Goal: Task Accomplishment & Management: Manage account settings

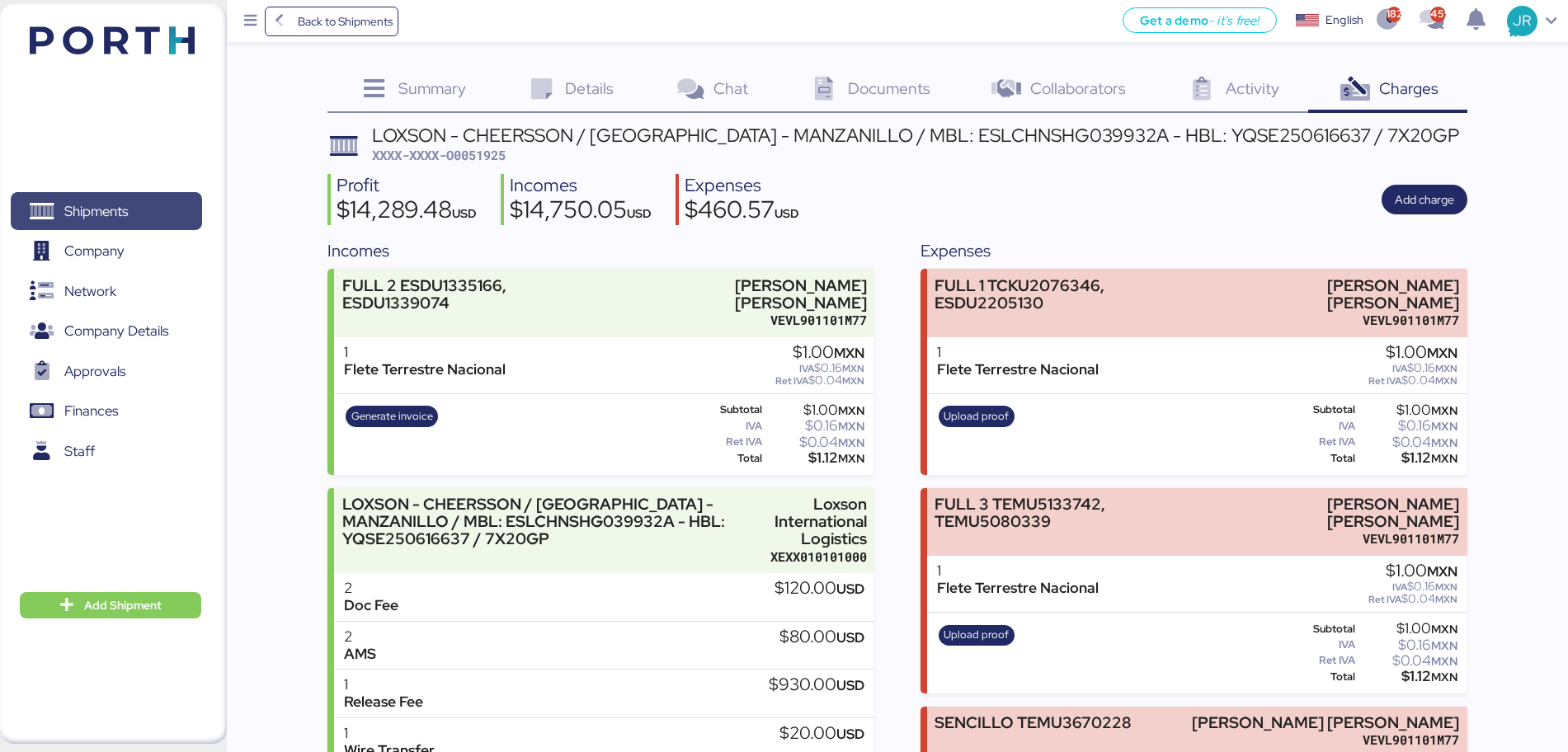
click at [115, 203] on span "Shipments" at bounding box center [96, 211] width 64 height 24
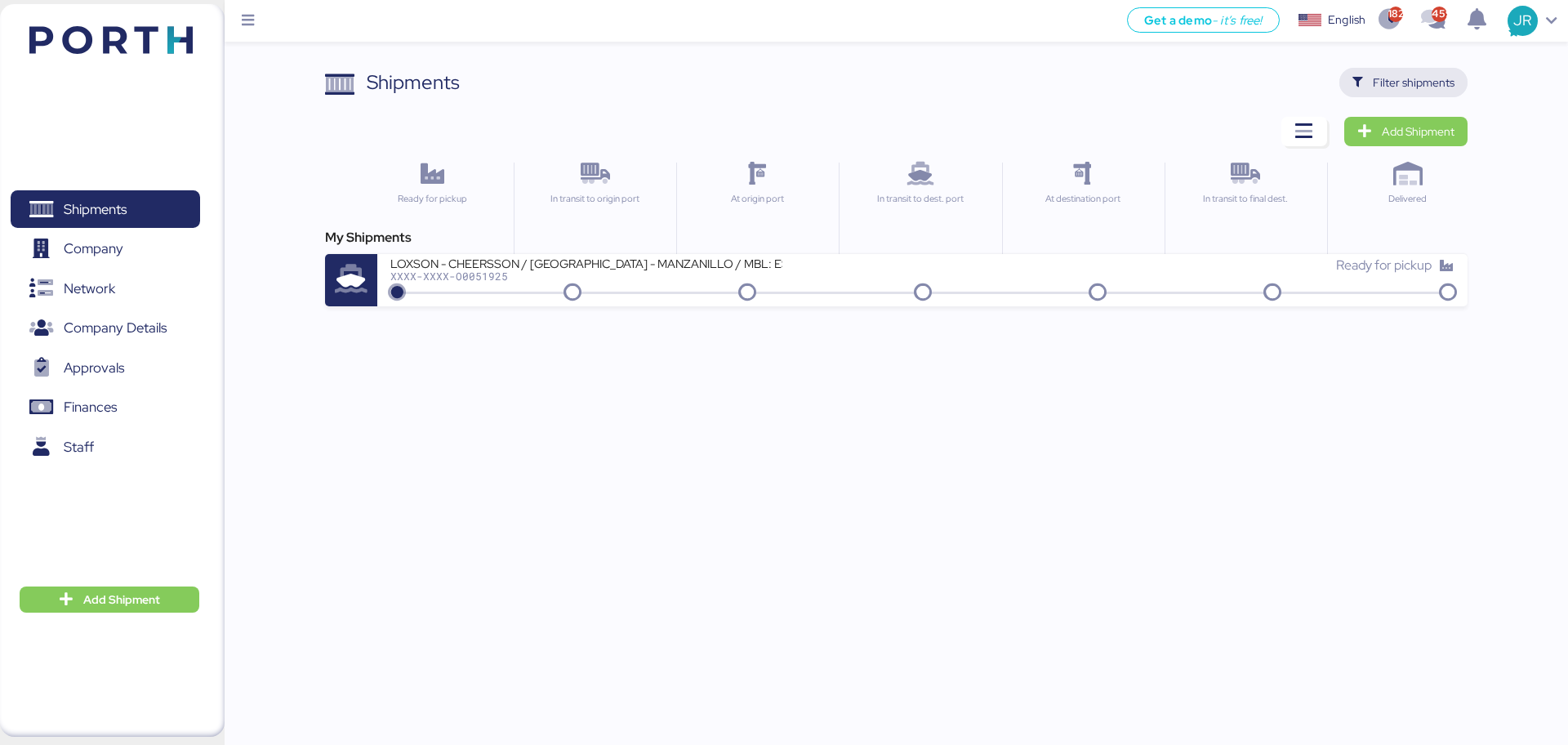
click at [1362, 67] on span "Filter shipments" at bounding box center [1403, 82] width 129 height 29
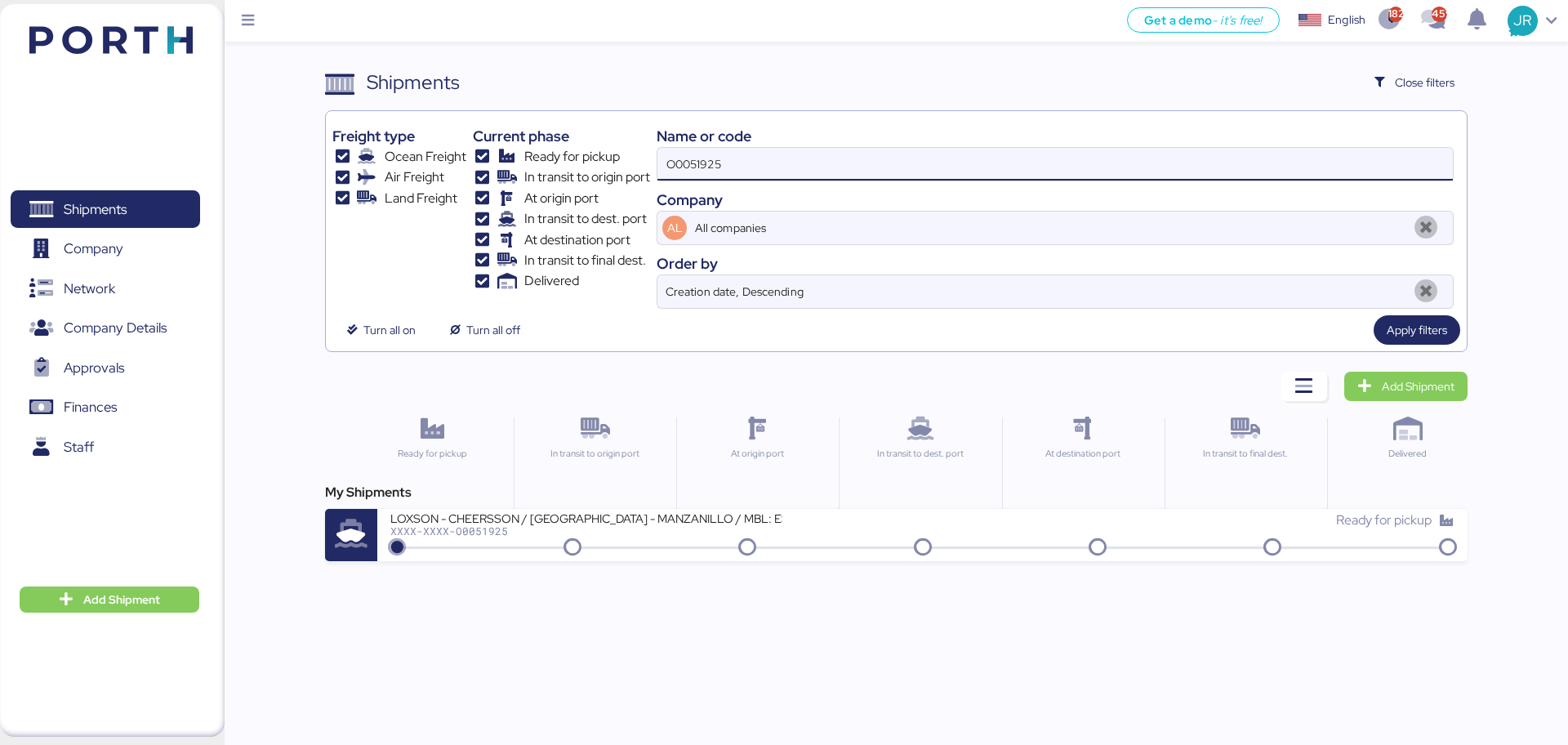
drag, startPoint x: 781, startPoint y: 174, endPoint x: 410, endPoint y: 174, distance: 371.0
click at [410, 174] on div "Freight type Ocean Freight Air Freight Land Freight Current phase Ready for pic…" at bounding box center [895, 214] width 1127 height 192
paste input "848"
type input "O0051848"
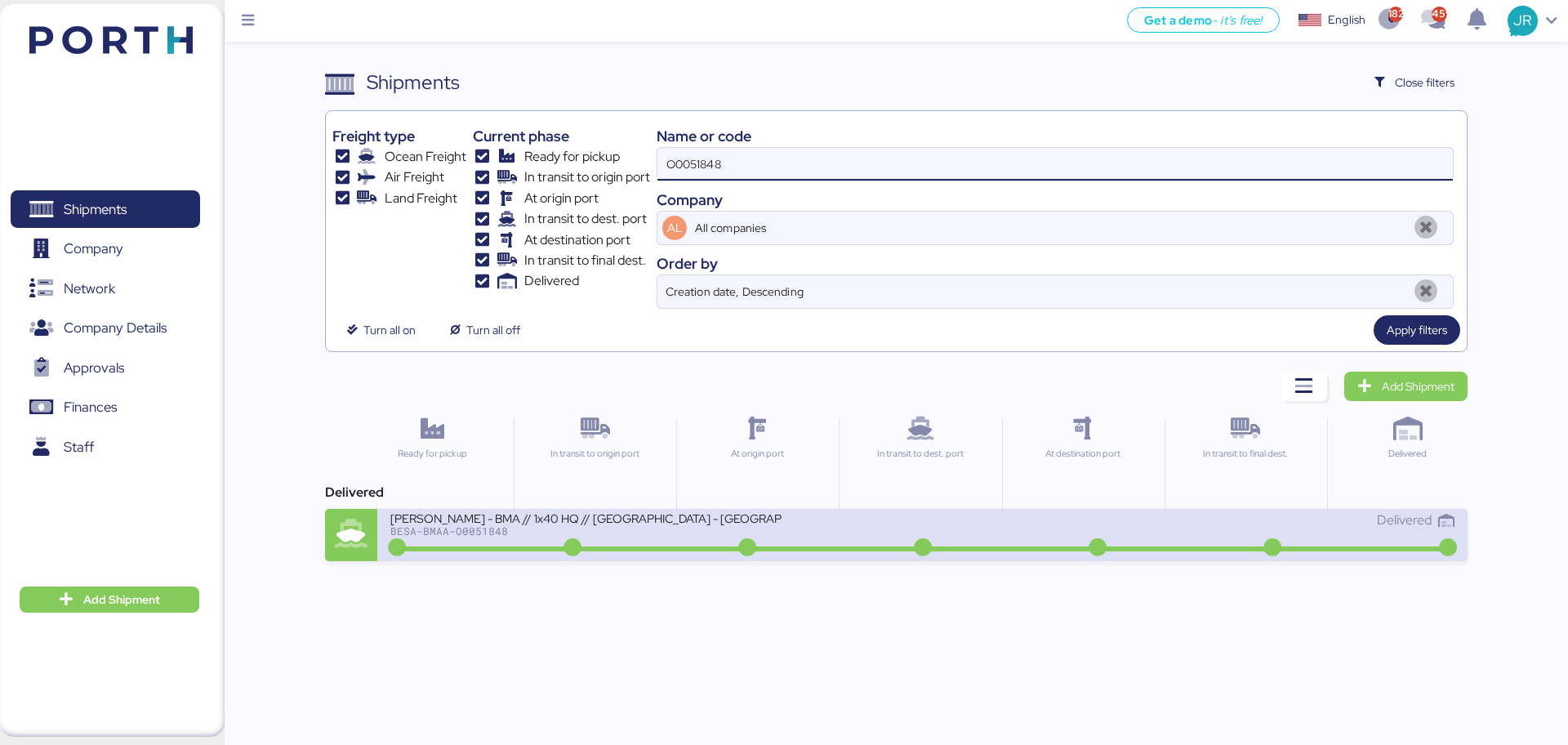
click at [479, 531] on div "BESA-BMAA-O0051848" at bounding box center [586, 530] width 392 height 12
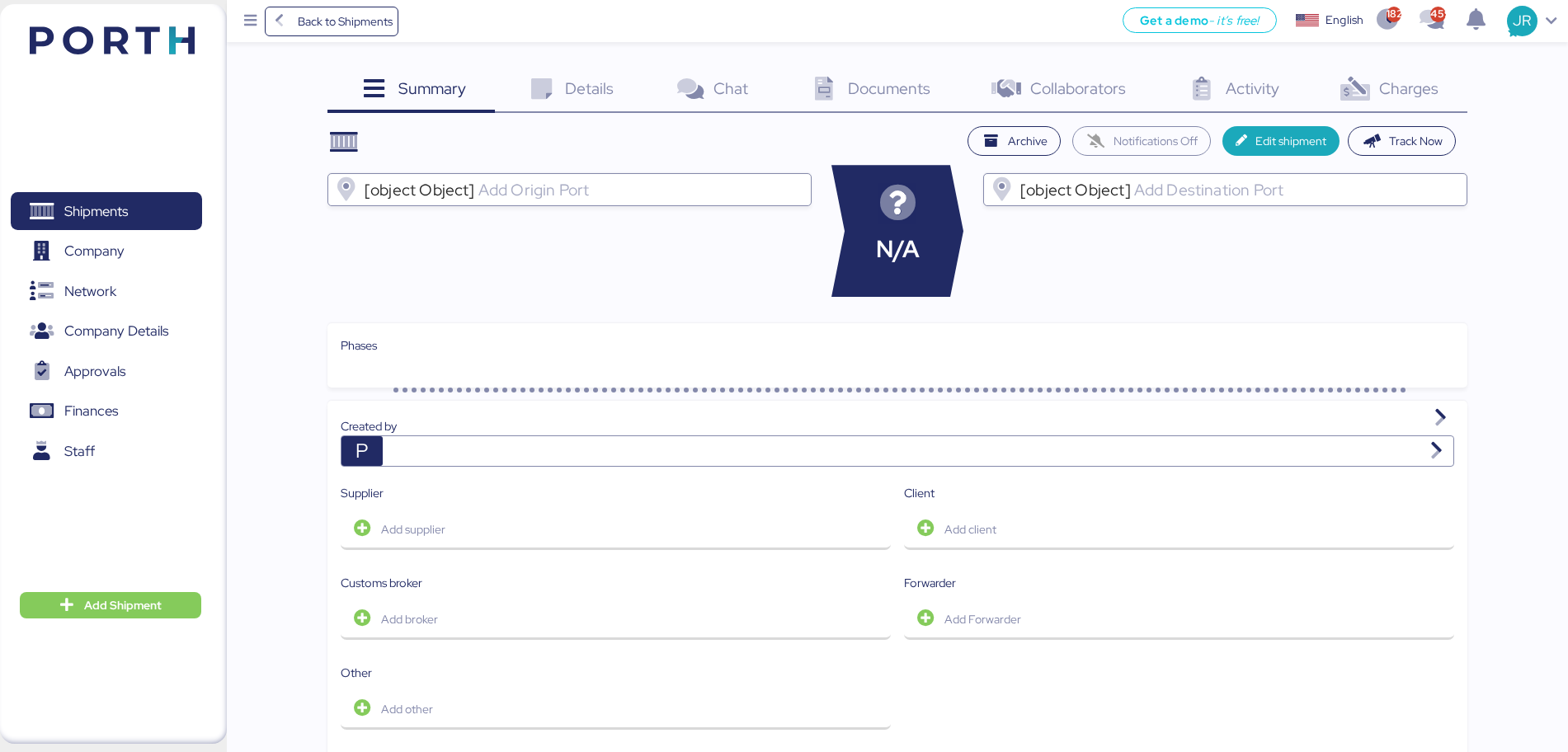
click at [1392, 89] on span "Charges" at bounding box center [1409, 89] width 59 height 21
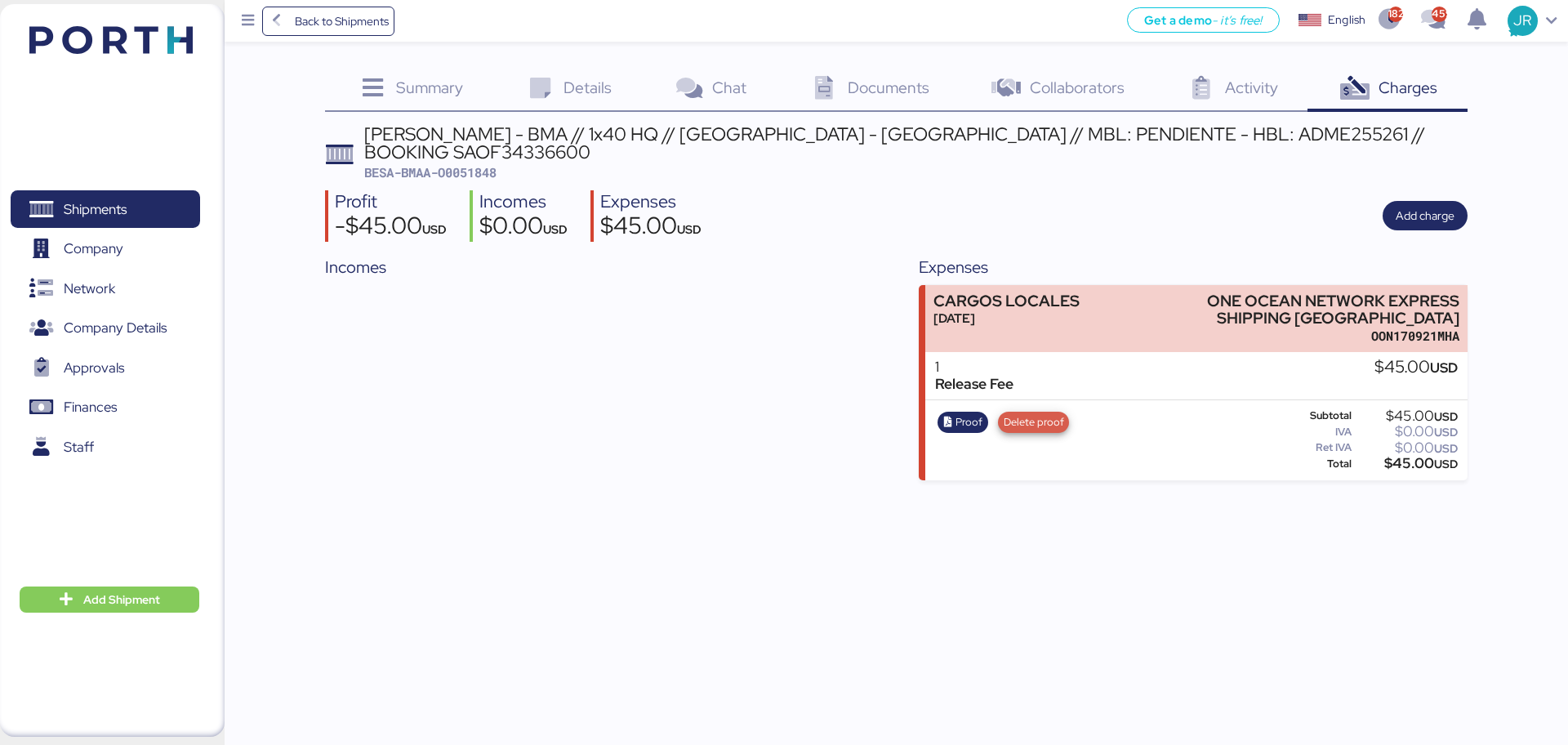
click at [1048, 413] on span "Delete proof" at bounding box center [1034, 422] width 60 height 18
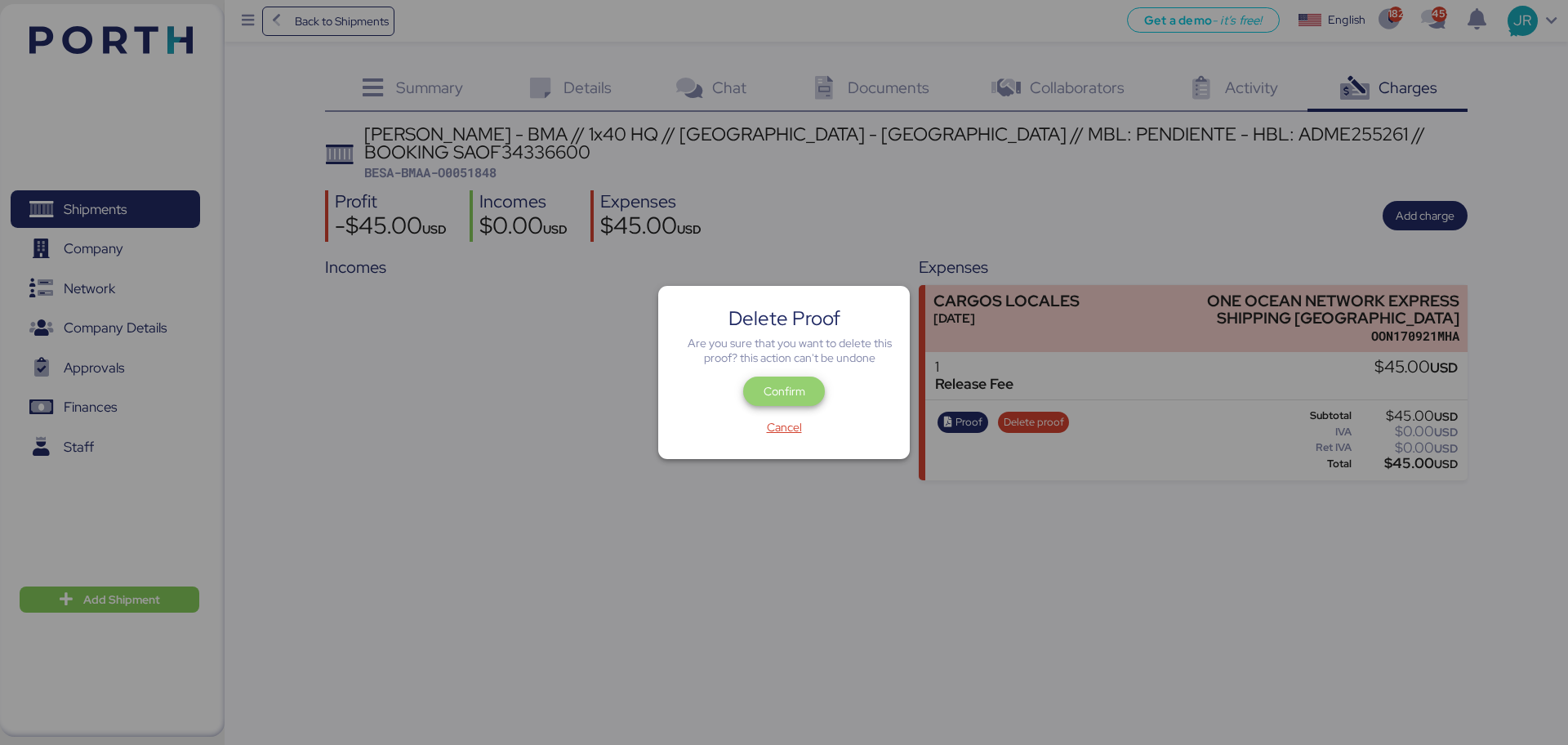
click at [782, 385] on span "Confirm" at bounding box center [784, 391] width 42 height 20
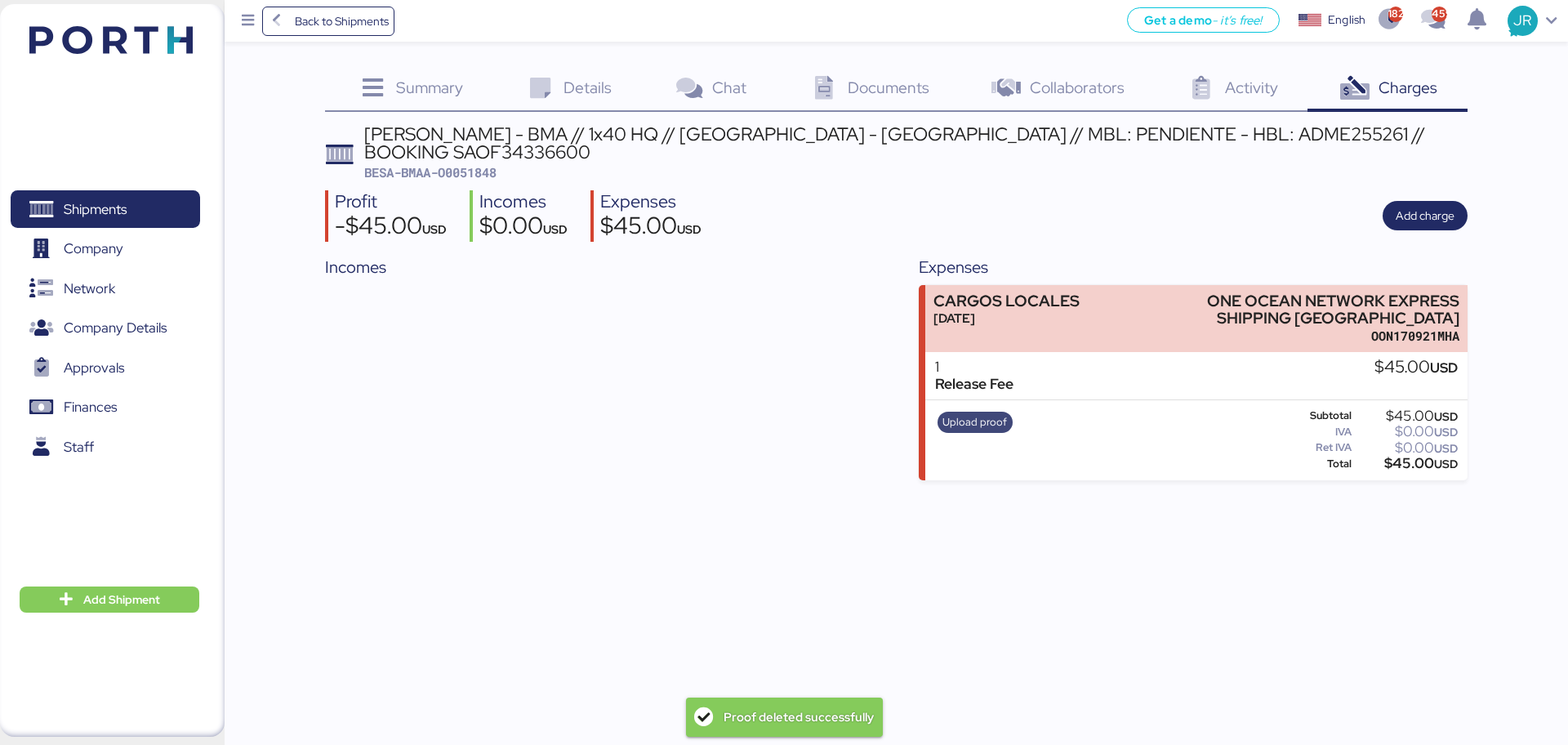
click at [962, 413] on span "Upload proof" at bounding box center [974, 422] width 65 height 18
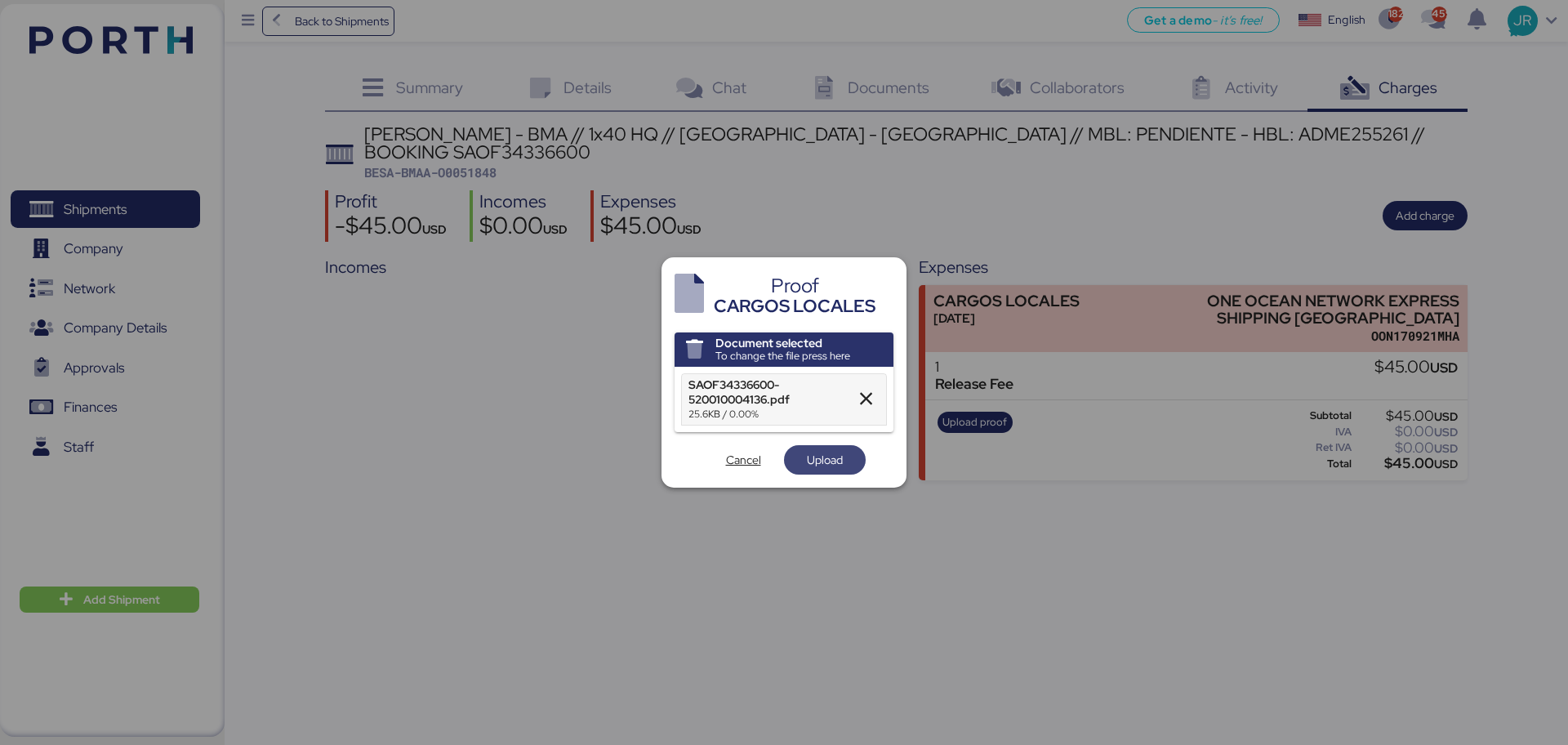
click at [831, 459] on span "Upload" at bounding box center [824, 460] width 36 height 20
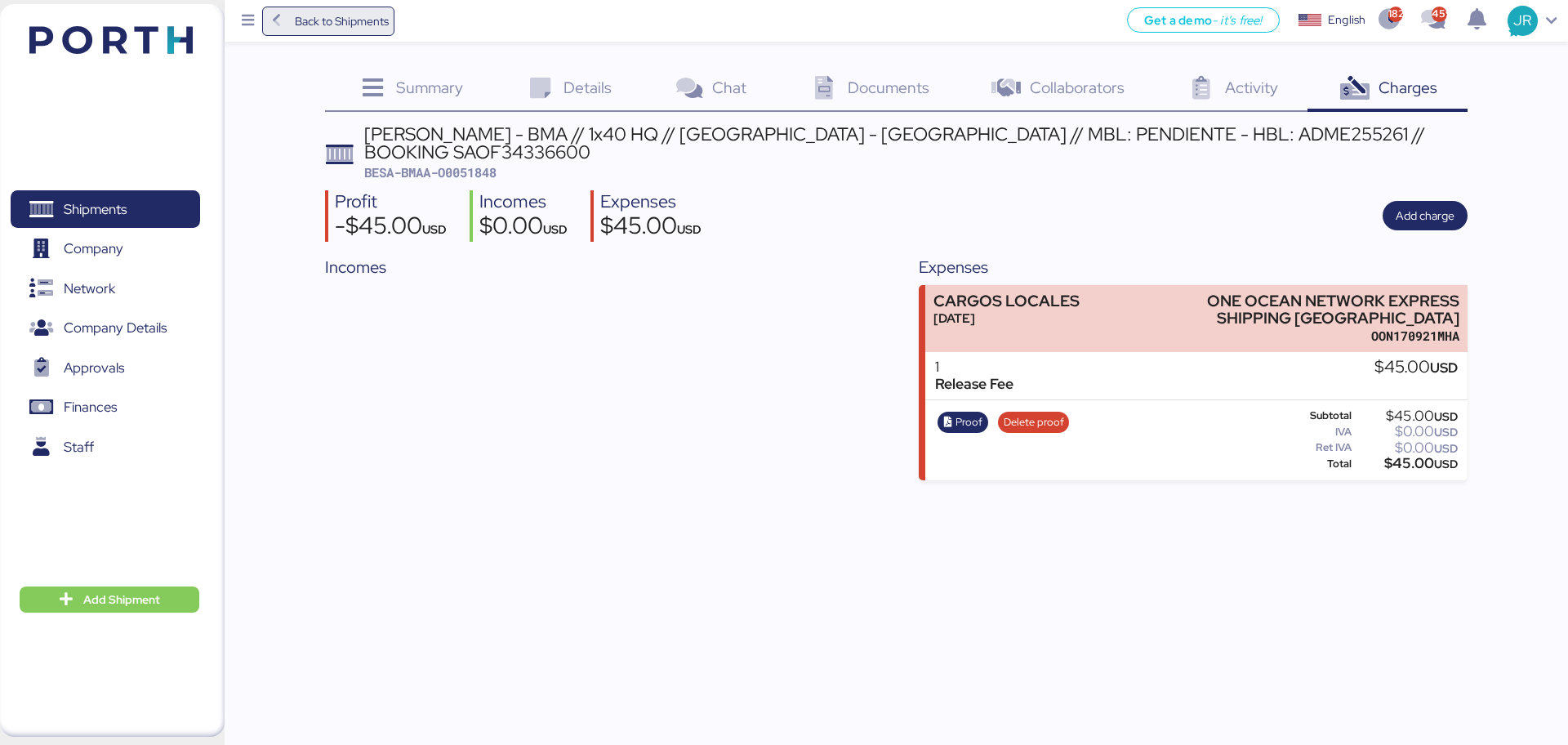
click at [360, 21] on span "Back to Shipments" at bounding box center [342, 21] width 94 height 20
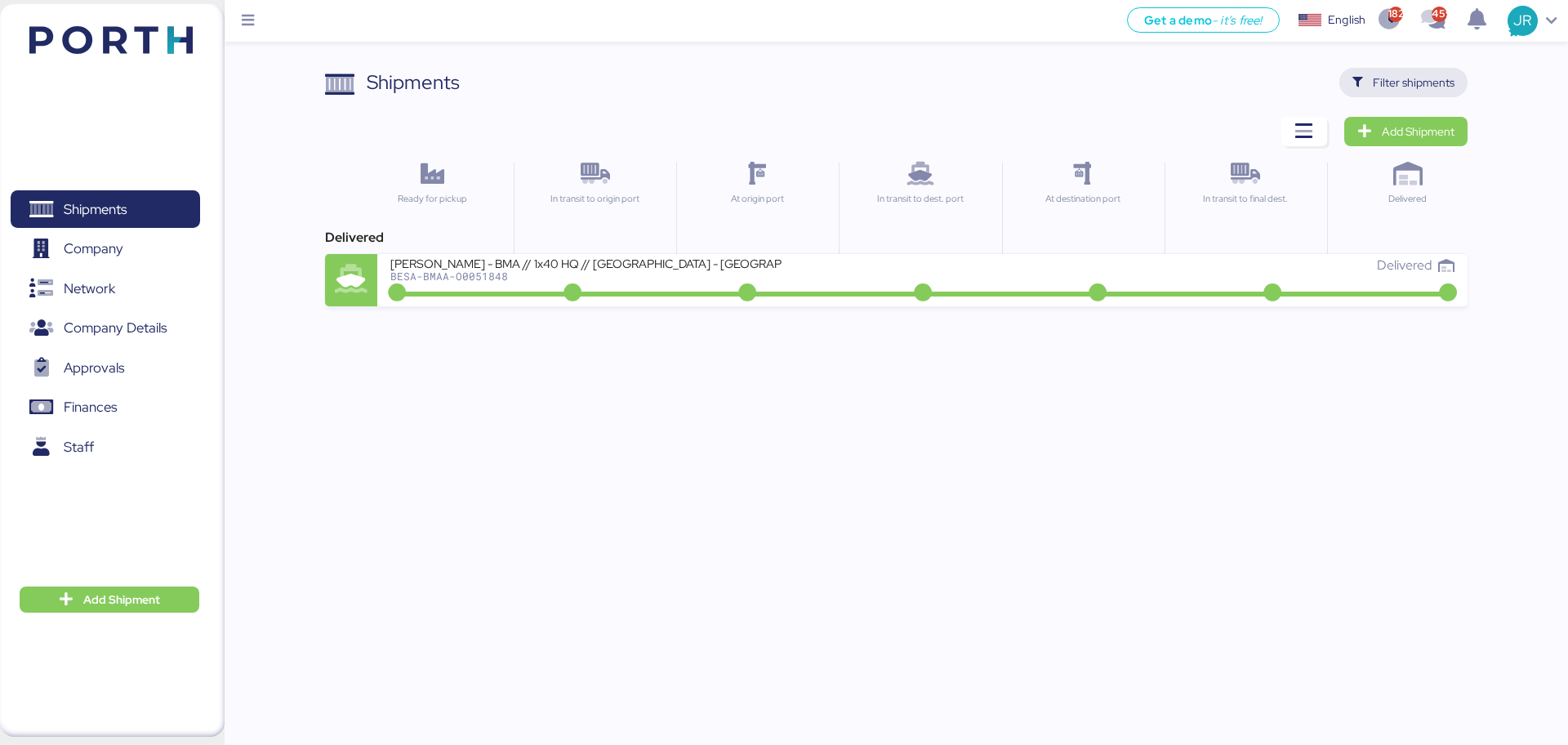
click at [1436, 84] on span "Filter shipments" at bounding box center [1414, 82] width 82 height 20
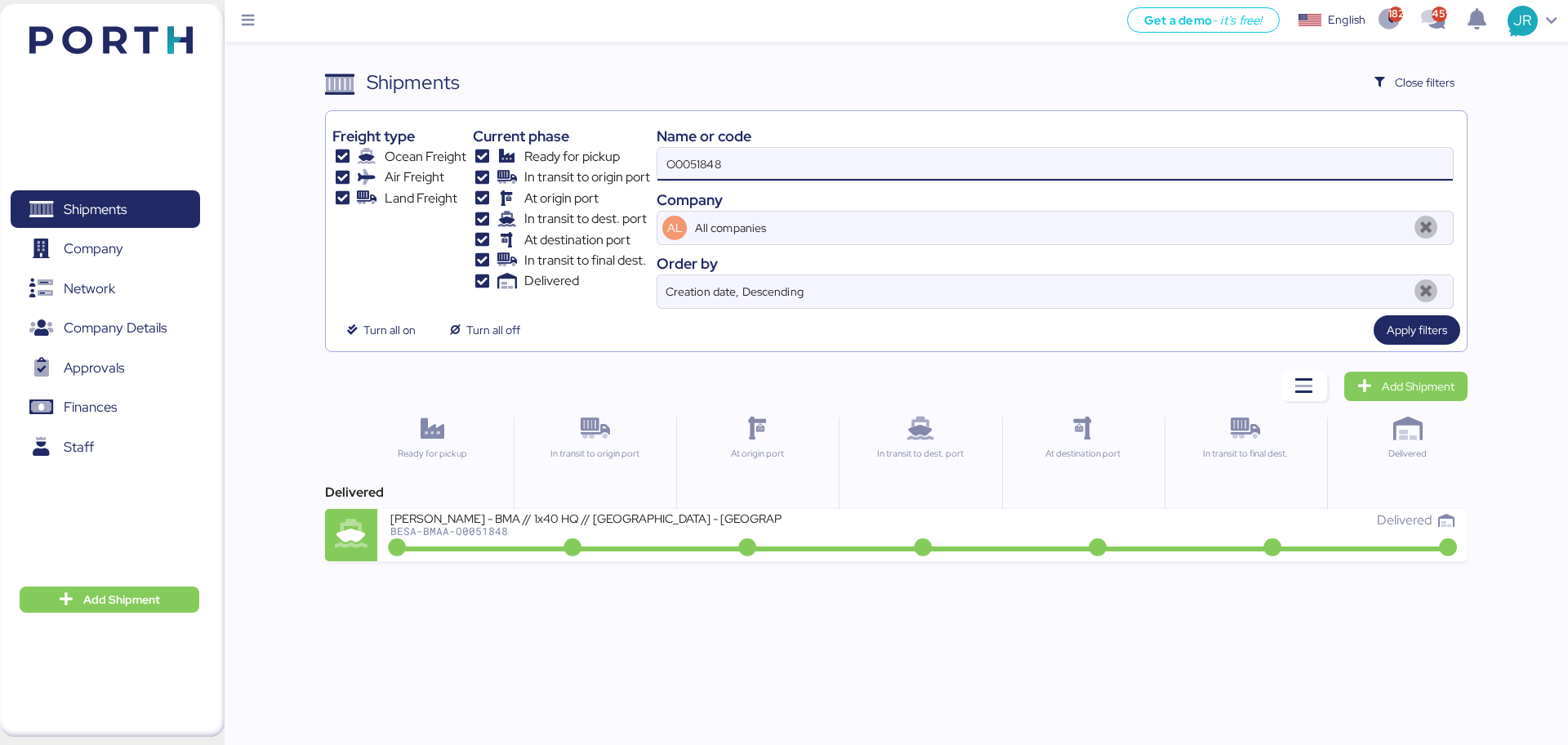
drag, startPoint x: 742, startPoint y: 165, endPoint x: 522, endPoint y: 168, distance: 220.0
click at [522, 168] on div "Freight type Ocean Freight Air Freight Land Freight Current phase Ready for pic…" at bounding box center [895, 214] width 1127 height 192
paste input "7"
type input "O0051847"
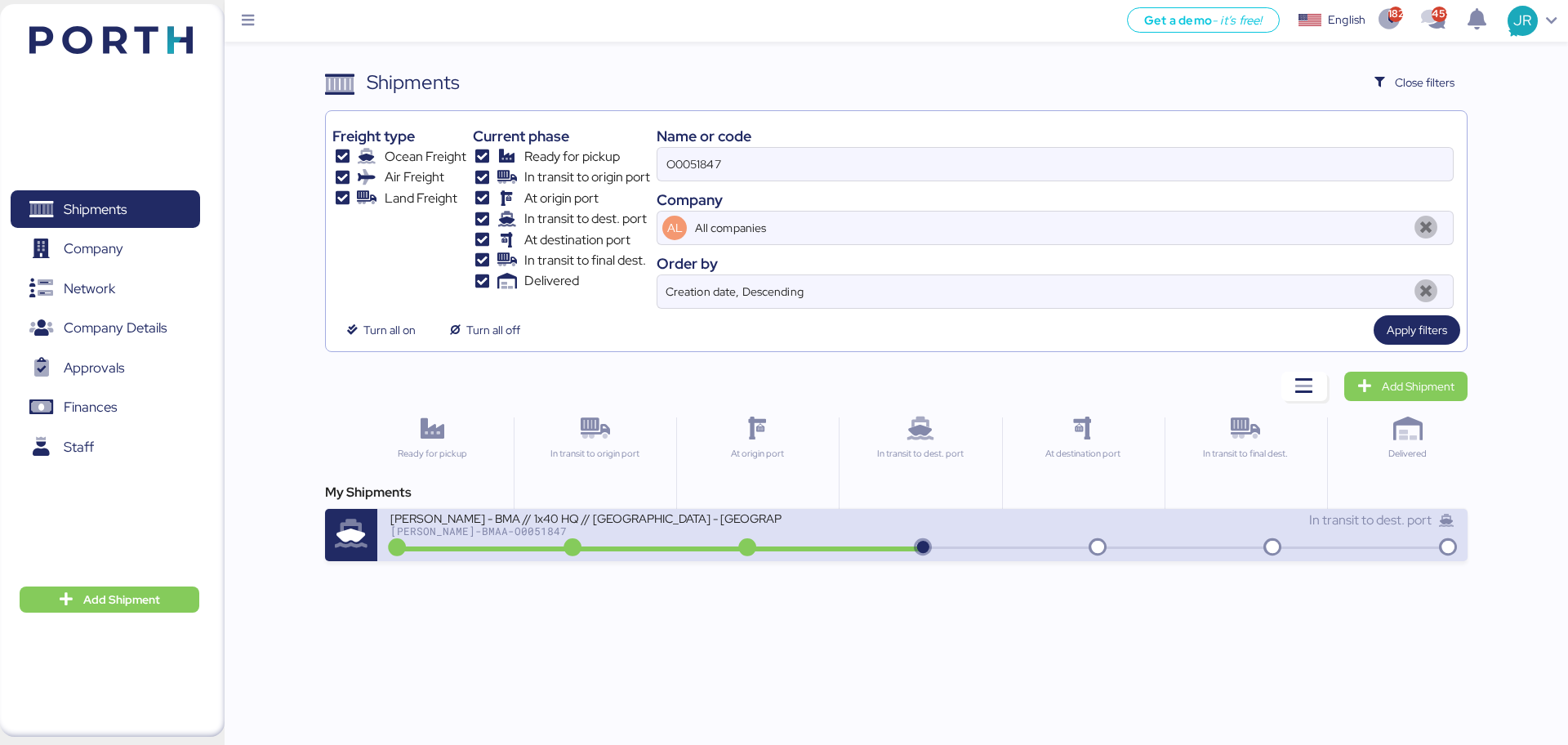
click at [462, 514] on div "[PERSON_NAME] - BMA // 1x40 HQ // [GEOGRAPHIC_DATA] - [GEOGRAPHIC_DATA] // MBL:…" at bounding box center [586, 518] width 392 height 14
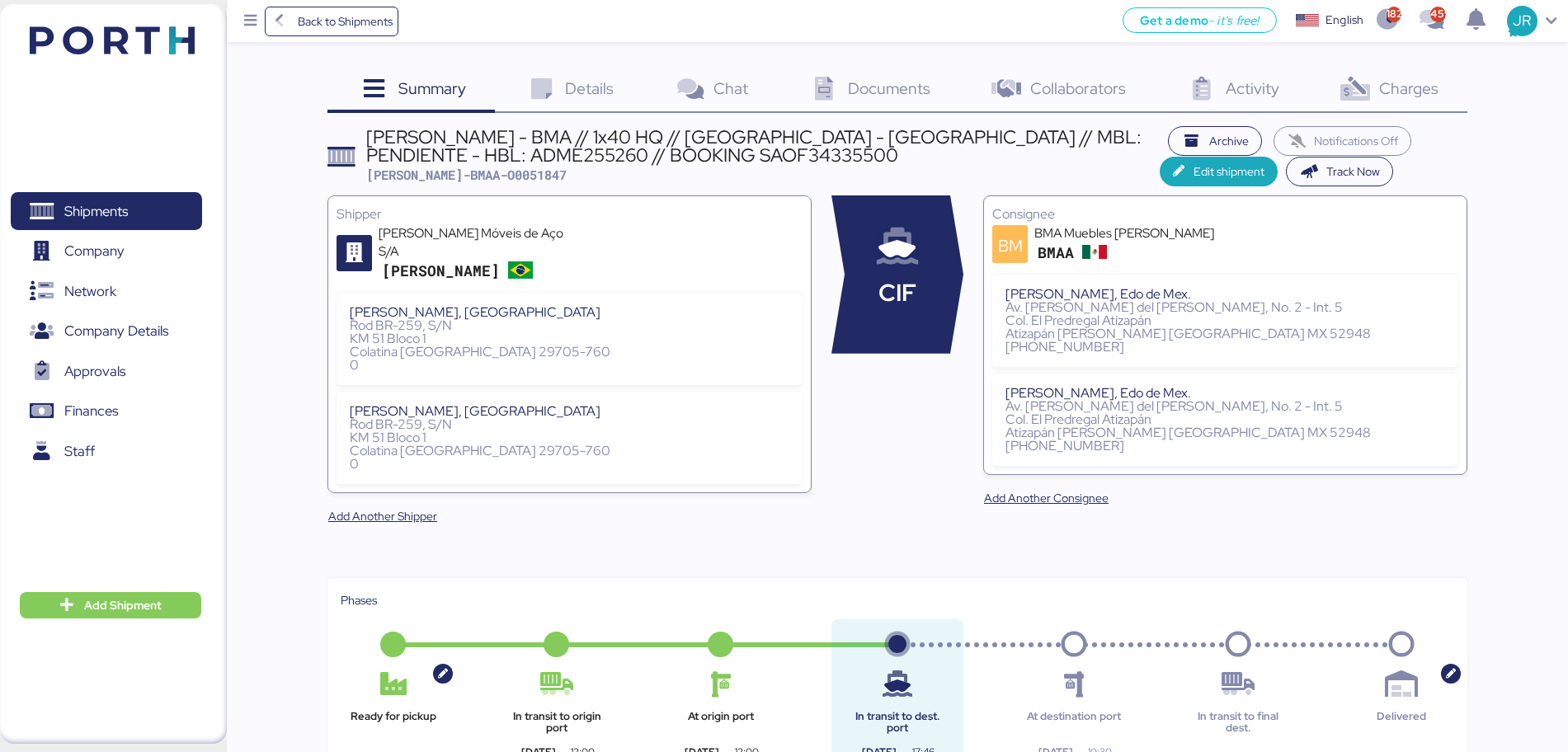
click at [1399, 90] on span "Charges" at bounding box center [1409, 89] width 59 height 21
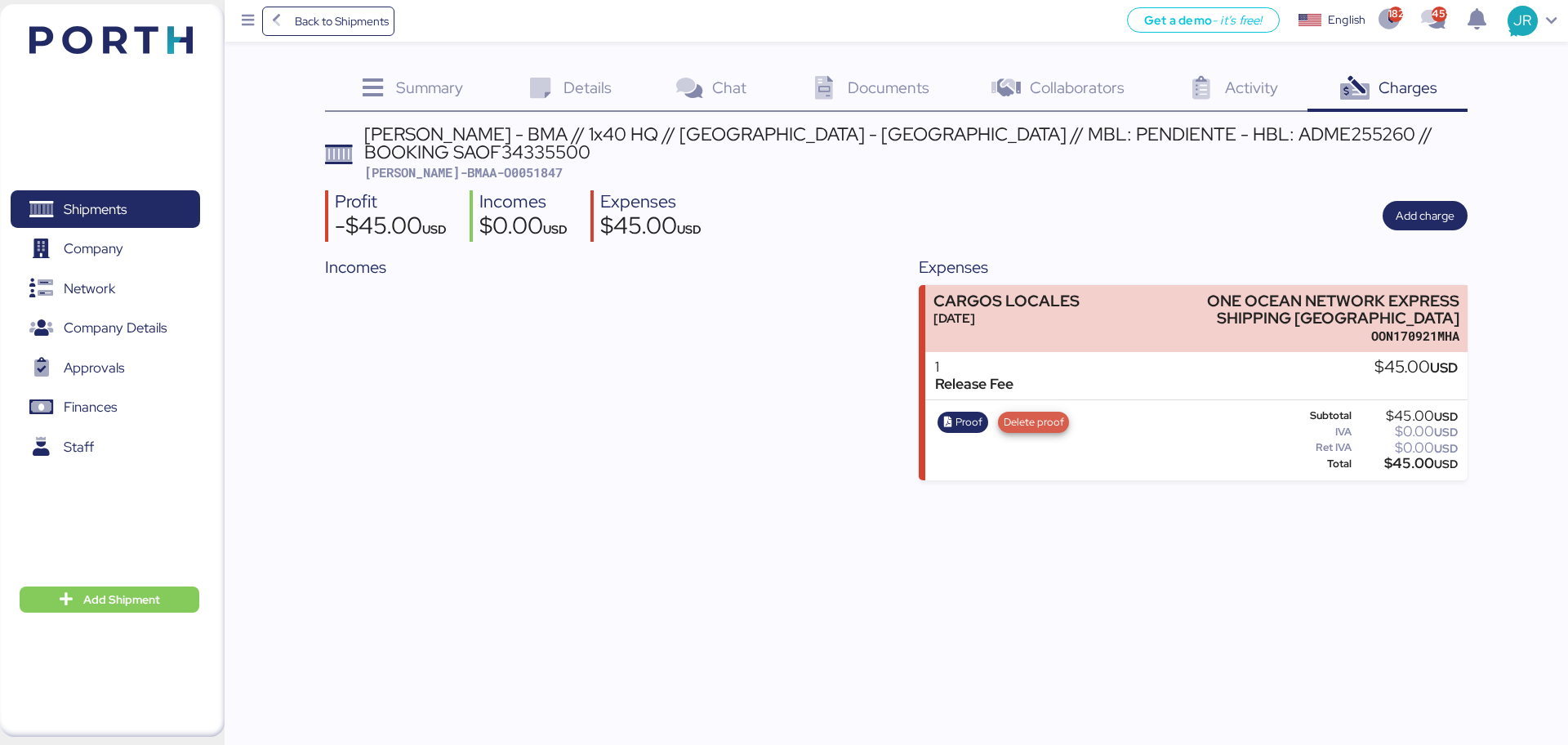
click at [1042, 413] on span "Delete proof" at bounding box center [1034, 422] width 60 height 18
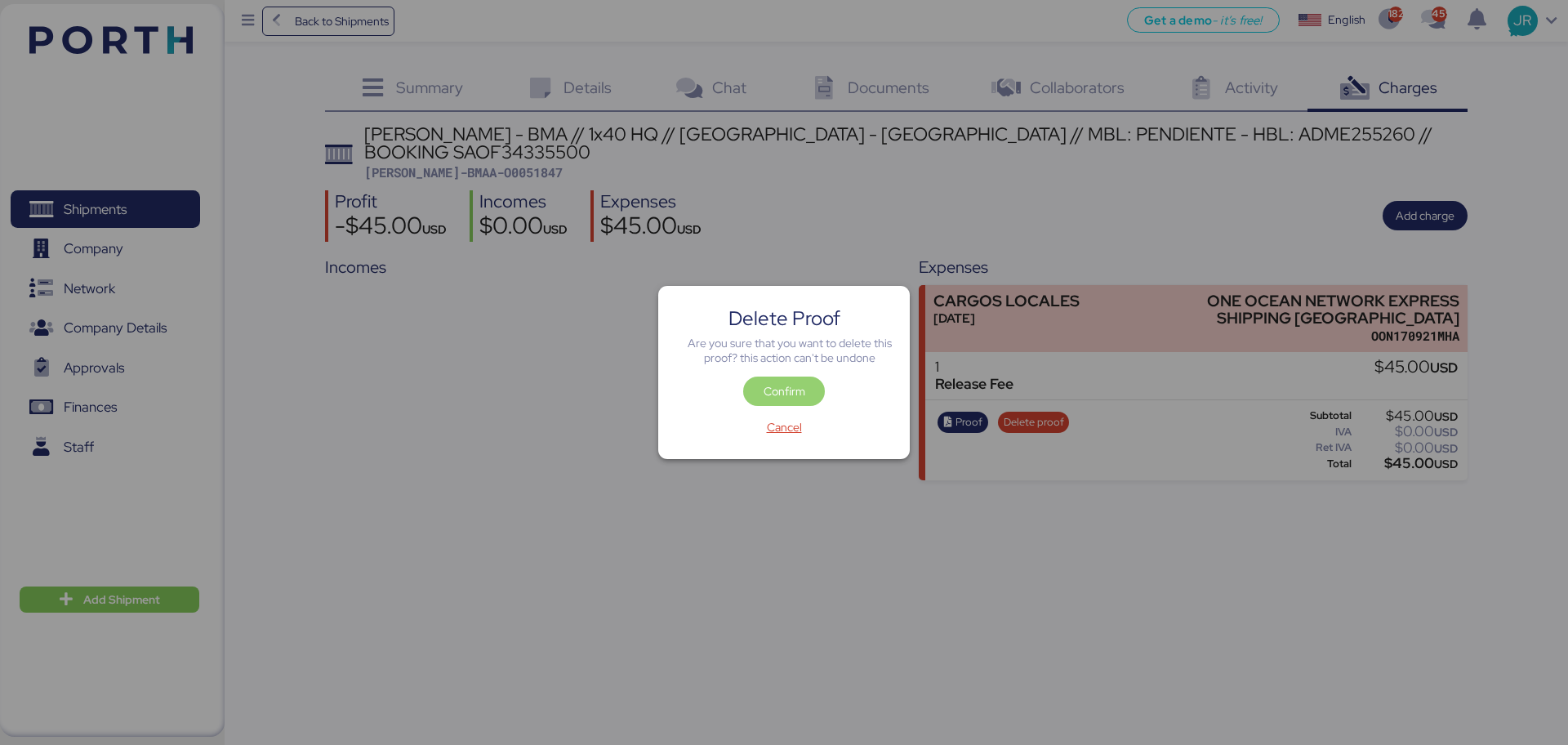
click at [800, 386] on span "Confirm" at bounding box center [784, 391] width 42 height 20
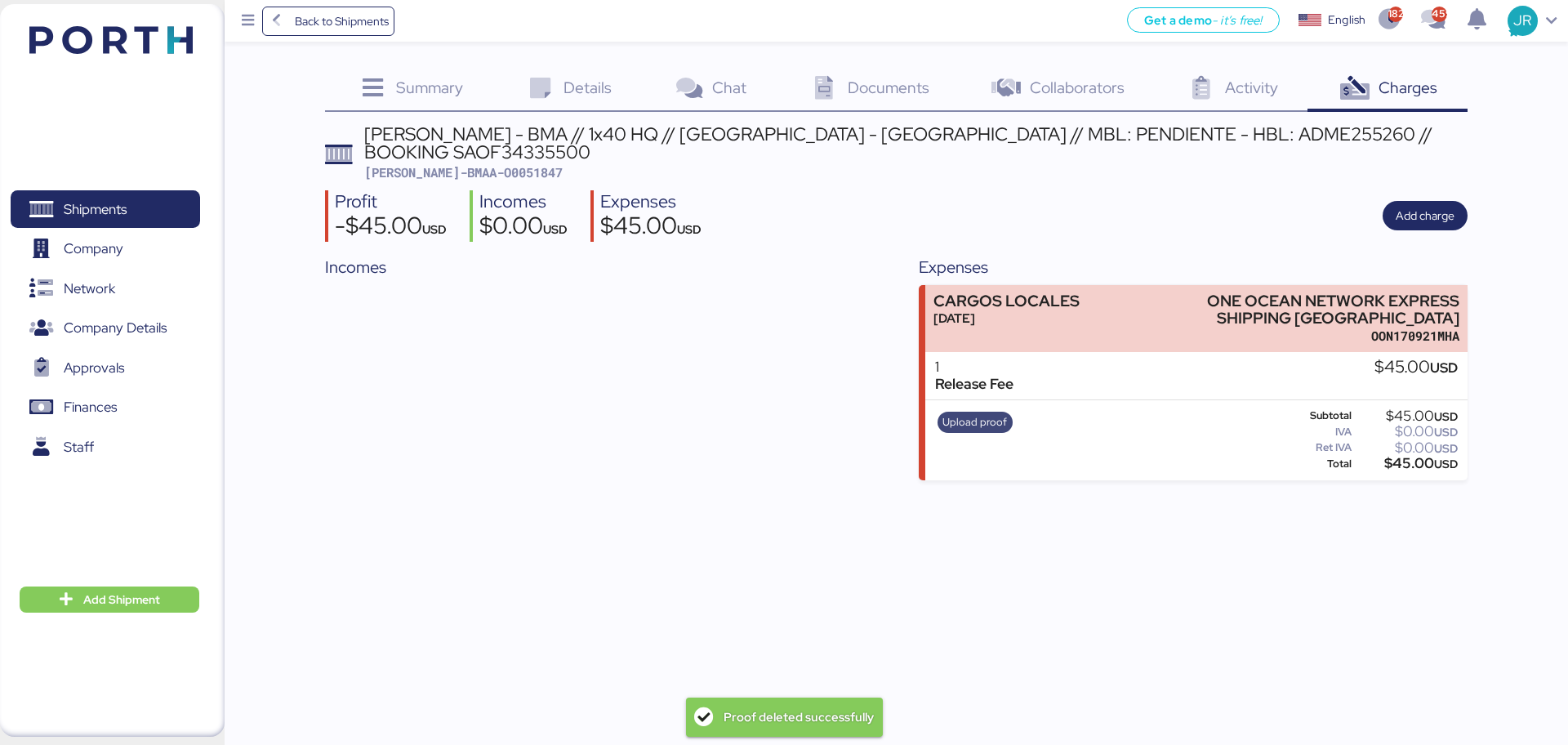
click at [970, 413] on span "Upload proof" at bounding box center [974, 422] width 65 height 18
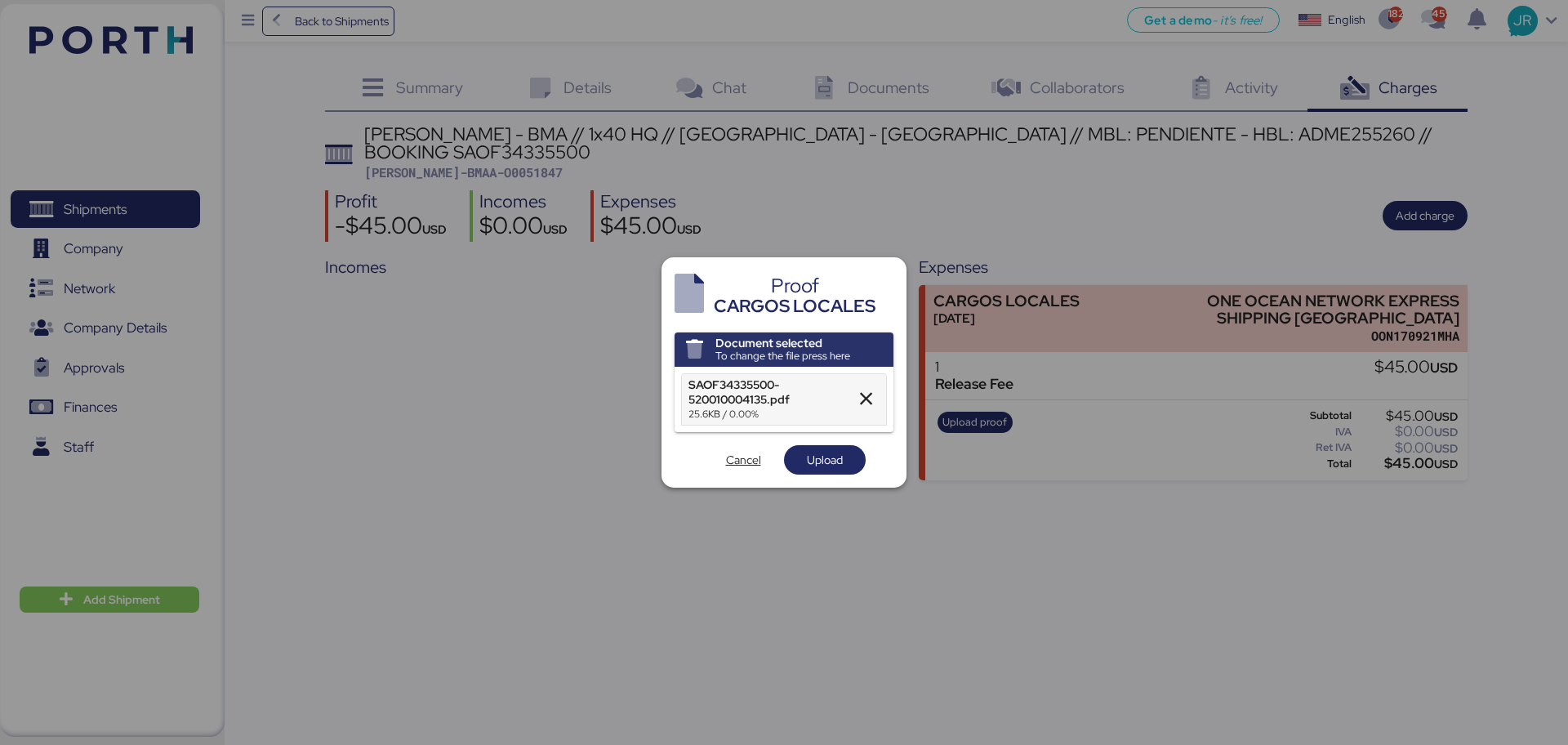
click at [862, 480] on div "Proof CARGOS LOCALES Document selected To change the file press here SAOF343355…" at bounding box center [784, 372] width 245 height 231
click at [830, 461] on span "Upload" at bounding box center [824, 460] width 36 height 20
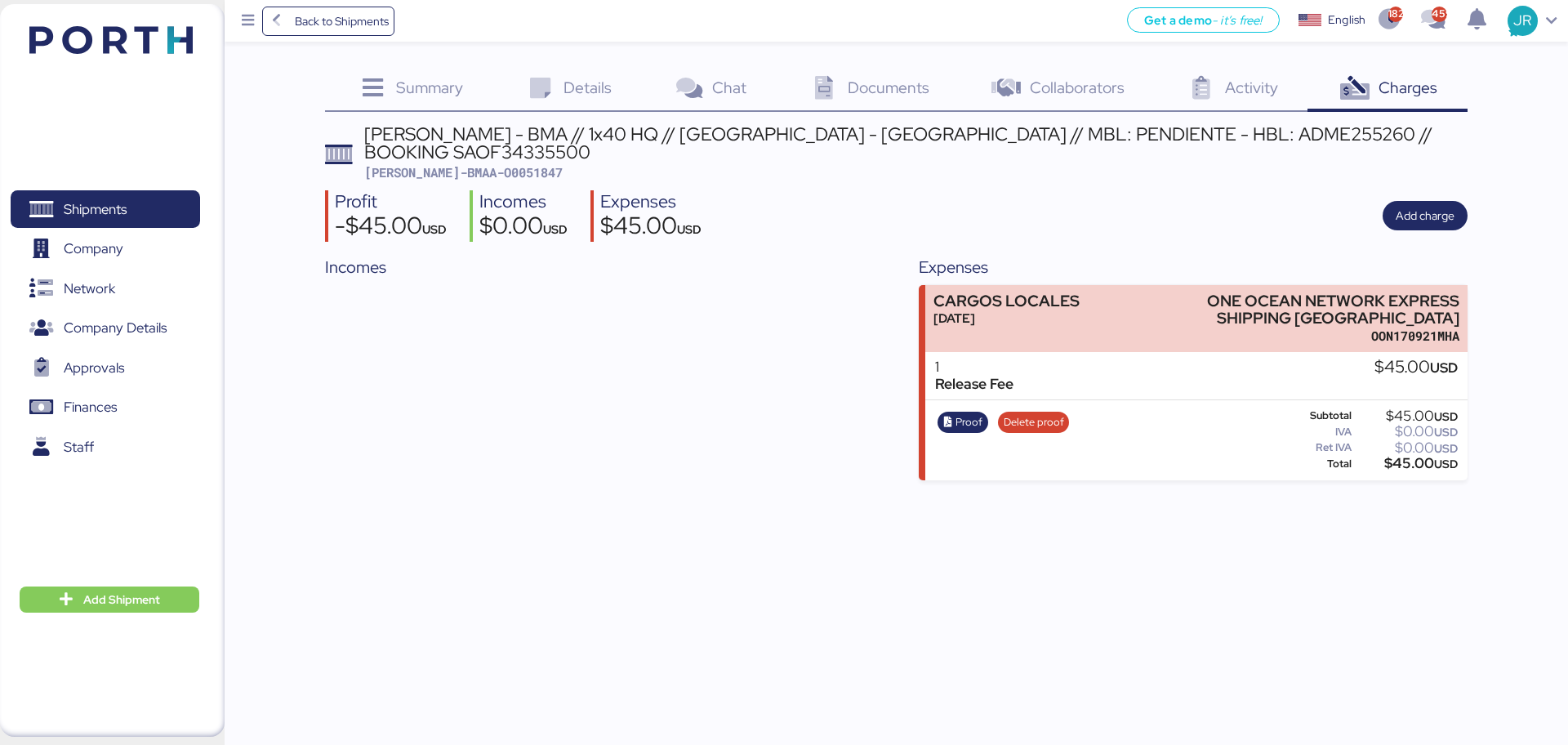
click at [873, 98] on span "Documents" at bounding box center [888, 88] width 82 height 21
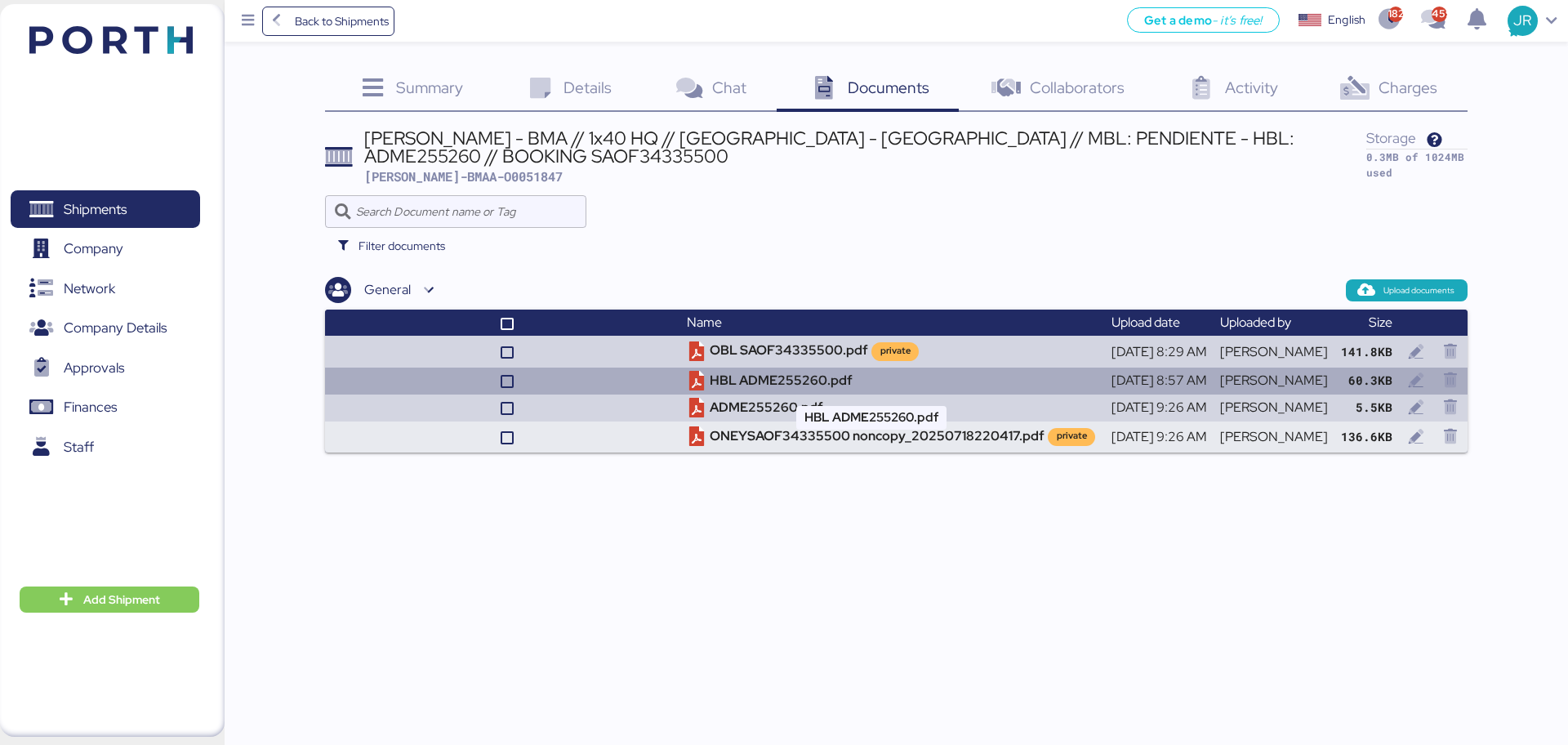
click at [777, 382] on td "HBL ADME255260.pdf" at bounding box center [892, 381] width 424 height 27
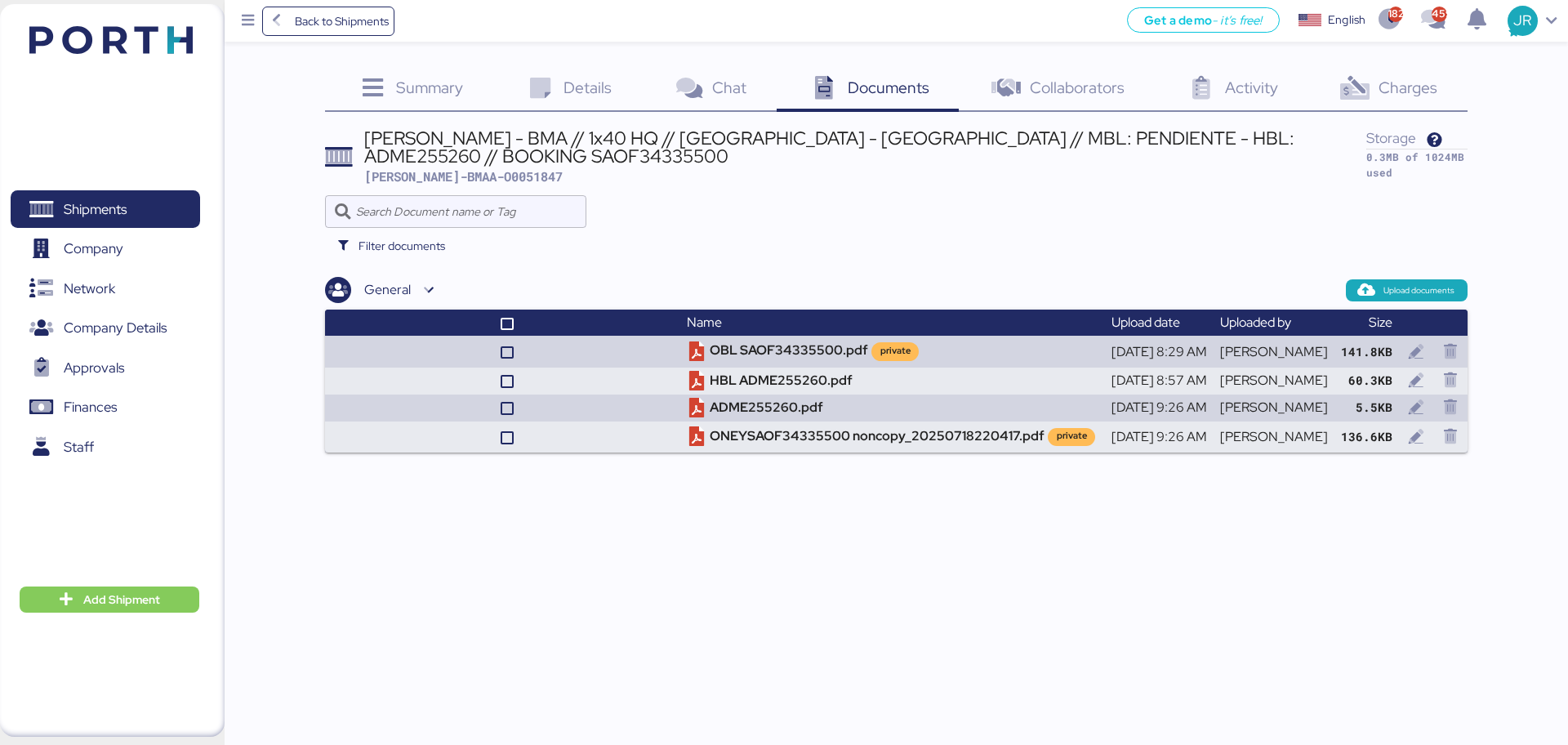
click at [1391, 83] on span "Charges" at bounding box center [1408, 88] width 59 height 21
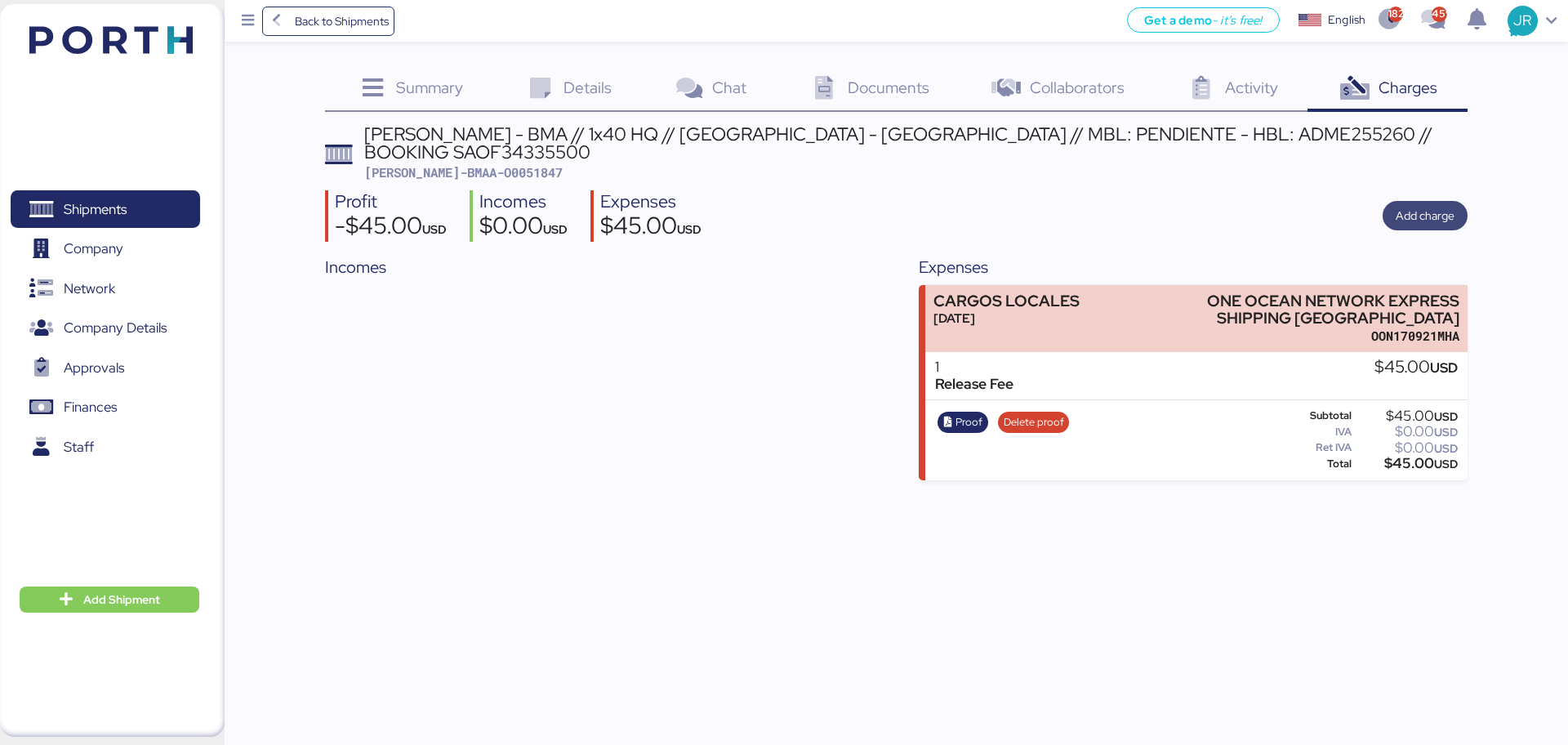
click at [1389, 201] on span "Add charge" at bounding box center [1425, 216] width 85 height 29
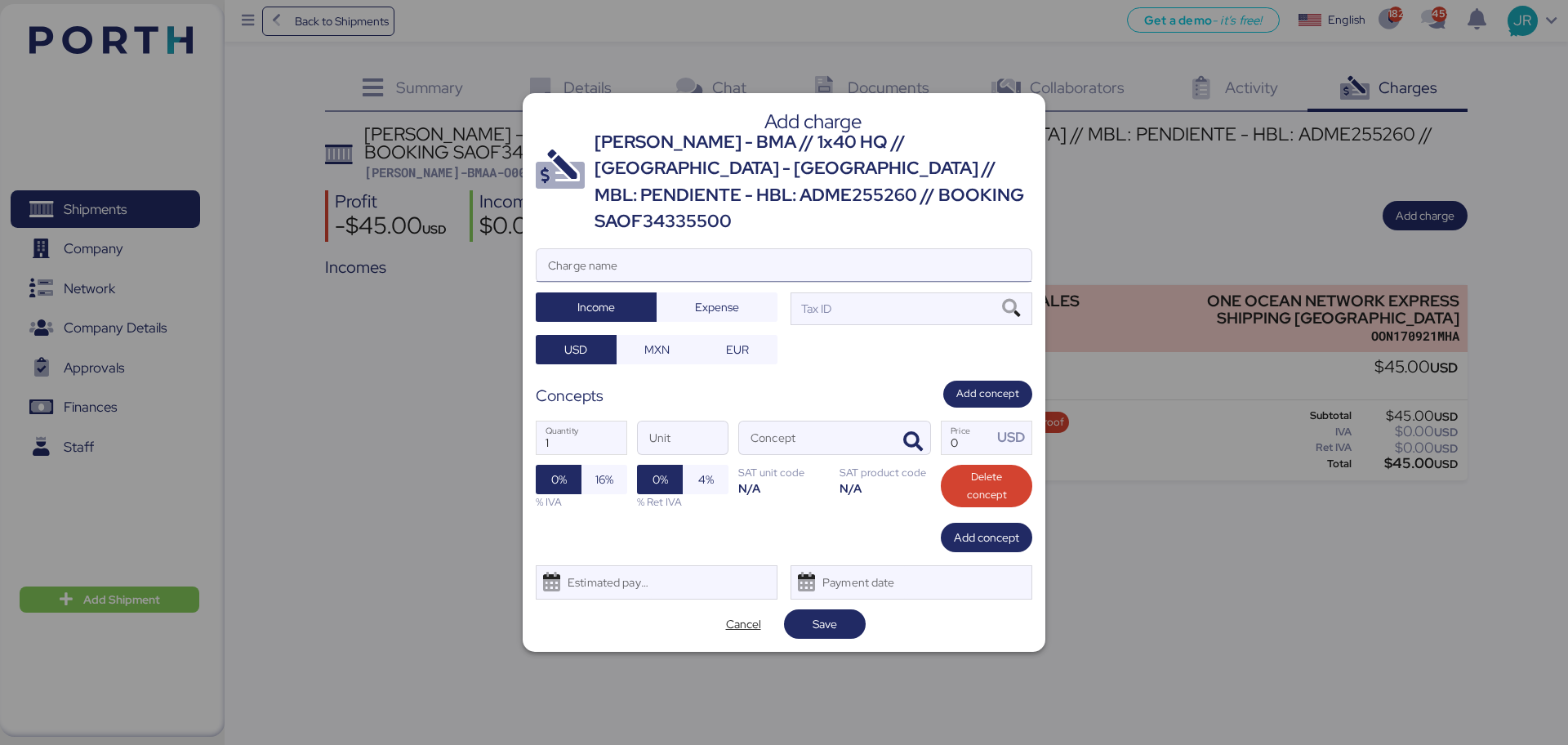
click at [607, 251] on input "Charge name" at bounding box center [784, 265] width 495 height 33
type input "CAAT"
click at [706, 297] on span "Expense" at bounding box center [717, 307] width 44 height 20
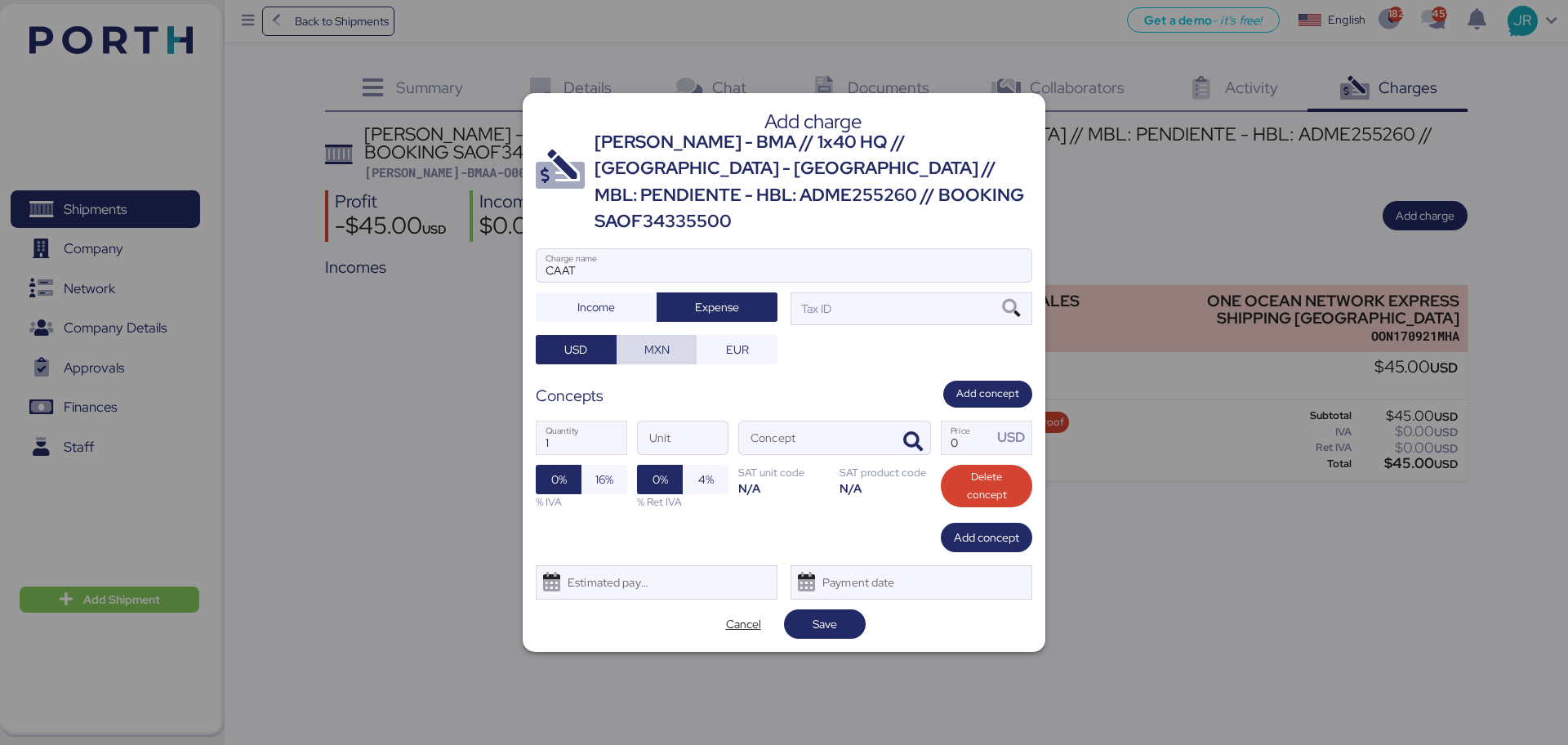
click at [644, 343] on span "MXN" at bounding box center [657, 349] width 26 height 20
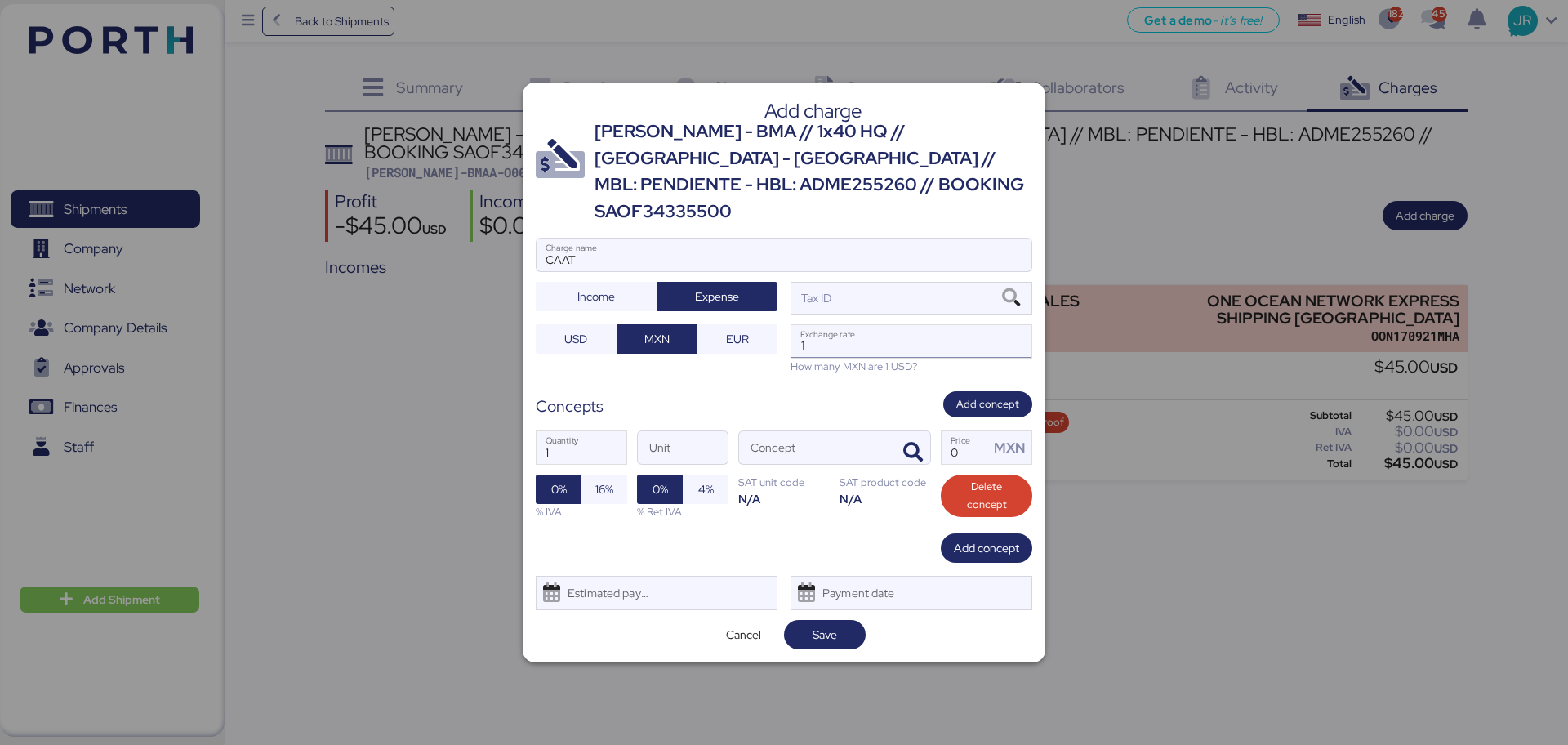
click at [890, 328] on input "1" at bounding box center [911, 341] width 240 height 33
paste input "18.8159"
type input "18.8159"
click at [1013, 289] on icon at bounding box center [1010, 298] width 27 height 18
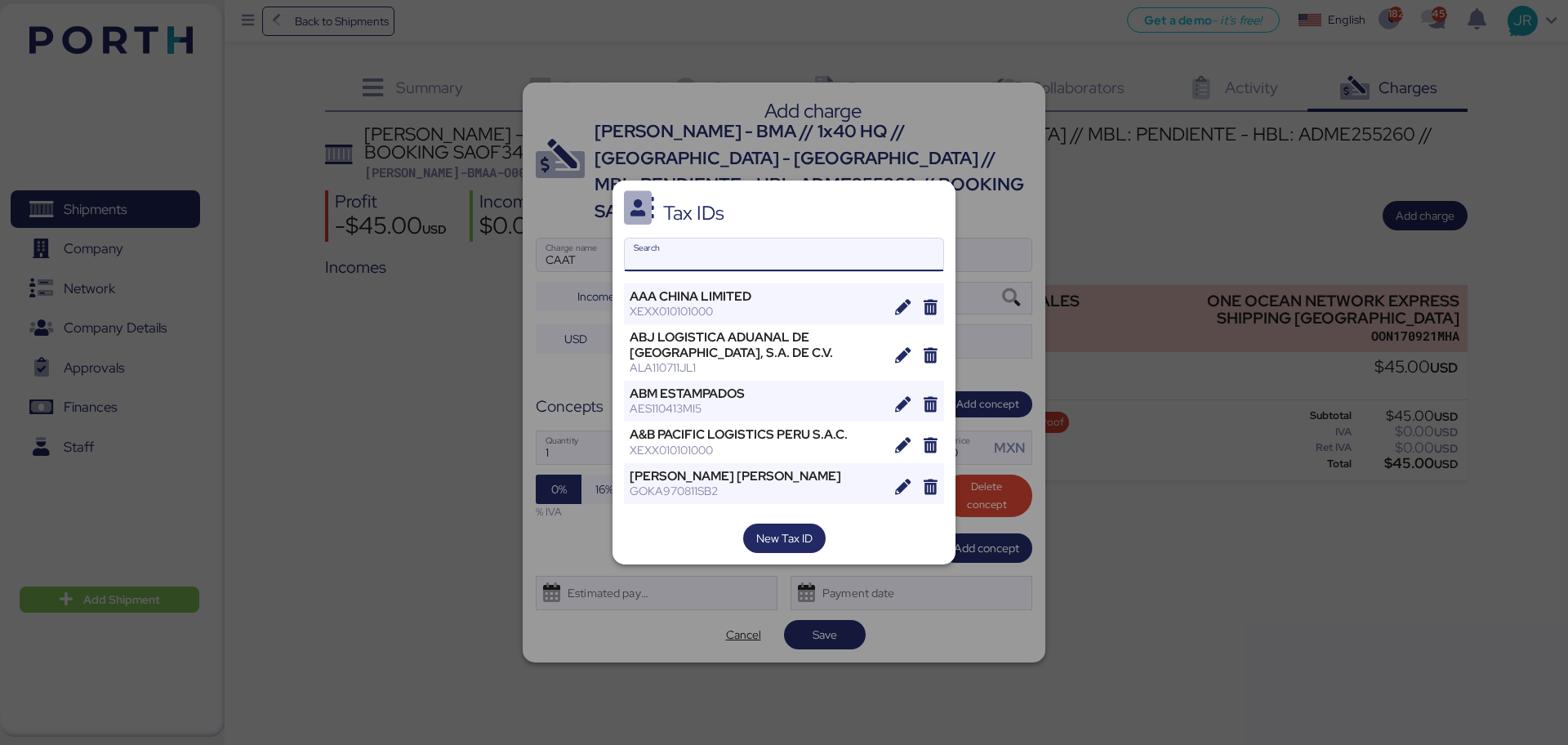
click at [679, 255] on input "Search" at bounding box center [784, 255] width 318 height 33
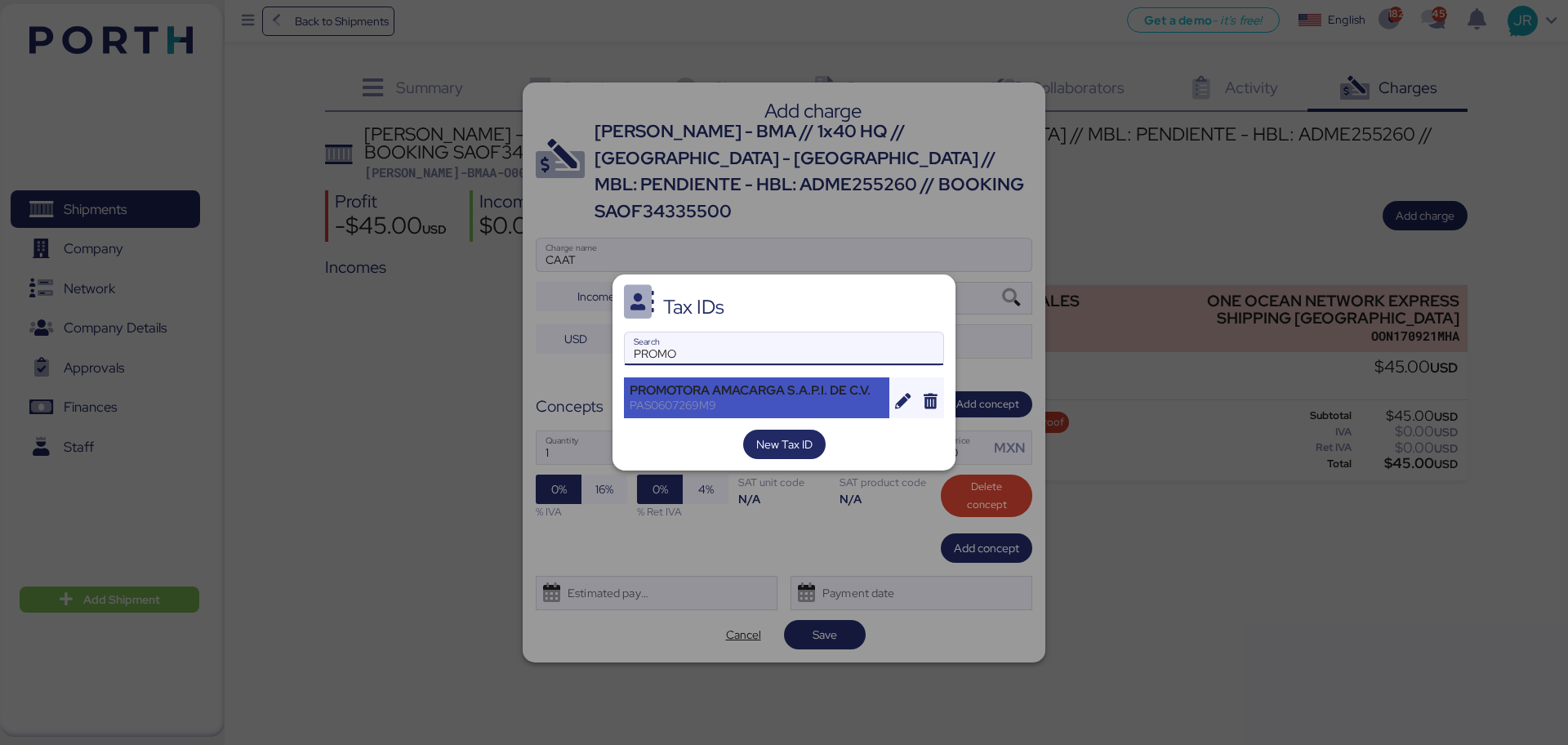
type input "PROMO"
click at [684, 390] on div "PROMOTORA AMACARGA S.A.P.I. DE C.V." at bounding box center [756, 390] width 254 height 15
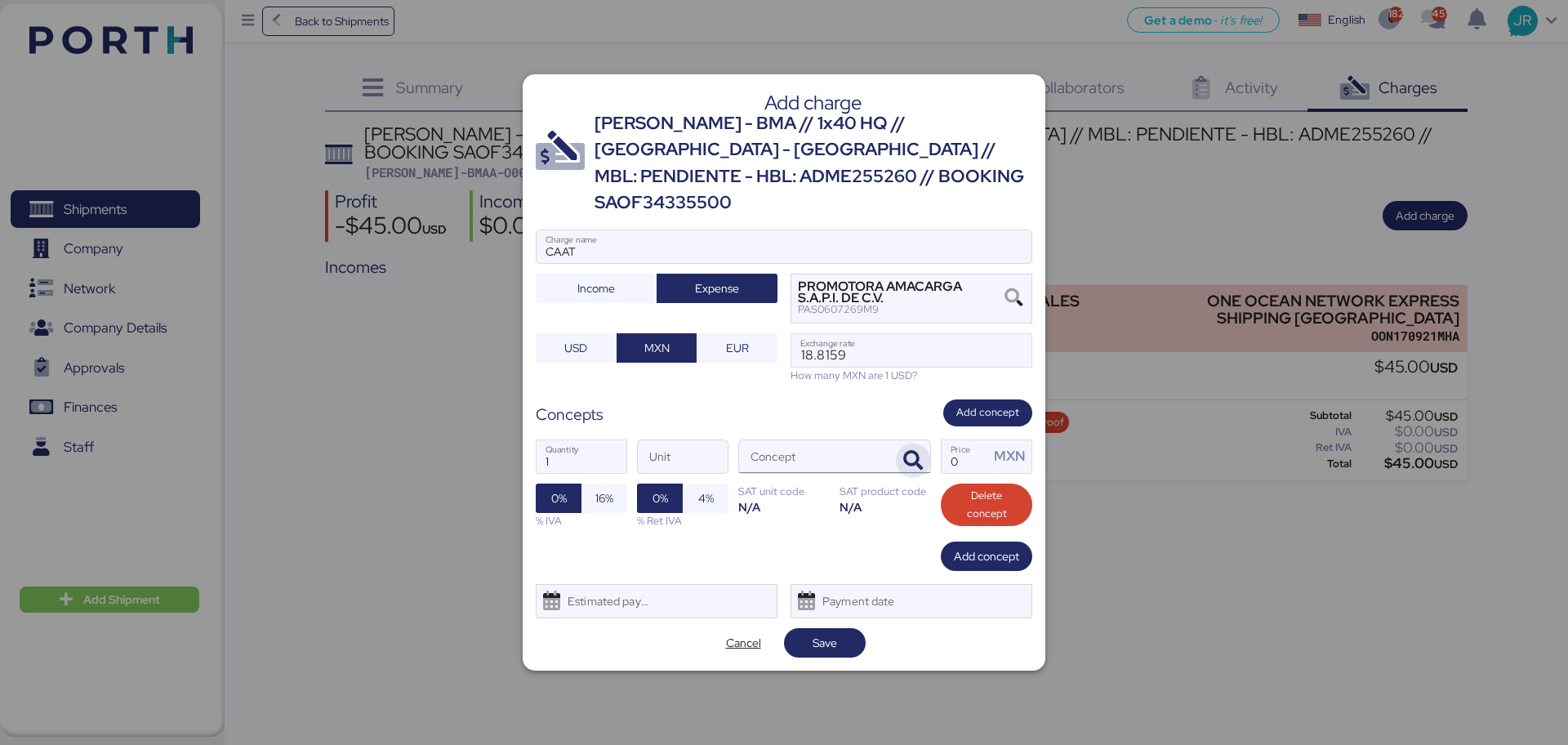
click at [908, 451] on icon "button" at bounding box center [913, 461] width 20 height 20
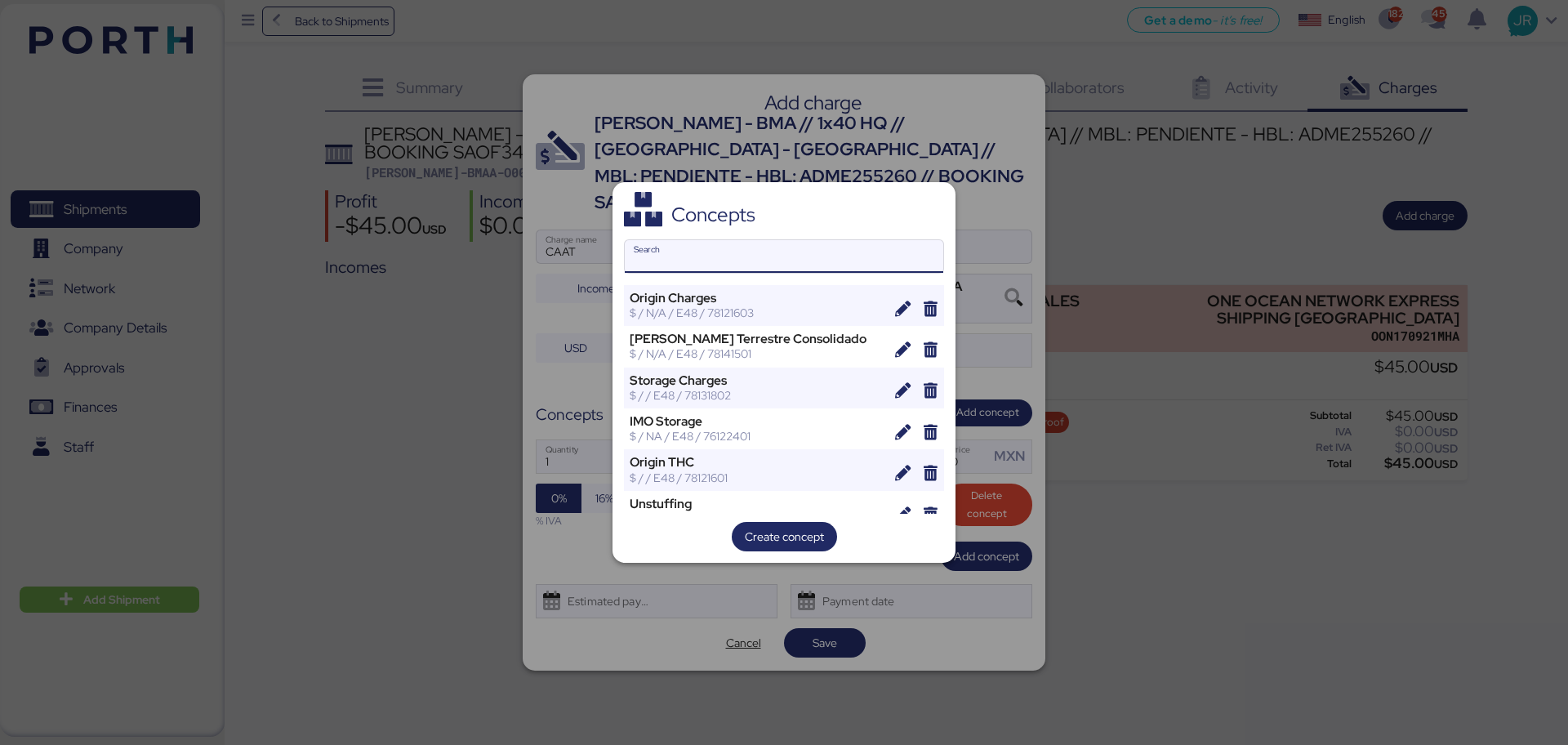
click at [700, 256] on input "Search" at bounding box center [784, 256] width 318 height 33
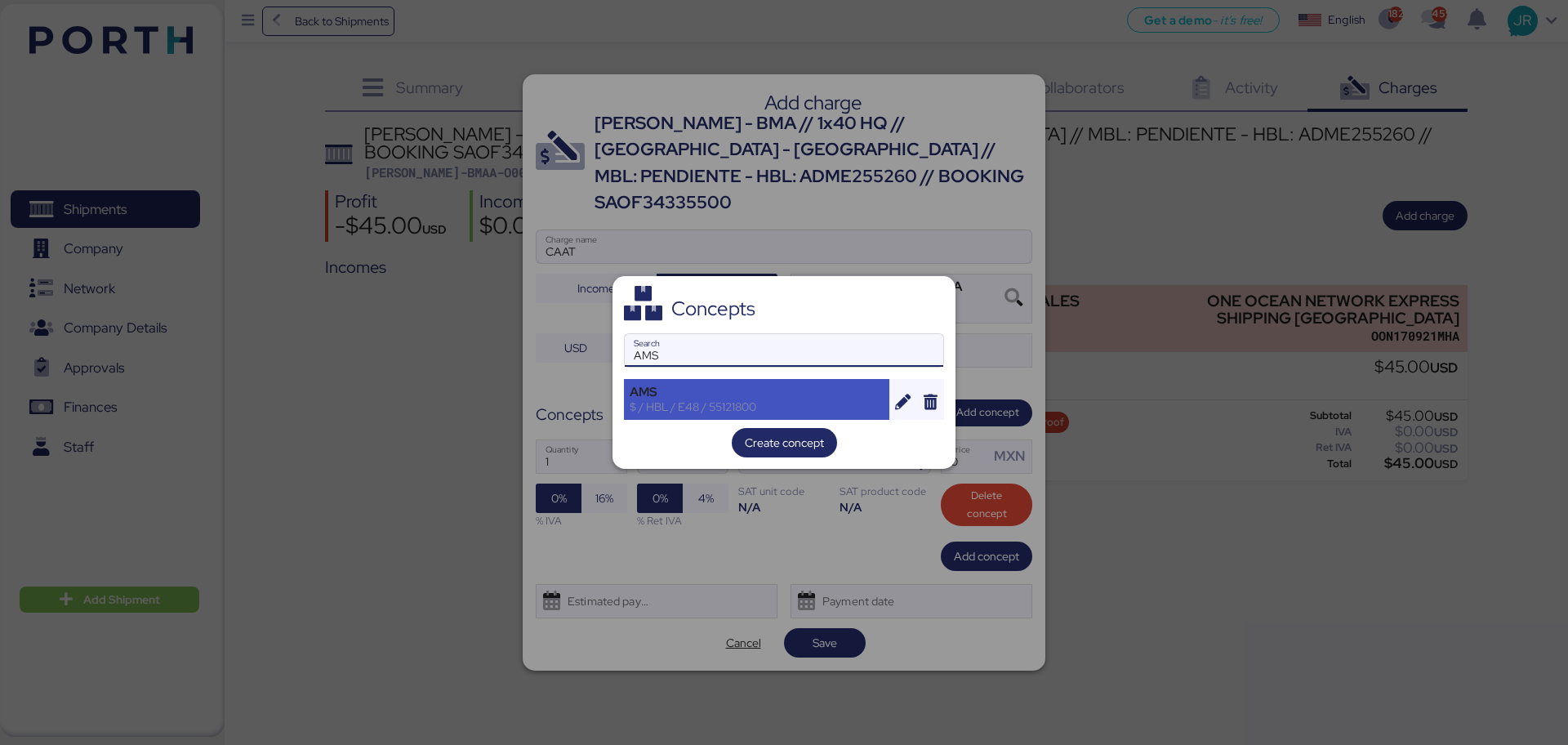
type input "AMS"
click at [692, 397] on div "AMS" at bounding box center [756, 392] width 254 height 15
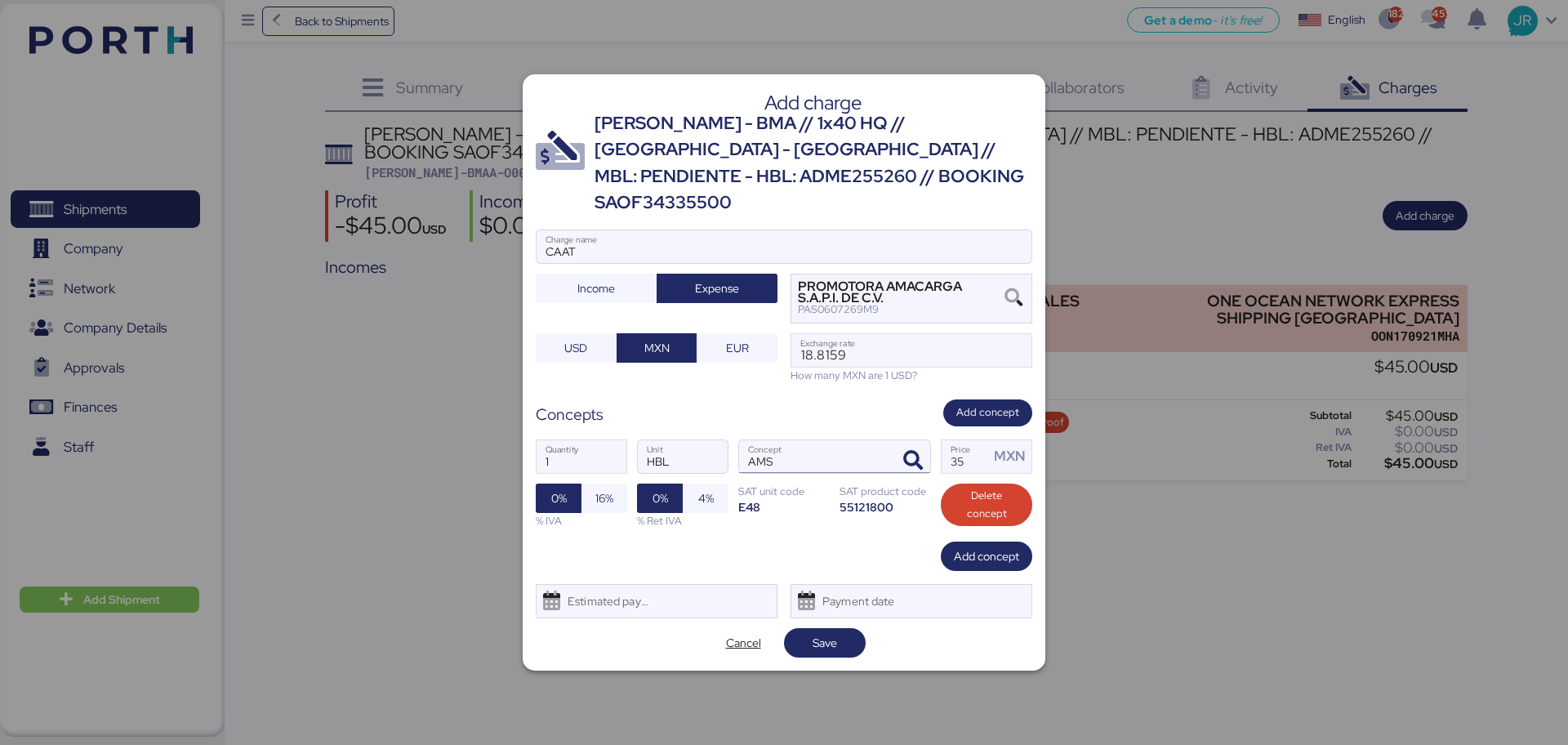
drag, startPoint x: 905, startPoint y: 452, endPoint x: 861, endPoint y: 449, distance: 44.1
click at [863, 451] on div "1 Quantity HBL Unit AMS Concept 35 Price MXN 0% 16% % IVA 0% 4% % Ret IVA SAT u…" at bounding box center [784, 484] width 496 height 115
type input "60"
click at [619, 487] on span "16%" at bounding box center [605, 498] width 46 height 29
click at [603, 592] on div "Estimated payment date" at bounding box center [605, 601] width 98 height 33
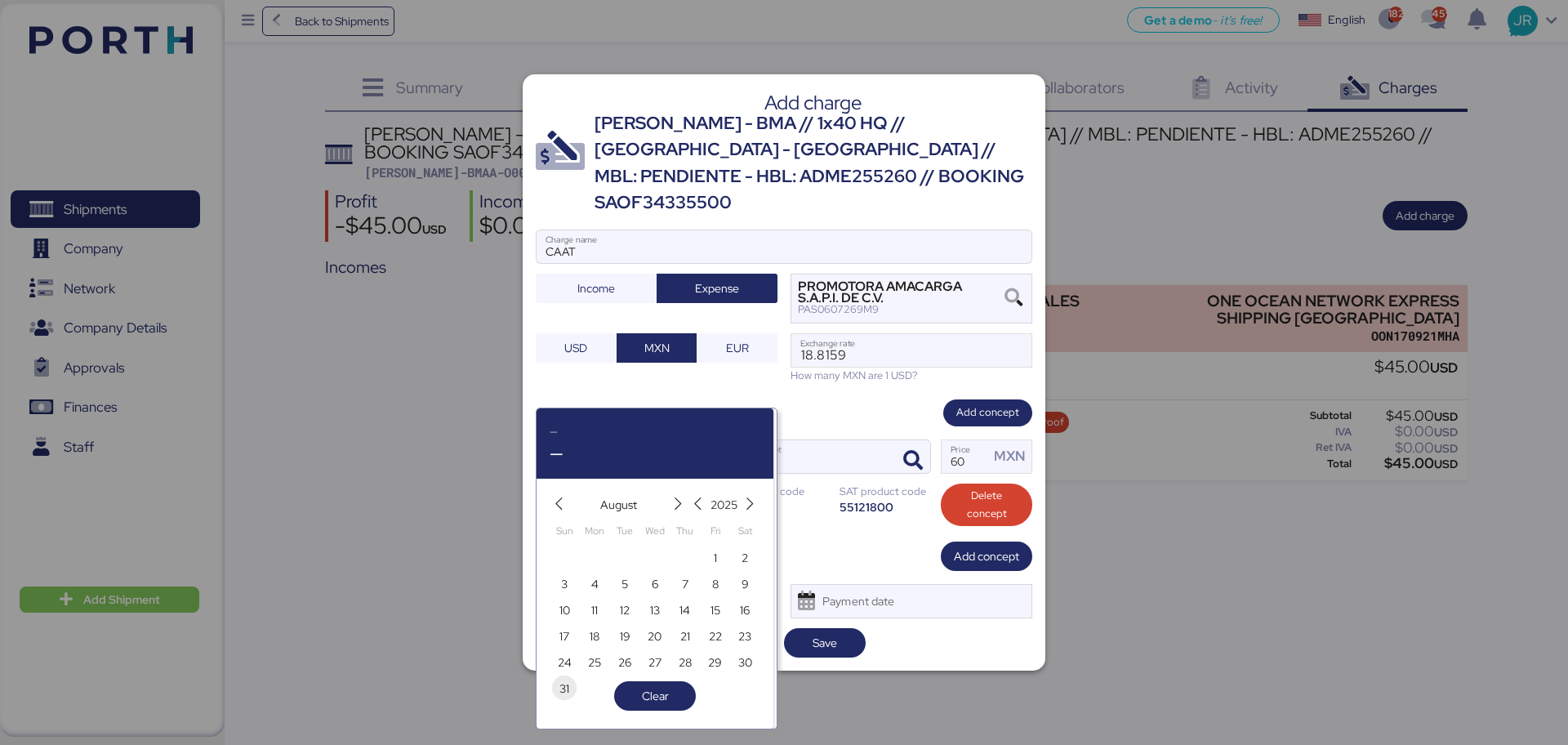
click at [560, 694] on span "31" at bounding box center [564, 689] width 10 height 20
type input "[DATE]"
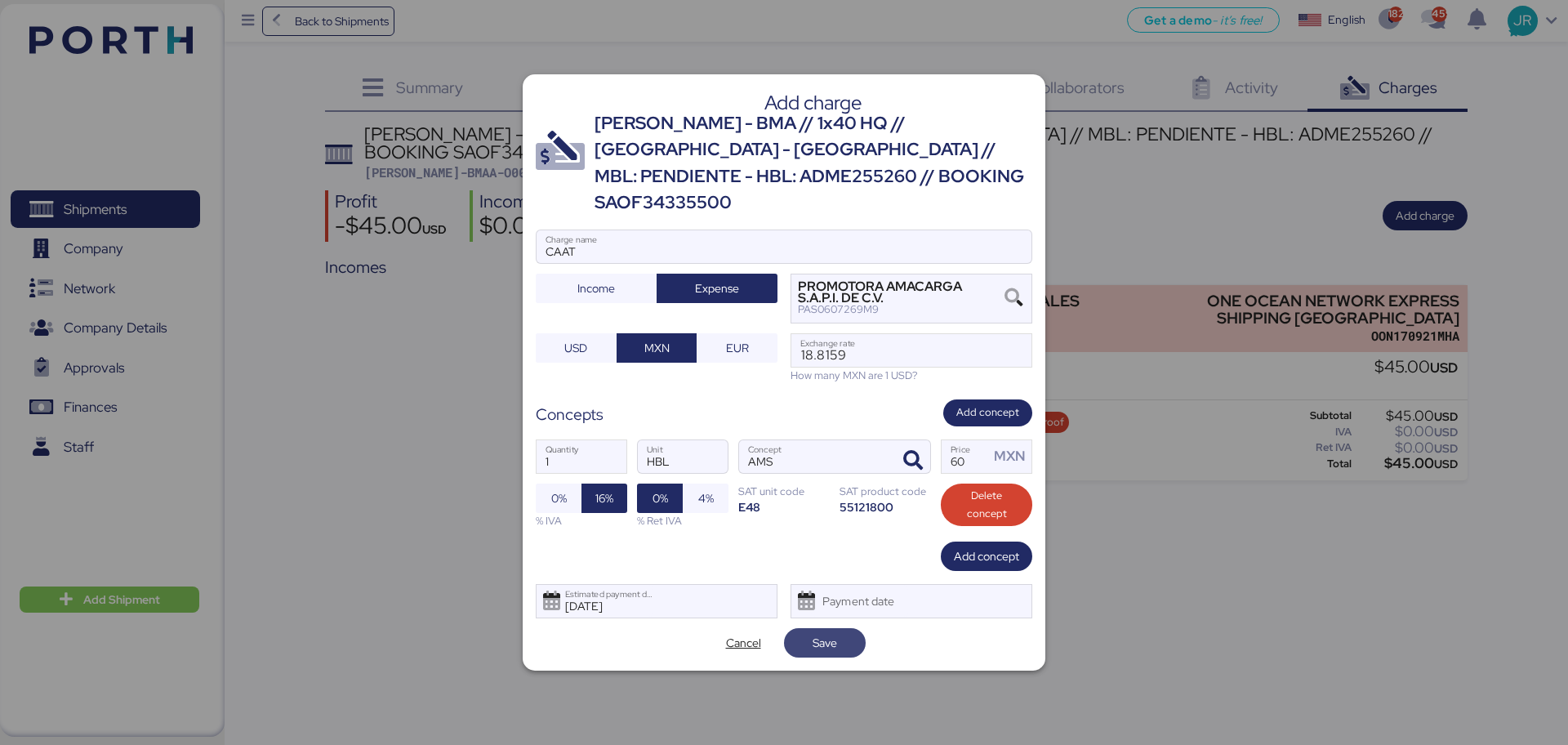
click at [830, 633] on span "Save" at bounding box center [825, 643] width 25 height 20
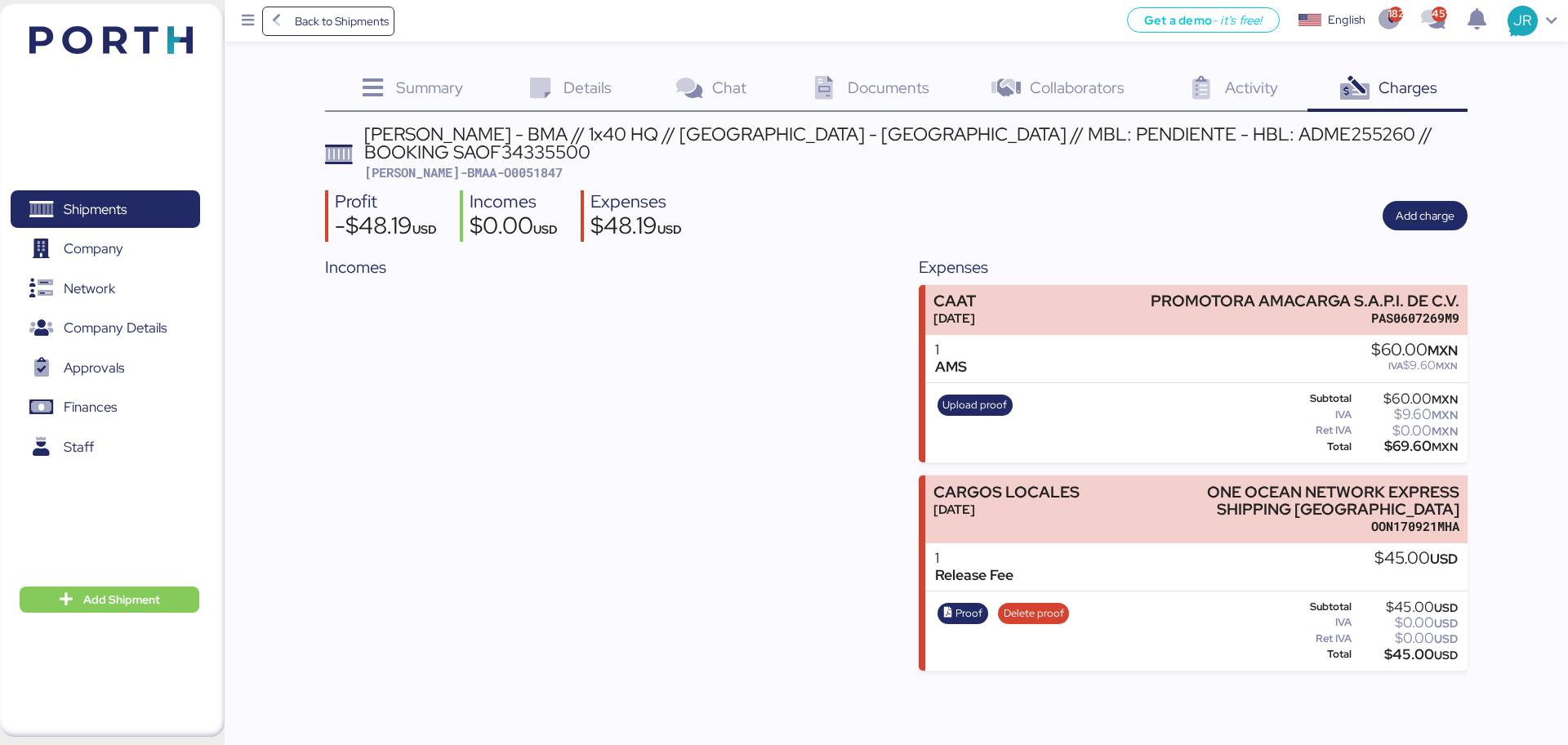
click at [1073, 140] on div "[PERSON_NAME] - BMA // 1x40 HQ // [GEOGRAPHIC_DATA] - [GEOGRAPHIC_DATA] // MBL:…" at bounding box center [916, 143] width 1104 height 36
copy div "ADME255260"
click at [1402, 206] on span "Add charge" at bounding box center [1424, 216] width 59 height 20
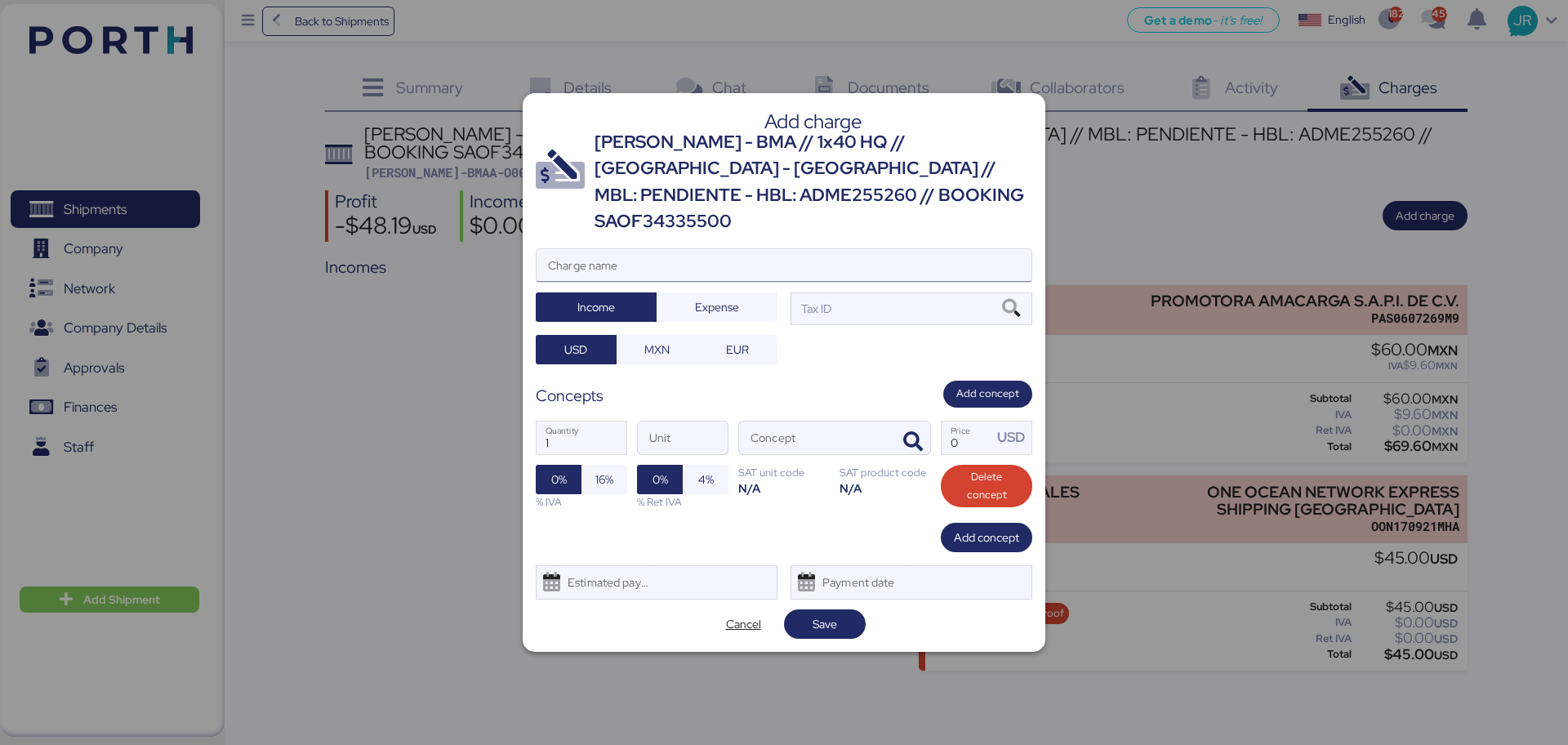
click at [573, 258] on input "Charge name" at bounding box center [784, 265] width 495 height 33
type input "FACTURA BMA"
click at [1013, 300] on icon at bounding box center [1010, 309] width 27 height 18
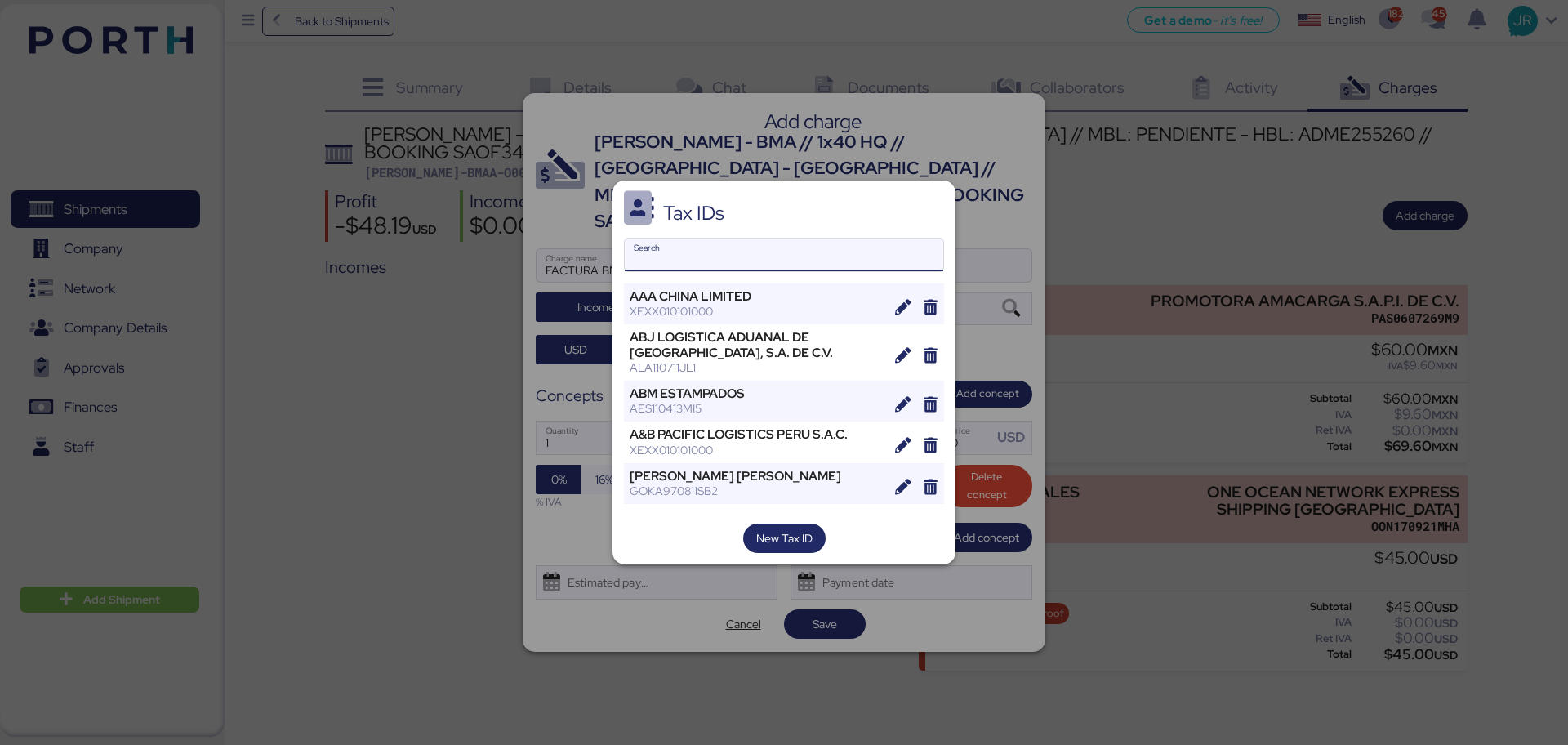
click at [670, 255] on input "Search" at bounding box center [784, 255] width 318 height 33
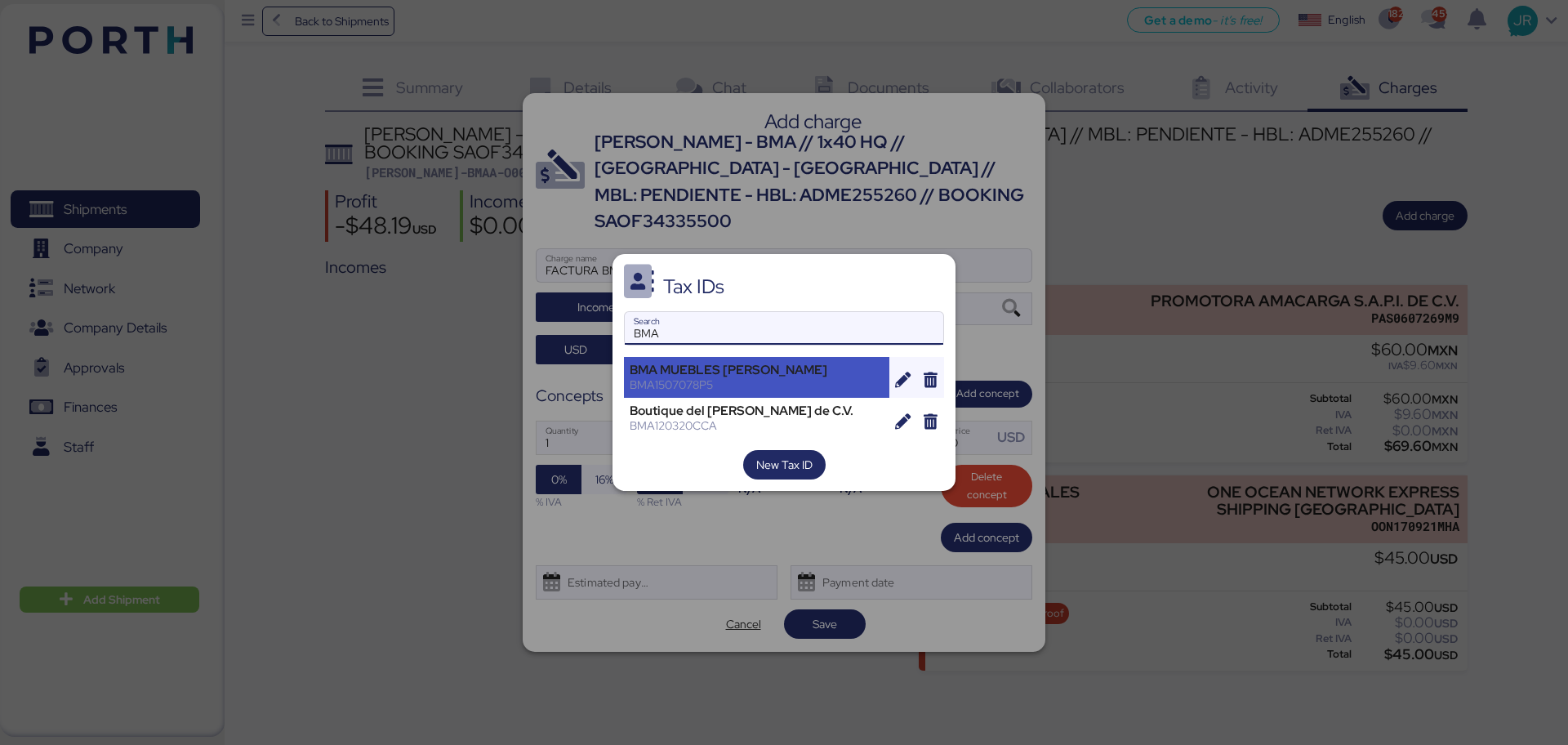
type input "BMA"
click at [698, 380] on div "BMA1507078P5" at bounding box center [756, 385] width 254 height 15
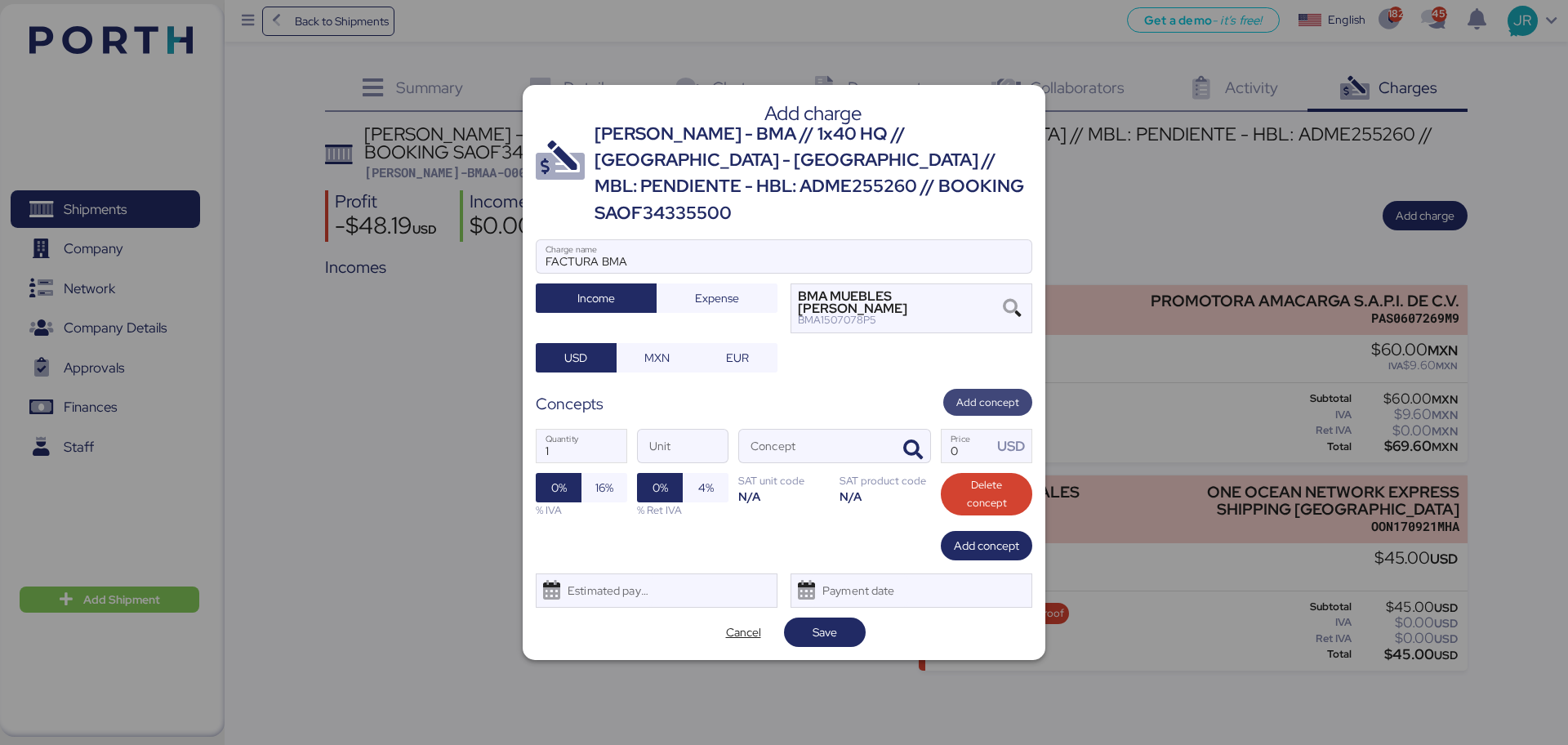
click at [989, 394] on span "Add concept" at bounding box center [987, 403] width 63 height 18
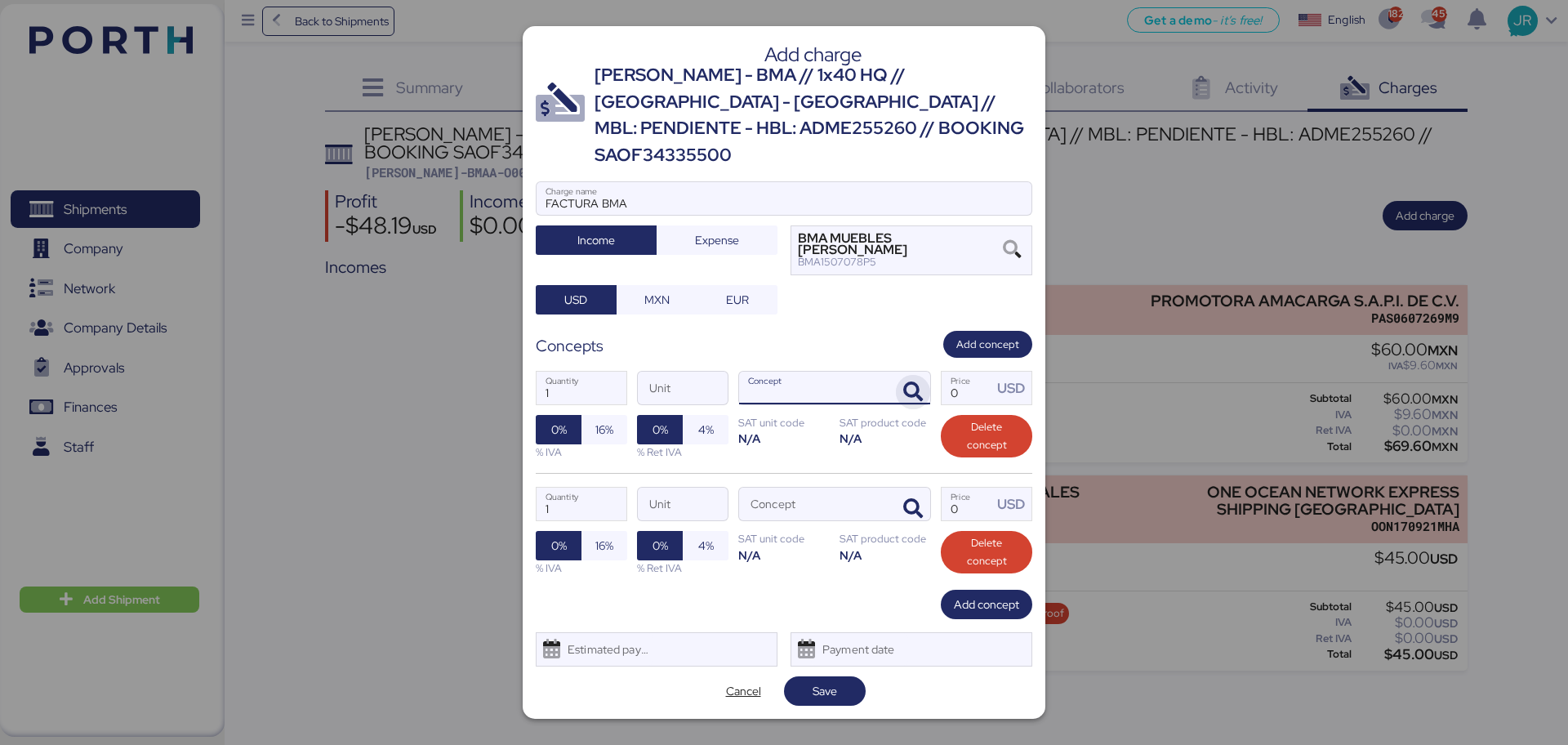
click at [918, 382] on icon "button" at bounding box center [913, 392] width 20 height 20
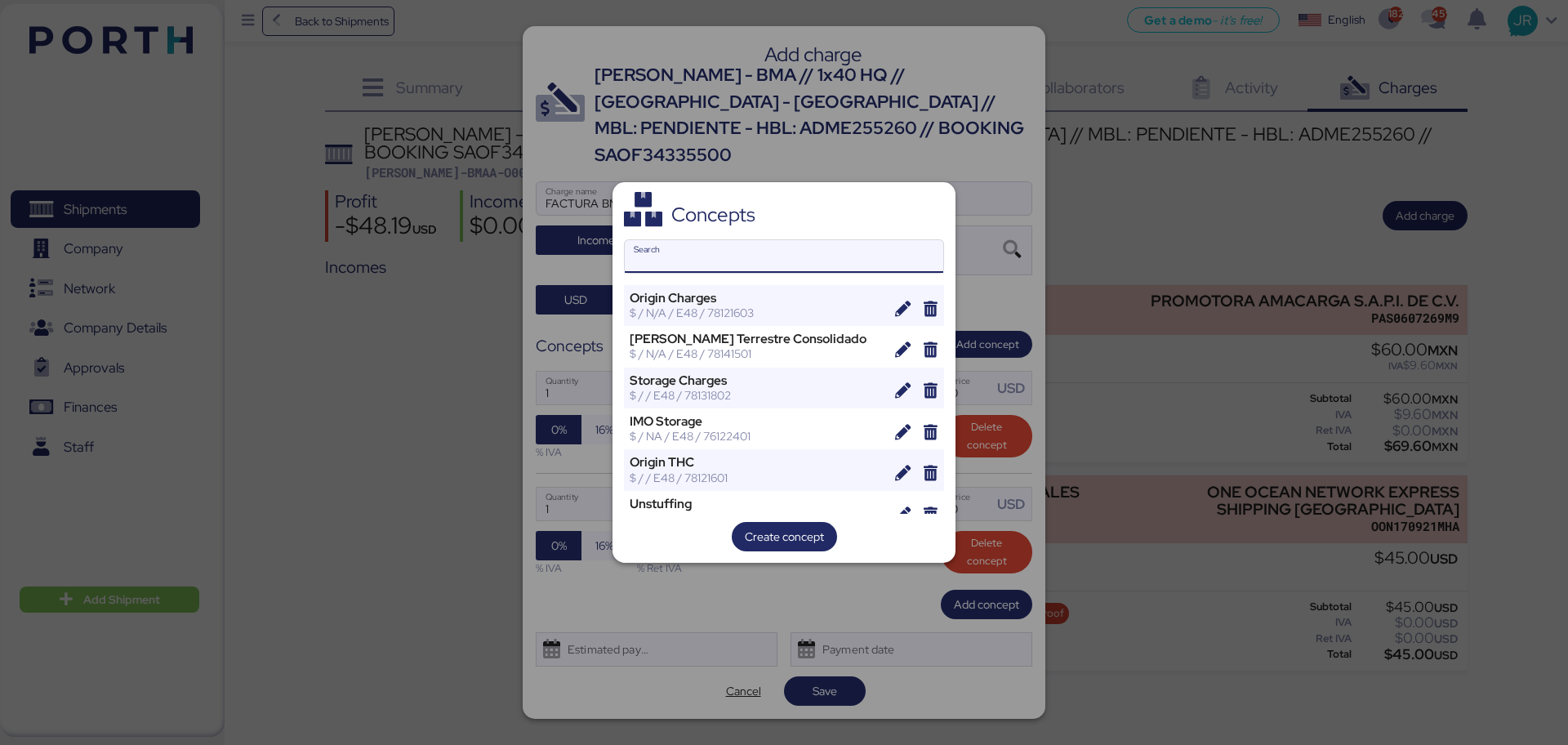
click at [672, 246] on input "Search" at bounding box center [784, 256] width 318 height 33
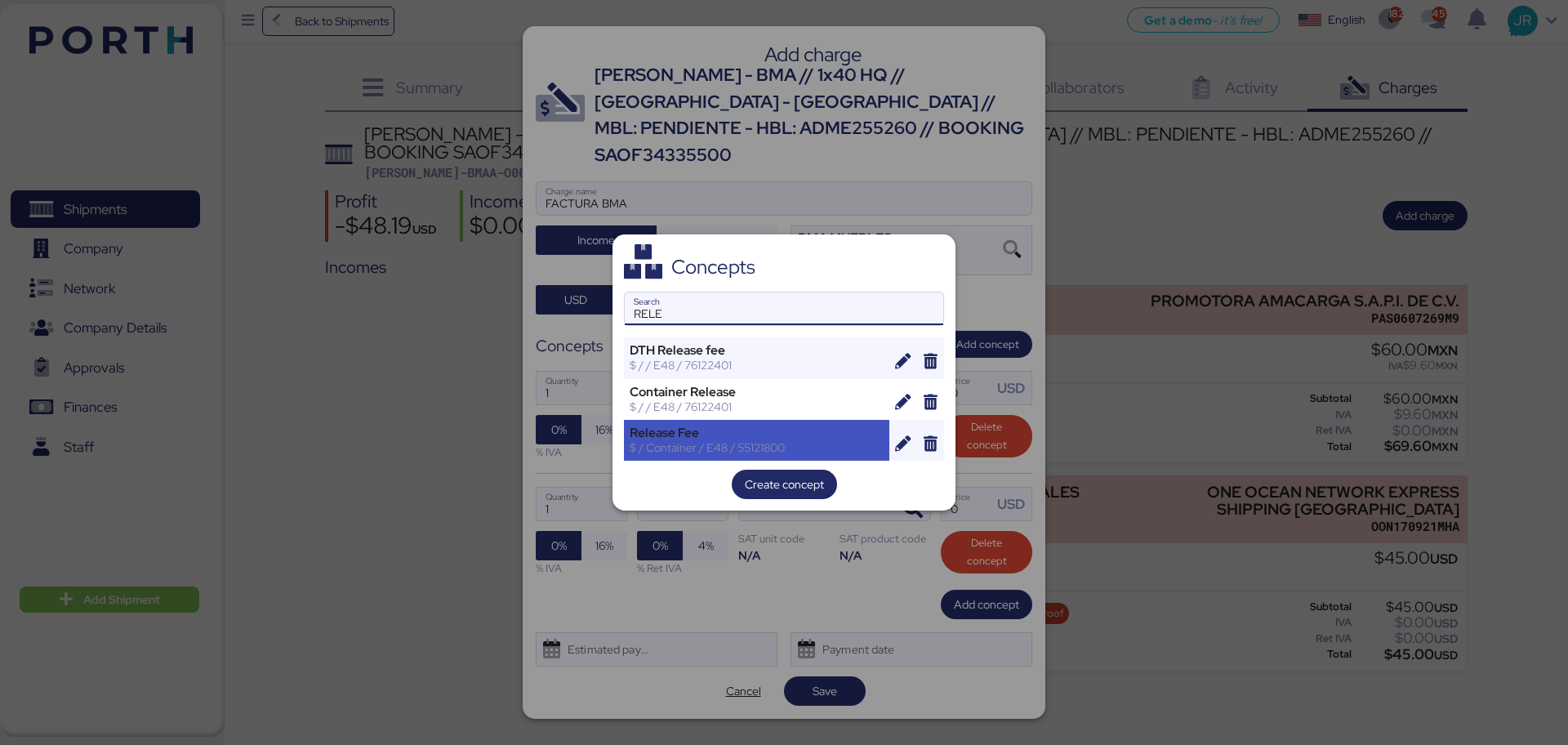
type input "RELE"
click at [683, 439] on div "Release Fee" at bounding box center [756, 433] width 254 height 15
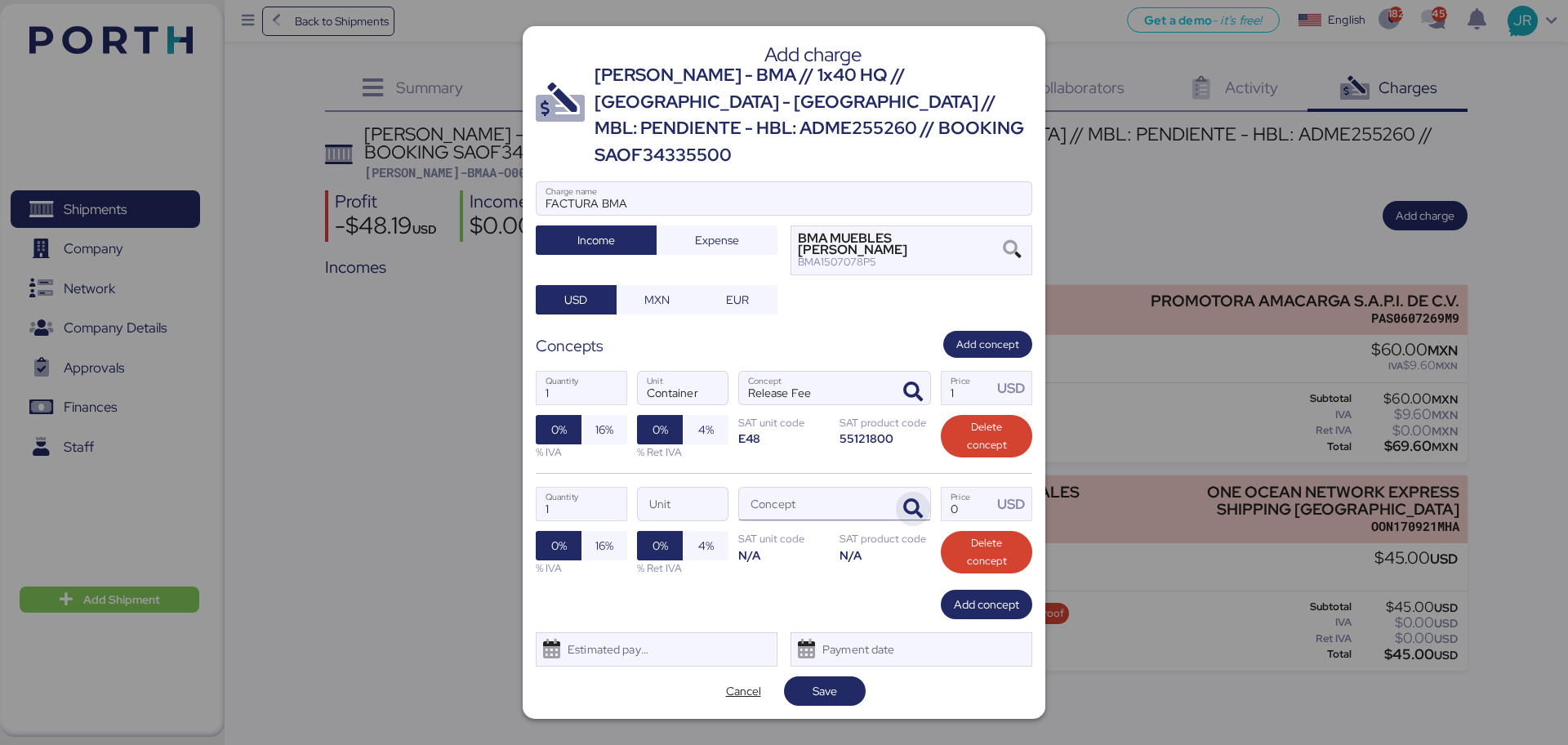
click at [912, 499] on icon "button" at bounding box center [913, 509] width 20 height 20
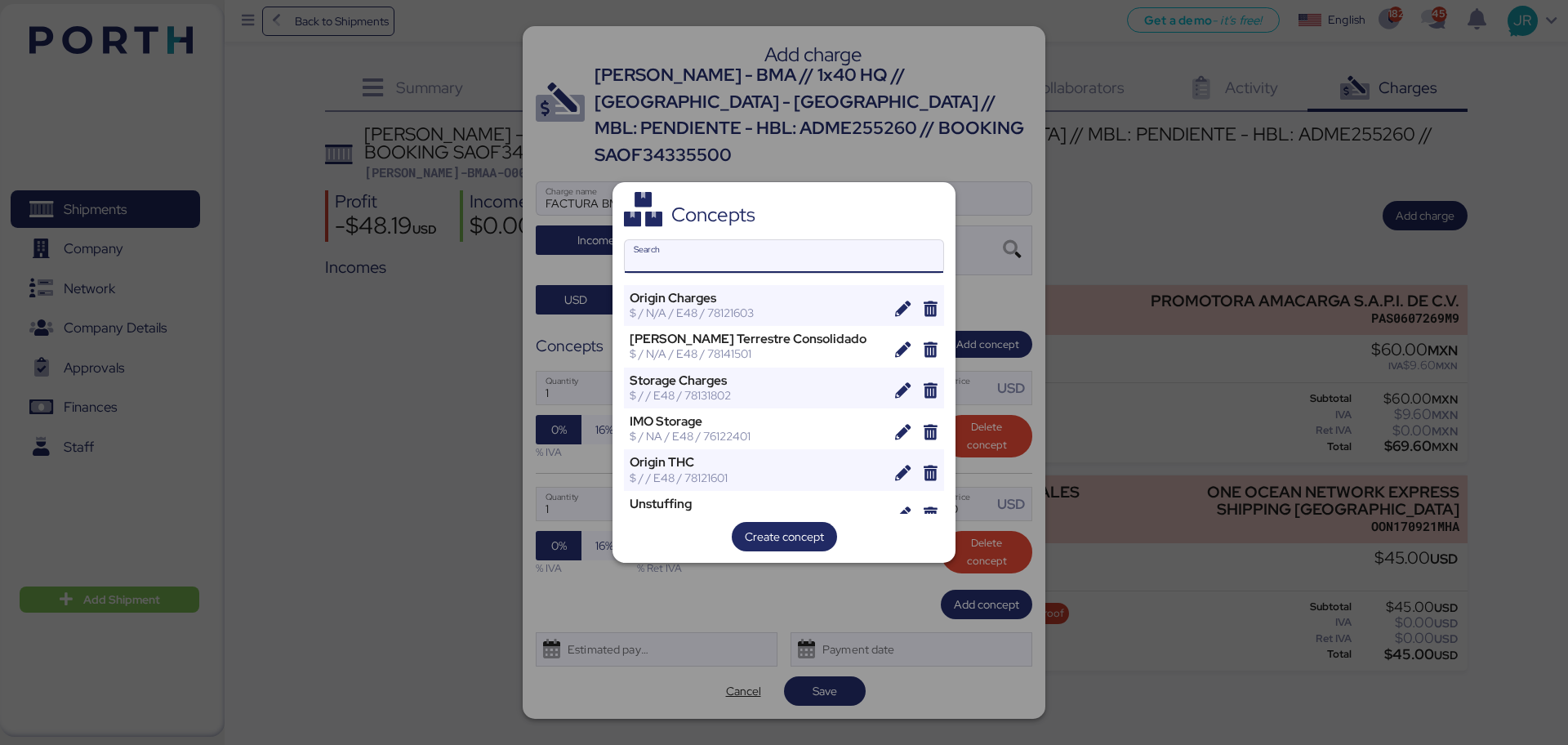
click at [681, 244] on input "Search" at bounding box center [784, 256] width 318 height 33
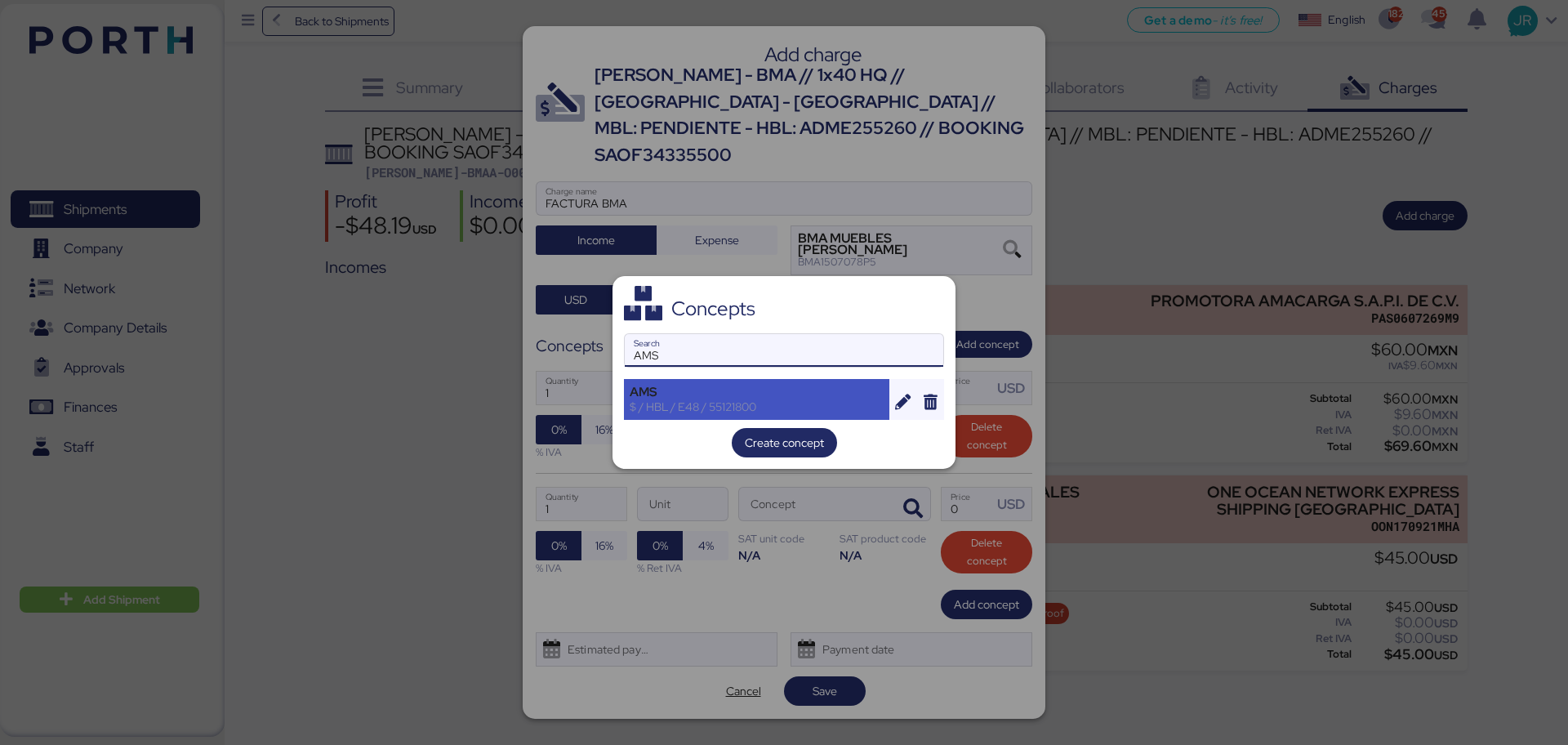
type input "AMS"
click at [703, 395] on div "AMS" at bounding box center [756, 392] width 254 height 15
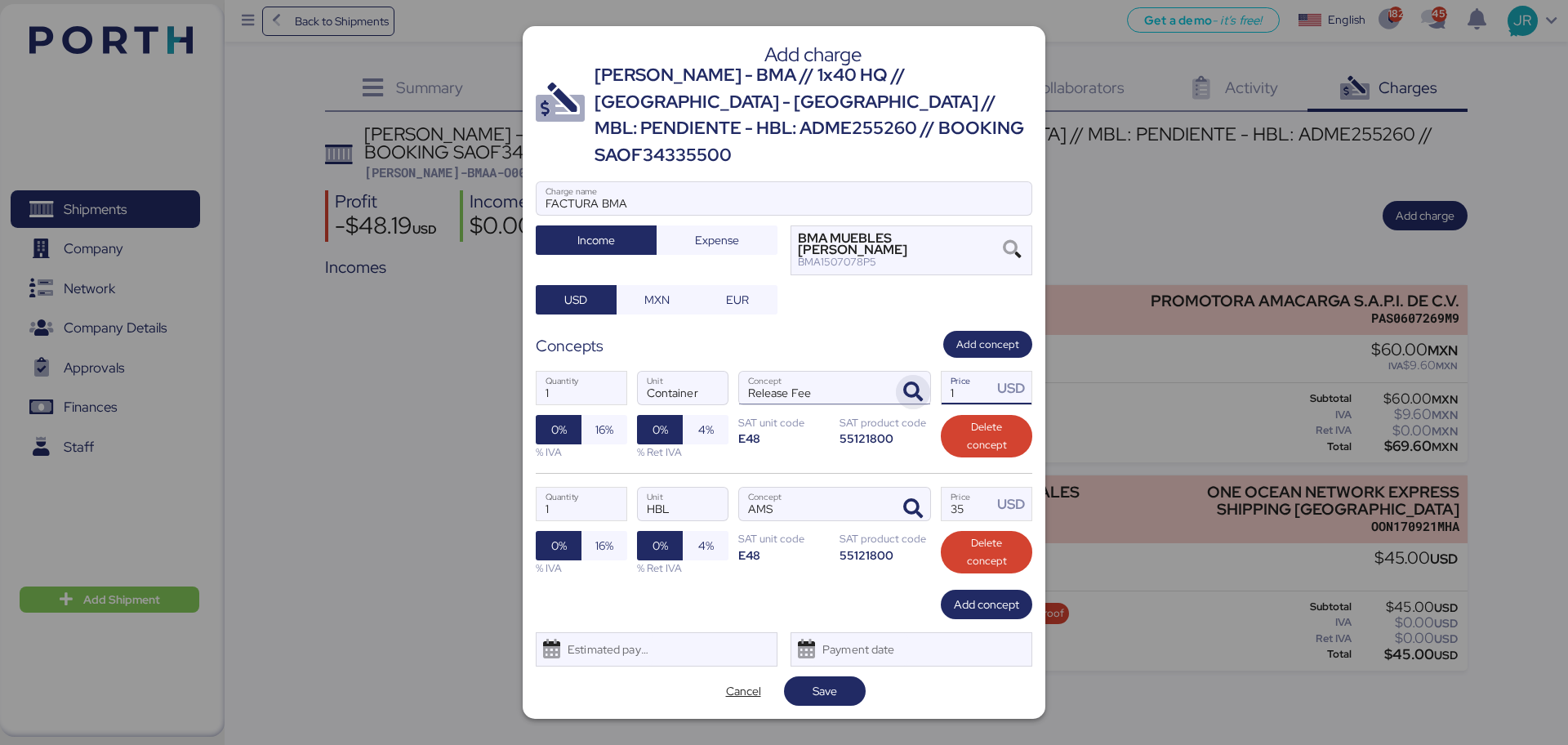
drag, startPoint x: 966, startPoint y: 379, endPoint x: 899, endPoint y: 378, distance: 67.0
click at [899, 378] on div "1 Quantity Container Unit Release Fee Concept 1 Price USD 0% 16% % IVA 0% 4% % …" at bounding box center [784, 416] width 496 height 115
type input "75"
click at [971, 336] on span "Add concept" at bounding box center [987, 345] width 63 height 18
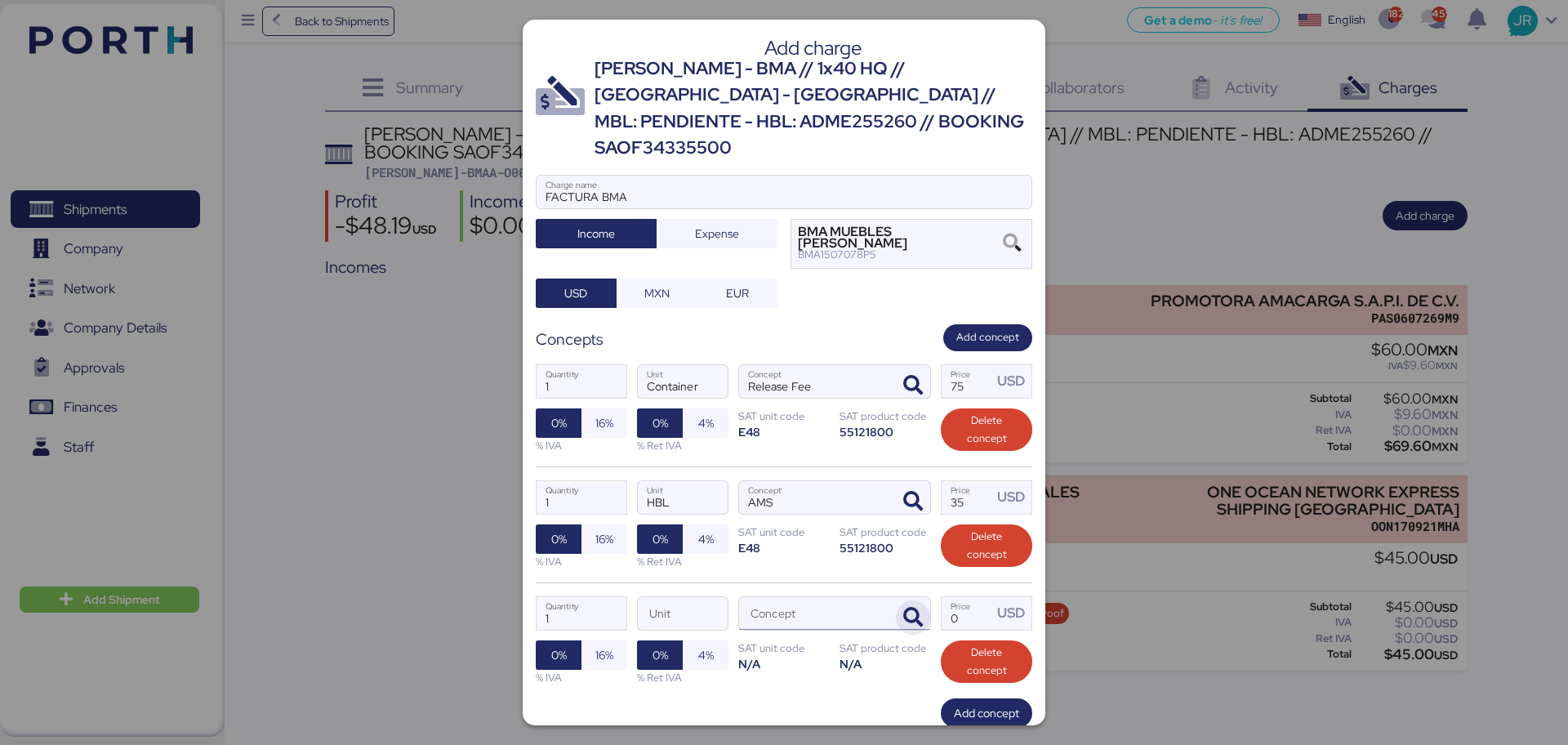
click at [903, 608] on icon "button" at bounding box center [913, 617] width 20 height 20
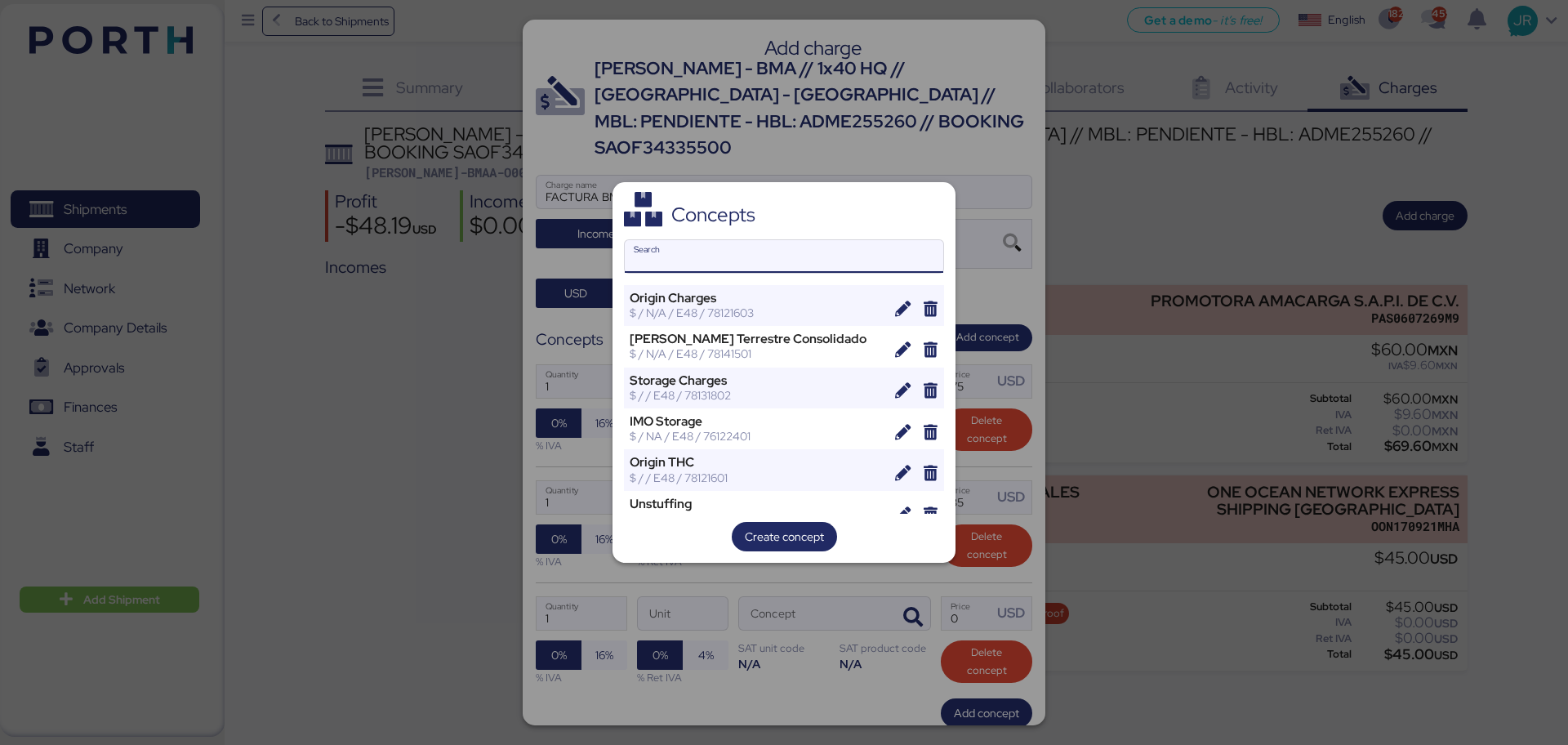
click at [667, 259] on input "Search" at bounding box center [784, 256] width 318 height 33
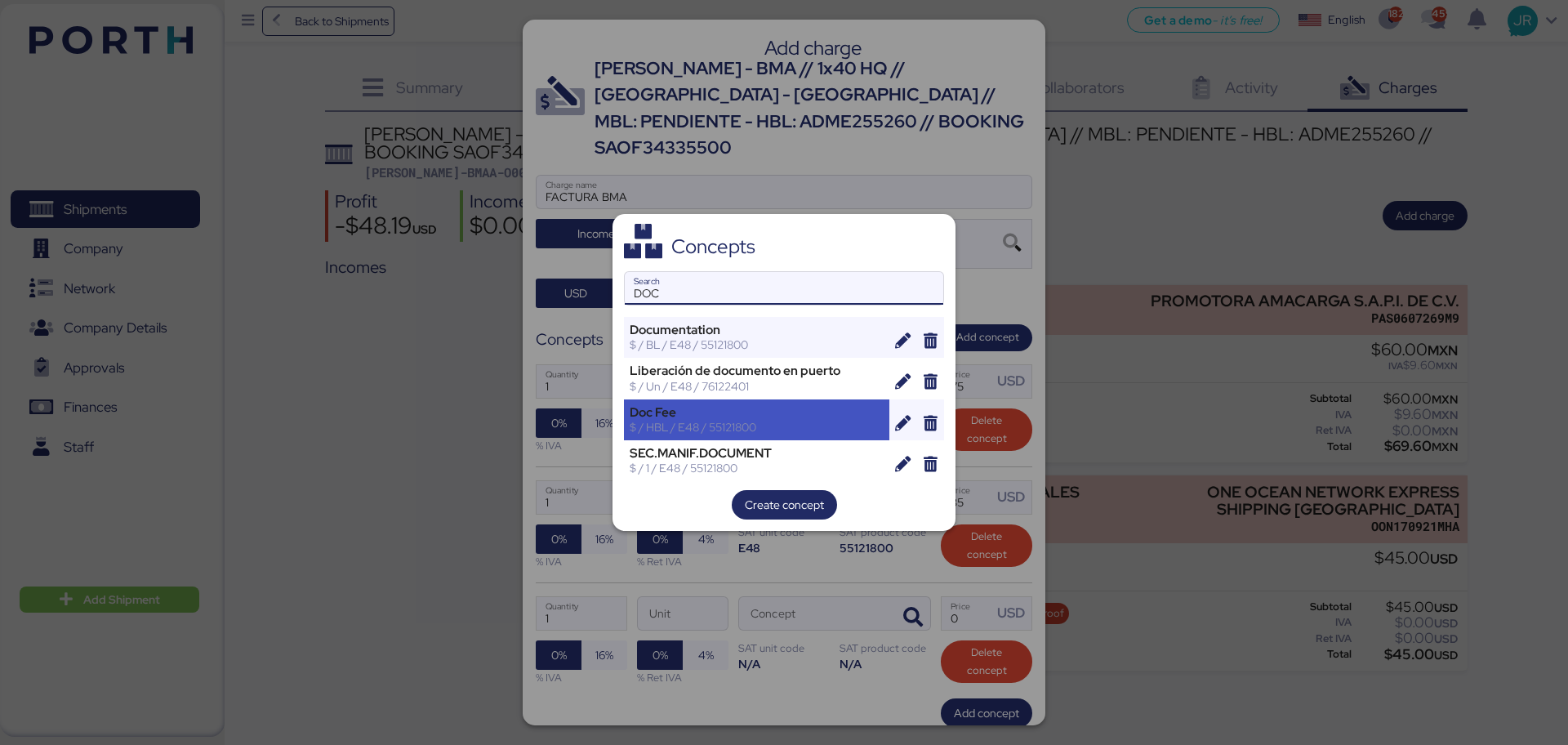
type input "DOC"
click at [693, 415] on div "Doc Fee" at bounding box center [756, 412] width 254 height 15
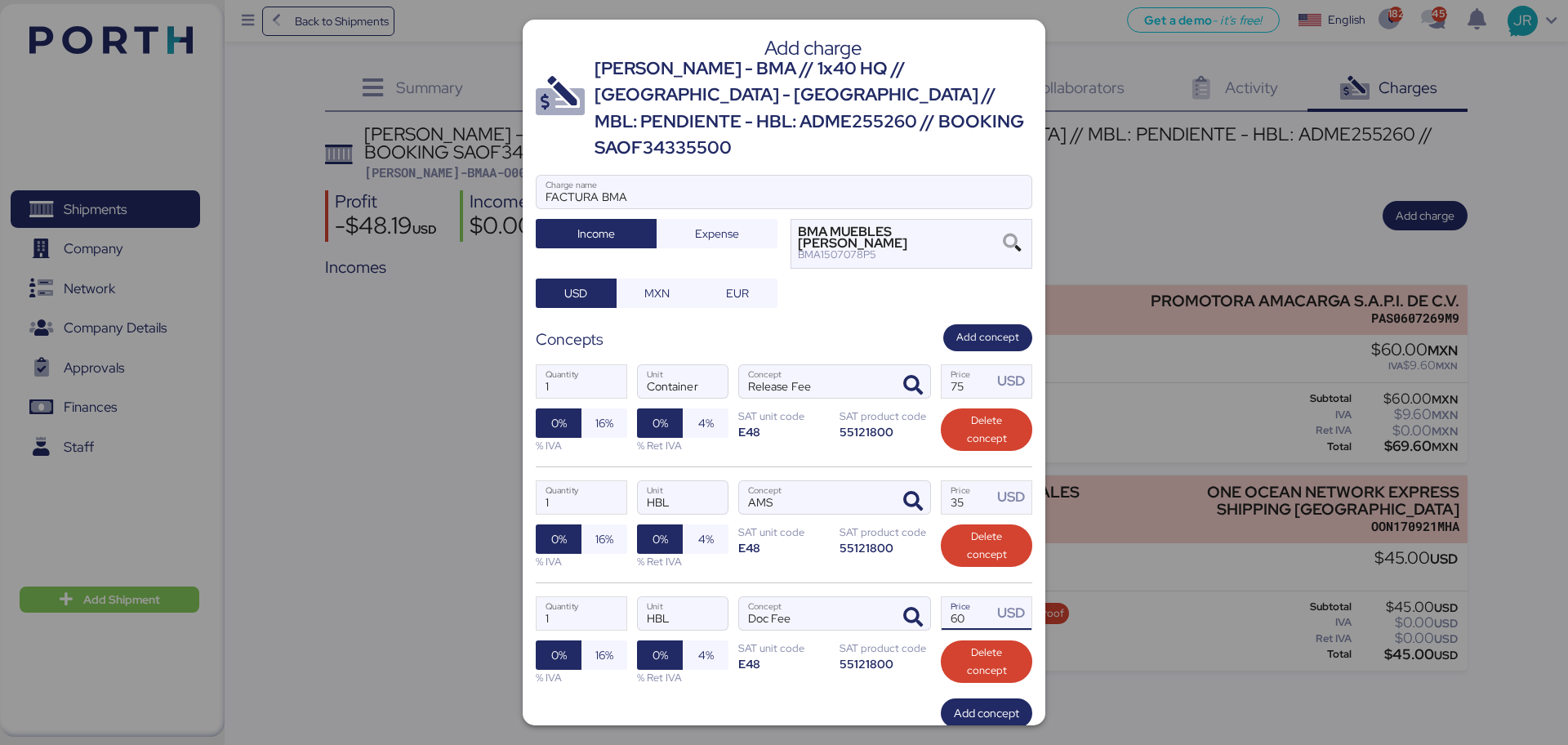
drag, startPoint x: 968, startPoint y: 584, endPoint x: 924, endPoint y: 585, distance: 44.0
click at [924, 585] on div "1 Quantity HBL Unit Doc Fee Concept 60 Price USD 0% 16% % IVA 0% 4% % Ret IVA S…" at bounding box center [784, 640] width 496 height 116
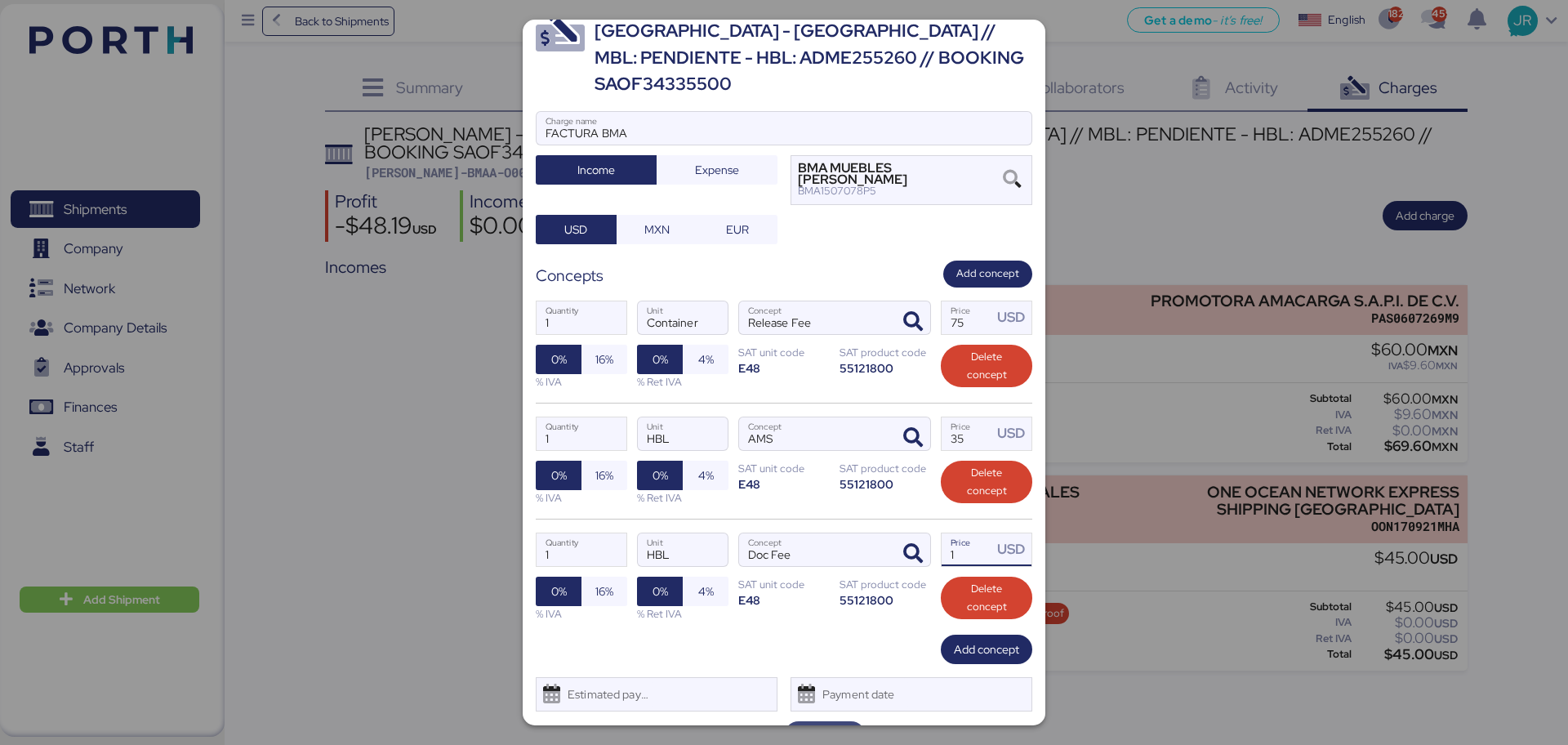
type input "1"
click at [818, 726] on span "Save" at bounding box center [825, 736] width 25 height 20
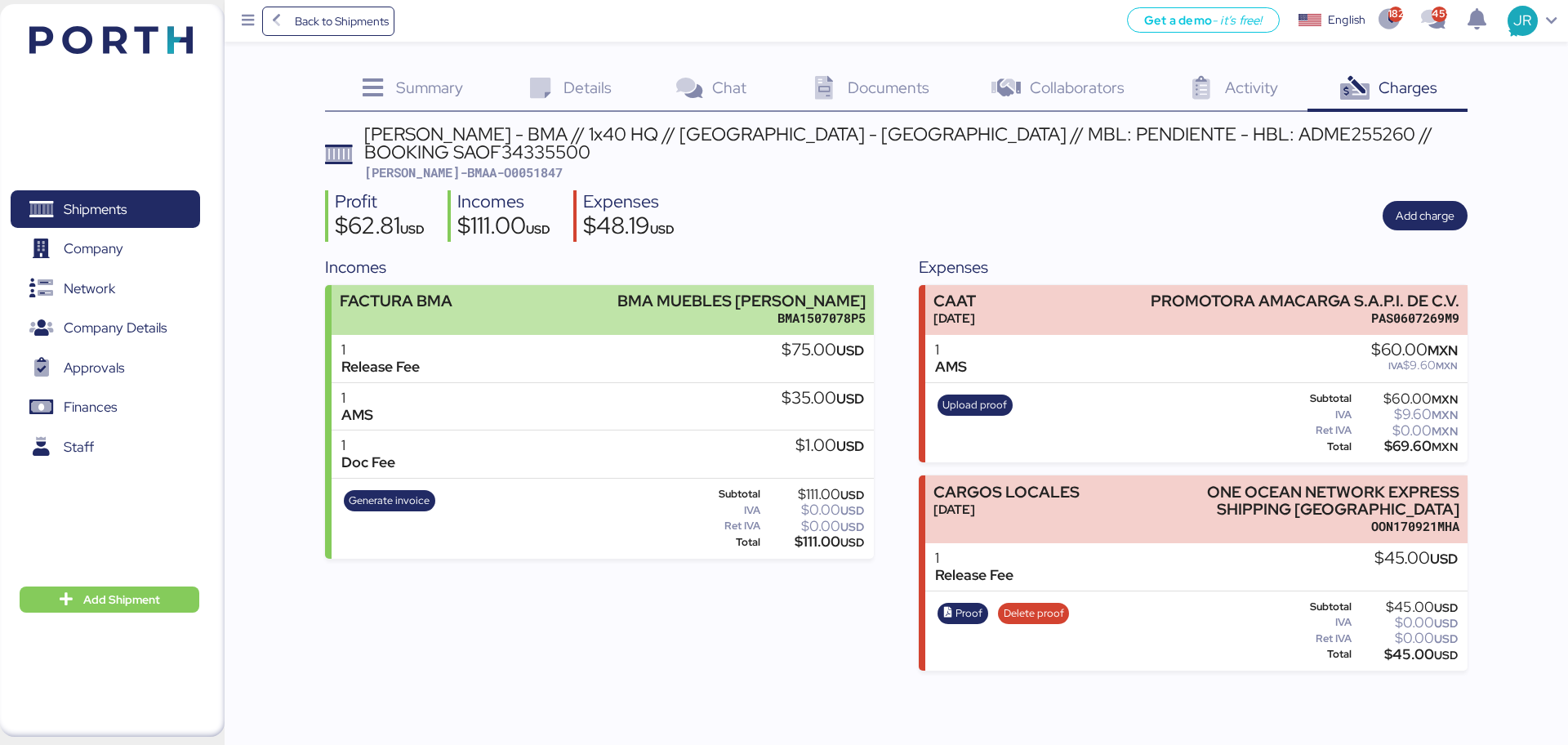
click at [589, 297] on div "FACTURA BMA BMA MUEBLES [PERSON_NAME] BMA1507078P5" at bounding box center [602, 310] width 542 height 50
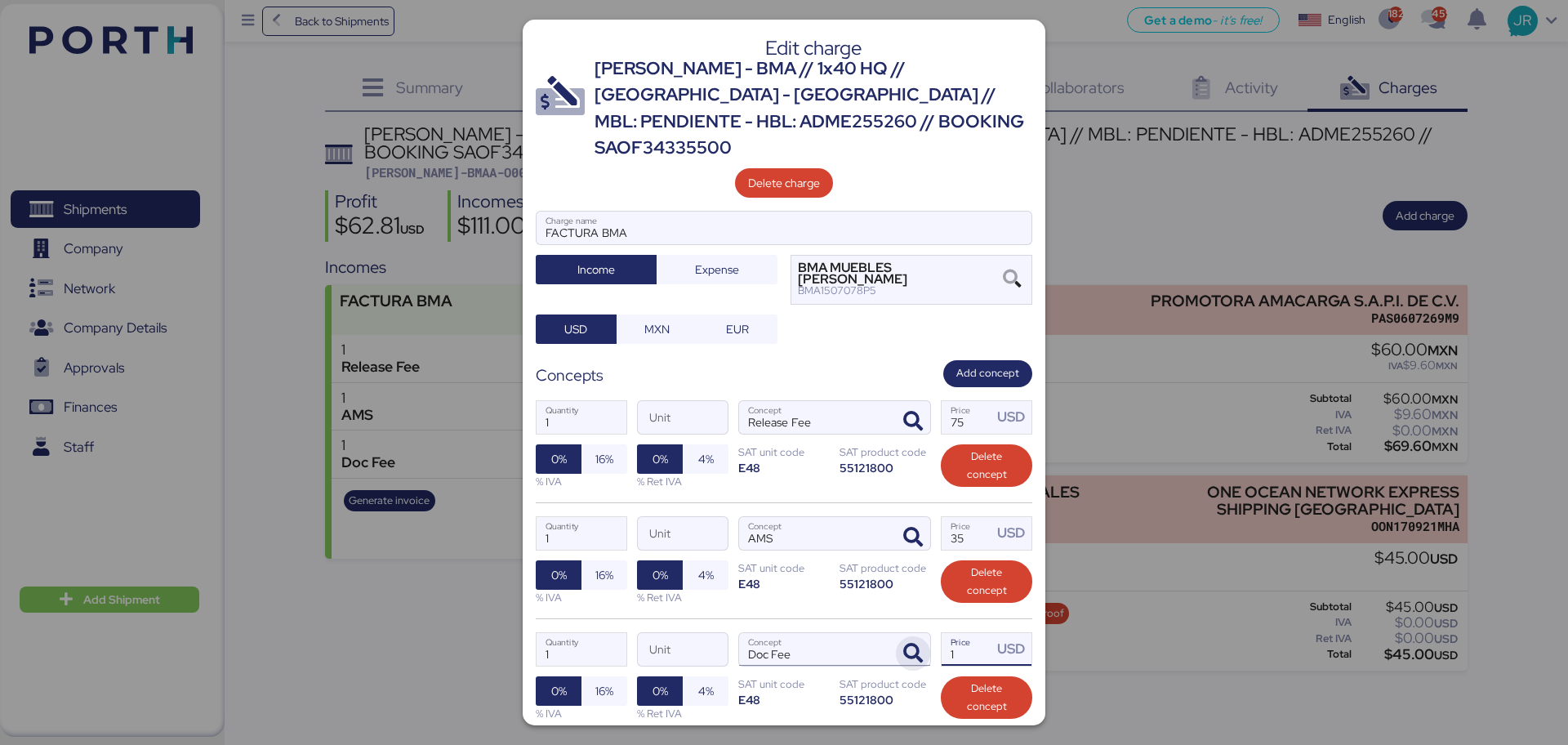
drag, startPoint x: 953, startPoint y: 621, endPoint x: 905, endPoint y: 628, distance: 48.5
click at [905, 628] on div "1 Quantity Unit Doc Fee Concept 1 Price USD 0% 16% % IVA 0% 4% % Ret IVA SAT un…" at bounding box center [784, 676] width 496 height 116
type input "40"
click at [958, 365] on span "Add concept" at bounding box center [987, 373] width 63 height 18
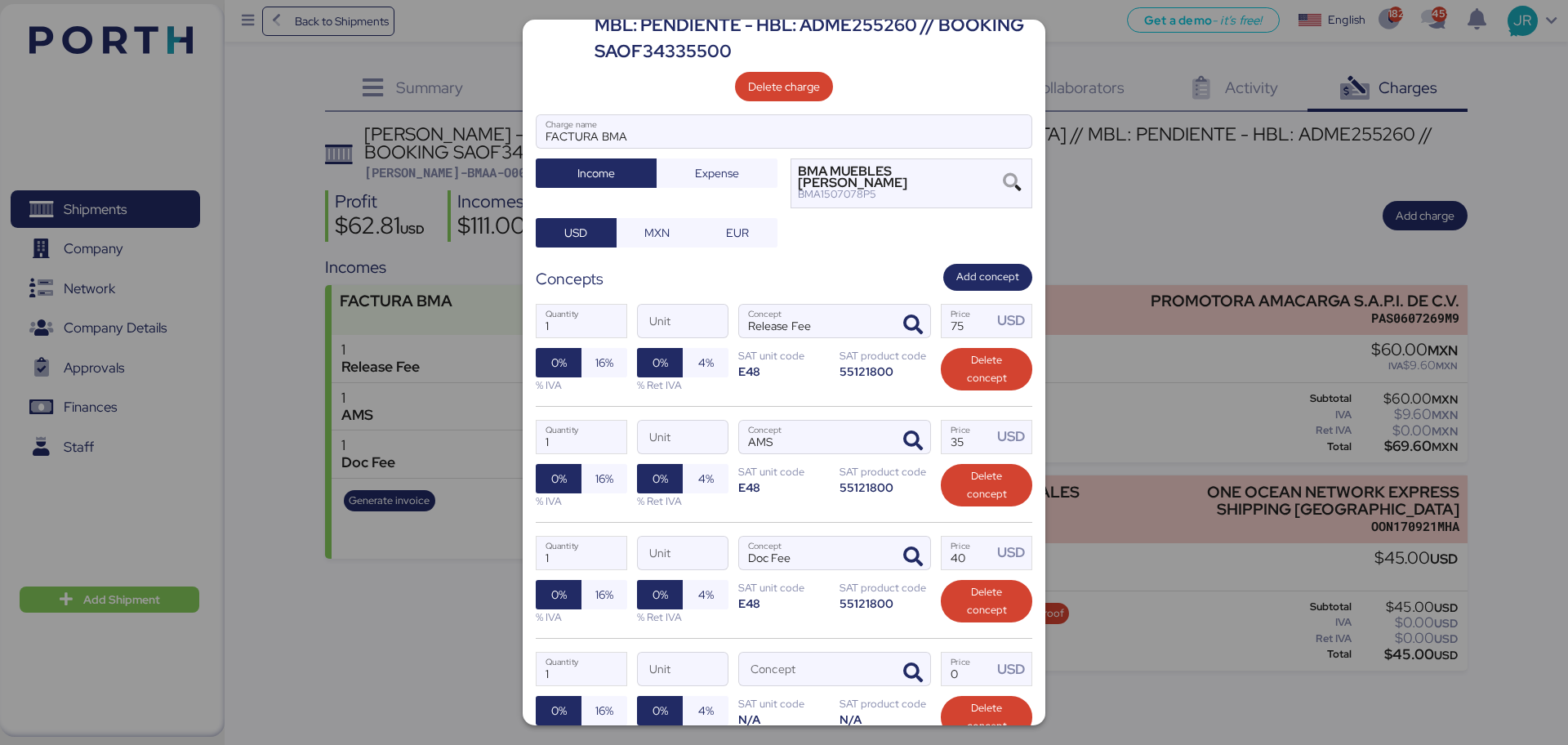
scroll to position [204, 0]
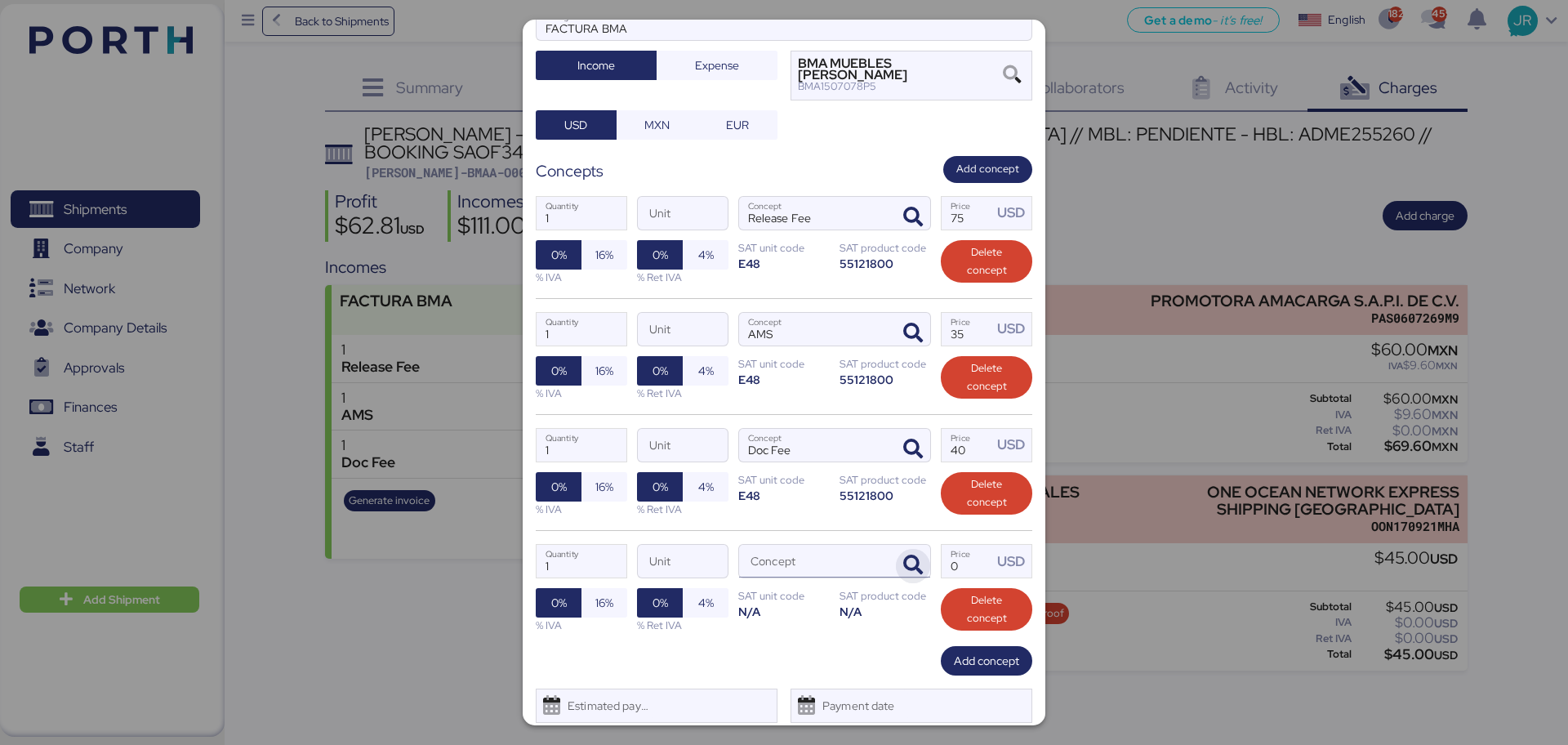
click at [908, 555] on icon "button" at bounding box center [913, 565] width 20 height 20
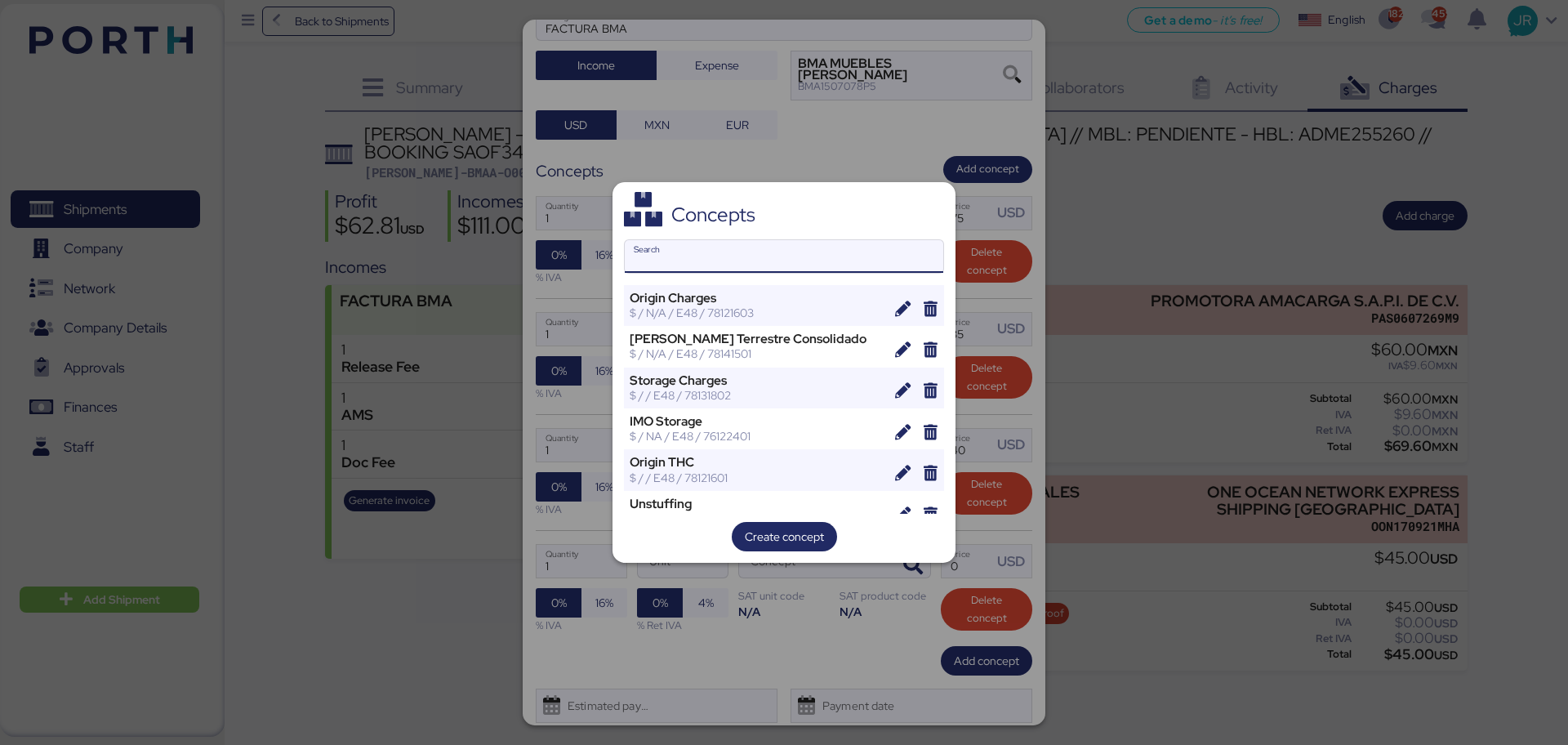
click at [716, 260] on input "Search" at bounding box center [784, 256] width 318 height 33
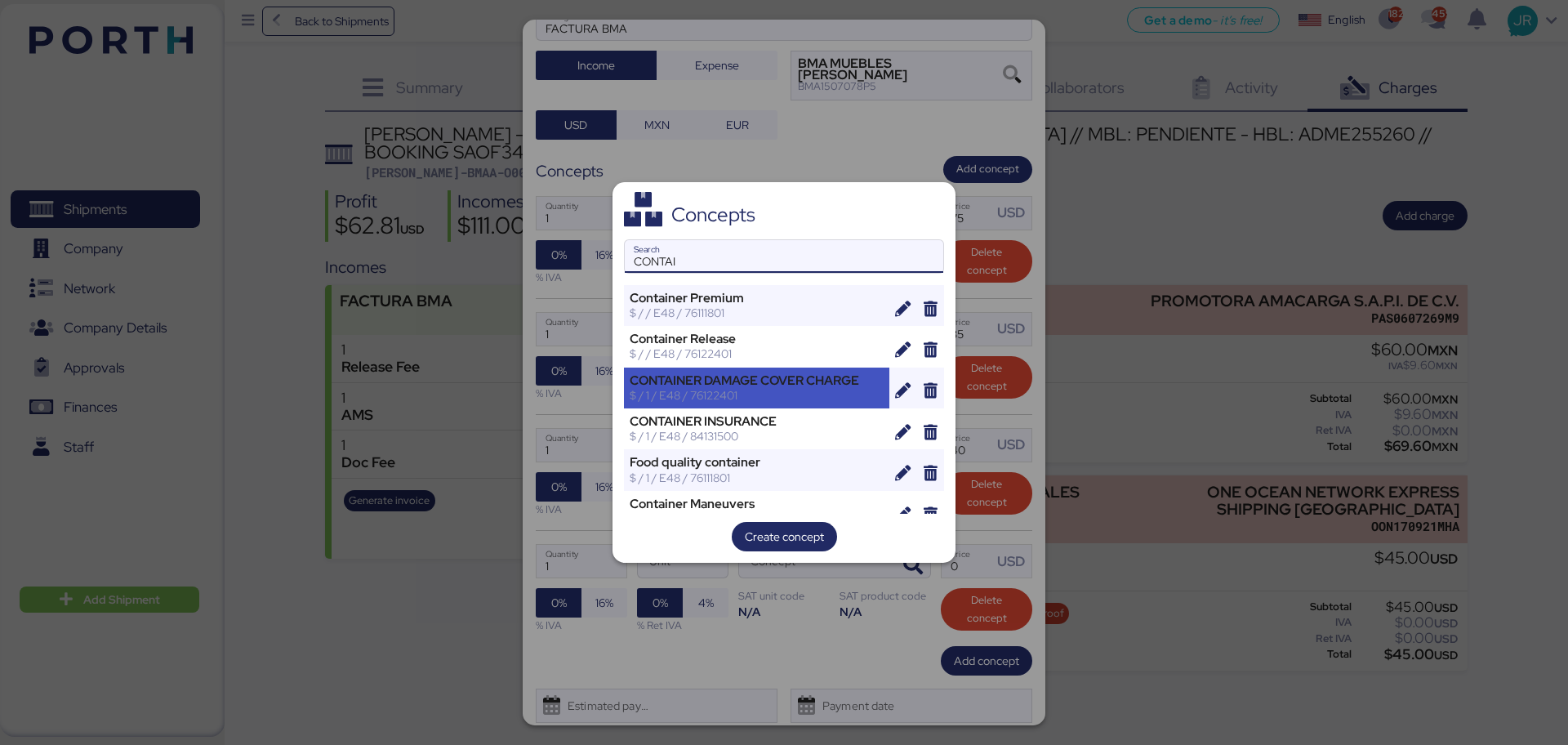
type input "CONTAI"
click at [780, 394] on div "$ / 1 / E48 / 76122401" at bounding box center [756, 396] width 254 height 15
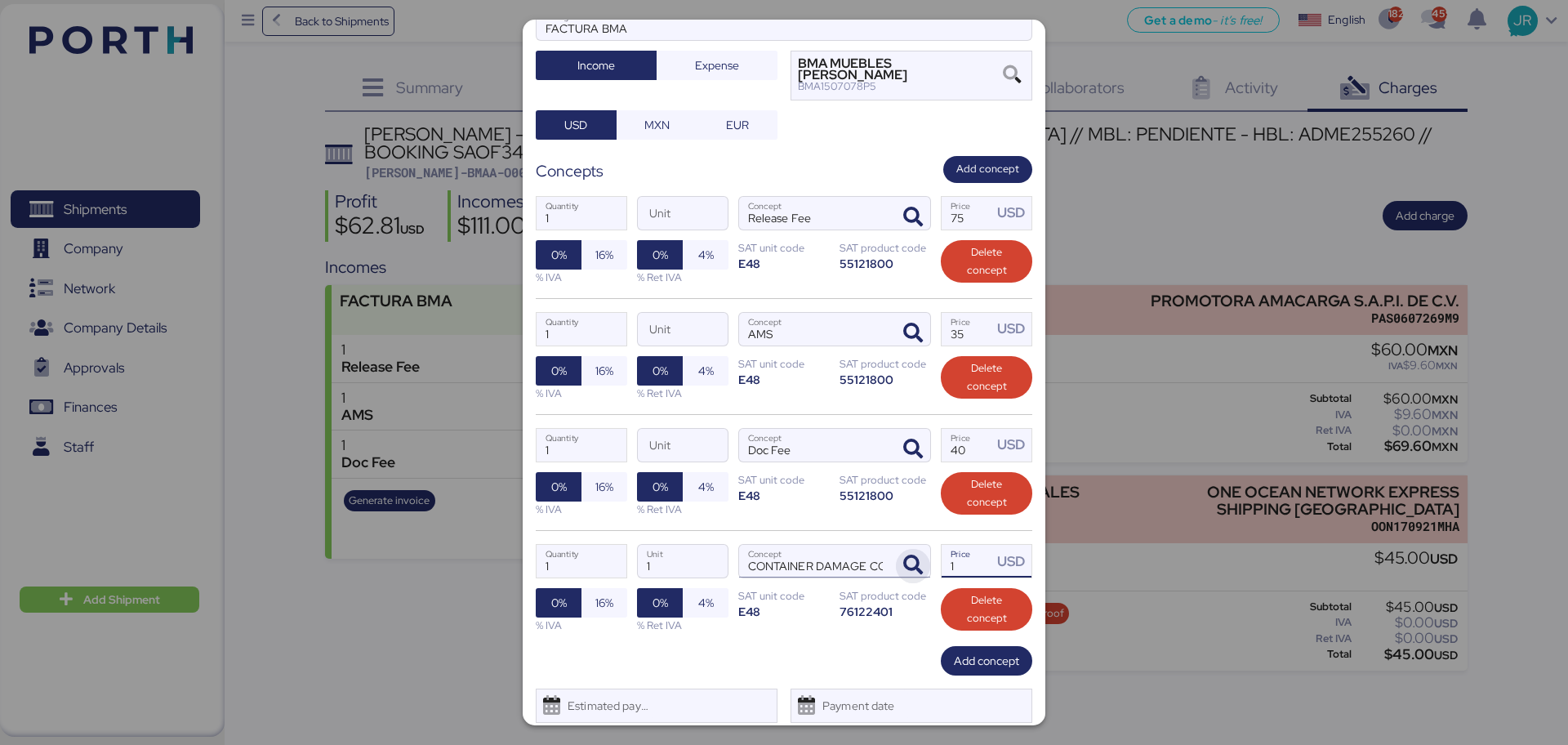
drag, startPoint x: 953, startPoint y: 525, endPoint x: 906, endPoint y: 522, distance: 47.1
click at [907, 533] on div "1 Quantity 1 Unit CONTAINER DAMAGE COVER CHARGE Concept 1 Price USD 0% 16% % IV…" at bounding box center [784, 588] width 496 height 116
type input "35"
click at [604, 270] on div "% IVA" at bounding box center [581, 278] width 91 height 16
click at [605, 245] on span "16%" at bounding box center [605, 255] width 18 height 20
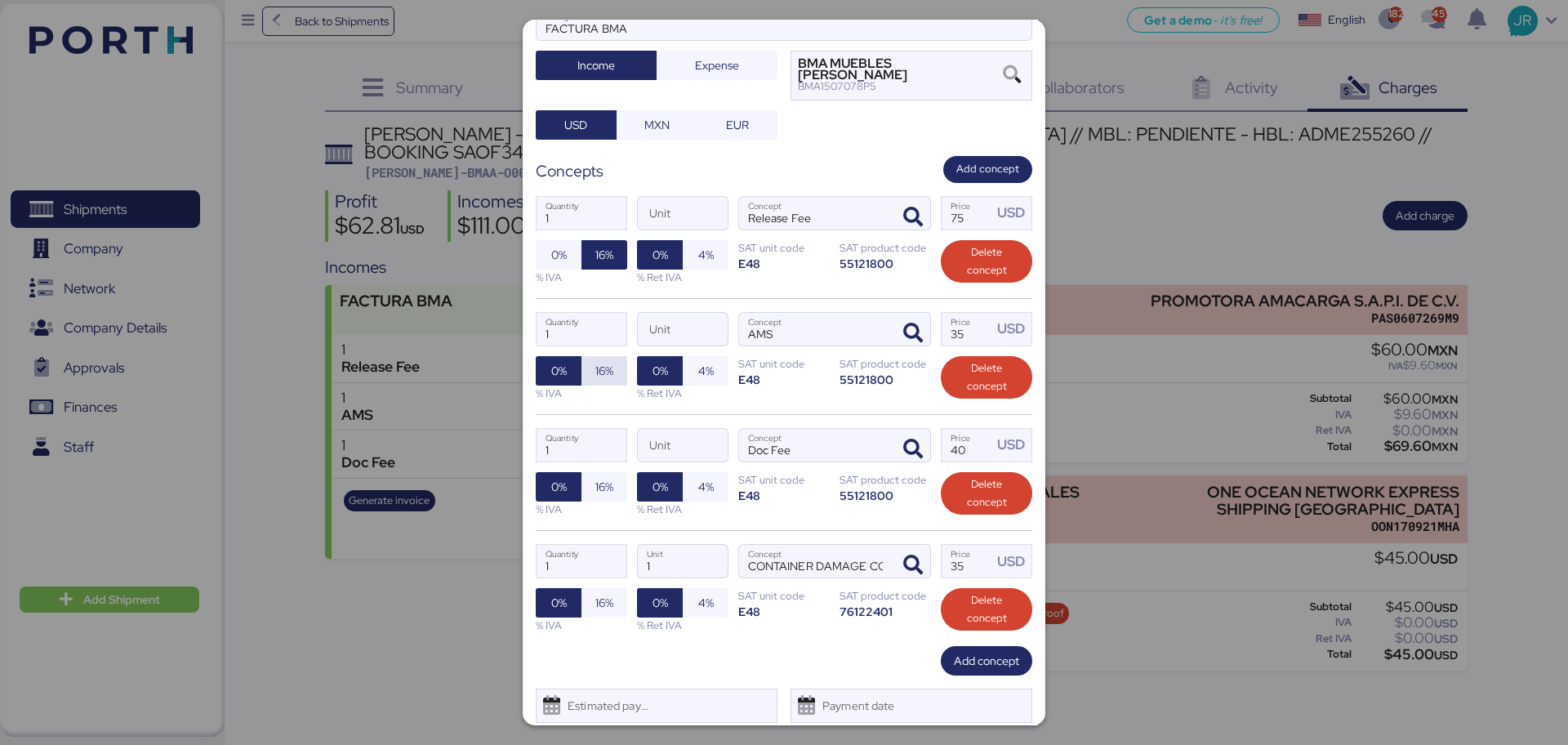
click at [596, 361] on span "16%" at bounding box center [605, 371] width 18 height 20
drag, startPoint x: 599, startPoint y: 451, endPoint x: 599, endPoint y: 485, distance: 34.0
click at [599, 477] on span "16%" at bounding box center [605, 487] width 18 height 20
click at [599, 593] on span "16%" at bounding box center [605, 603] width 18 height 20
click at [834, 736] on span "Save" at bounding box center [824, 748] width 56 height 23
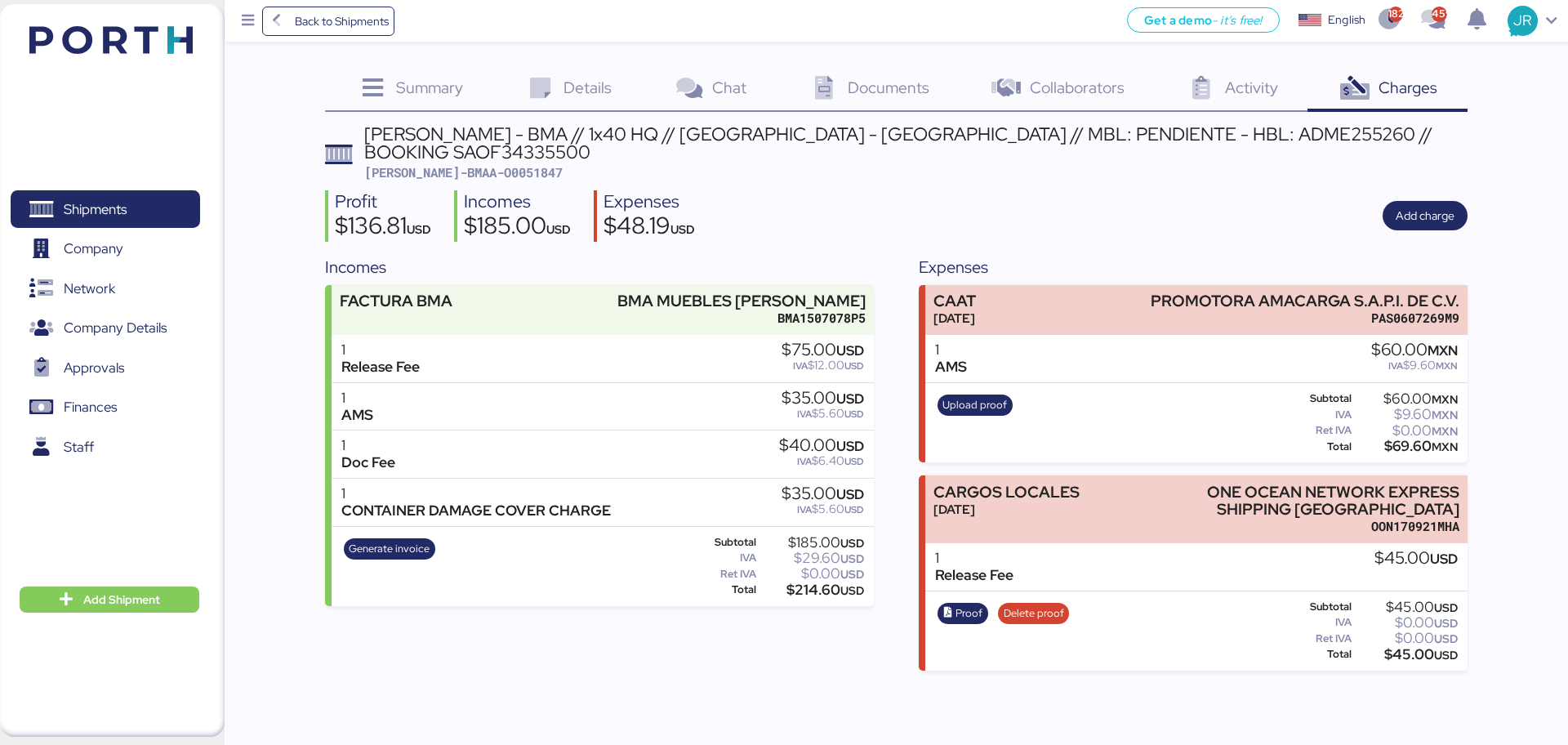
click at [1100, 143] on div "[PERSON_NAME] - BMA // 1x40 HQ // [GEOGRAPHIC_DATA] - [GEOGRAPHIC_DATA] // MBL:…" at bounding box center [916, 143] width 1104 height 36
copy div "ADME255260"
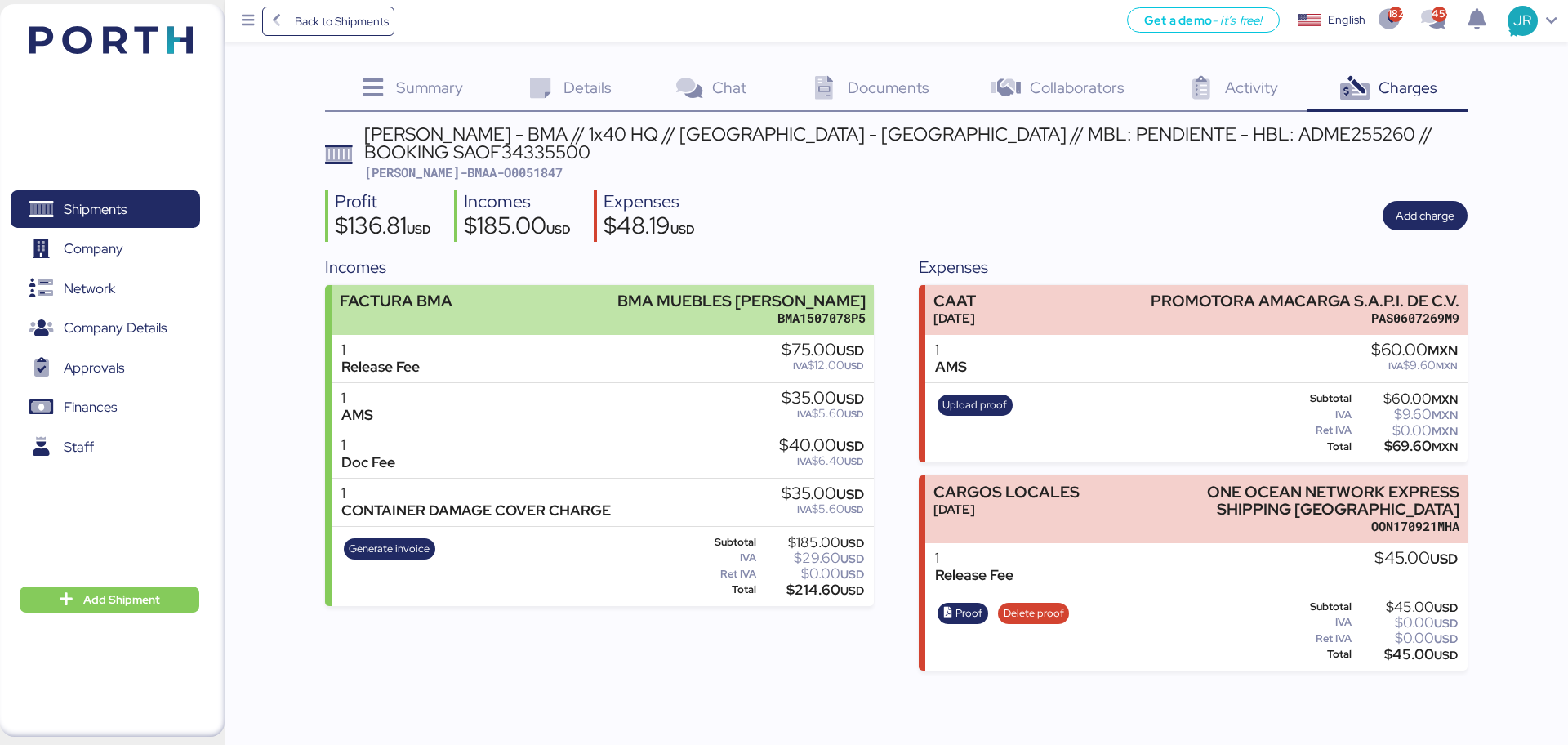
click at [679, 293] on div "BMA MUEBLES [PERSON_NAME]" at bounding box center [741, 301] width 248 height 17
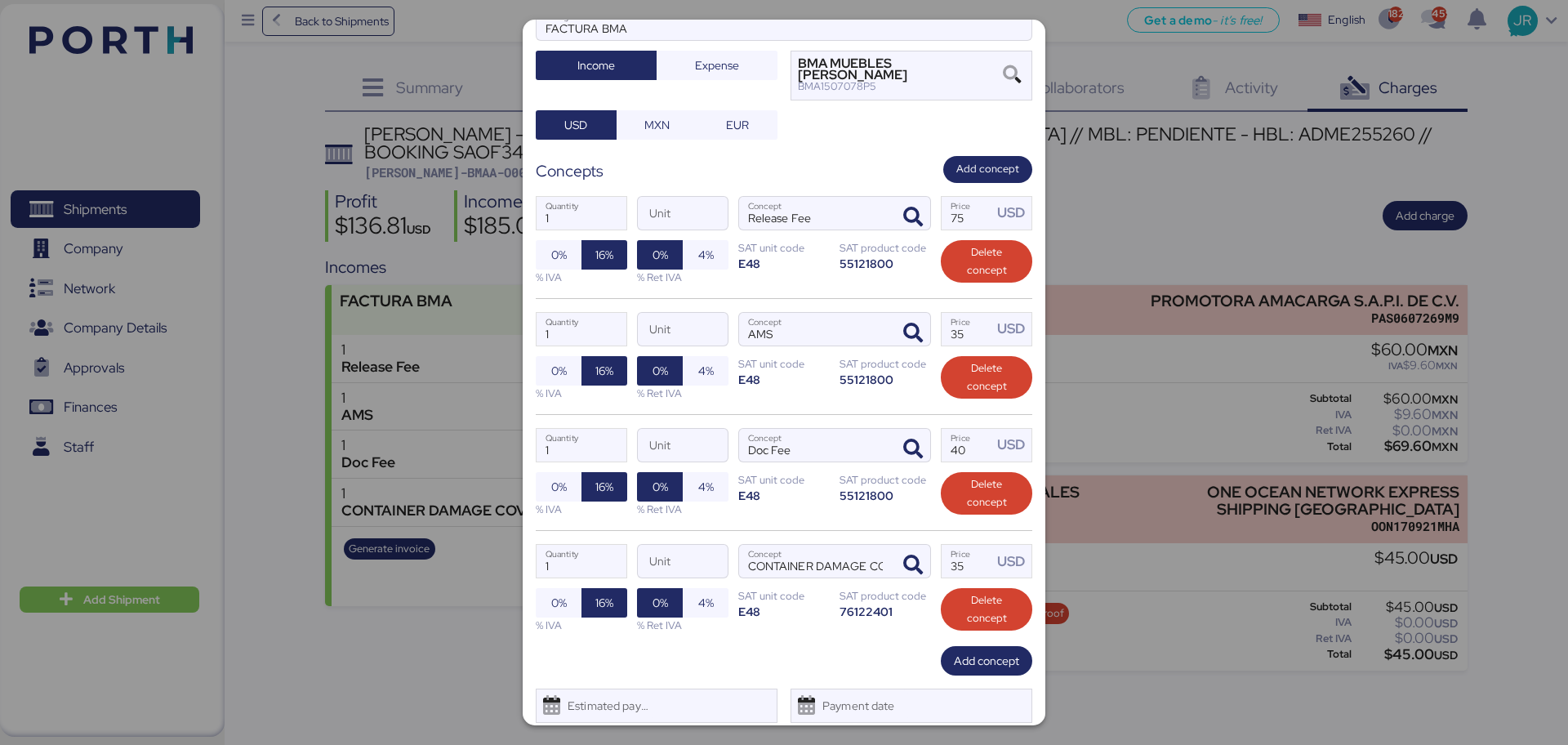
click at [823, 738] on span "Save" at bounding box center [825, 748] width 25 height 20
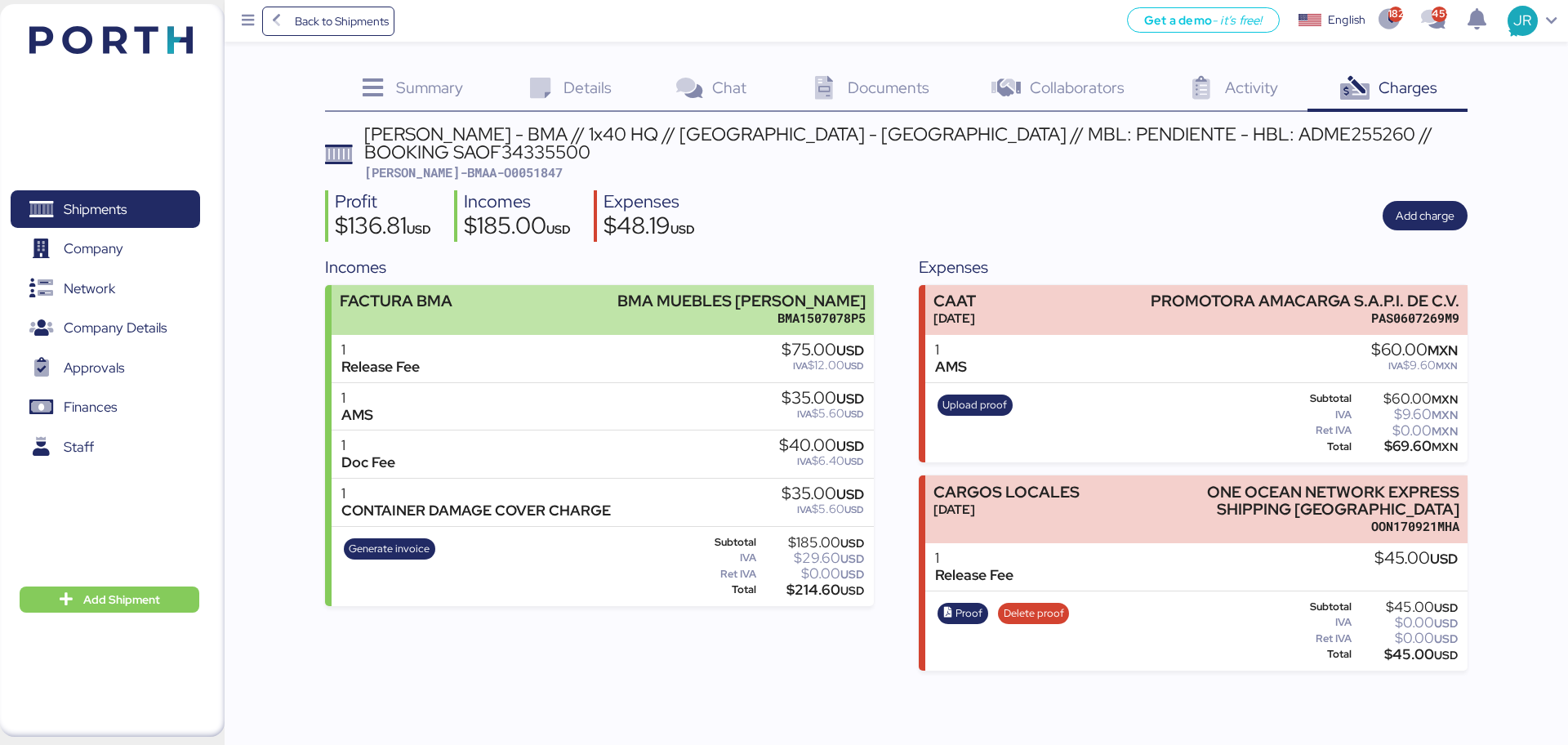
click at [714, 293] on div "BMA MUEBLES [PERSON_NAME]" at bounding box center [741, 301] width 248 height 17
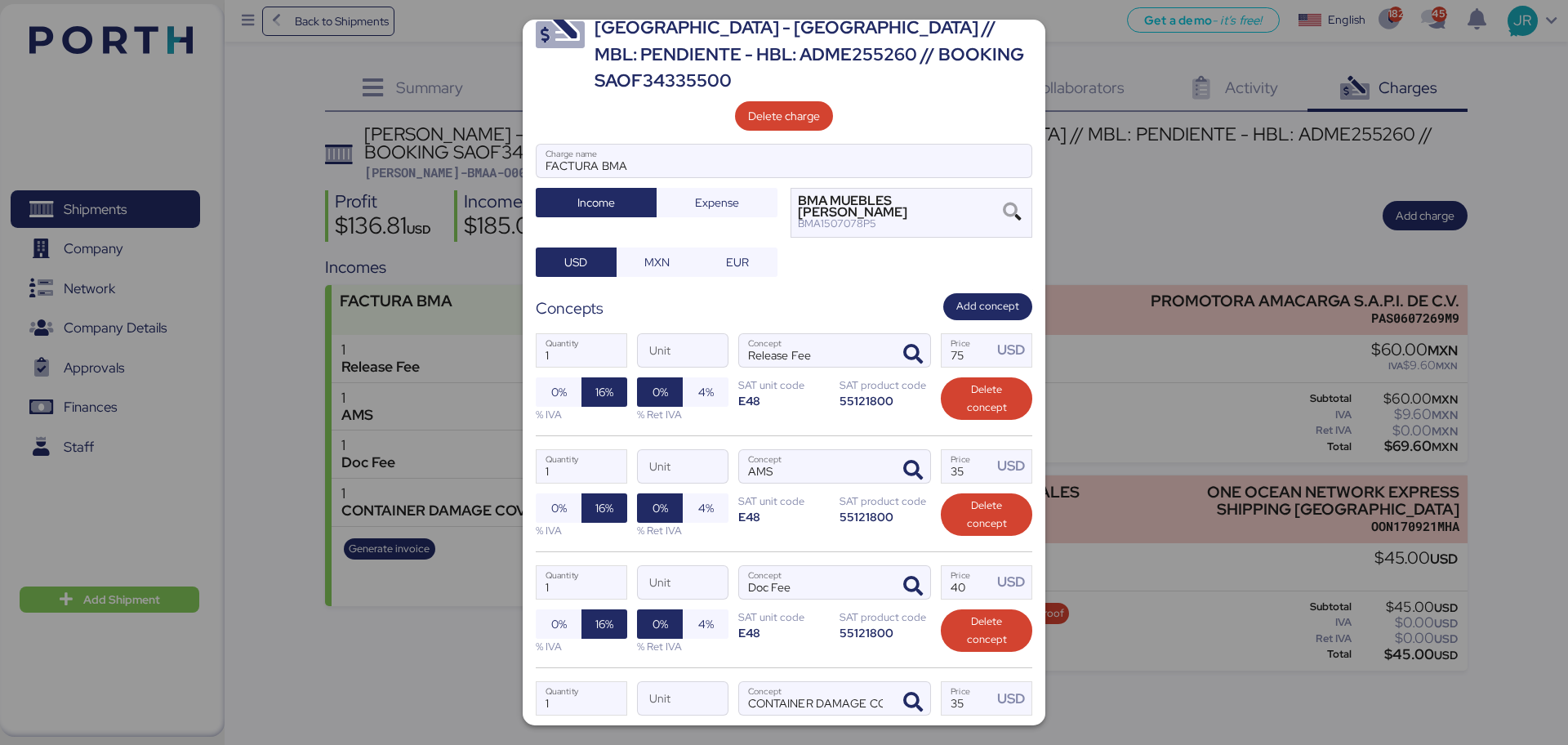
scroll to position [102, 0]
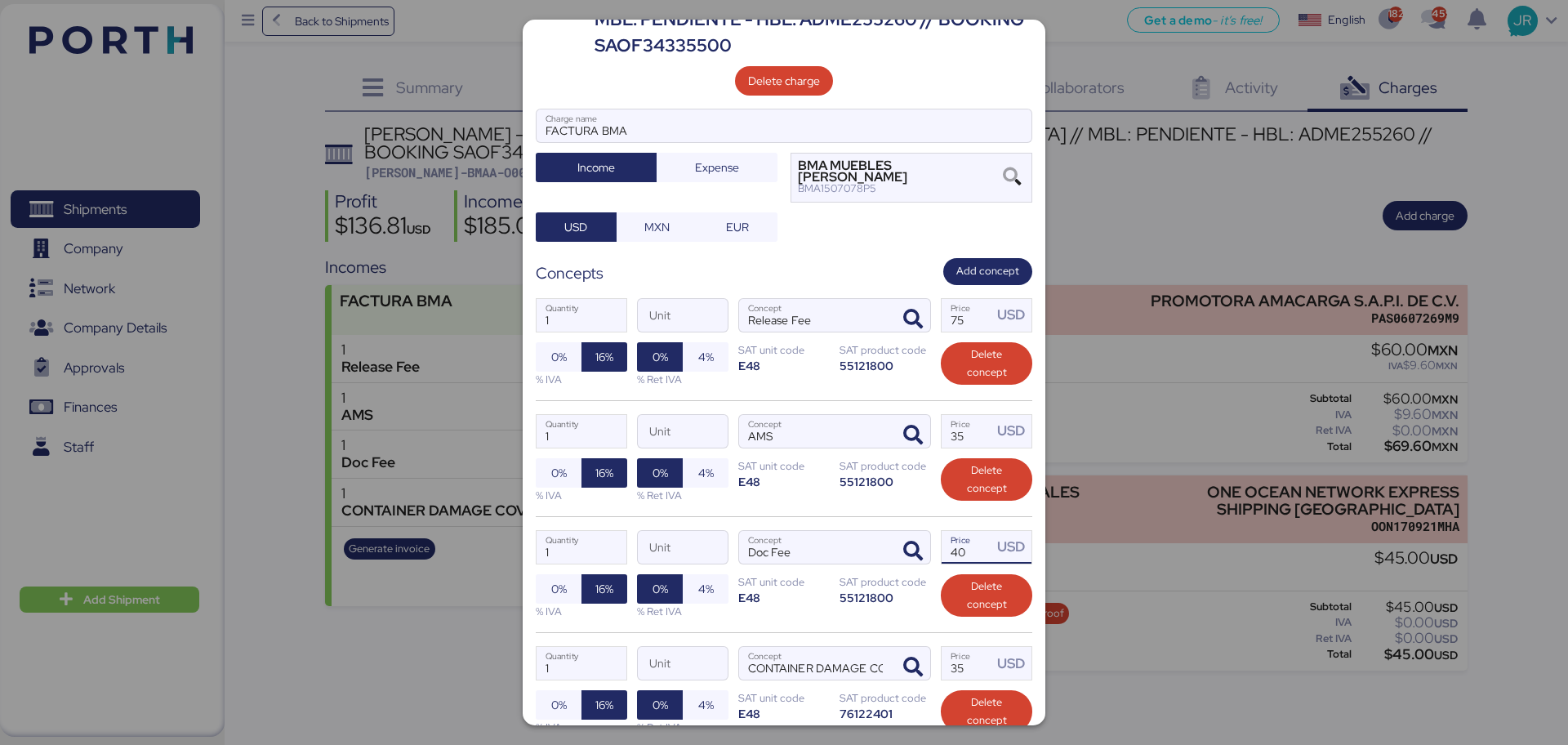
click at [946, 531] on input "40" at bounding box center [966, 547] width 51 height 33
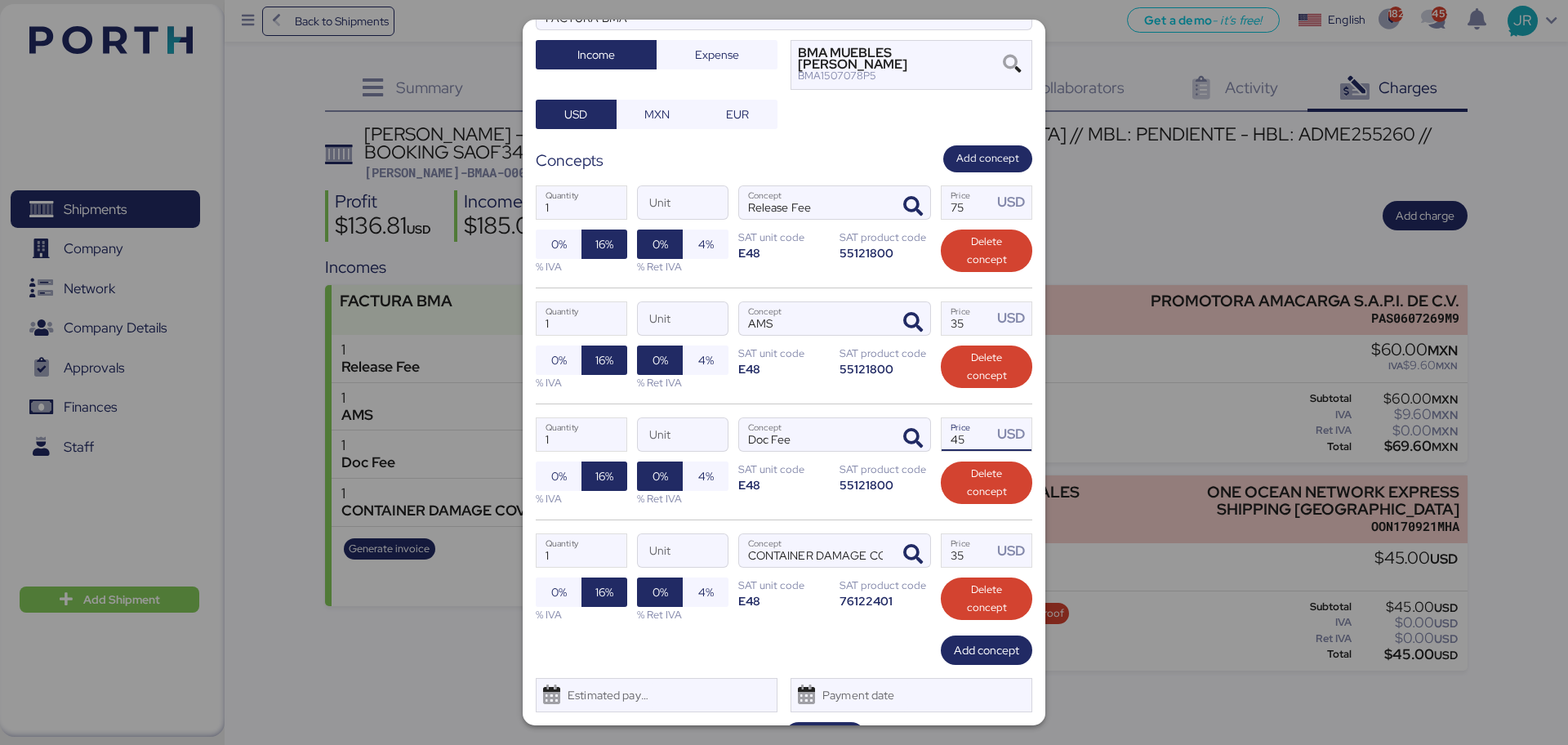
scroll to position [216, 0]
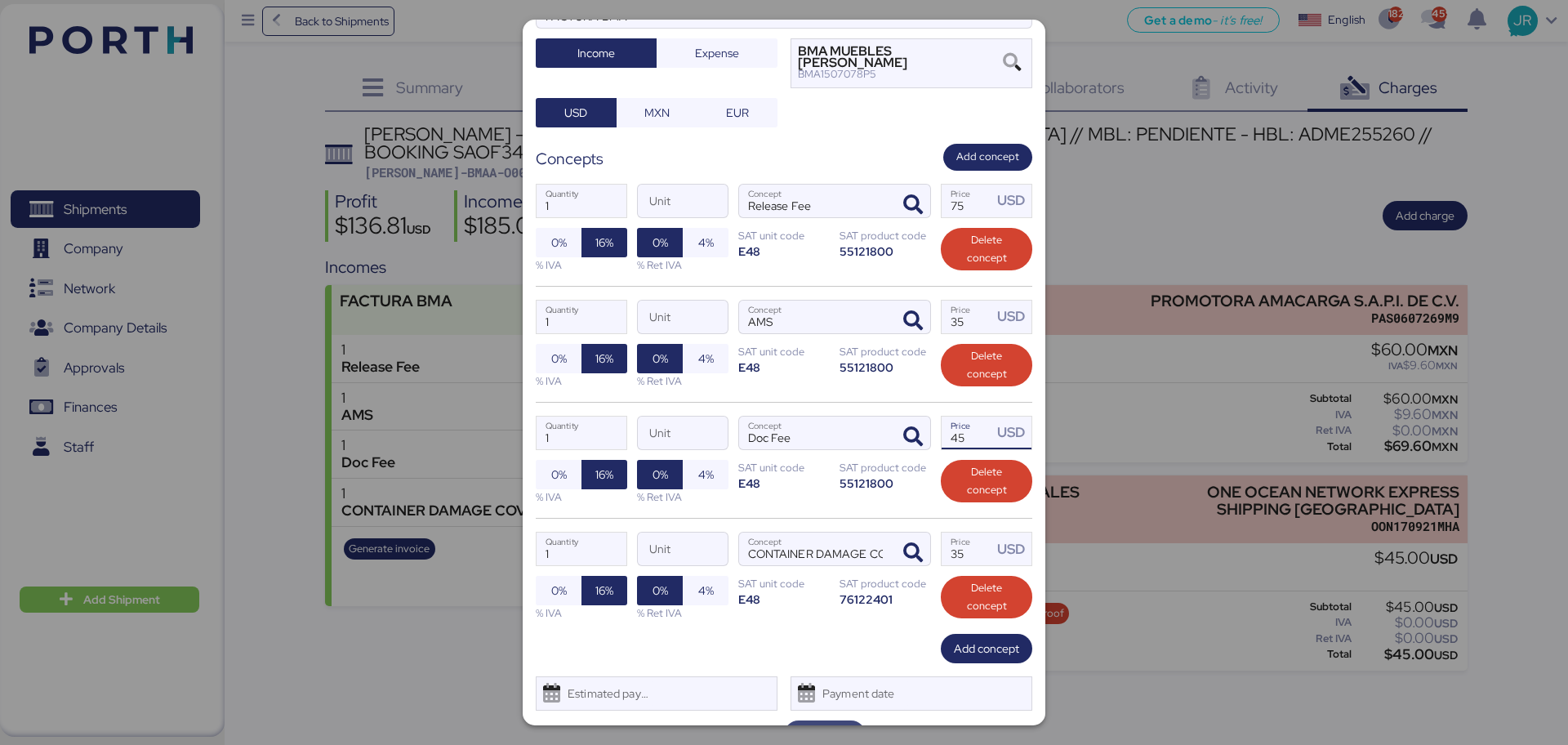
type input "45"
click at [826, 725] on span "Save" at bounding box center [825, 735] width 25 height 20
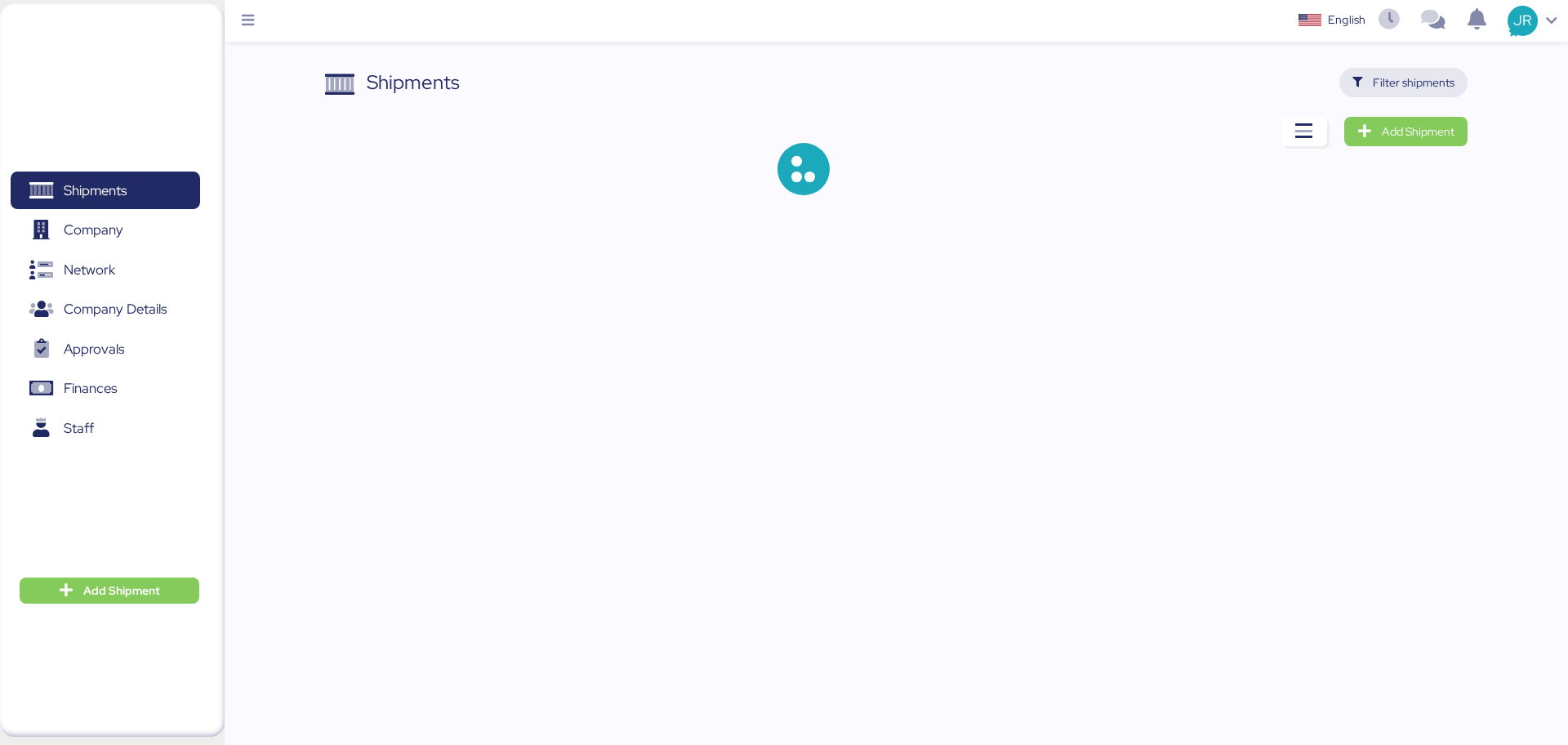
click at [1397, 86] on span "Filter shipments" at bounding box center [1414, 82] width 82 height 20
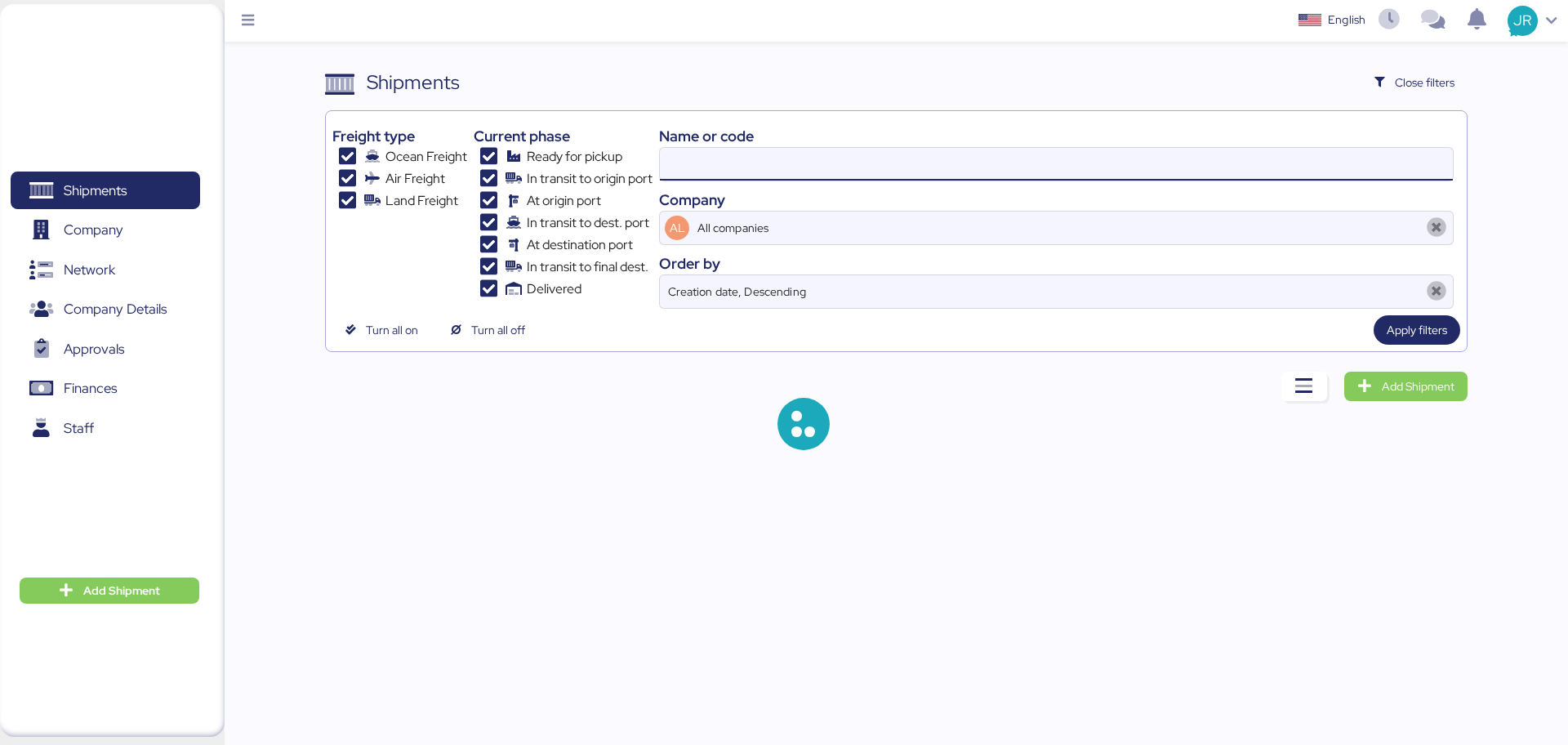
drag, startPoint x: 751, startPoint y: 158, endPoint x: 570, endPoint y: 161, distance: 181.0
click at [570, 161] on div "Freight type Ocean Freight Air Freight Land Freight Current phase Ready for pic…" at bounding box center [895, 214] width 1127 height 192
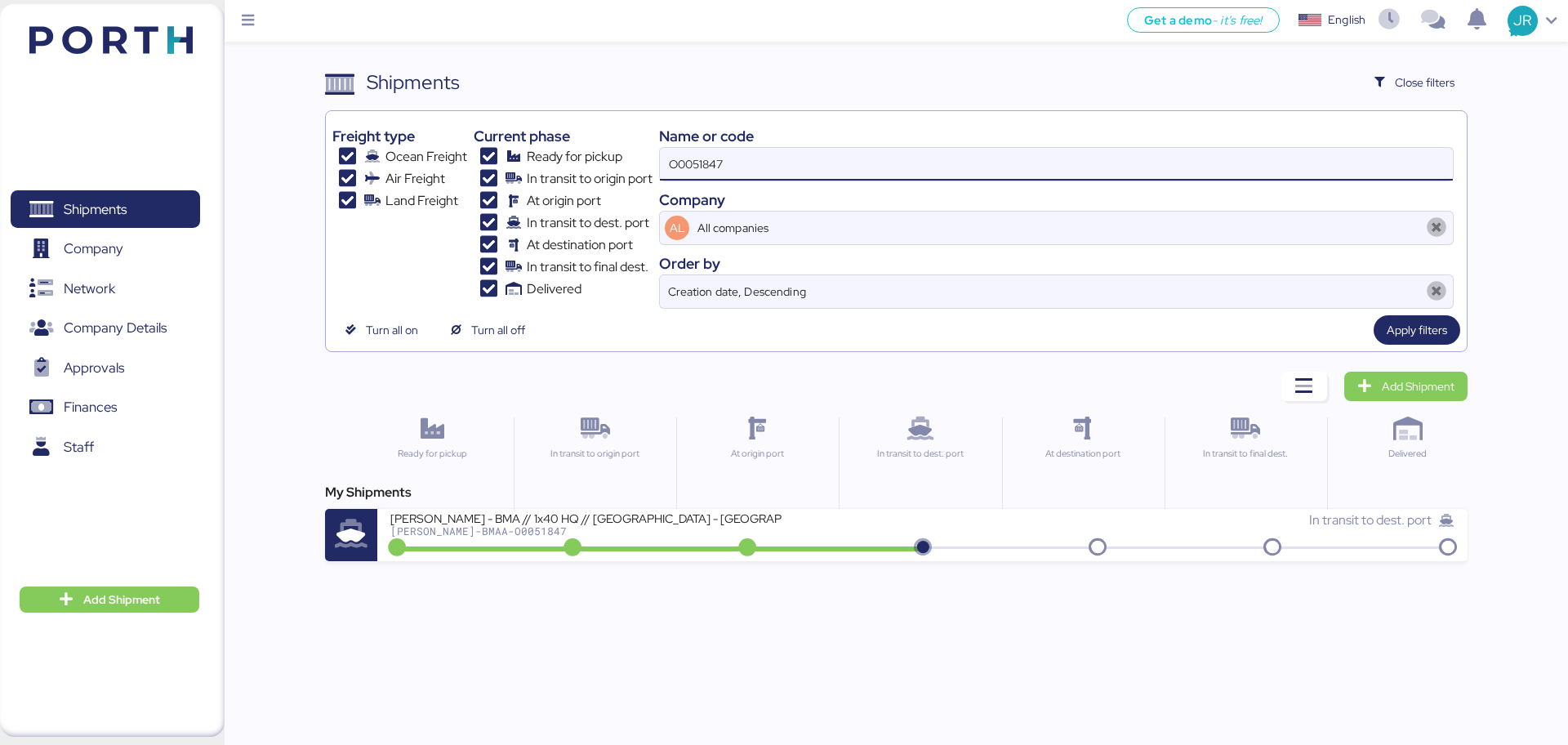
drag, startPoint x: 748, startPoint y: 160, endPoint x: 511, endPoint y: 173, distance: 237.4
click at [519, 173] on div "Freight type Ocean Freight Air Freight Land Freight Current phase Ready for pic…" at bounding box center [895, 214] width 1127 height 192
paste input "8"
type input "O0051848"
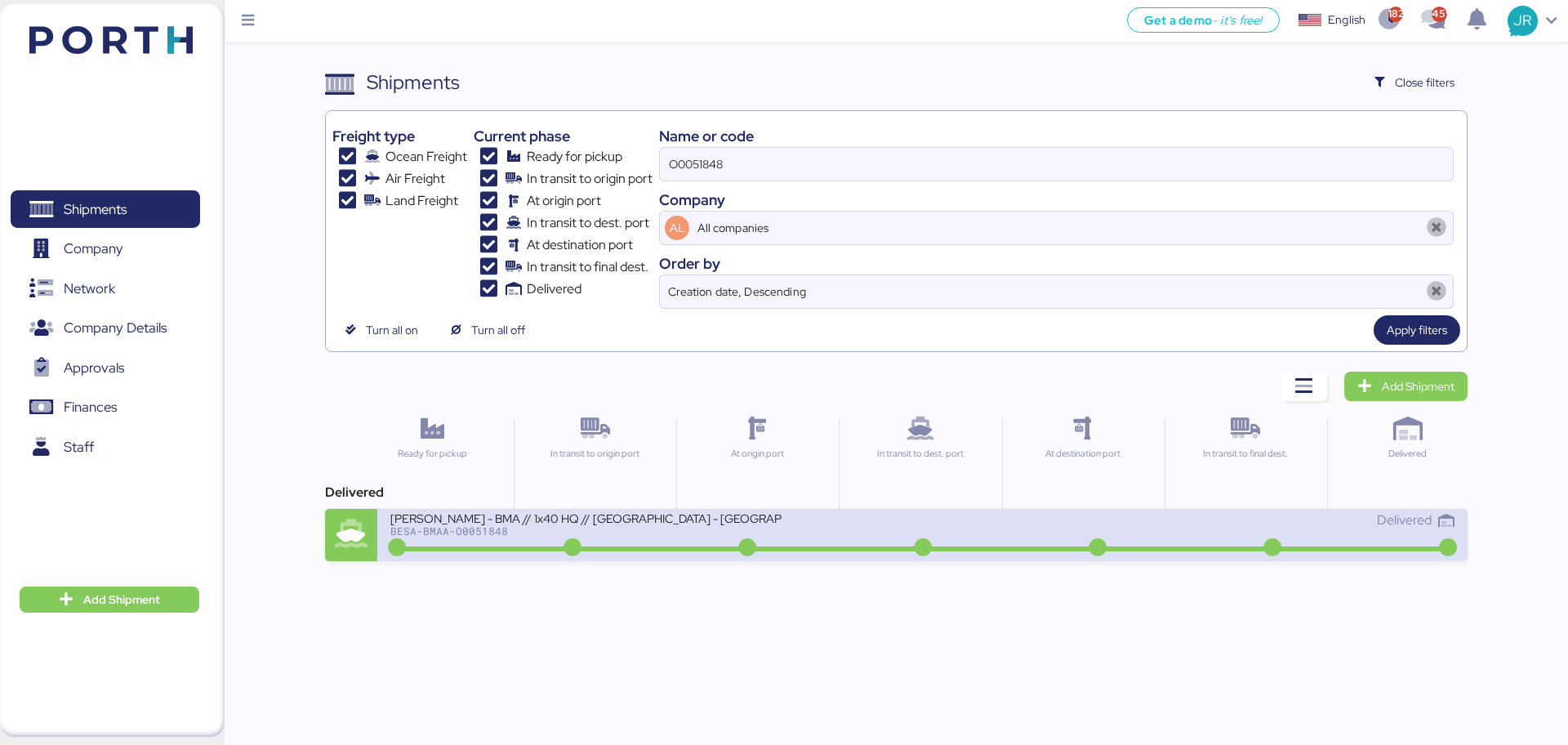
click at [456, 522] on div "[PERSON_NAME] - BMA // 1x40 HQ // [GEOGRAPHIC_DATA] - [GEOGRAPHIC_DATA] // MBL:…" at bounding box center [586, 518] width 392 height 14
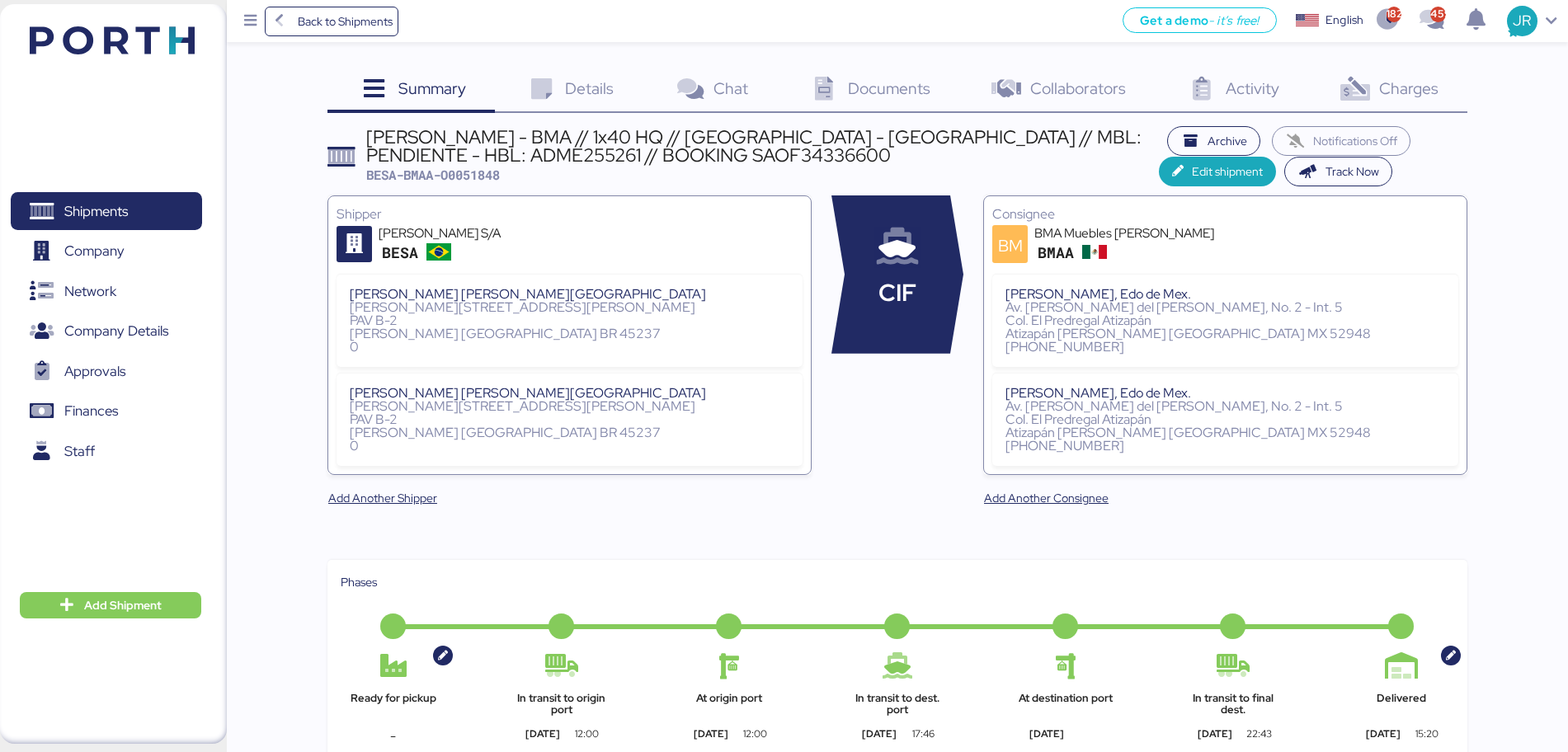
click at [1383, 89] on span "Charges" at bounding box center [1409, 89] width 59 height 21
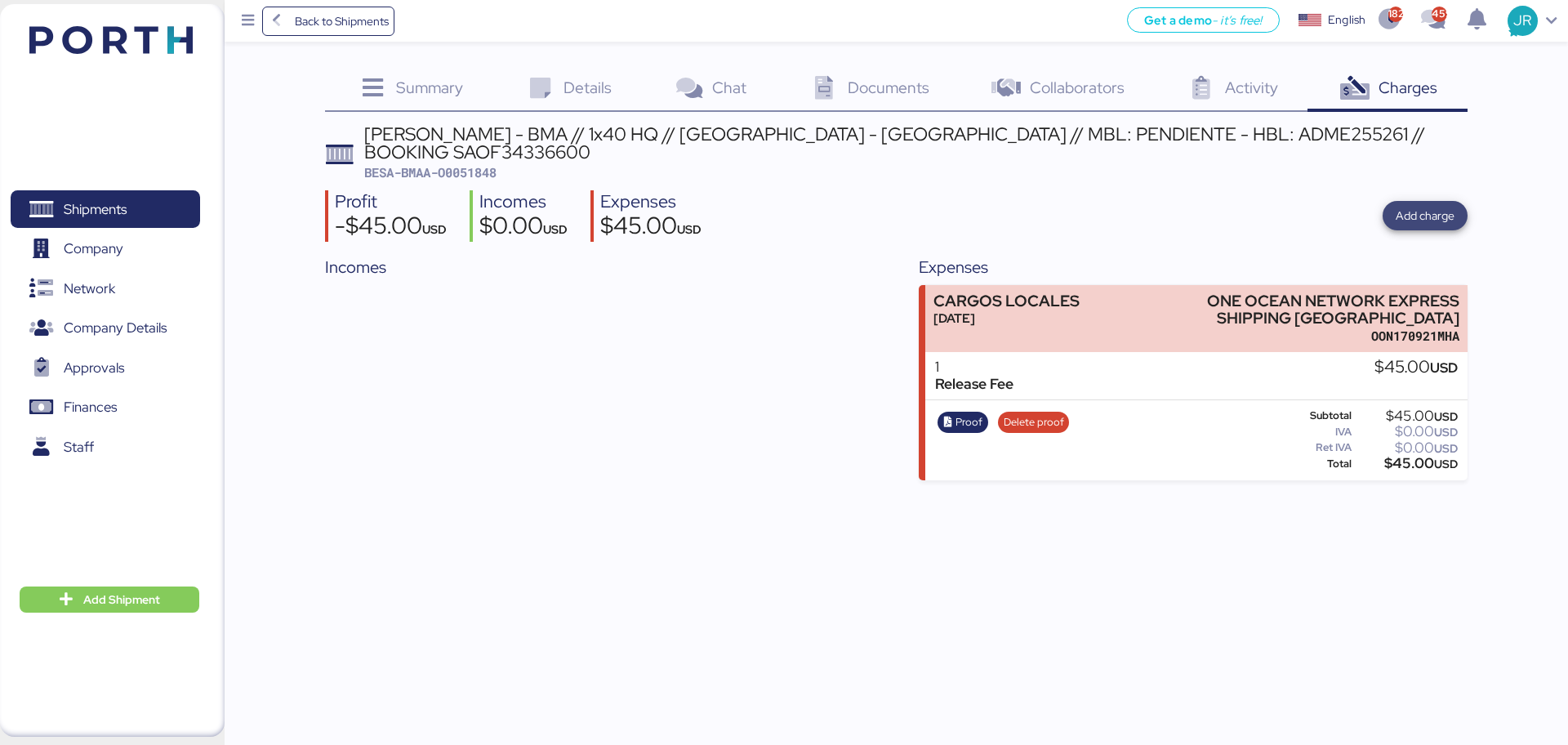
click at [1421, 206] on span "Add charge" at bounding box center [1424, 216] width 59 height 20
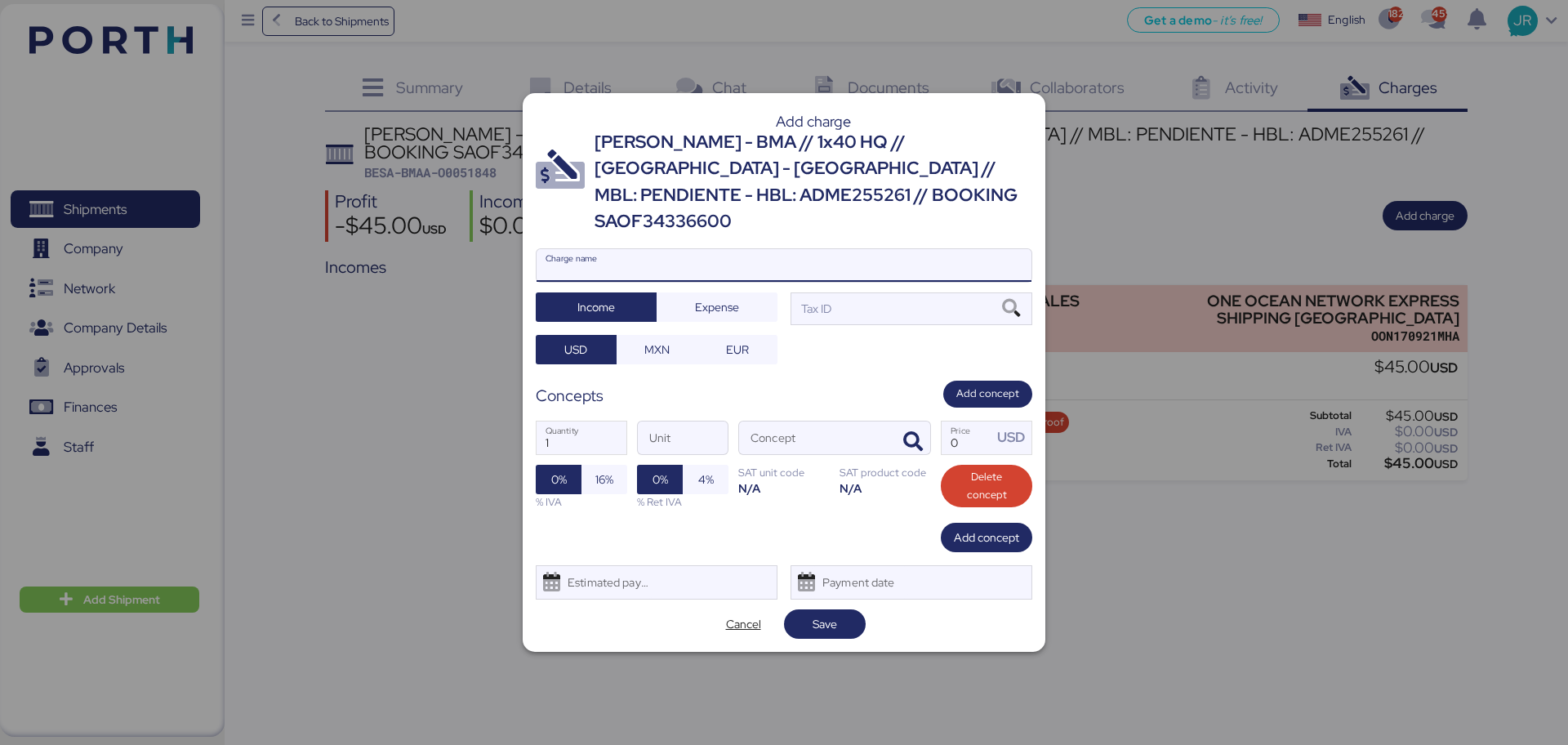
click at [551, 255] on input "Charge name" at bounding box center [784, 265] width 495 height 33
type input "CAAT"
click at [708, 293] on span "Expense" at bounding box center [717, 307] width 121 height 29
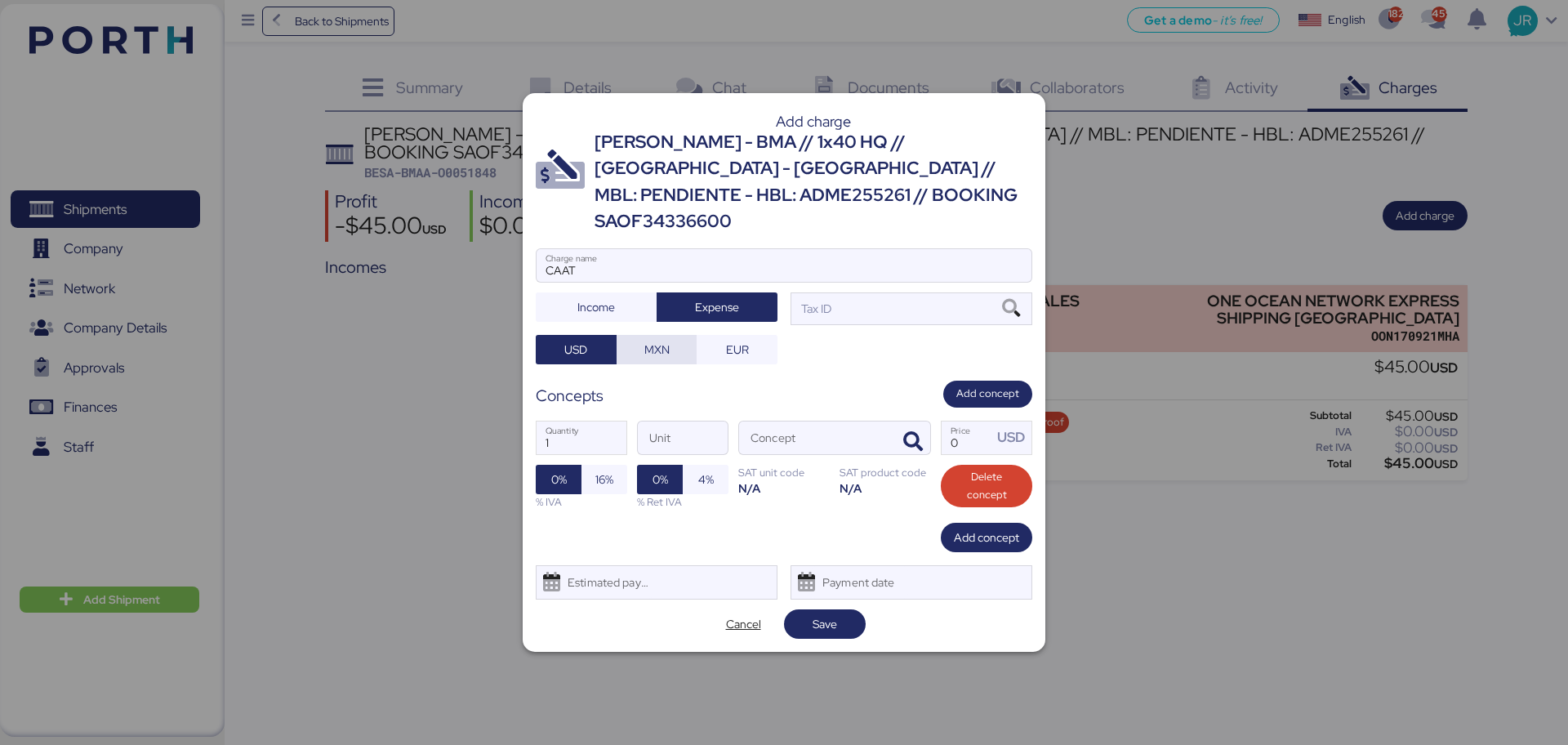
click at [641, 338] on span "MXN" at bounding box center [657, 349] width 55 height 23
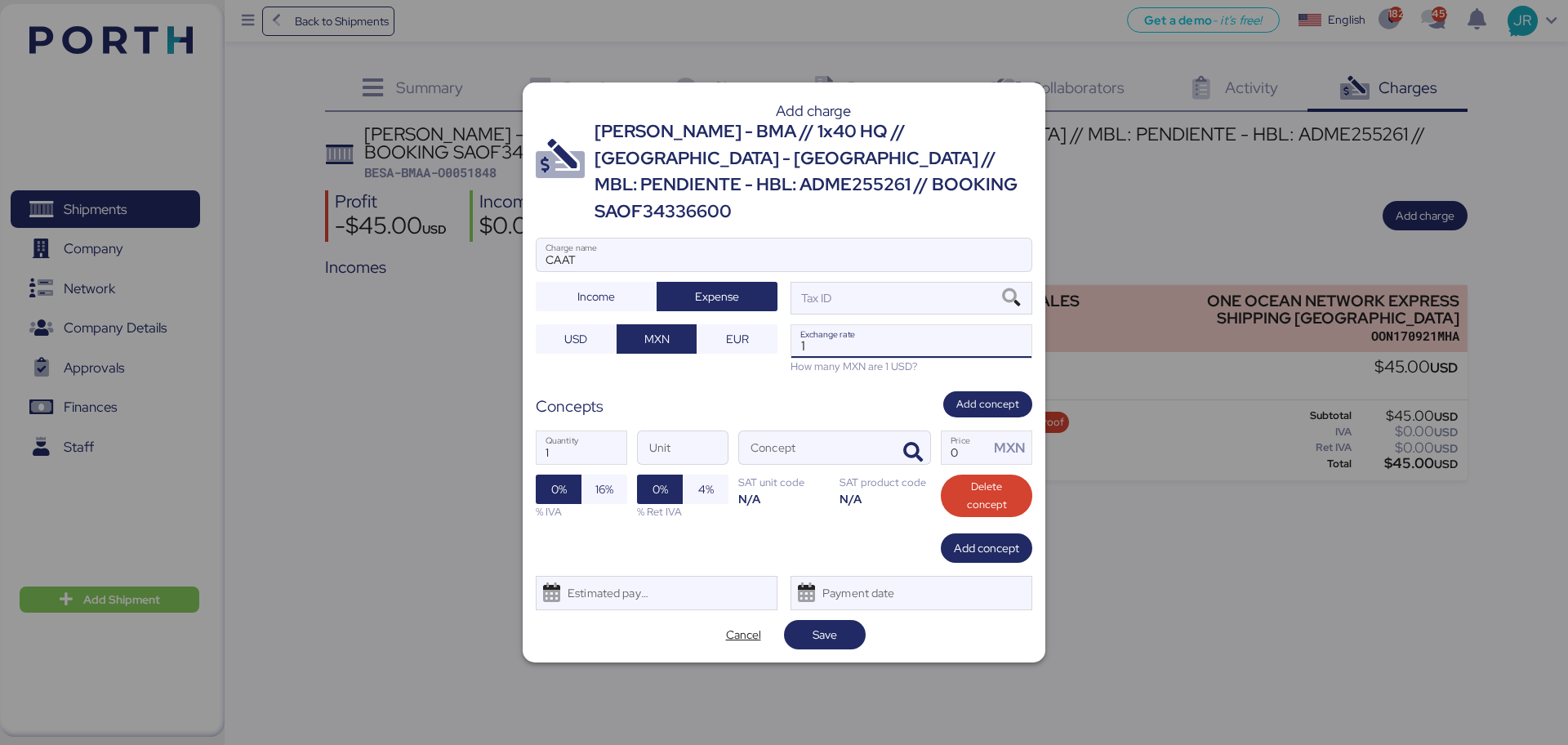
click at [837, 332] on input "1" at bounding box center [911, 341] width 240 height 33
paste input "0051848"
drag, startPoint x: 862, startPoint y: 334, endPoint x: 669, endPoint y: 348, distance: 193.5
click at [669, 348] on div "CAAT Charge name Income Expense Tax ID USD MXN EUR 51848 Exchange rate How many…" at bounding box center [784, 306] width 496 height 137
paste input "18.6402"
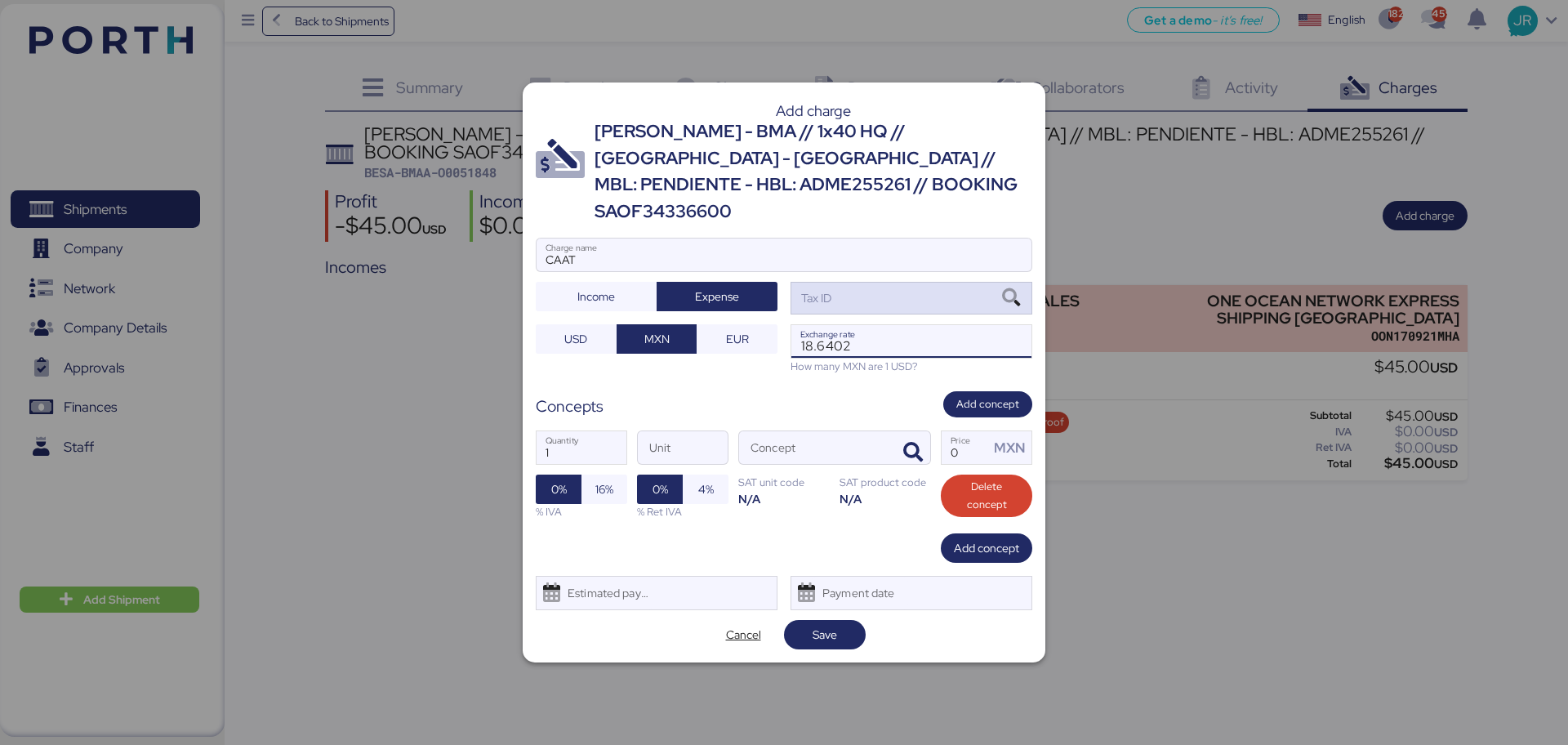
type input "18.6402"
click at [1006, 289] on icon at bounding box center [1010, 298] width 27 height 18
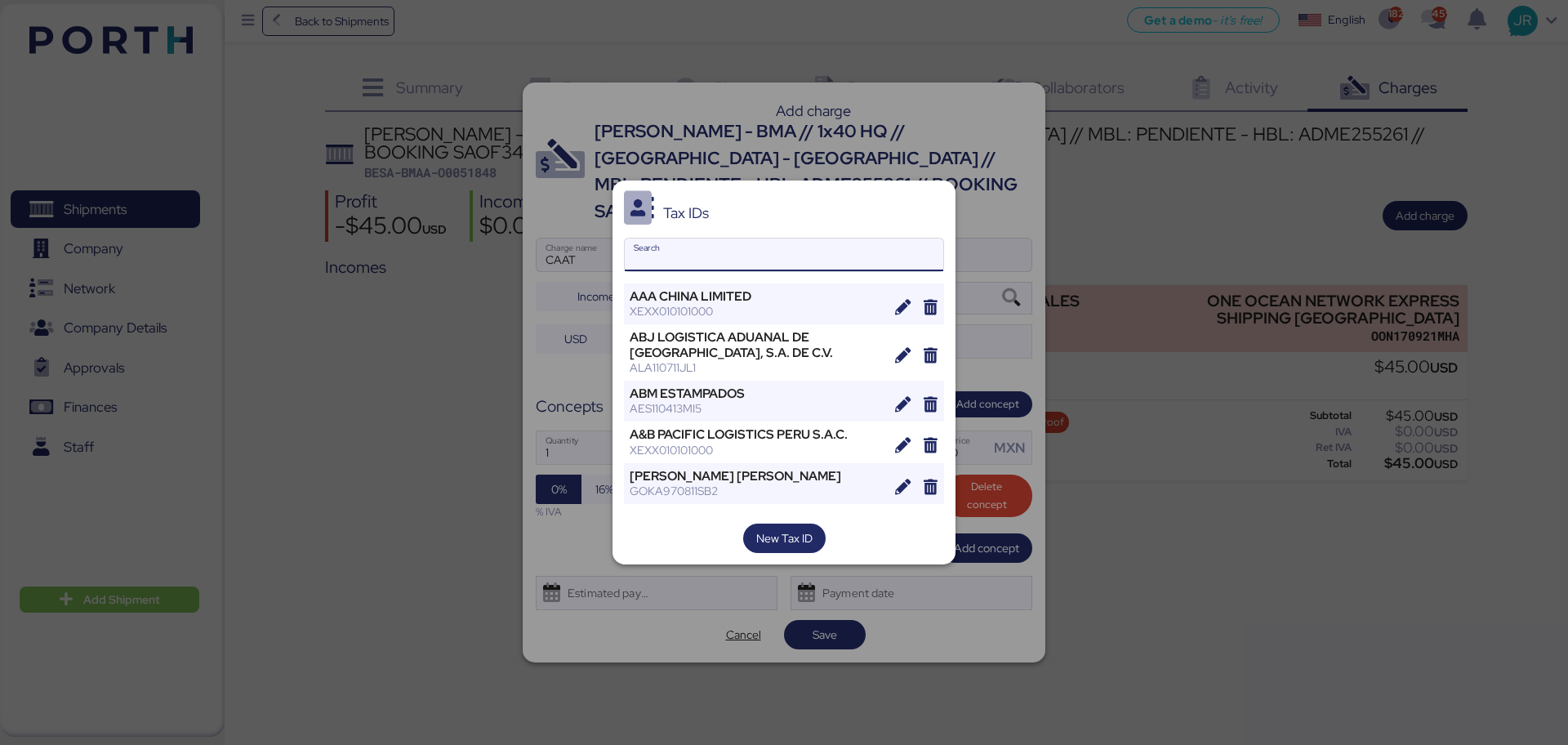
click at [691, 252] on input "Search" at bounding box center [784, 255] width 318 height 33
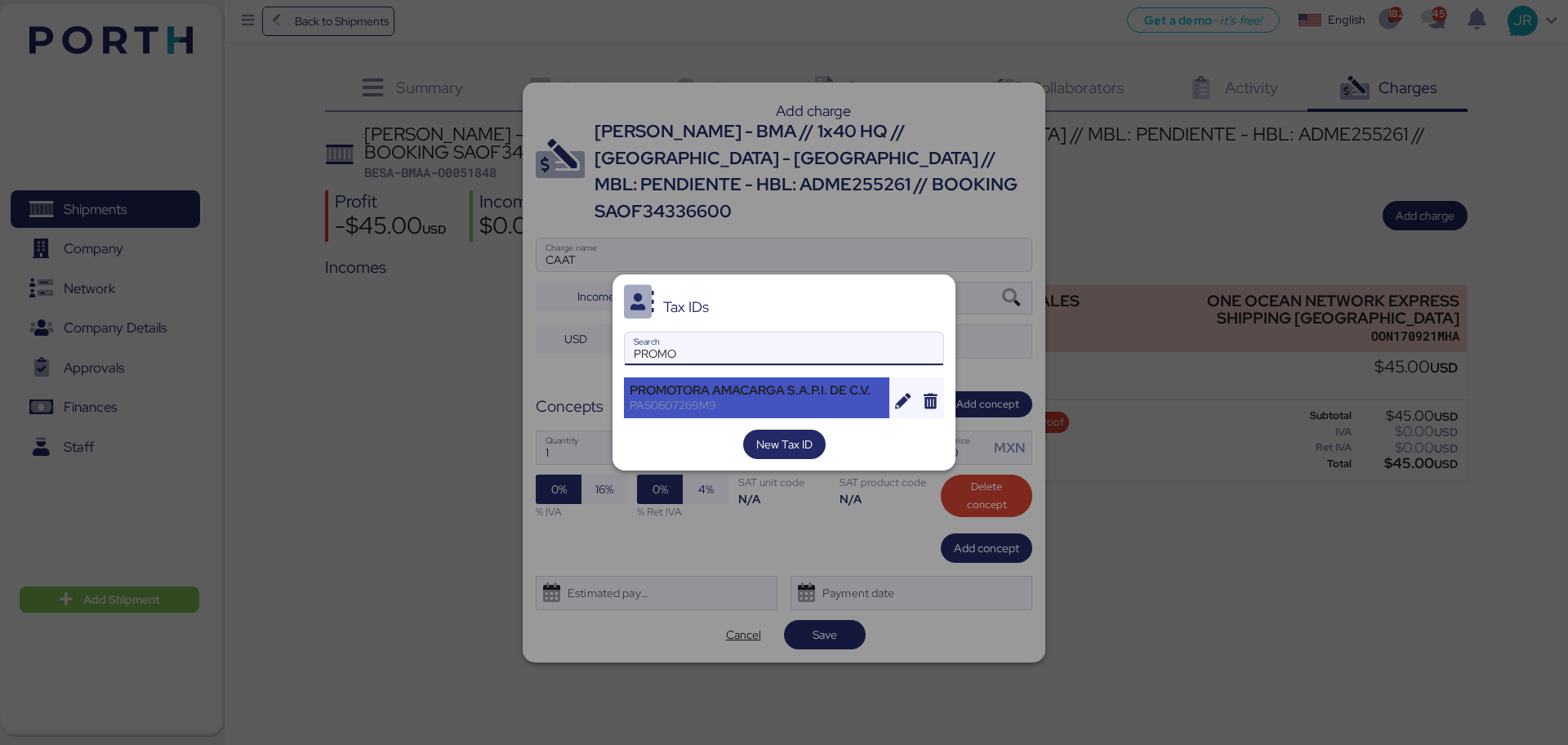
type input "PROMO"
click at [713, 393] on div "PROMOTORA AMACARGA S.A.P.I. DE C.V." at bounding box center [756, 390] width 254 height 15
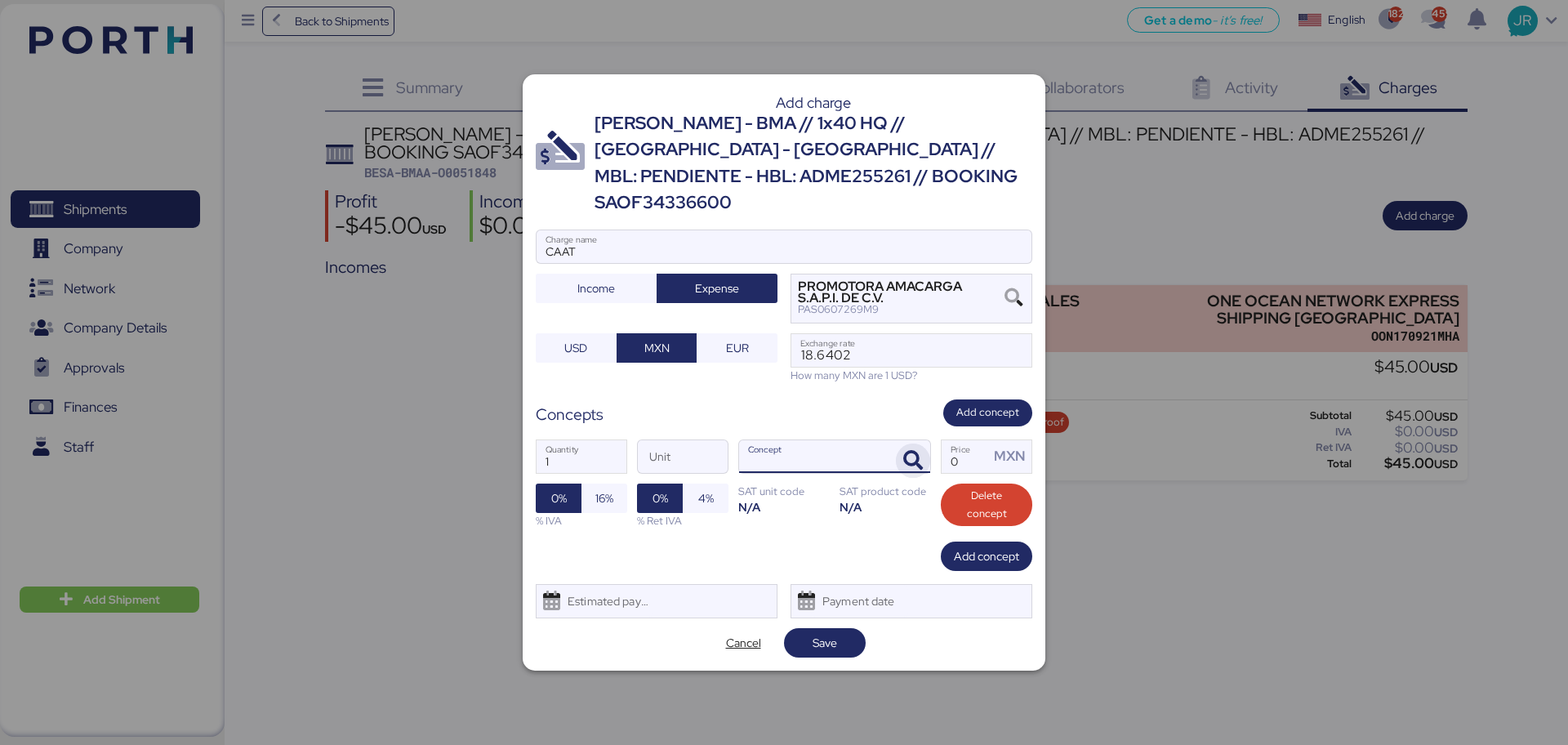
click at [914, 451] on icon "button" at bounding box center [913, 461] width 20 height 20
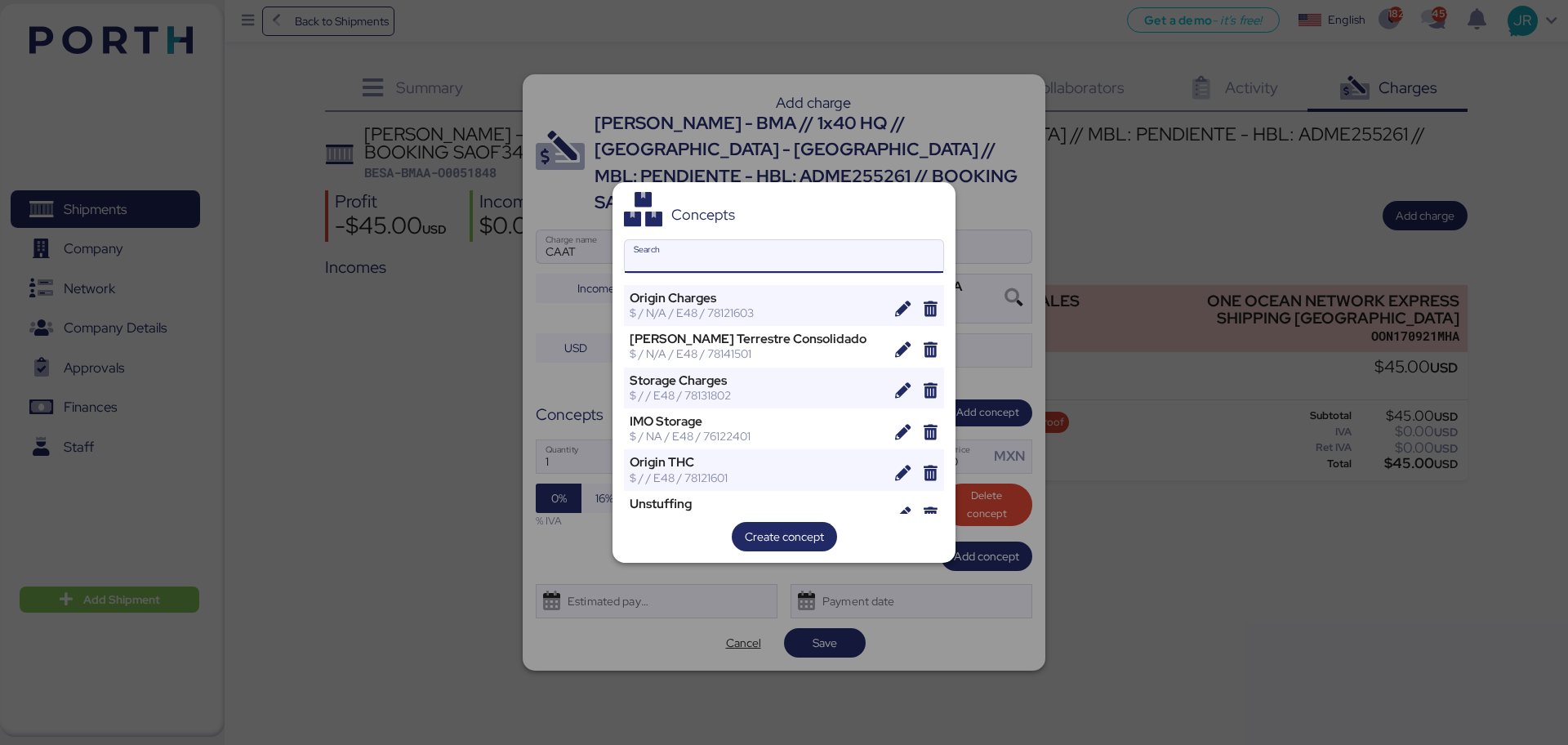
click at [659, 252] on input "Search" at bounding box center [784, 256] width 318 height 33
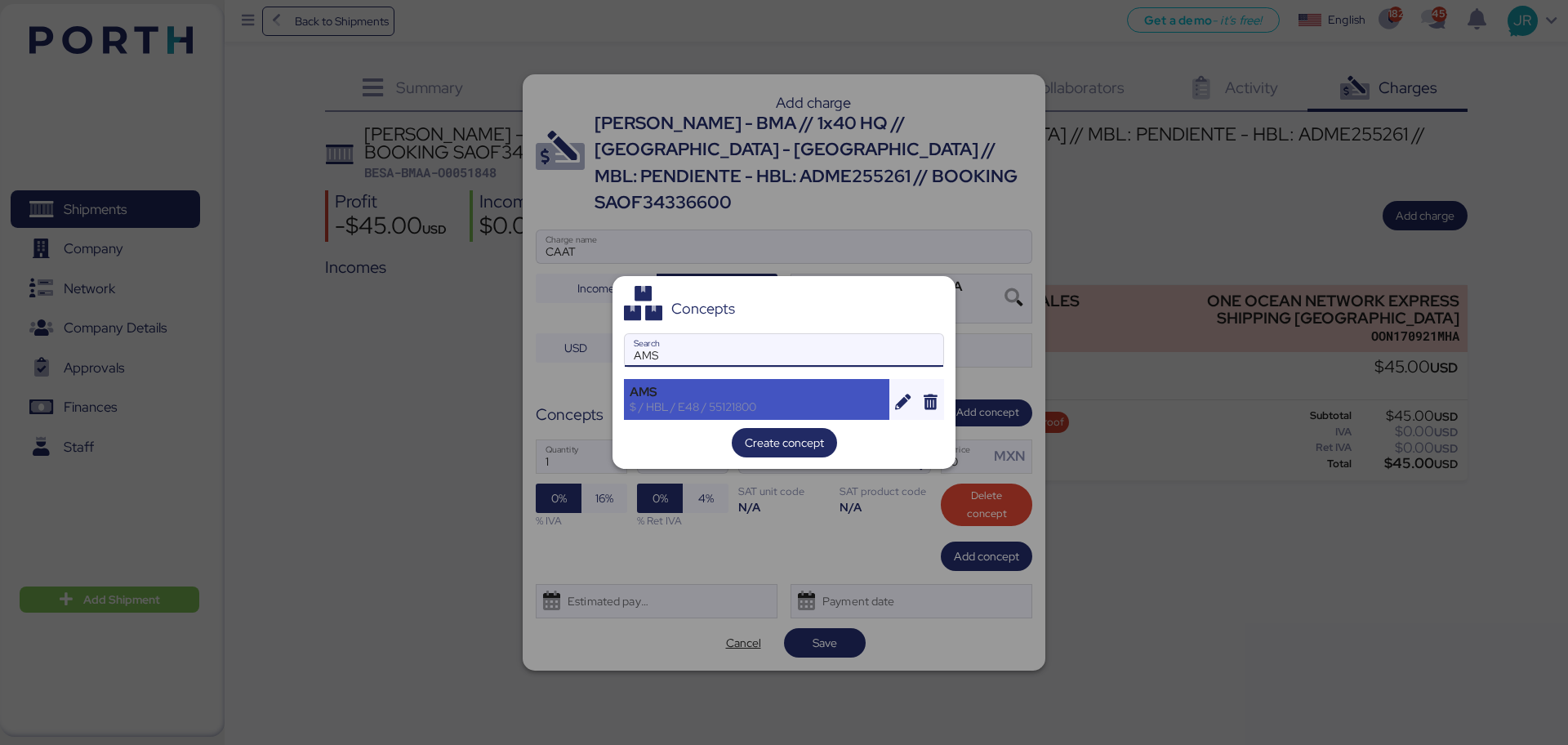
type input "AMS"
click at [701, 385] on div "AMS" at bounding box center [756, 392] width 254 height 15
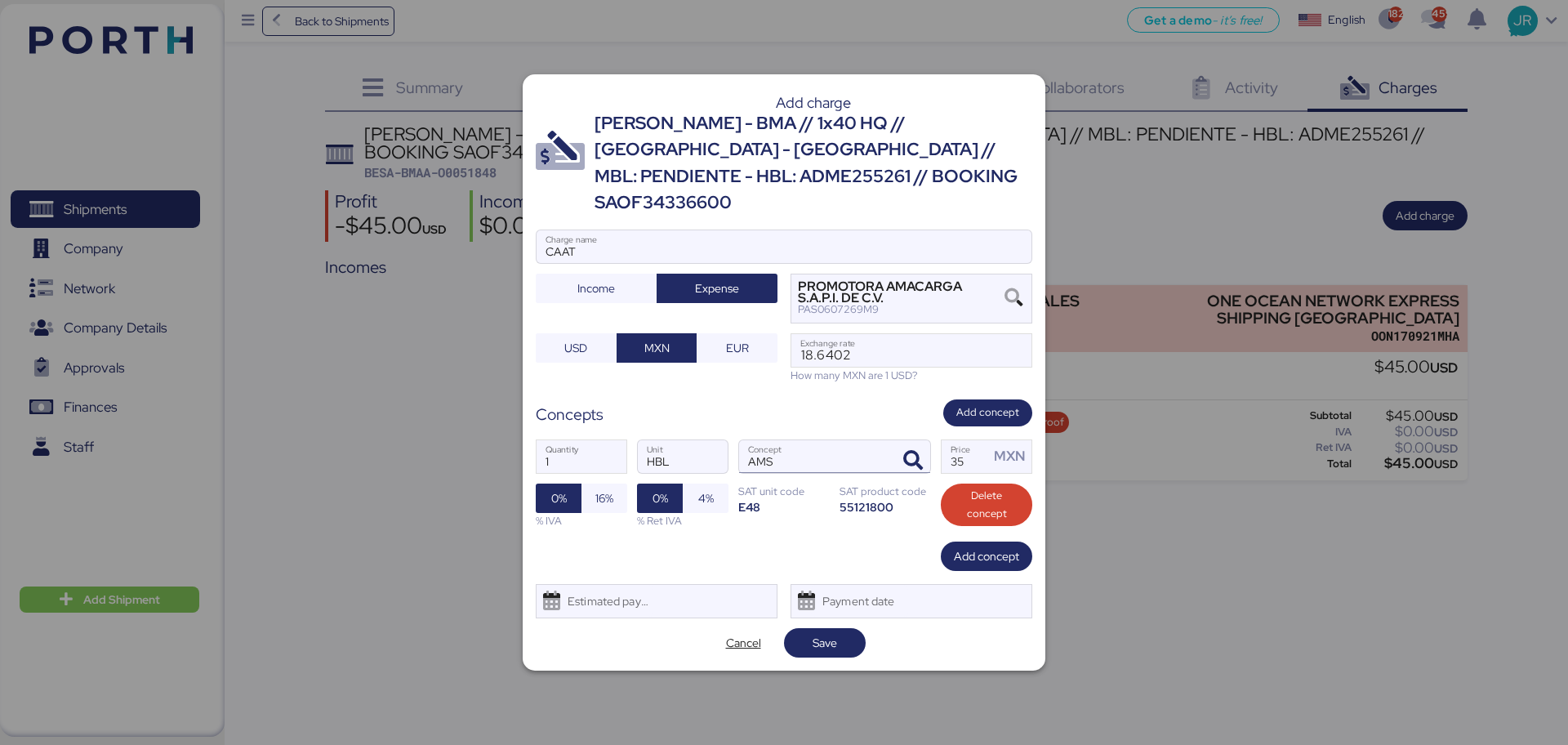
drag, startPoint x: 979, startPoint y: 449, endPoint x: 832, endPoint y: 450, distance: 147.0
click at [832, 450] on div "1 Quantity HBL Unit AMS Concept 35 Price MXN 0% 16% % IVA 0% 4% % Ret IVA SAT u…" at bounding box center [784, 484] width 496 height 115
type input "60"
click at [589, 490] on span "16%" at bounding box center [605, 498] width 46 height 29
drag, startPoint x: 600, startPoint y: 584, endPoint x: 624, endPoint y: 596, distance: 26.8
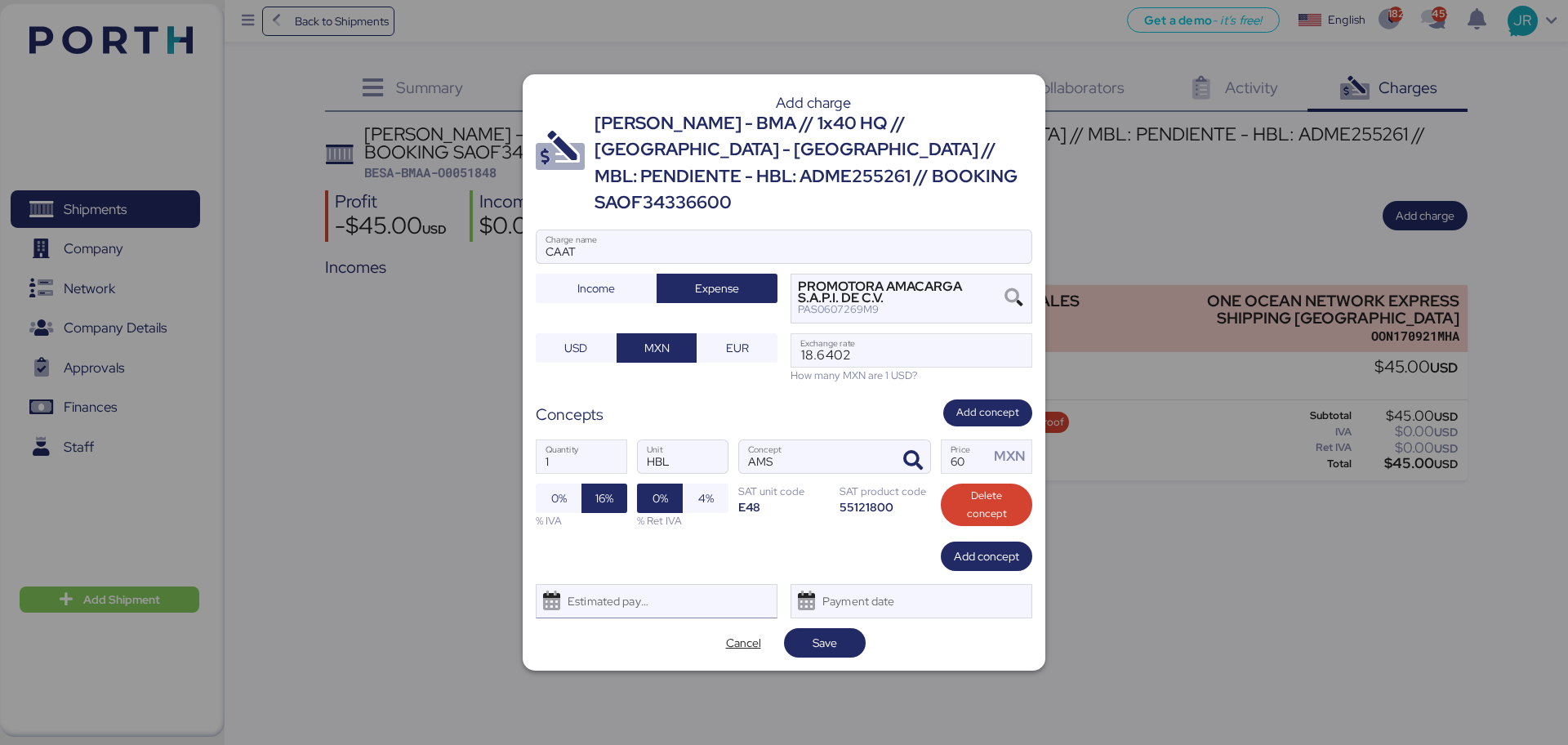
click at [604, 591] on div "Estimated payment date" at bounding box center [605, 601] width 98 height 33
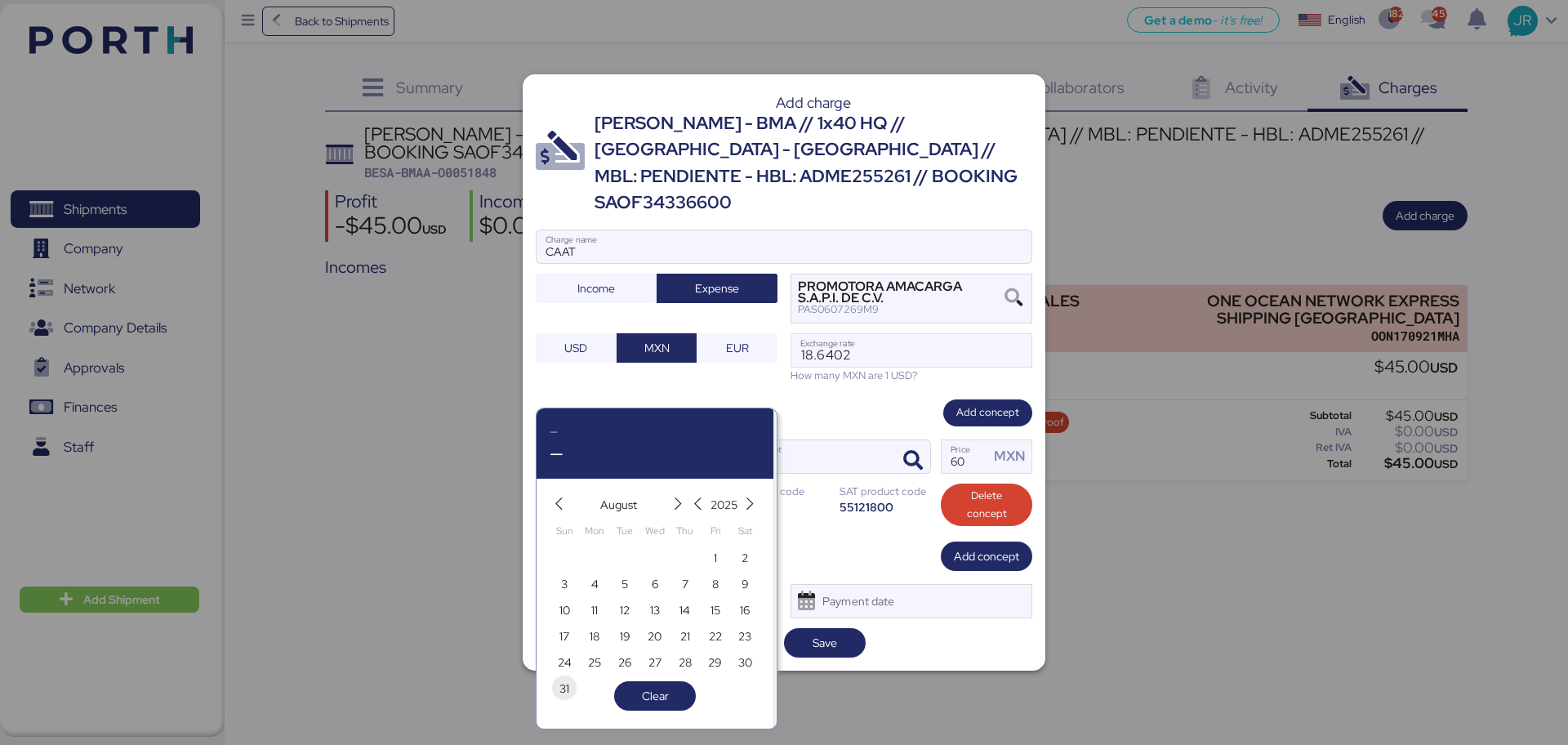
click at [563, 690] on span "31" at bounding box center [564, 689] width 10 height 20
type input "[DATE]"
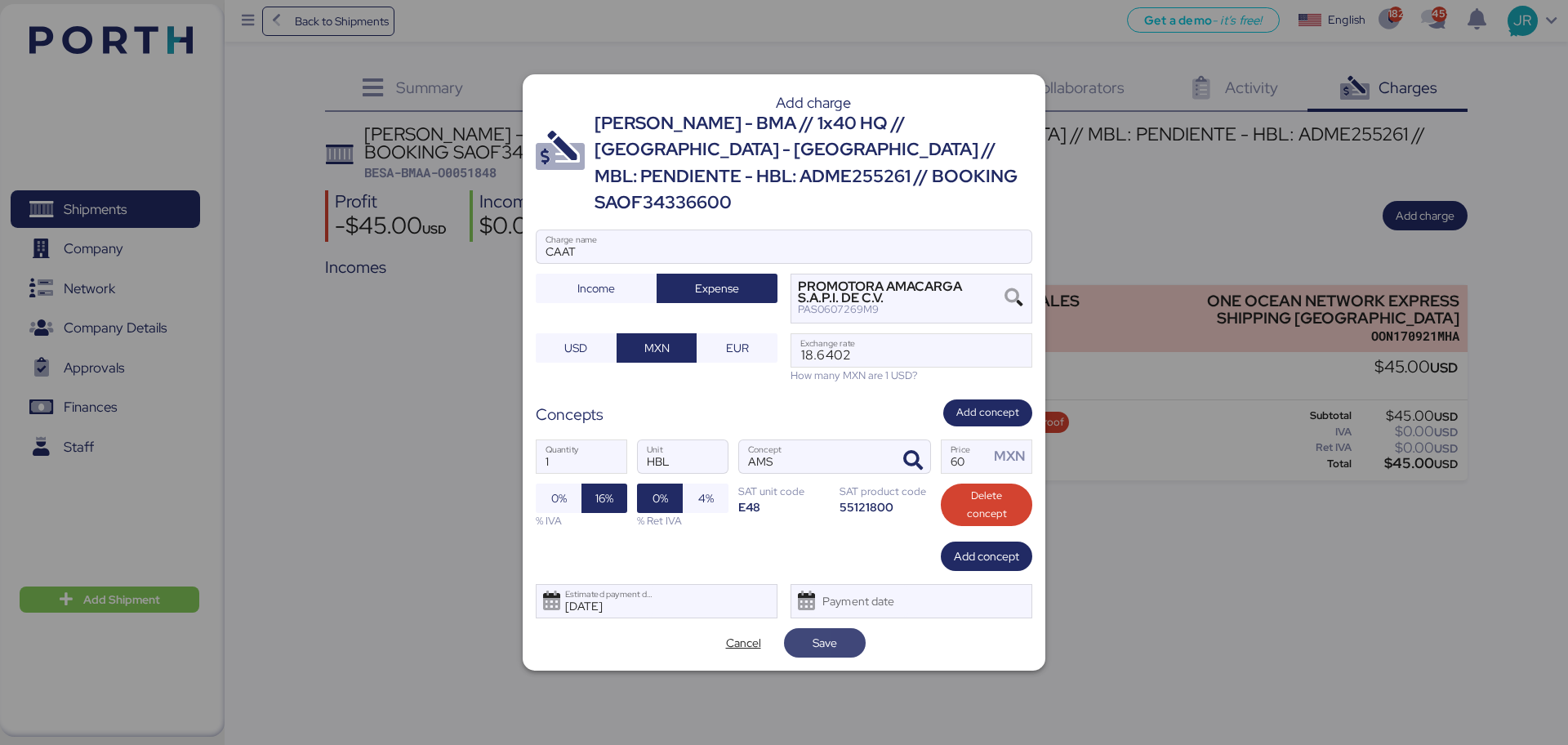
click at [797, 631] on span "Save" at bounding box center [824, 643] width 56 height 23
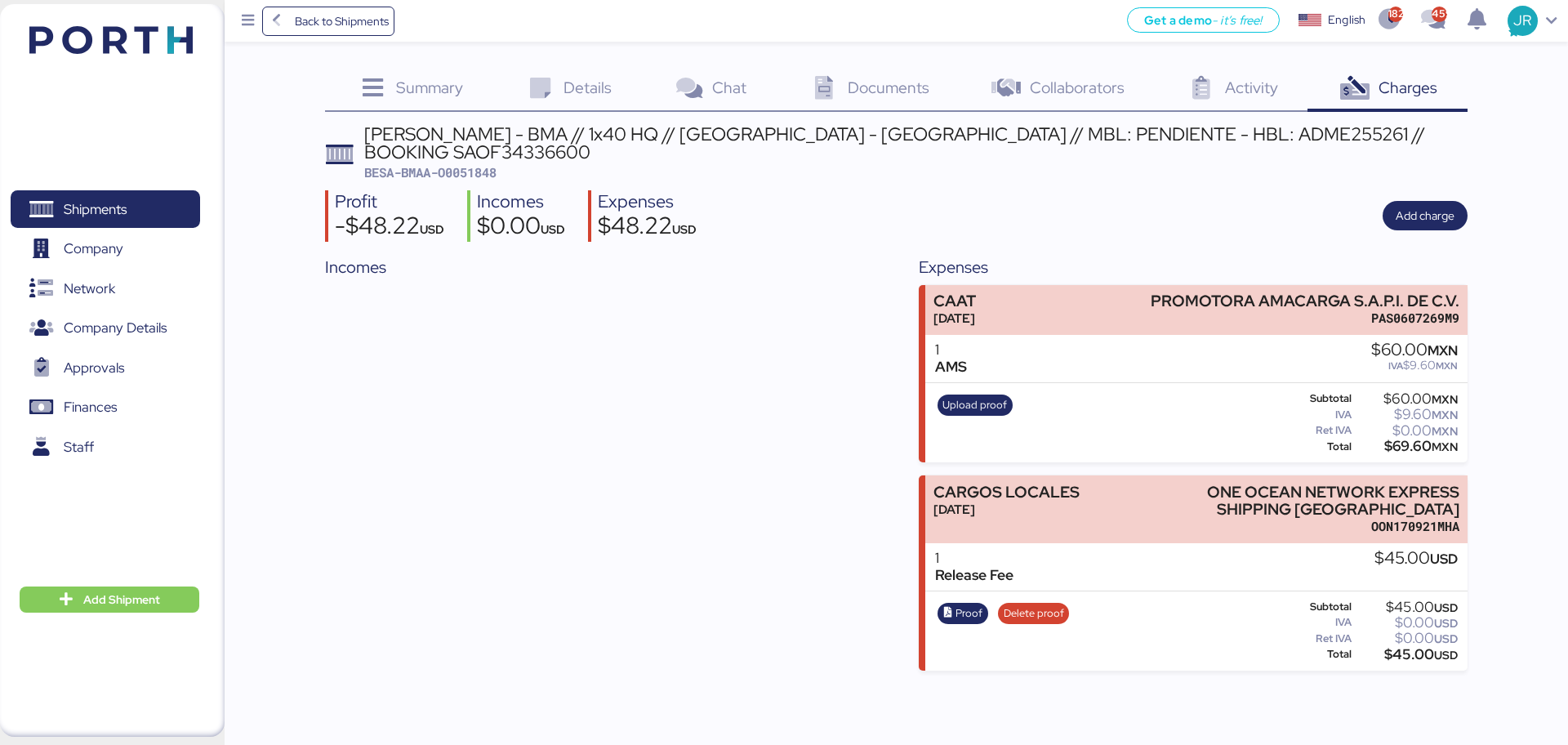
click at [875, 88] on span "Documents" at bounding box center [888, 88] width 82 height 21
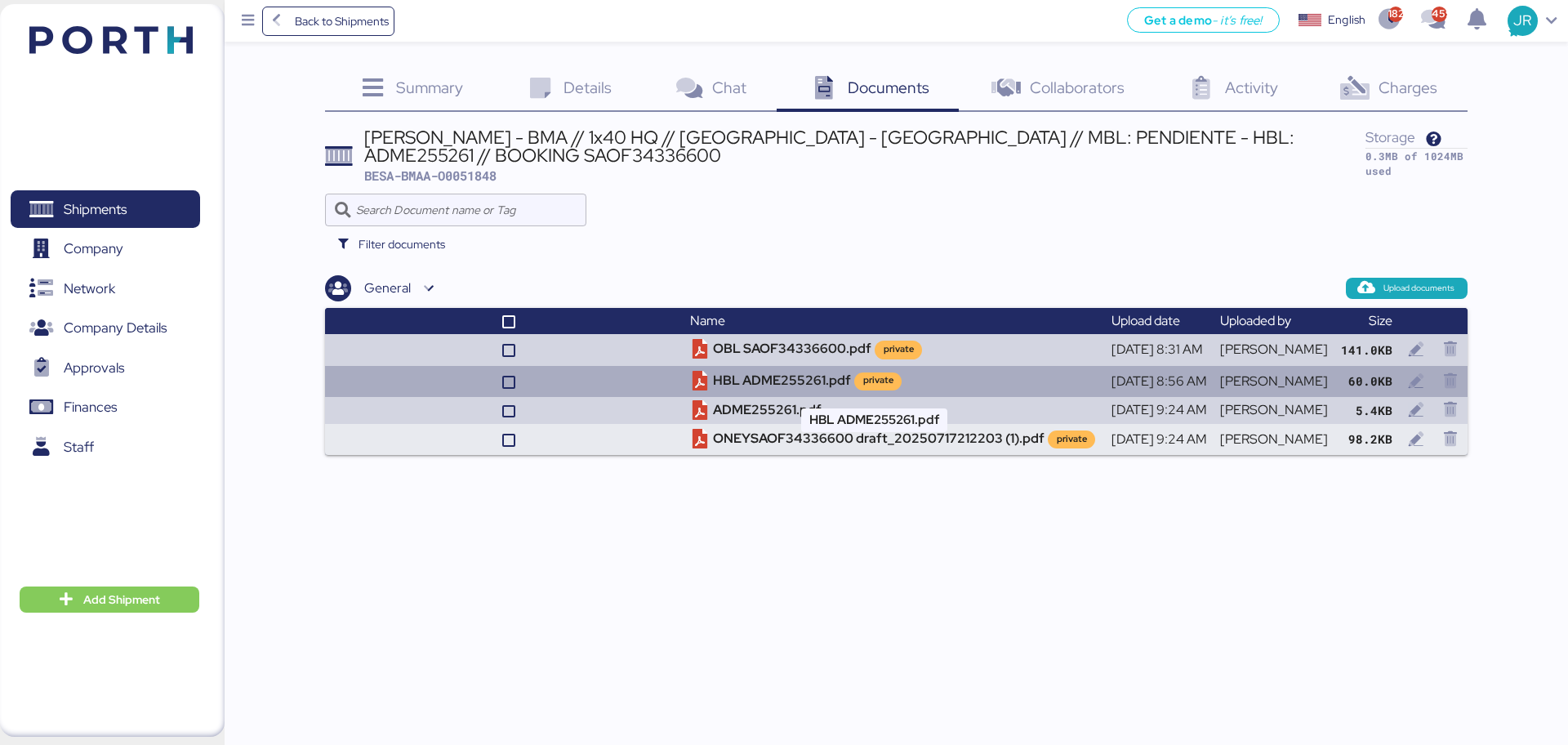
click at [783, 380] on td "HBL ADME255261.pdf private" at bounding box center [893, 381] width 420 height 31
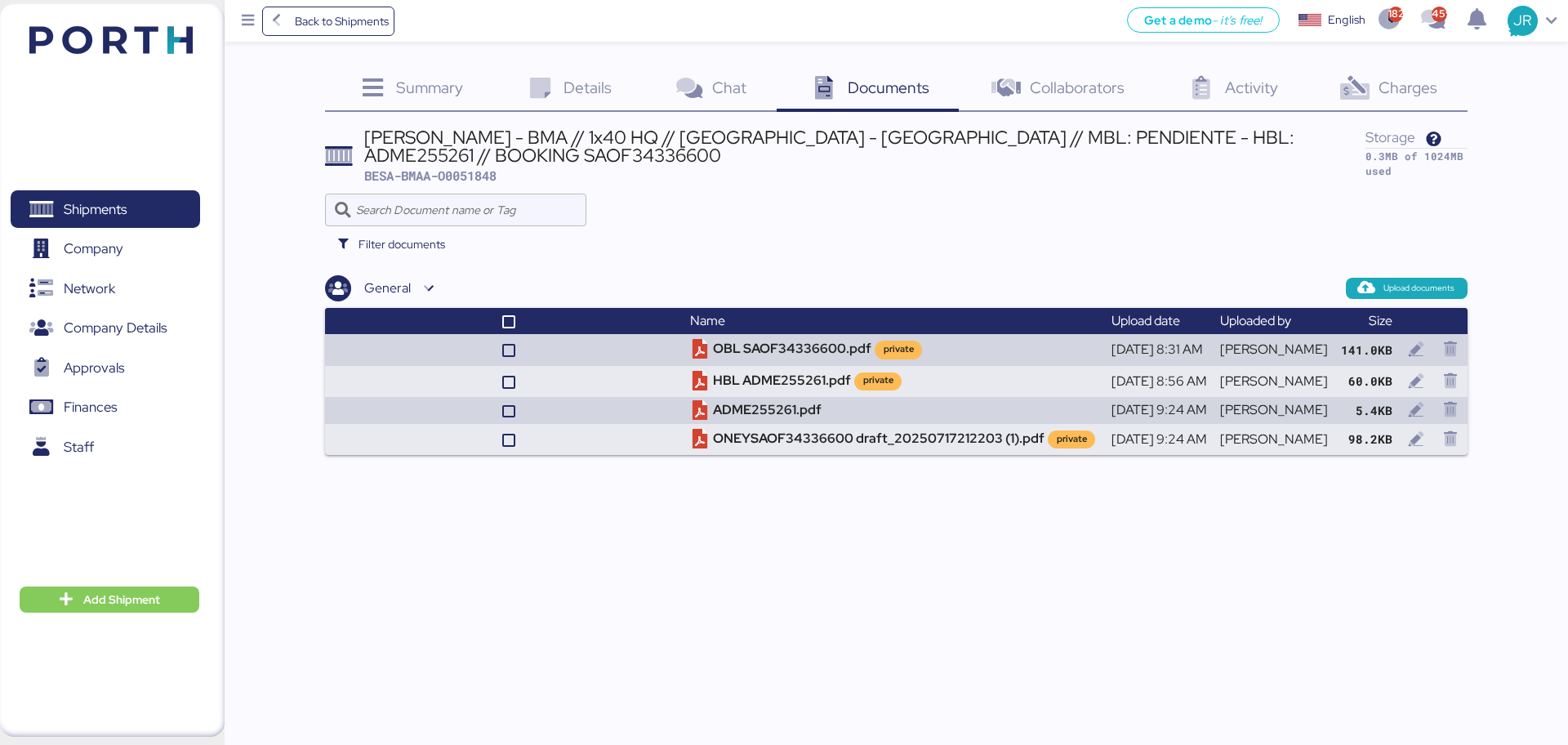
click at [1378, 84] on span "Charges" at bounding box center [1408, 88] width 59 height 21
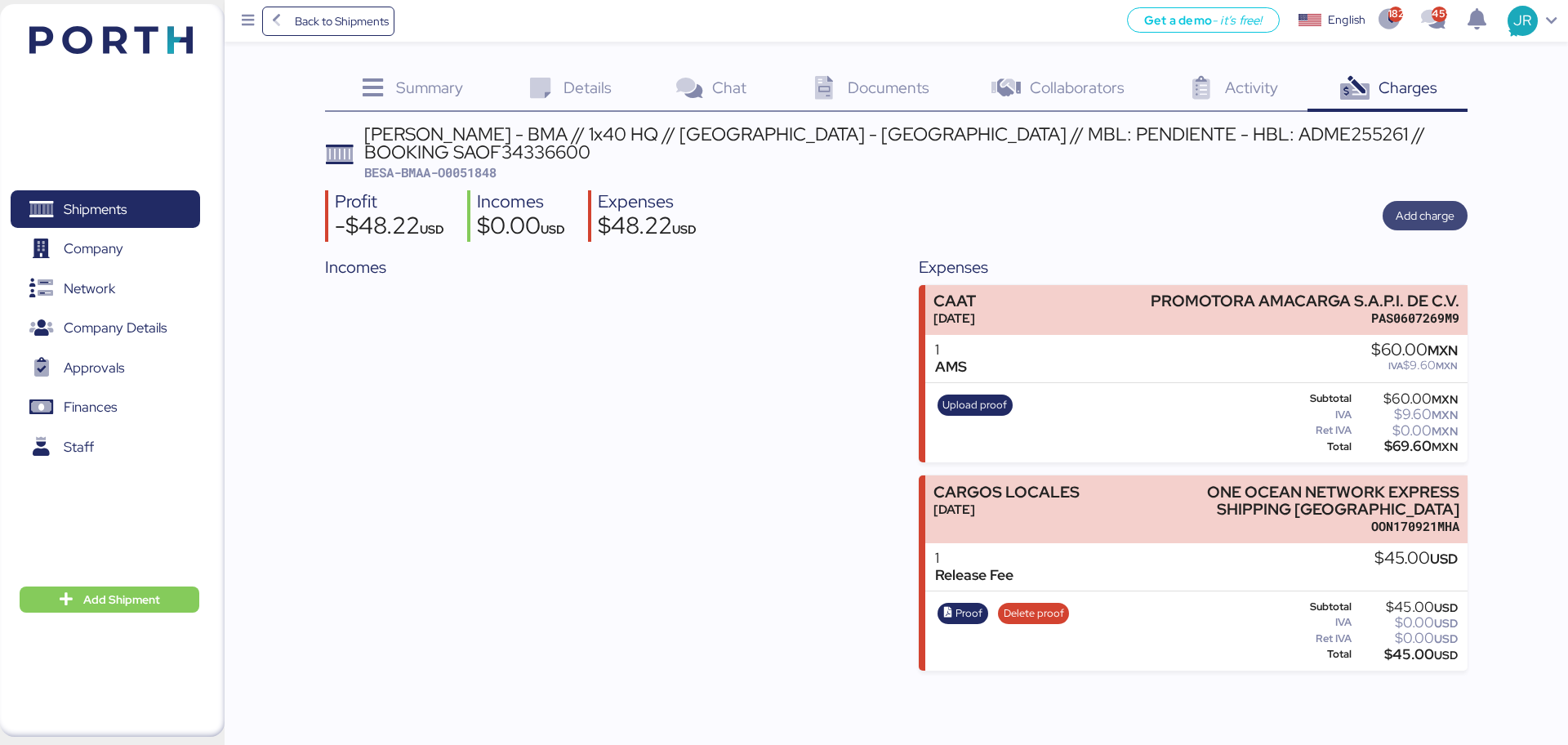
click at [1423, 206] on span "Add charge" at bounding box center [1424, 216] width 59 height 20
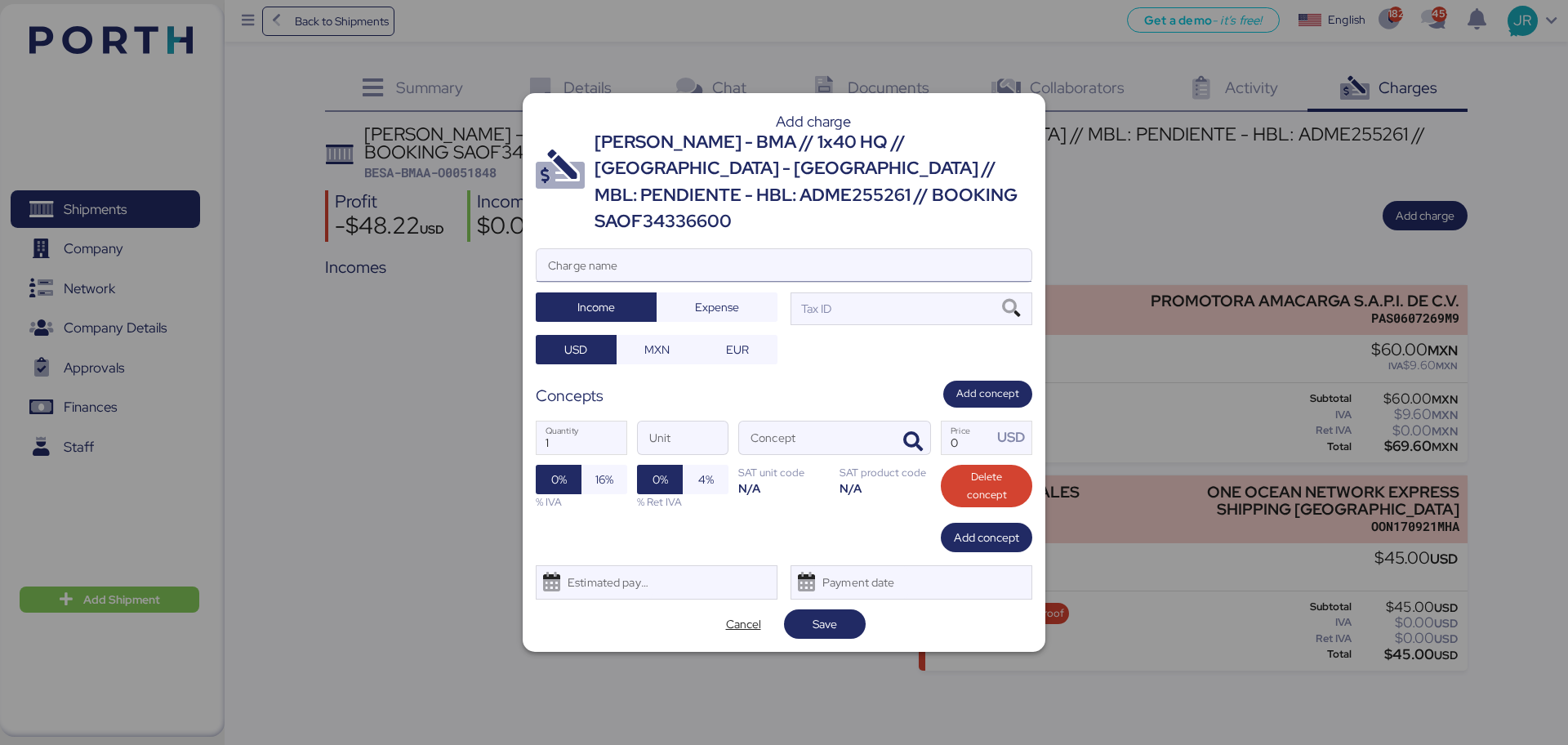
click at [605, 249] on input "Charge name" at bounding box center [784, 265] width 495 height 33
type input "FACTURA BMA"
click at [1009, 300] on icon at bounding box center [1010, 309] width 27 height 18
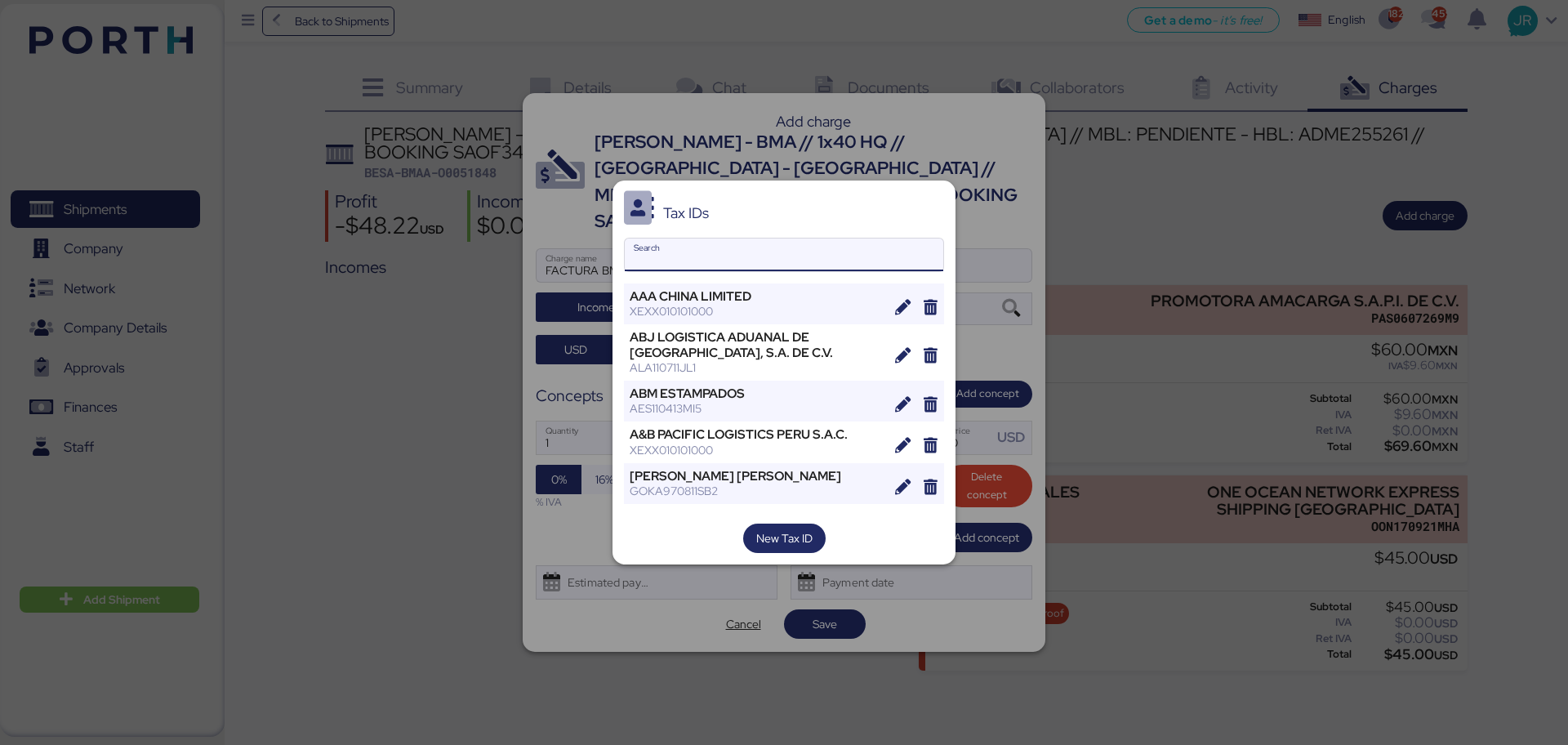
click at [678, 242] on input "Search" at bounding box center [784, 255] width 318 height 33
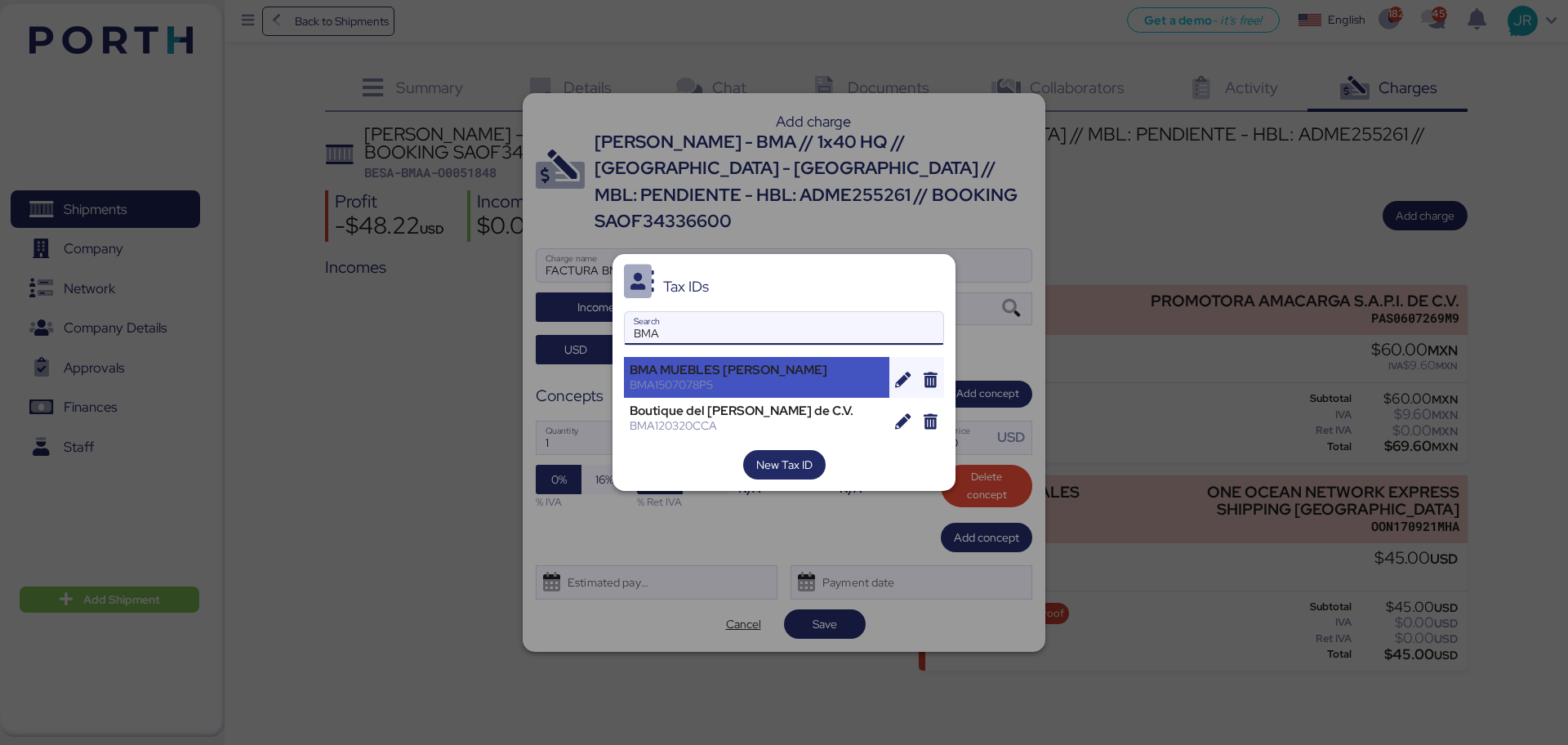
type input "BMA"
click at [698, 375] on div "BMA MUEBLES [PERSON_NAME]" at bounding box center [756, 370] width 254 height 15
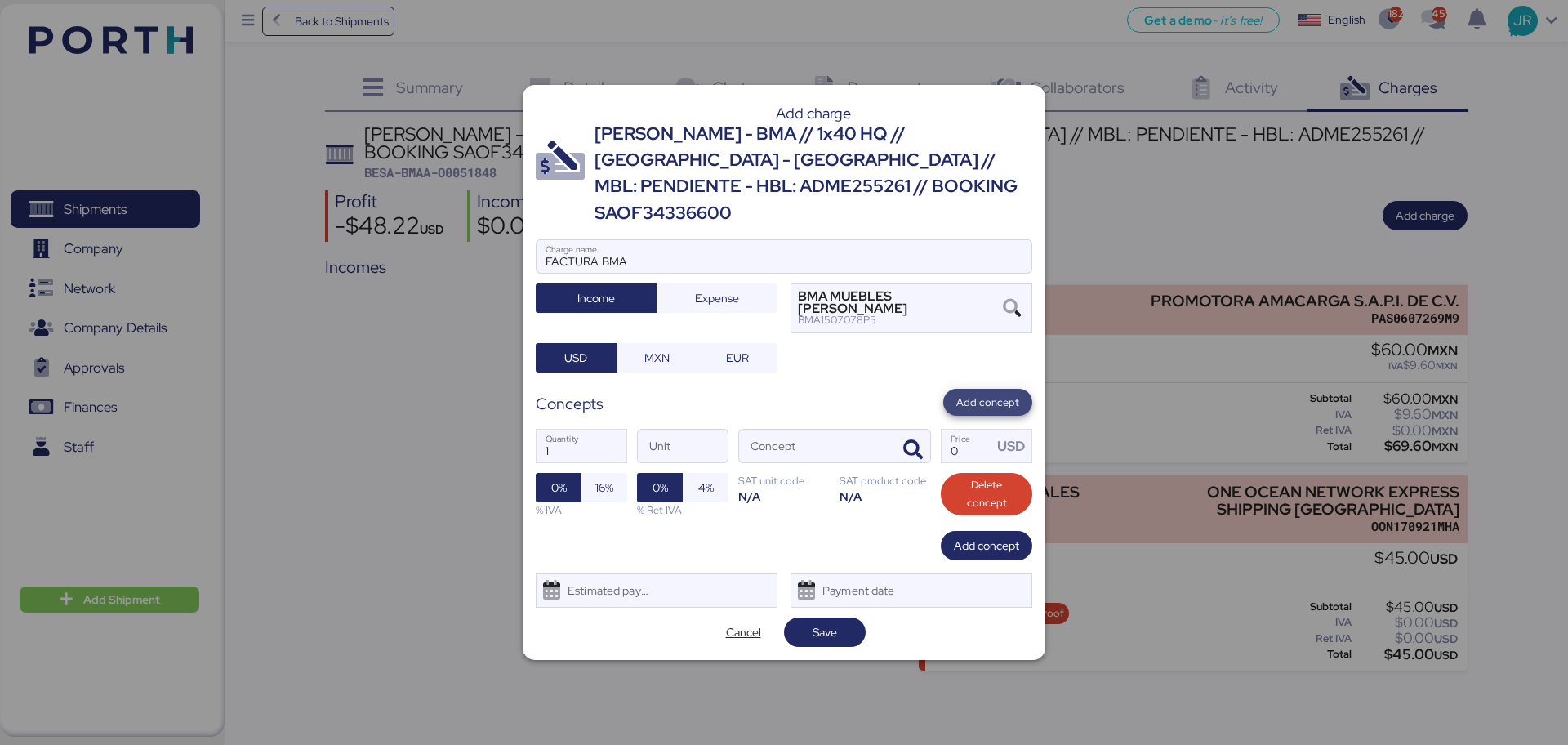
click at [980, 394] on span "Add concept" at bounding box center [987, 403] width 63 height 18
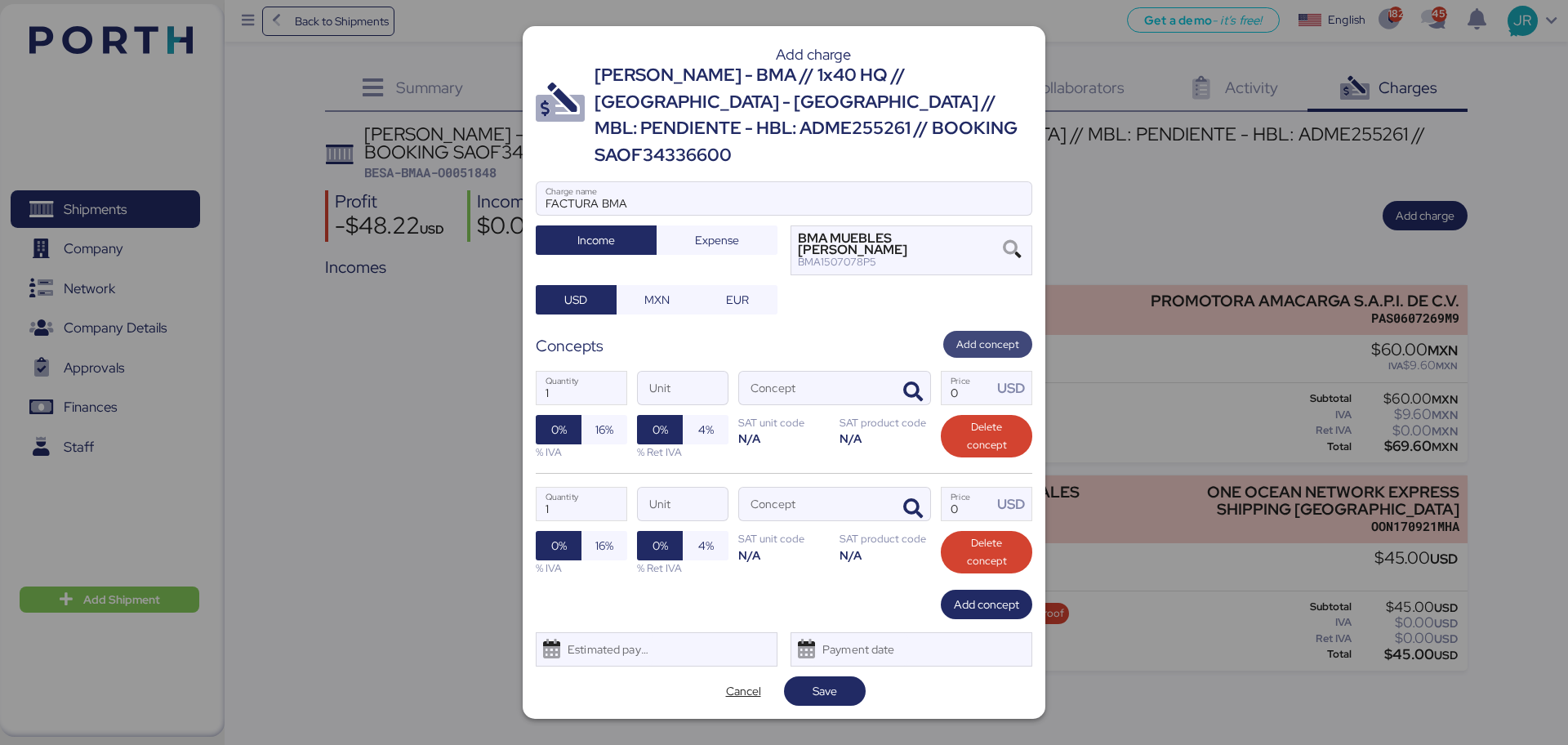
click at [979, 336] on span "Add concept" at bounding box center [987, 345] width 63 height 18
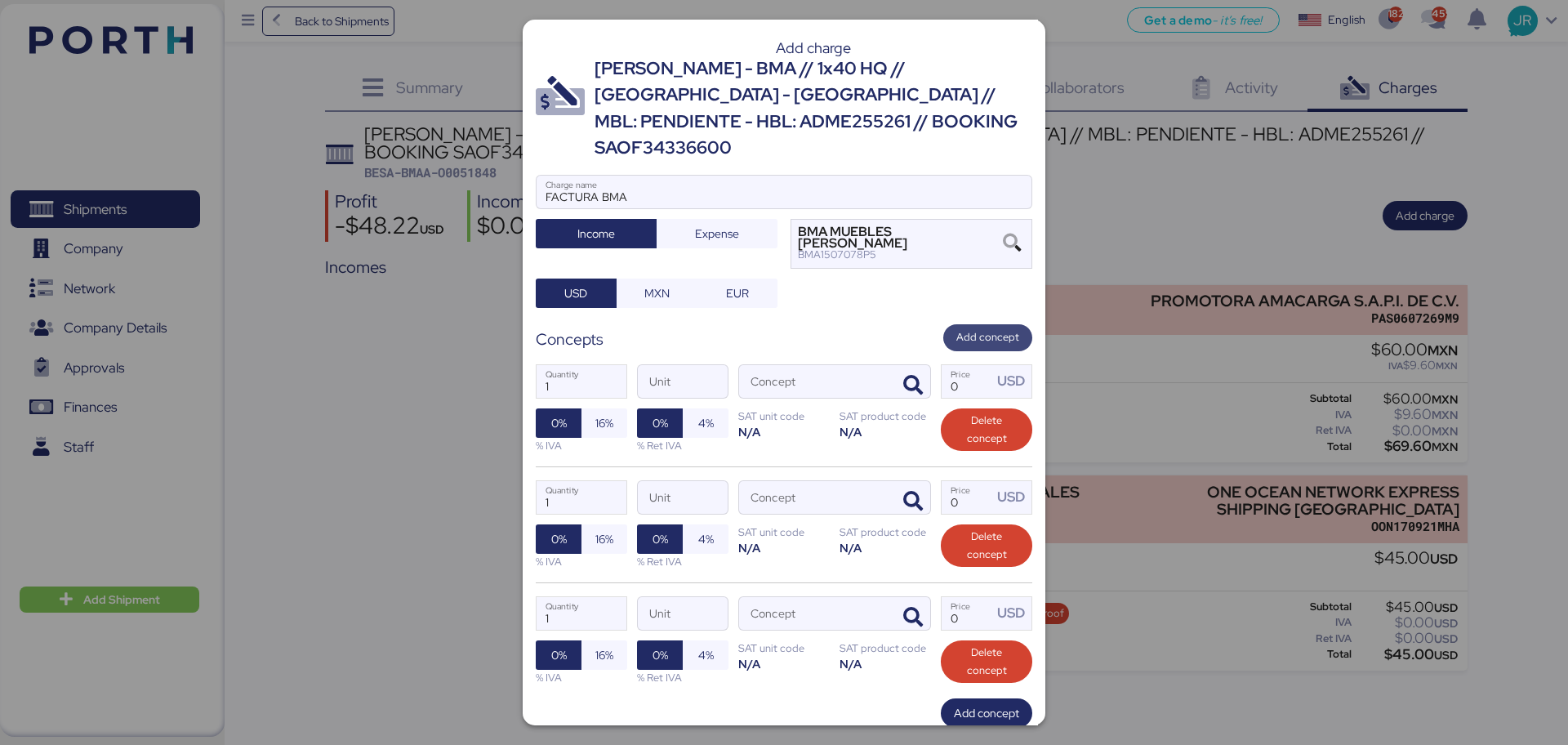
click at [979, 328] on span "Add concept" at bounding box center [987, 337] width 63 height 18
click at [903, 376] on icon "button" at bounding box center [913, 386] width 20 height 20
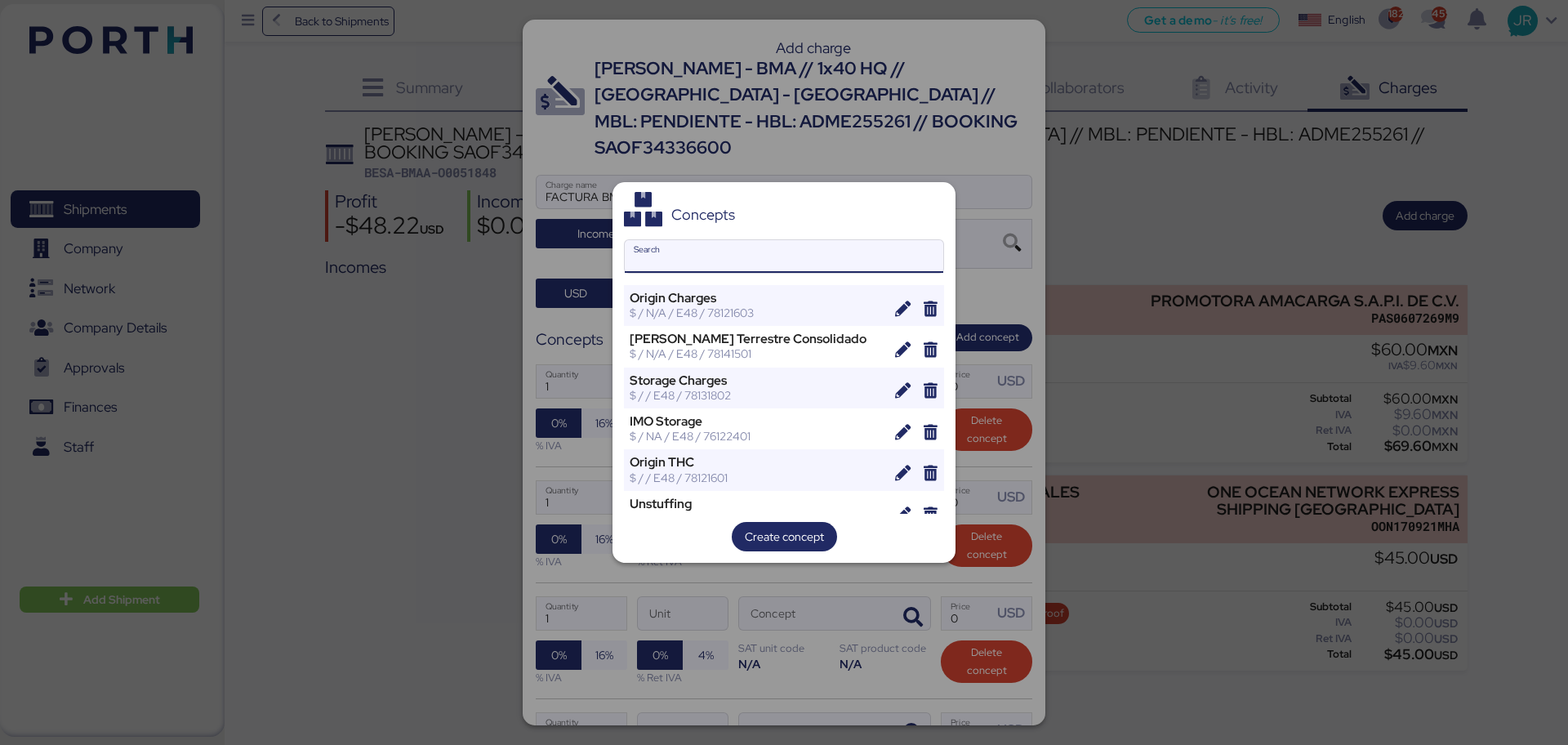
click at [773, 265] on input "Search" at bounding box center [784, 256] width 318 height 33
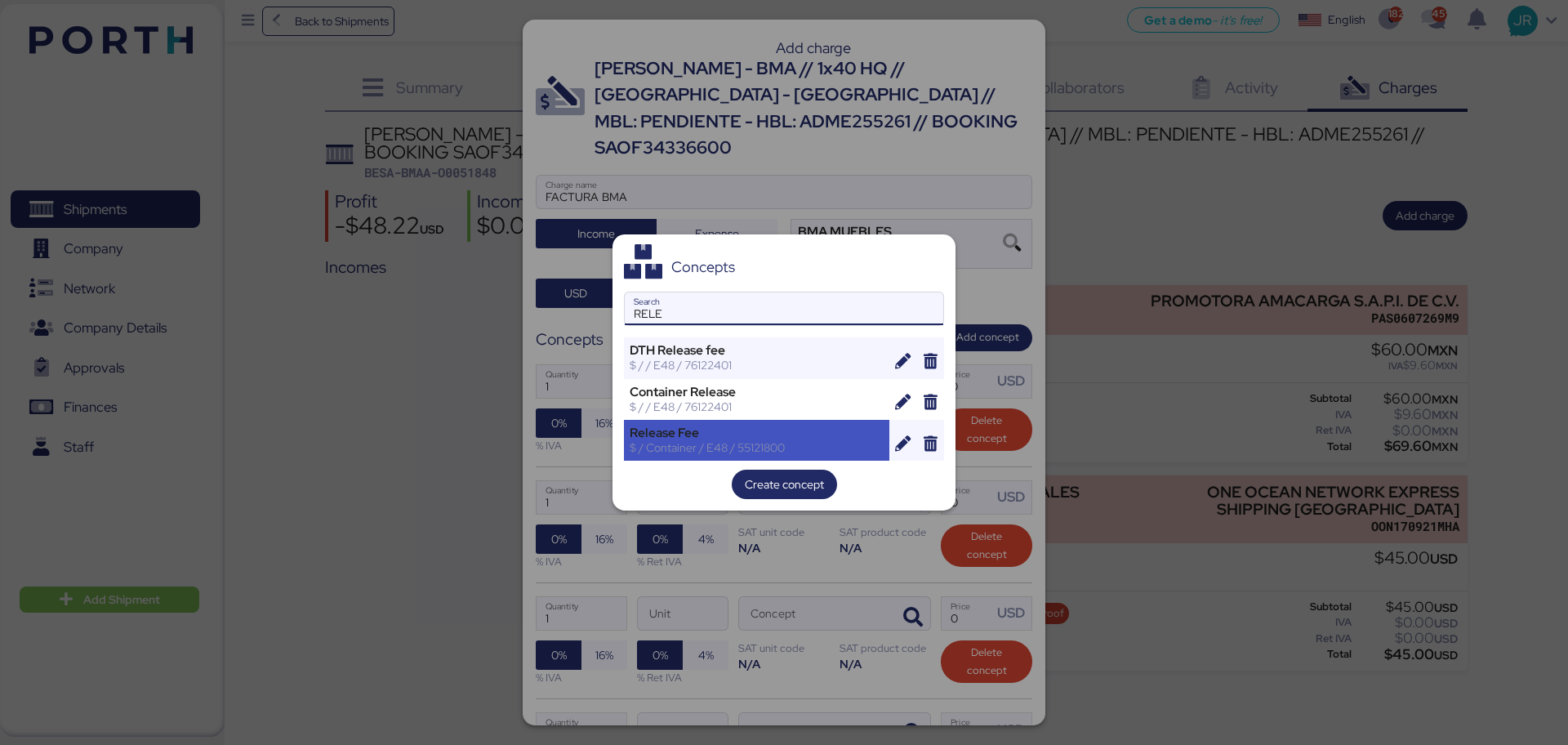
type input "RELE"
click at [721, 438] on div "Release Fee" at bounding box center [756, 433] width 254 height 15
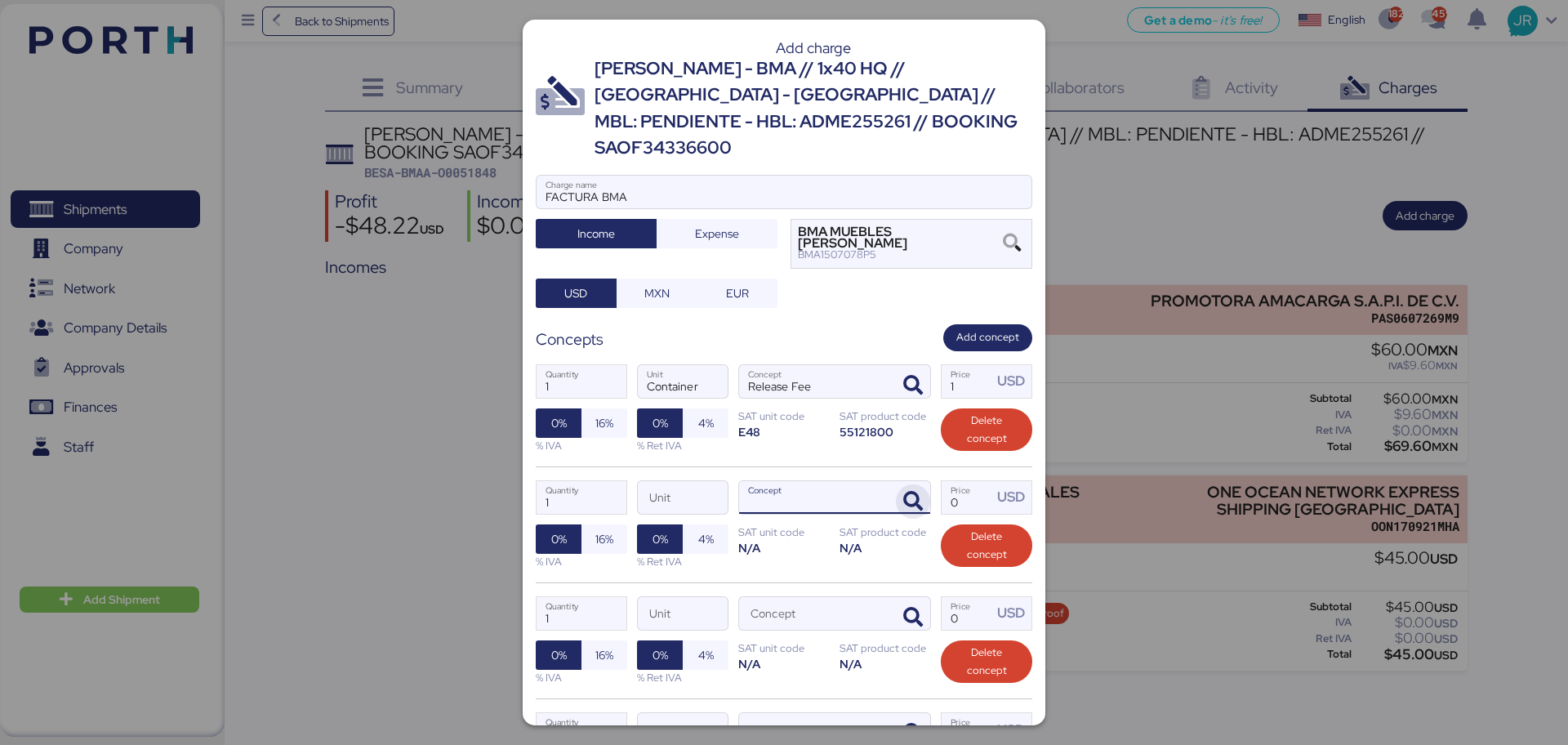
click at [903, 492] on icon "button" at bounding box center [913, 502] width 20 height 20
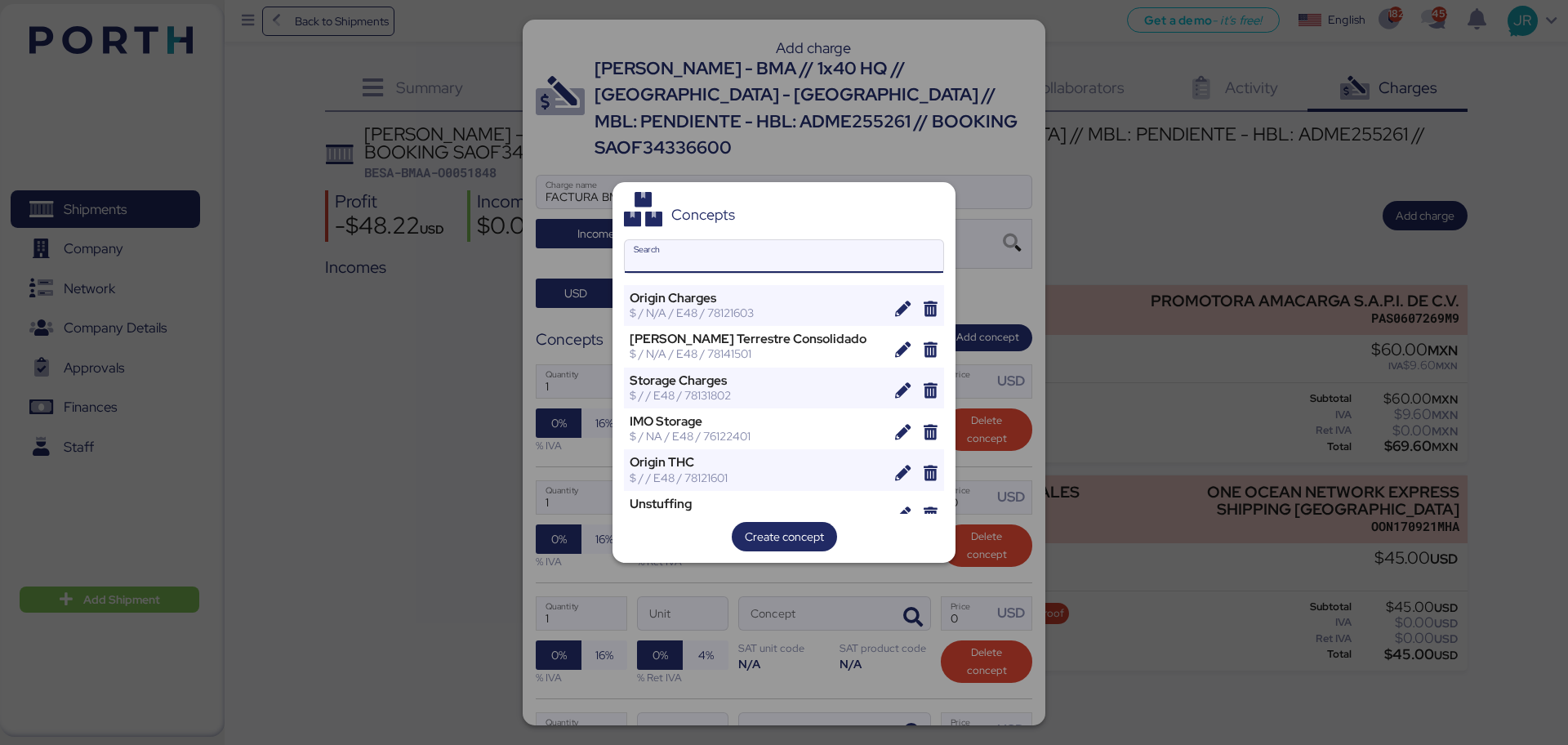
drag, startPoint x: 677, startPoint y: 243, endPoint x: 678, endPoint y: 208, distance: 35.0
click at [677, 241] on input "Search" at bounding box center [784, 256] width 318 height 33
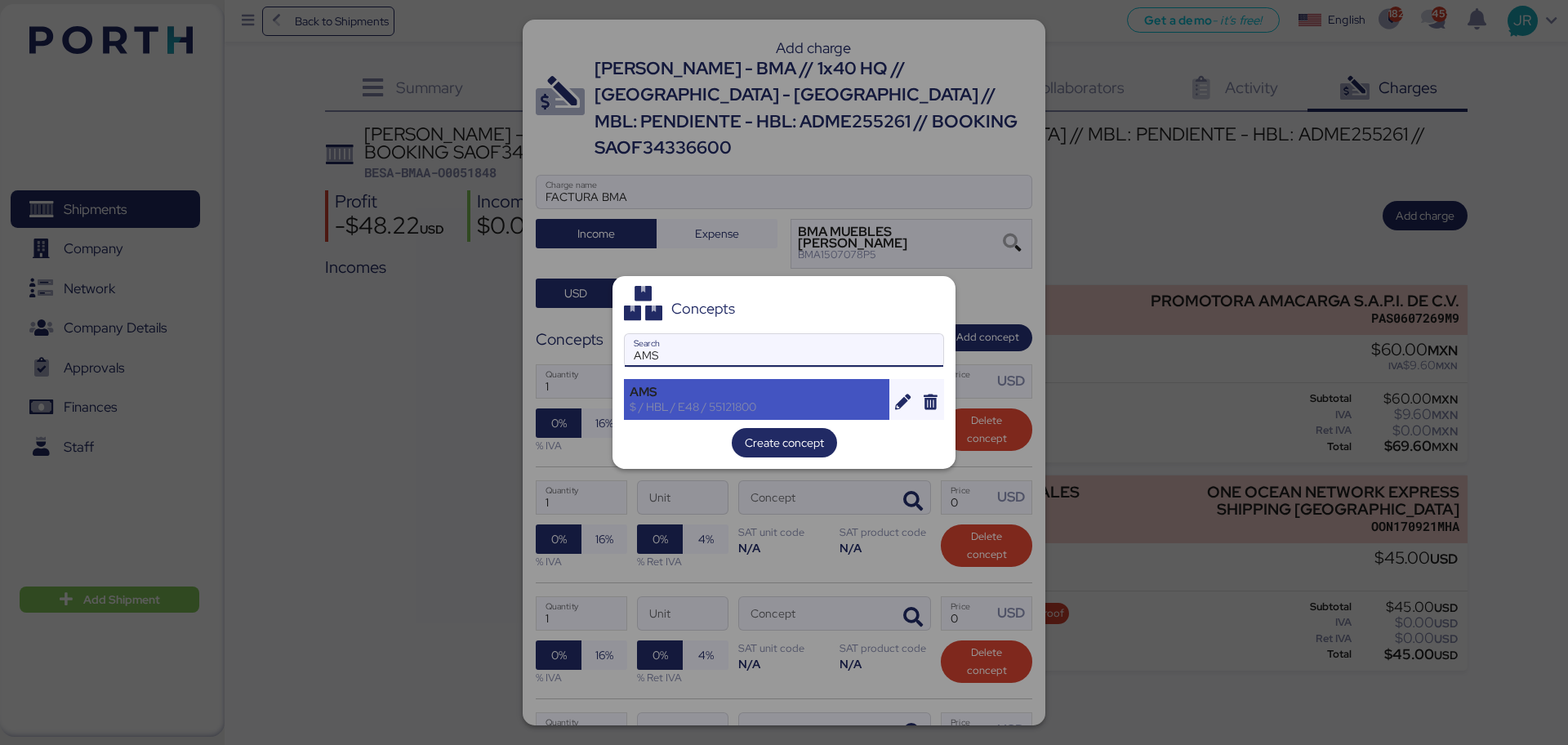
type input "AMS"
click at [658, 392] on div "AMS" at bounding box center [756, 392] width 254 height 15
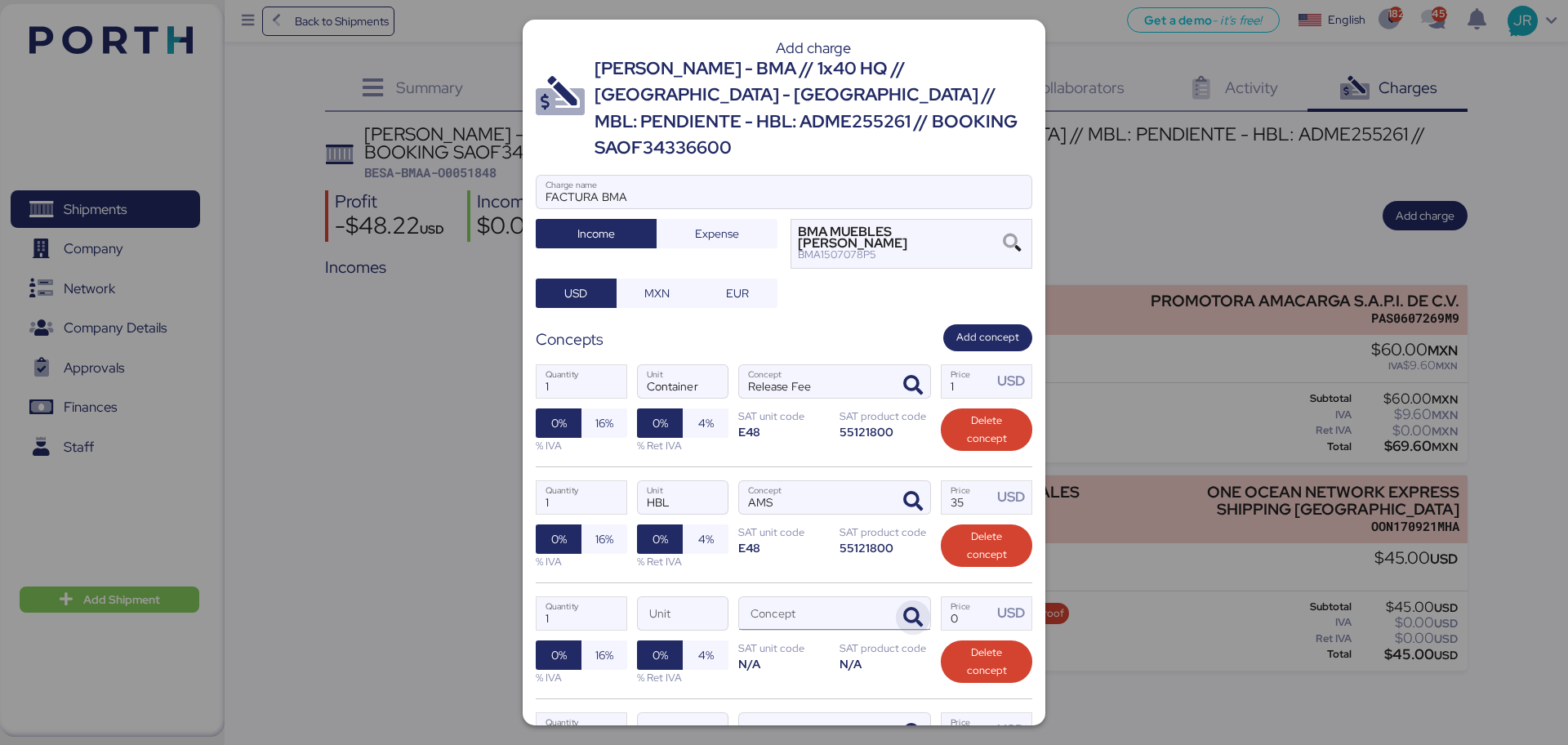
click at [904, 608] on icon "button" at bounding box center [913, 617] width 20 height 20
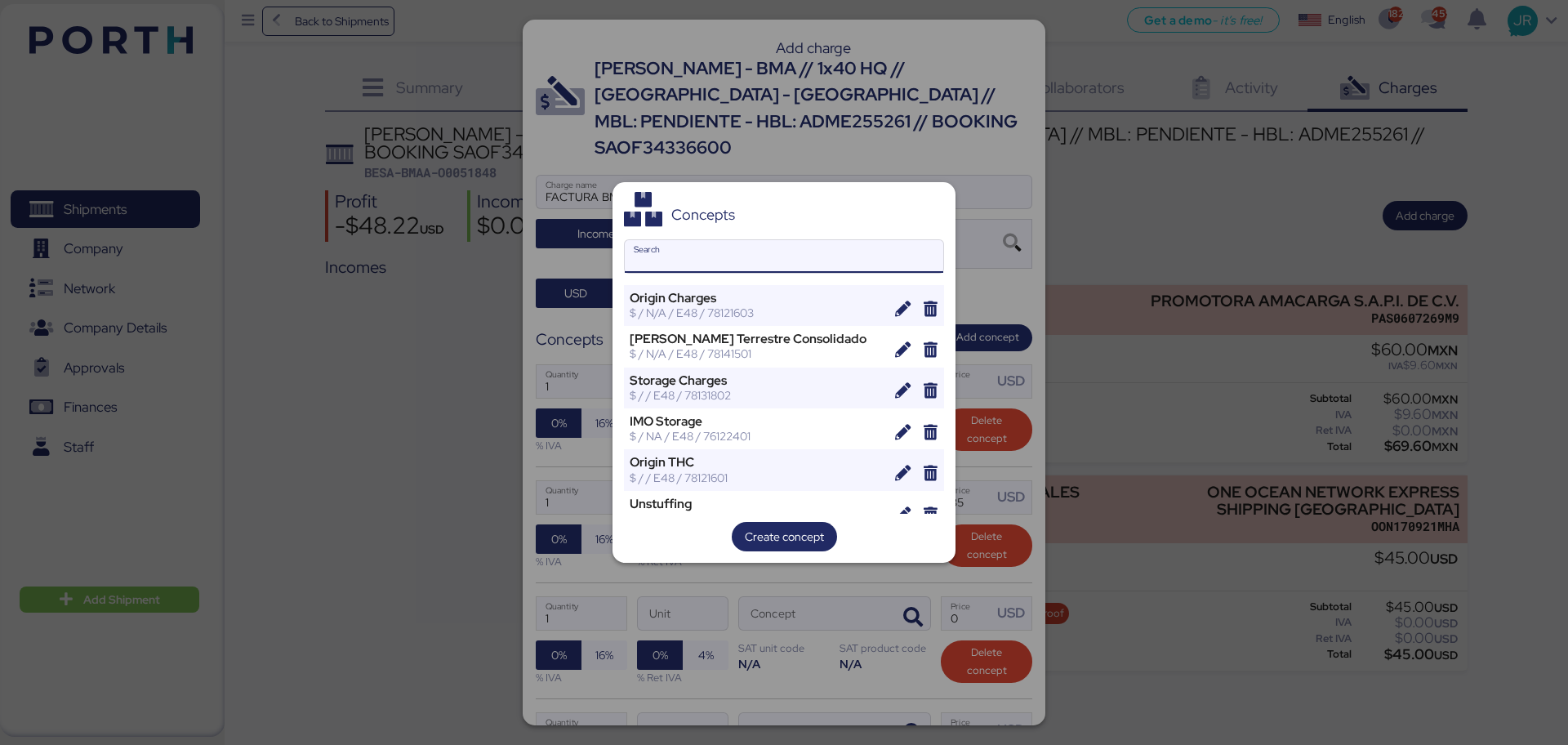
drag, startPoint x: 682, startPoint y: 253, endPoint x: 676, endPoint y: 237, distance: 17.1
click at [682, 251] on input "Search" at bounding box center [784, 256] width 318 height 33
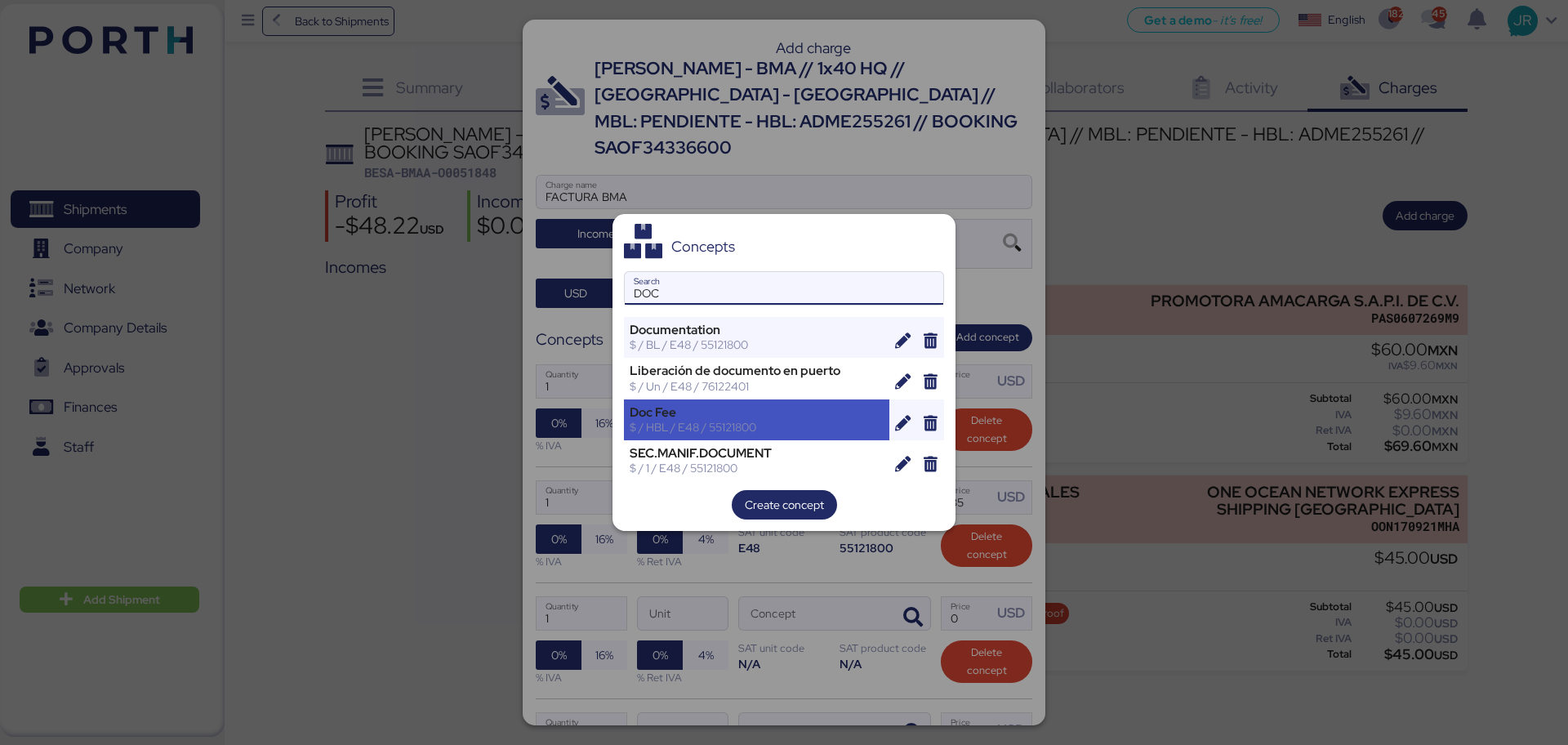
type input "DOC"
click at [687, 429] on div "$ / HBL / E48 / 55121800" at bounding box center [756, 427] width 254 height 15
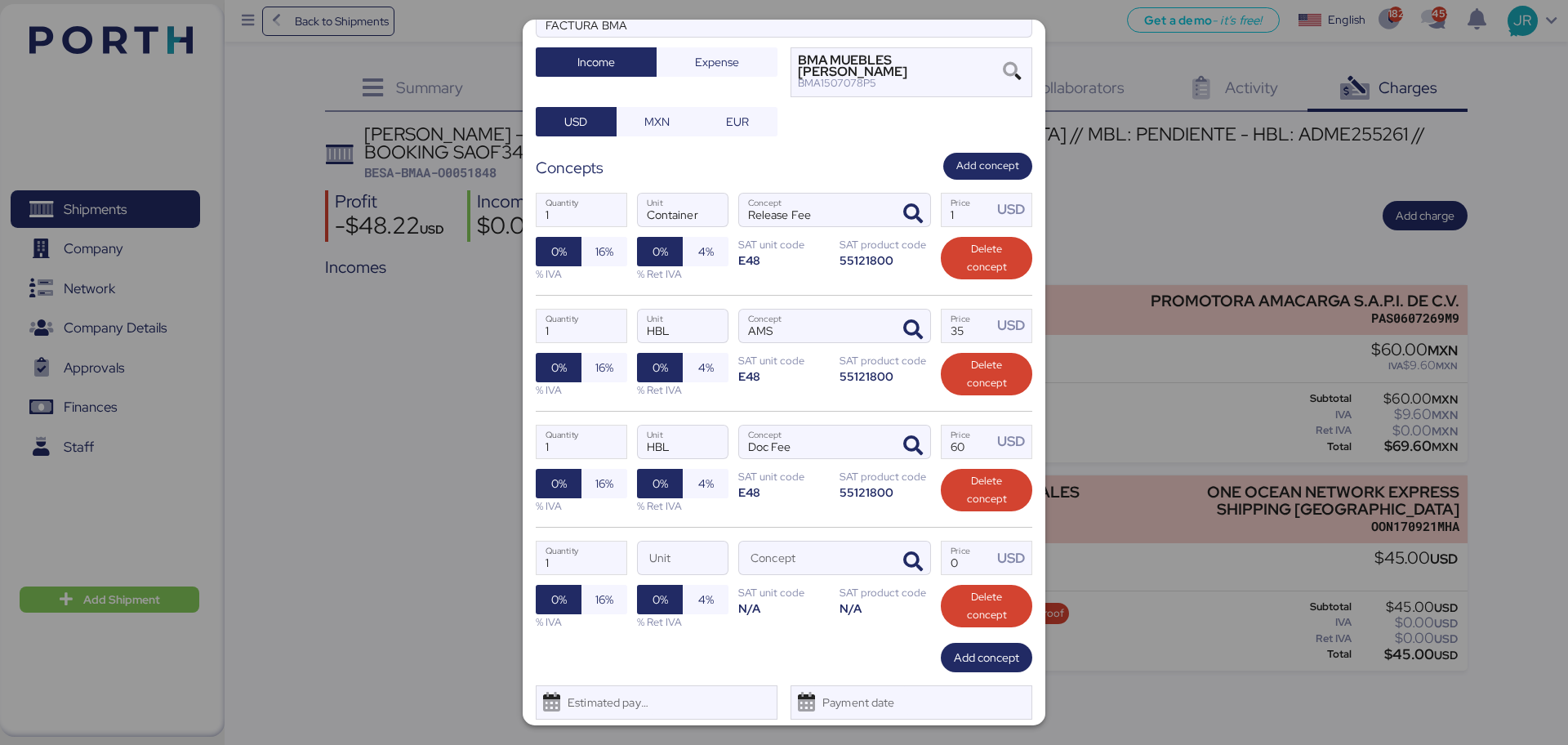
scroll to position [181, 0]
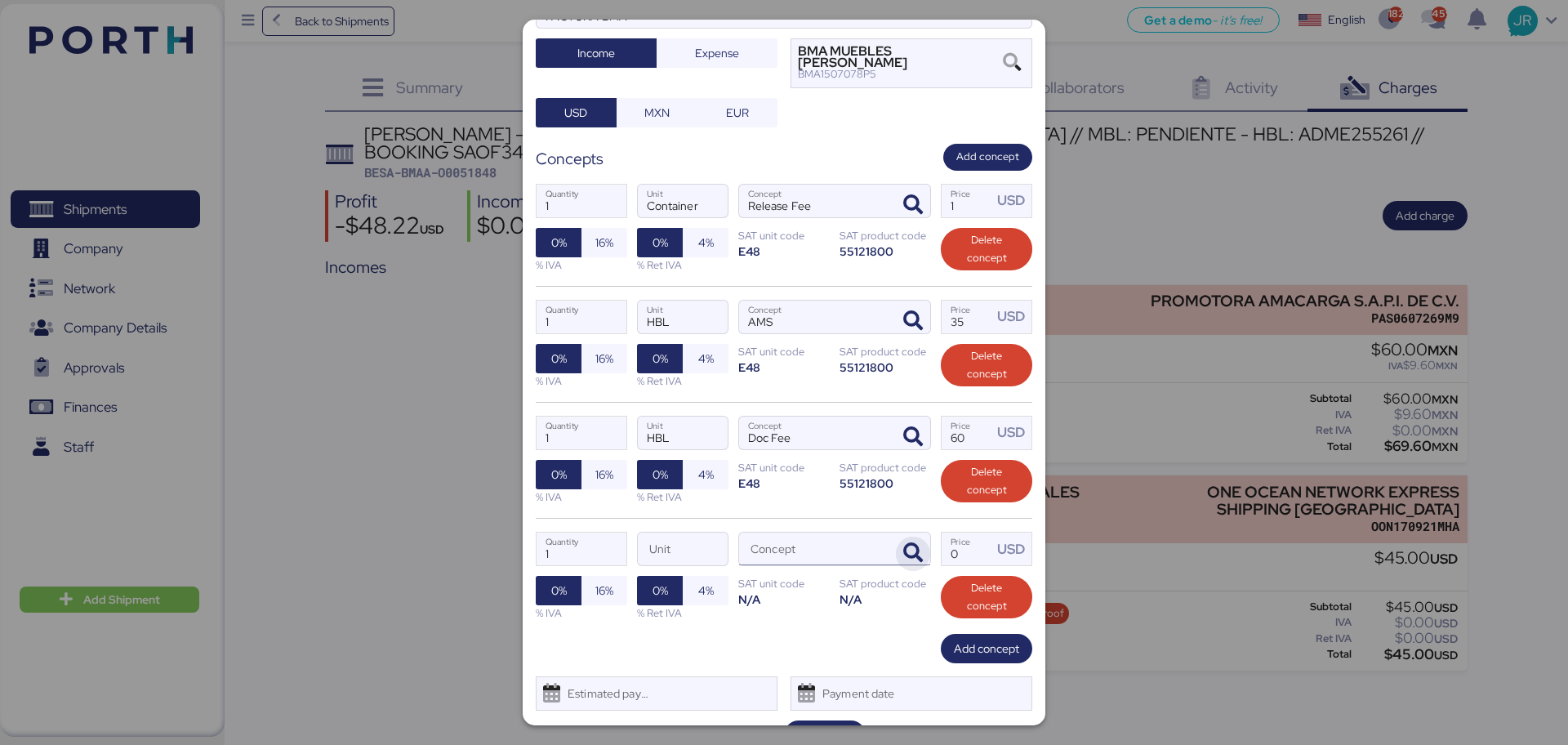
click at [909, 544] on icon "button" at bounding box center [913, 553] width 20 height 20
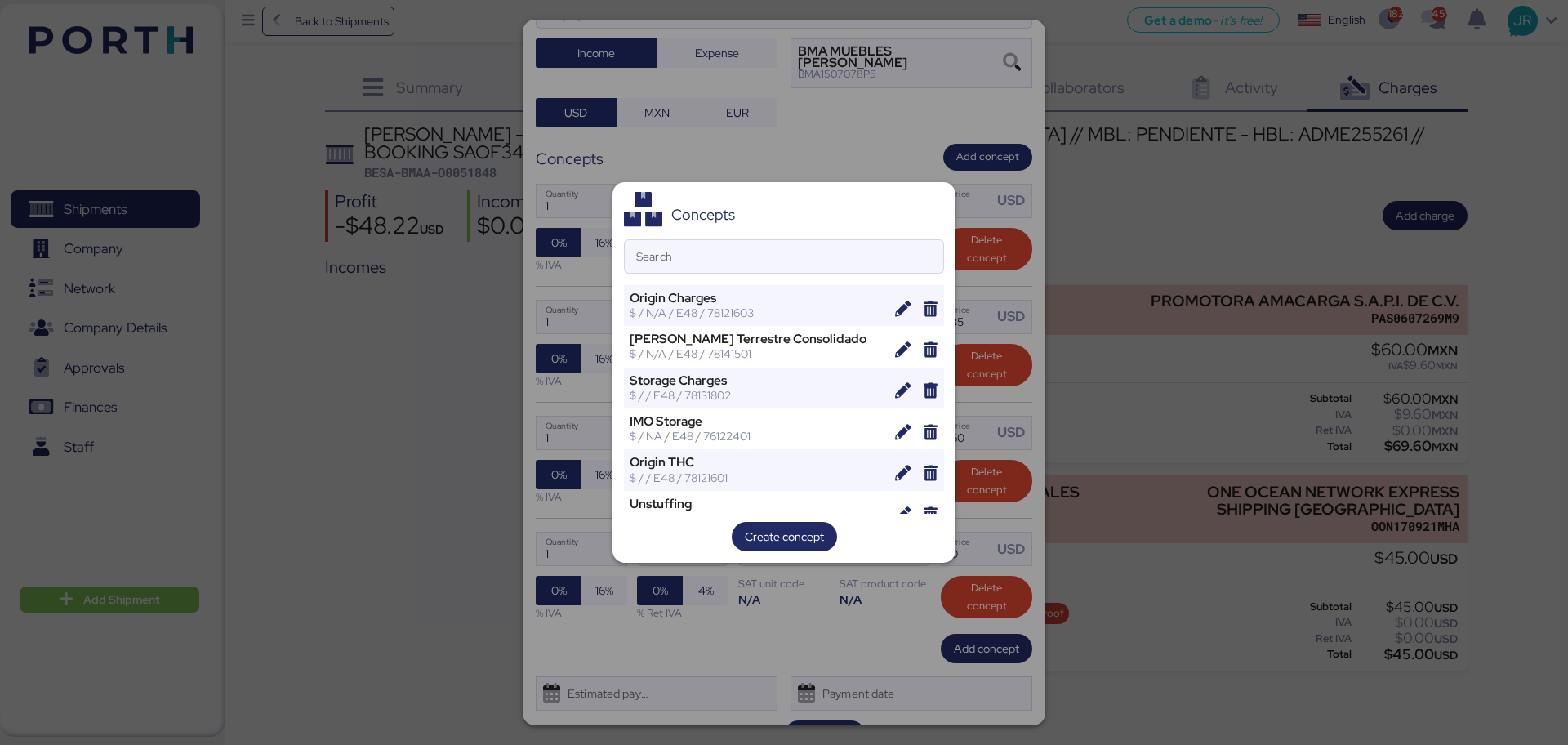
click at [706, 236] on div "Concepts Search Origin Charges $ / N/A / E48 / 78121603 Flete Terrestre Consoli…" at bounding box center [784, 372] width 343 height 381
click at [700, 250] on input "Search" at bounding box center [784, 256] width 318 height 33
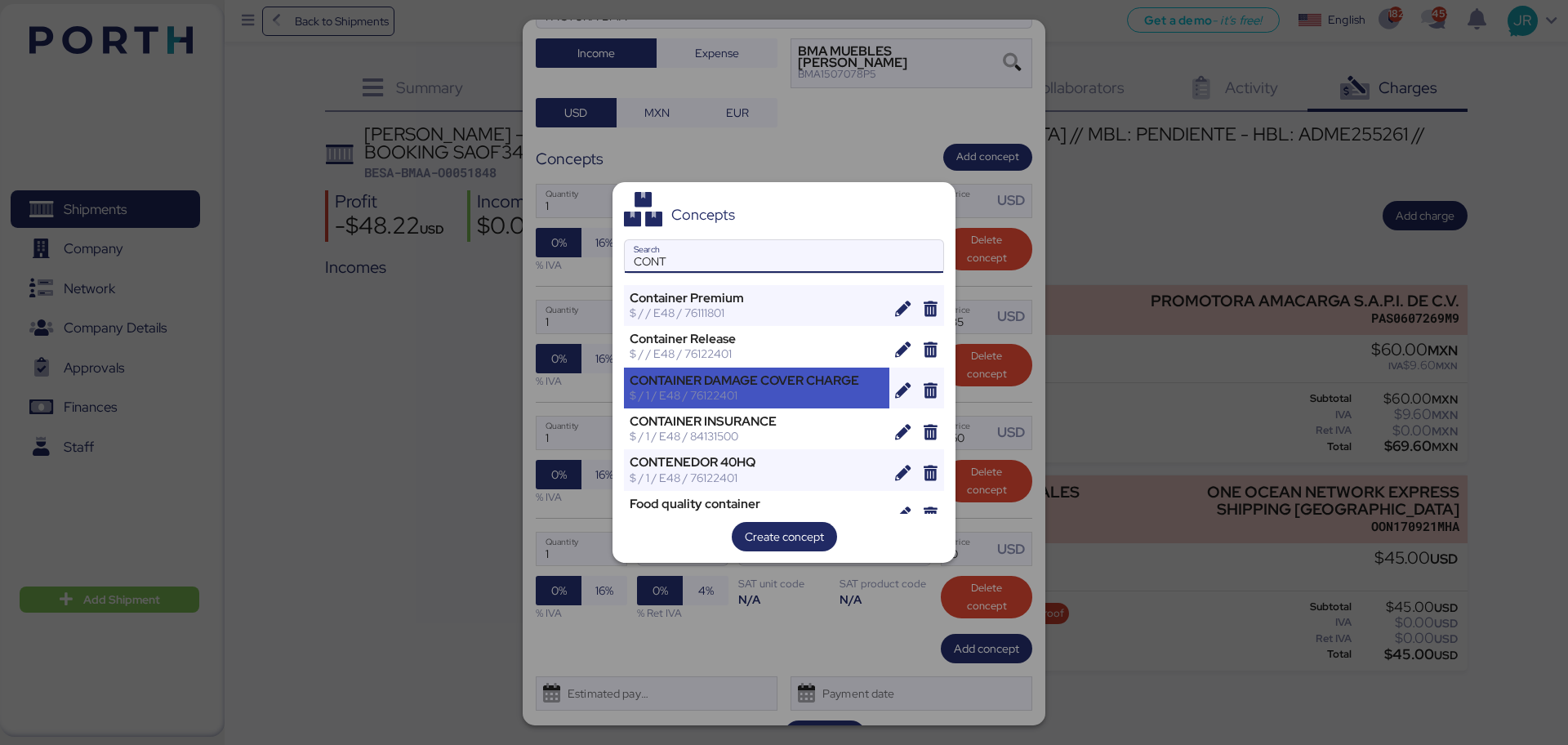
type input "CONT"
click at [720, 396] on div "$ / 1 / E48 / 76122401" at bounding box center [756, 396] width 254 height 15
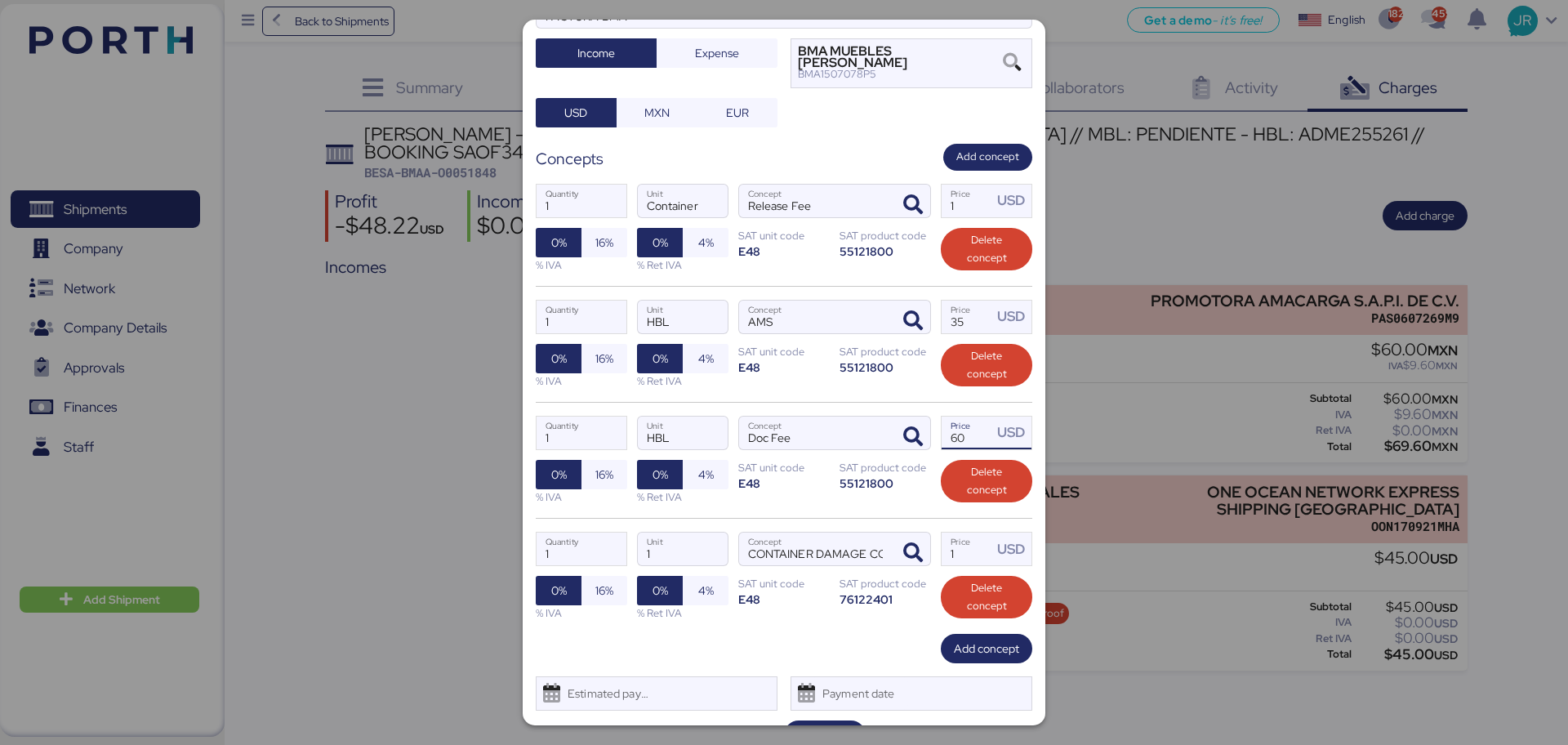
drag, startPoint x: 953, startPoint y: 400, endPoint x: 924, endPoint y: 405, distance: 29.4
click at [924, 405] on div "1 Quantity HBL Unit Doc Fee Concept 60 Price USD 0% 16% % IVA 0% 4% % Ret IVA S…" at bounding box center [784, 459] width 496 height 116
type input "45"
drag, startPoint x: 948, startPoint y: 514, endPoint x: 900, endPoint y: 522, distance: 48.7
click at [900, 522] on div "1 Quantity 1 Unit CONTAINER DAMAGE COVER CHARGE Concept 1 Price USD 0% 16% % IV…" at bounding box center [784, 576] width 496 height 116
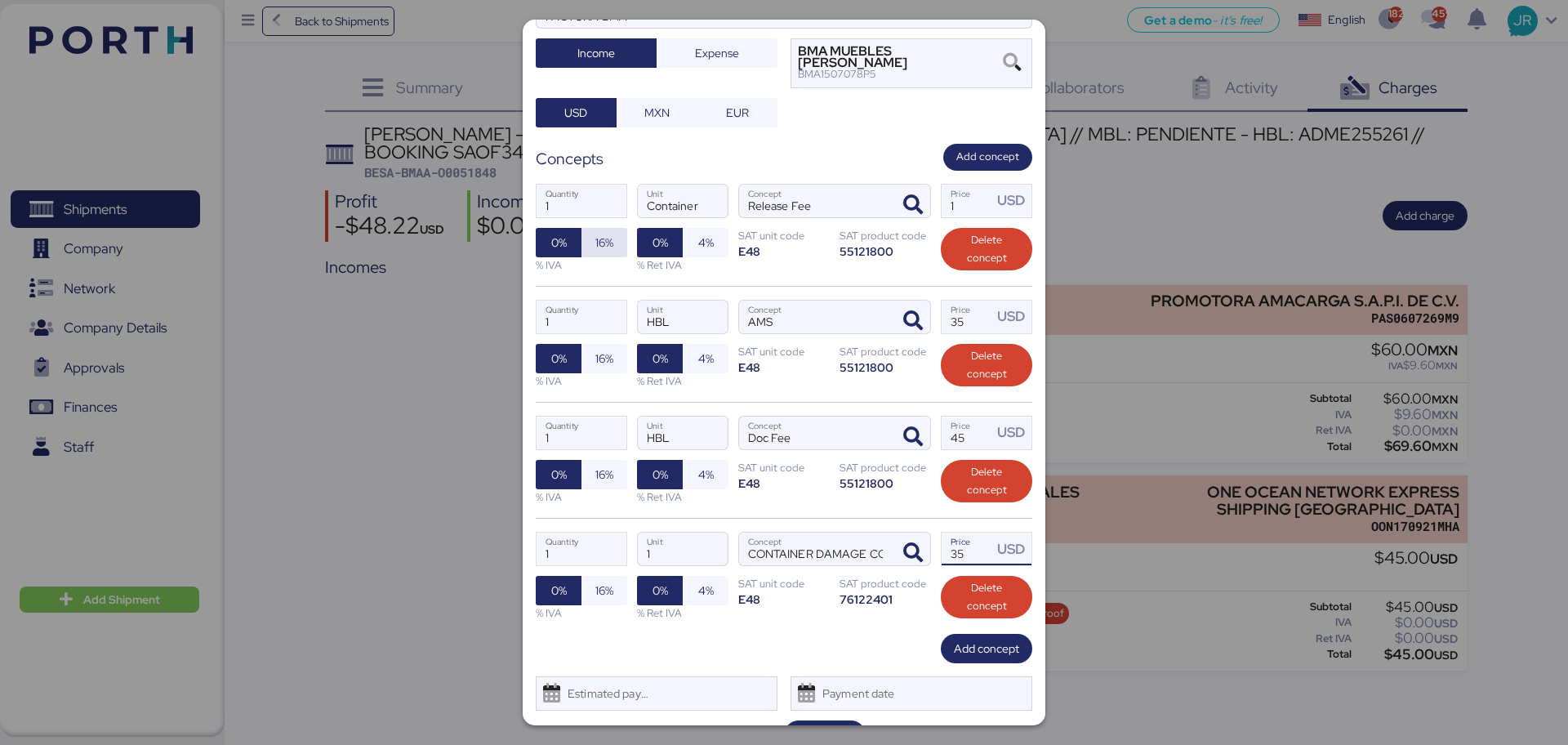
type input "35"
click at [588, 228] on span "16%" at bounding box center [605, 242] width 46 height 29
click at [596, 349] on span "16%" at bounding box center [605, 358] width 18 height 20
click at [597, 465] on span "16%" at bounding box center [605, 474] width 18 height 20
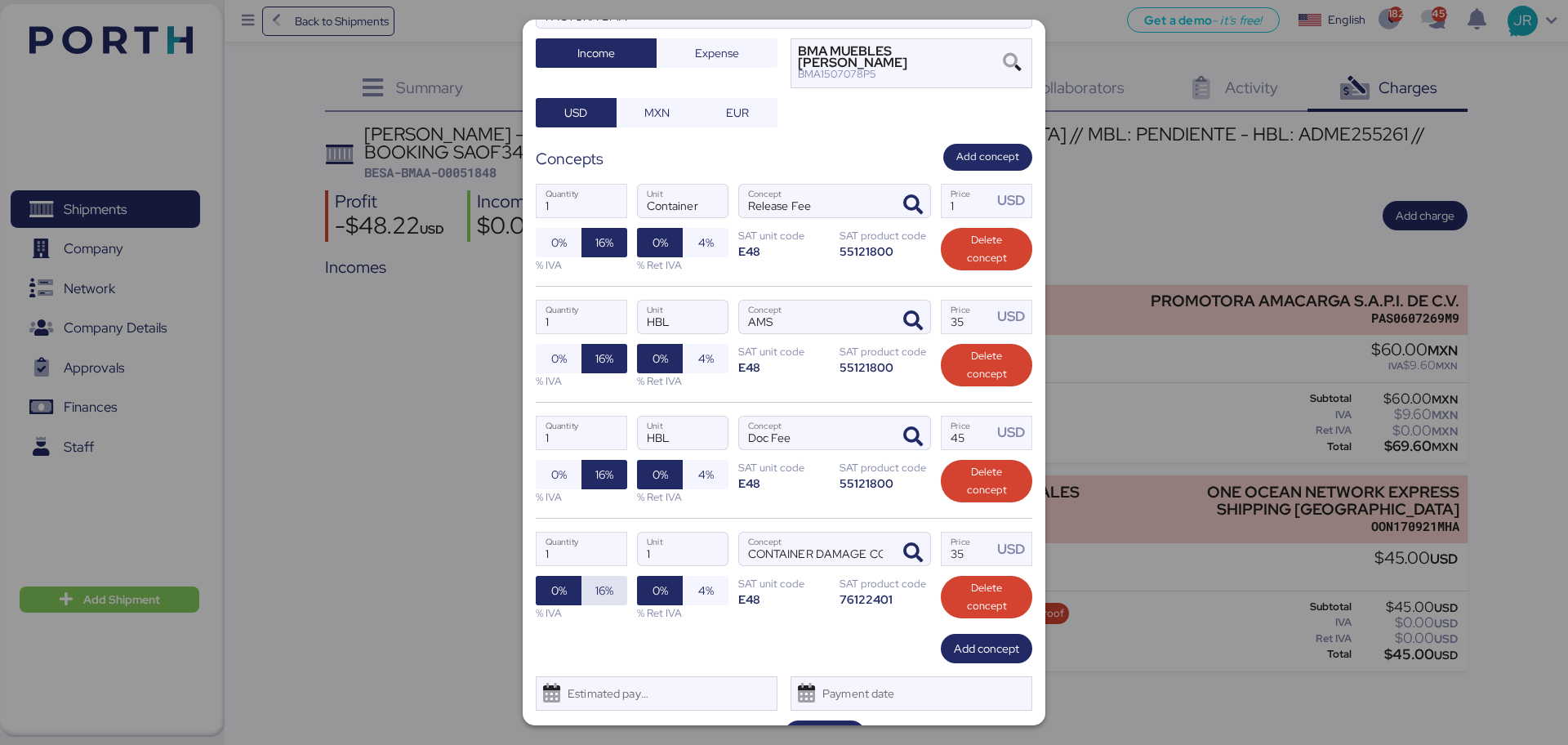
click at [600, 581] on span "16%" at bounding box center [605, 591] width 18 height 20
click at [813, 725] on span "Save" at bounding box center [825, 735] width 25 height 20
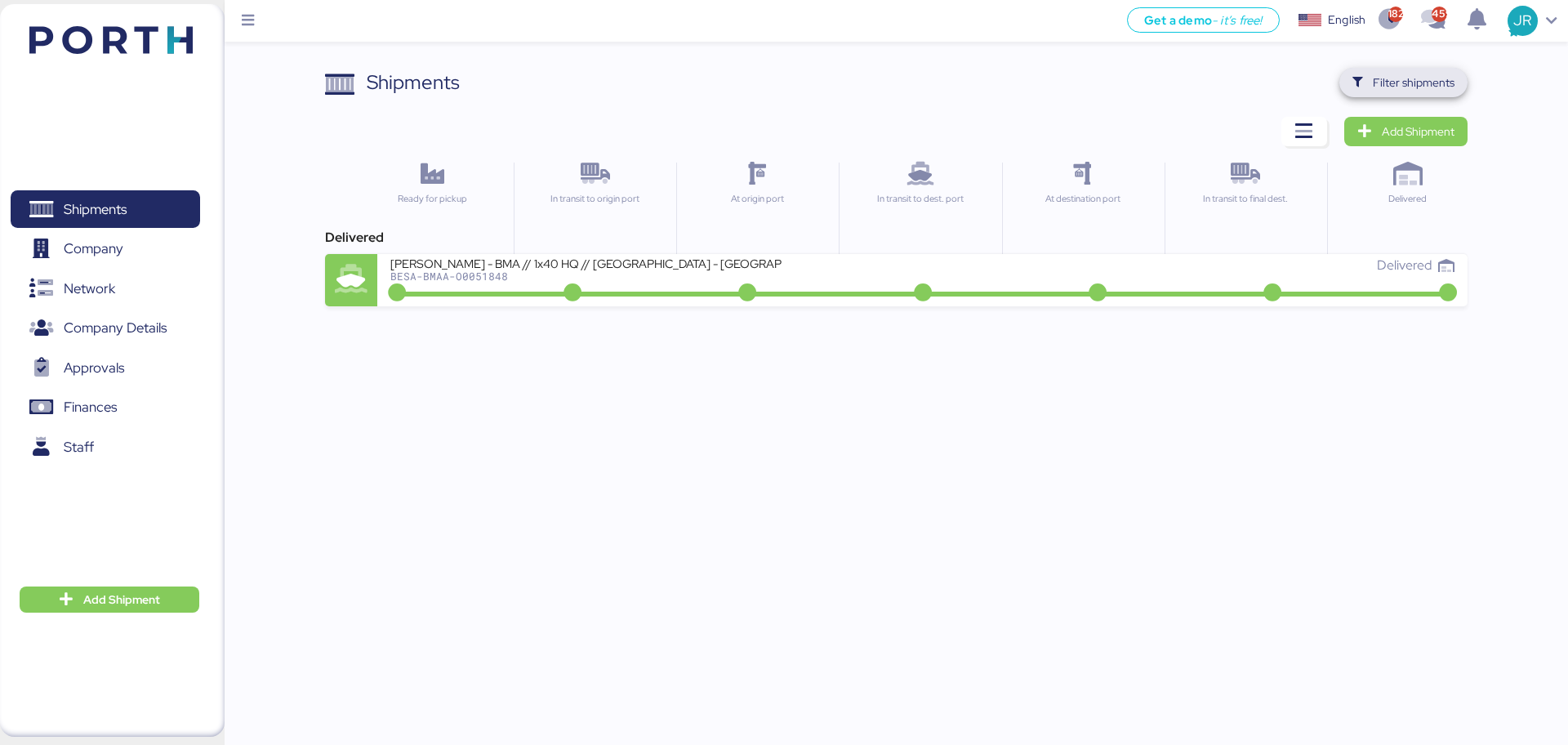
click at [1385, 74] on span "Filter shipments" at bounding box center [1414, 82] width 82 height 20
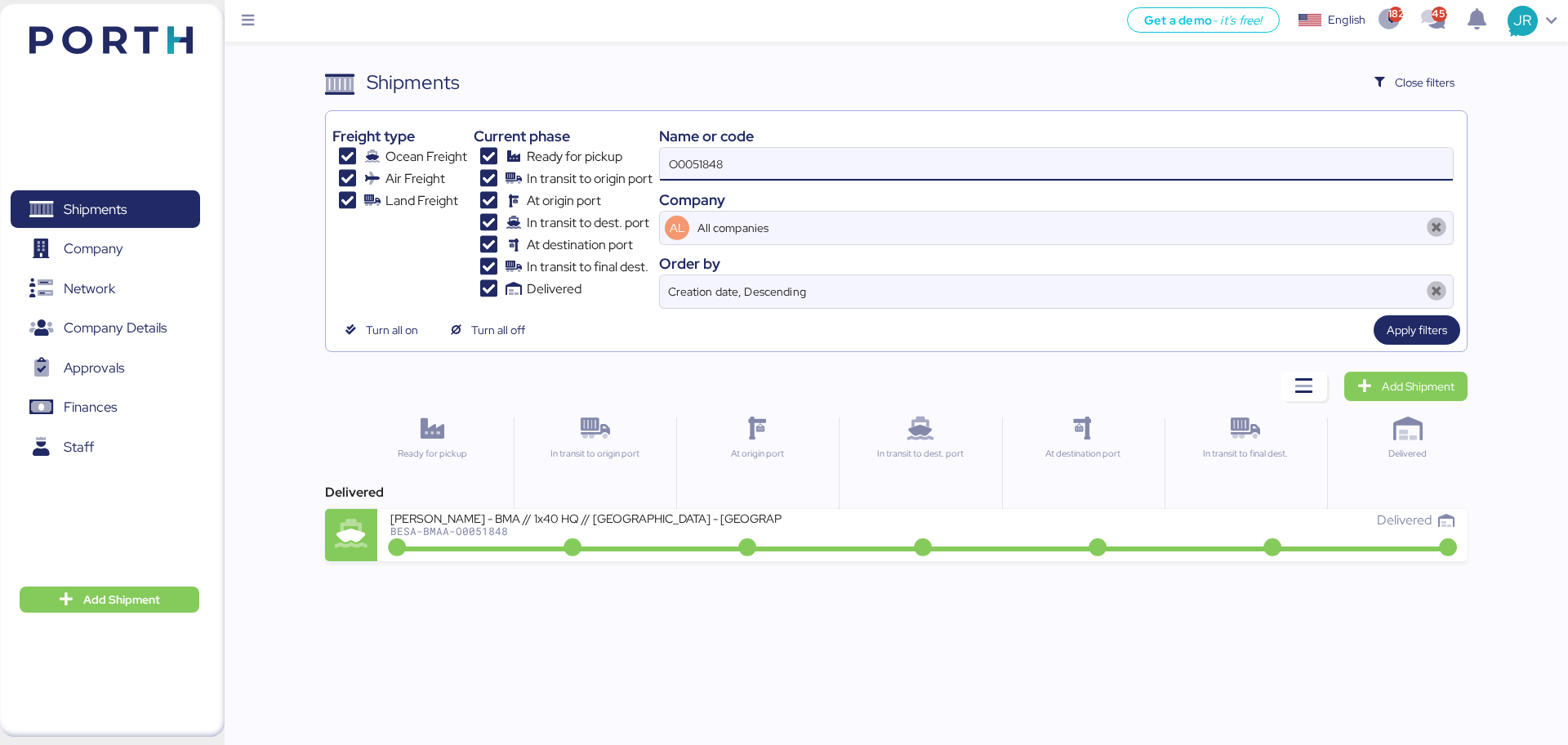
drag, startPoint x: 471, startPoint y: 179, endPoint x: 336, endPoint y: 192, distance: 135.6
click at [350, 192] on div "Freight type Ocean Freight Air Freight Land Freight Current phase Ready for pic…" at bounding box center [895, 214] width 1127 height 192
paste input "0436"
type input "O0050436"
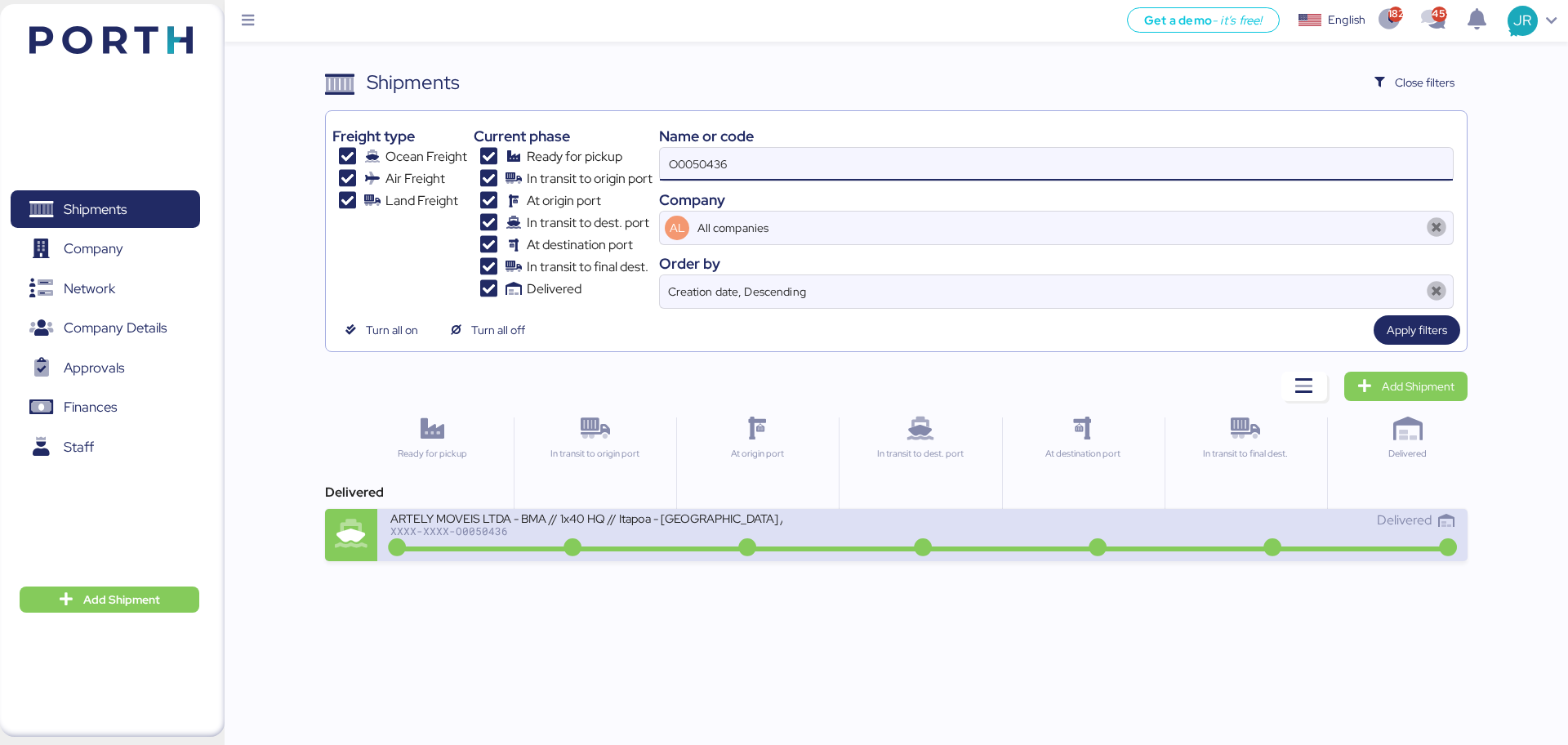
click at [458, 528] on div "XXXX-XXXX-O0050436" at bounding box center [586, 530] width 392 height 12
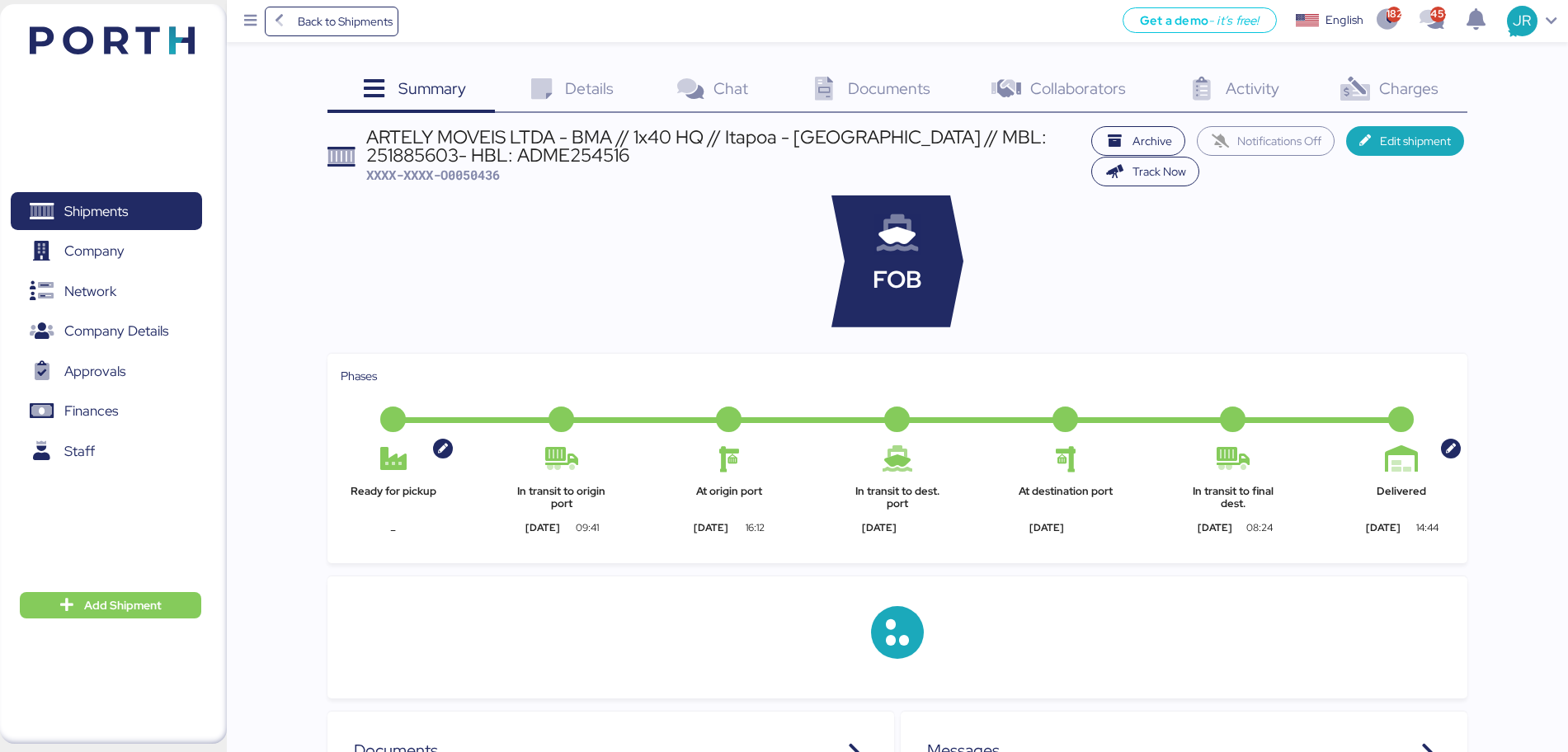
click at [1379, 97] on span "Charges" at bounding box center [1409, 89] width 59 height 21
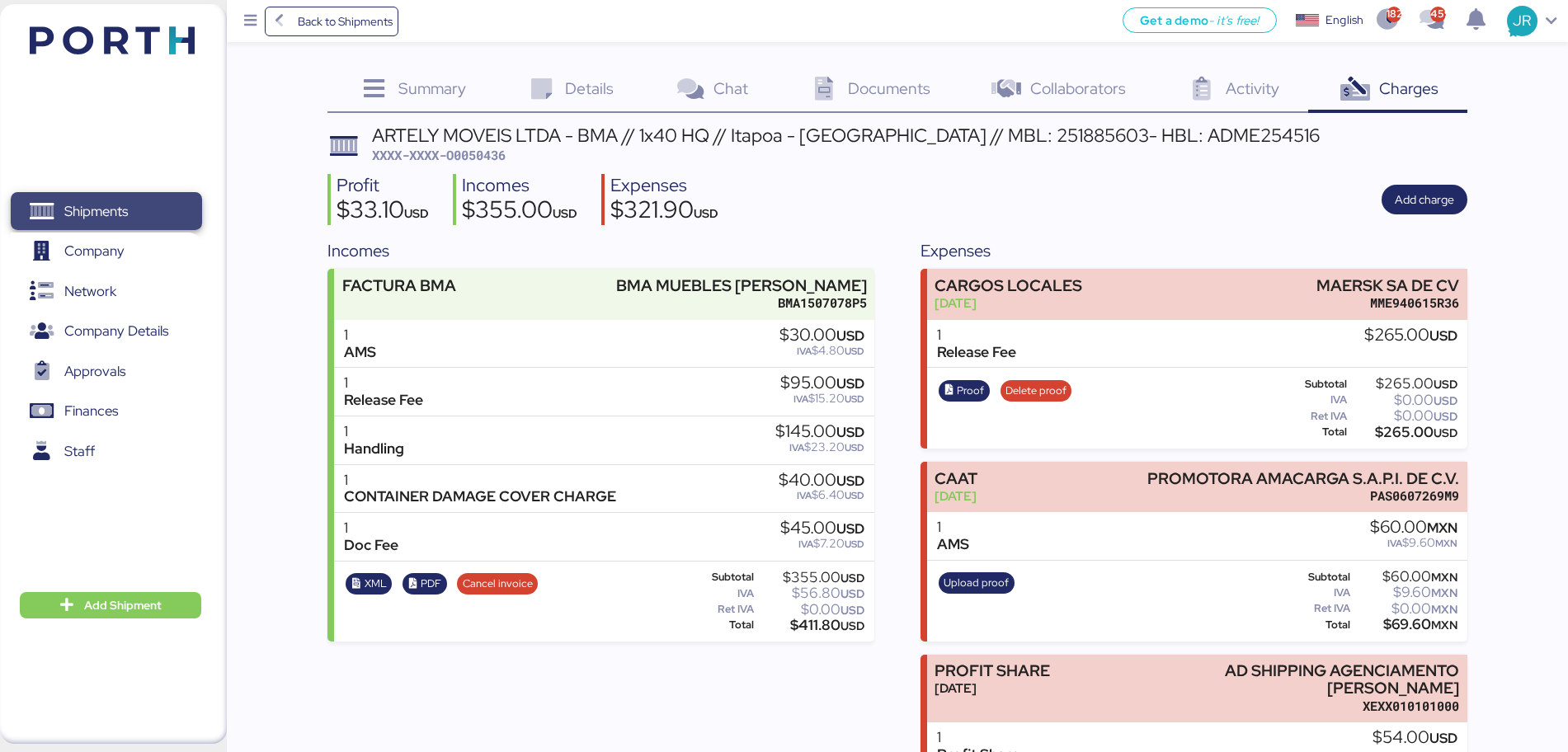
click at [128, 208] on span "Shipments" at bounding box center [96, 211] width 64 height 24
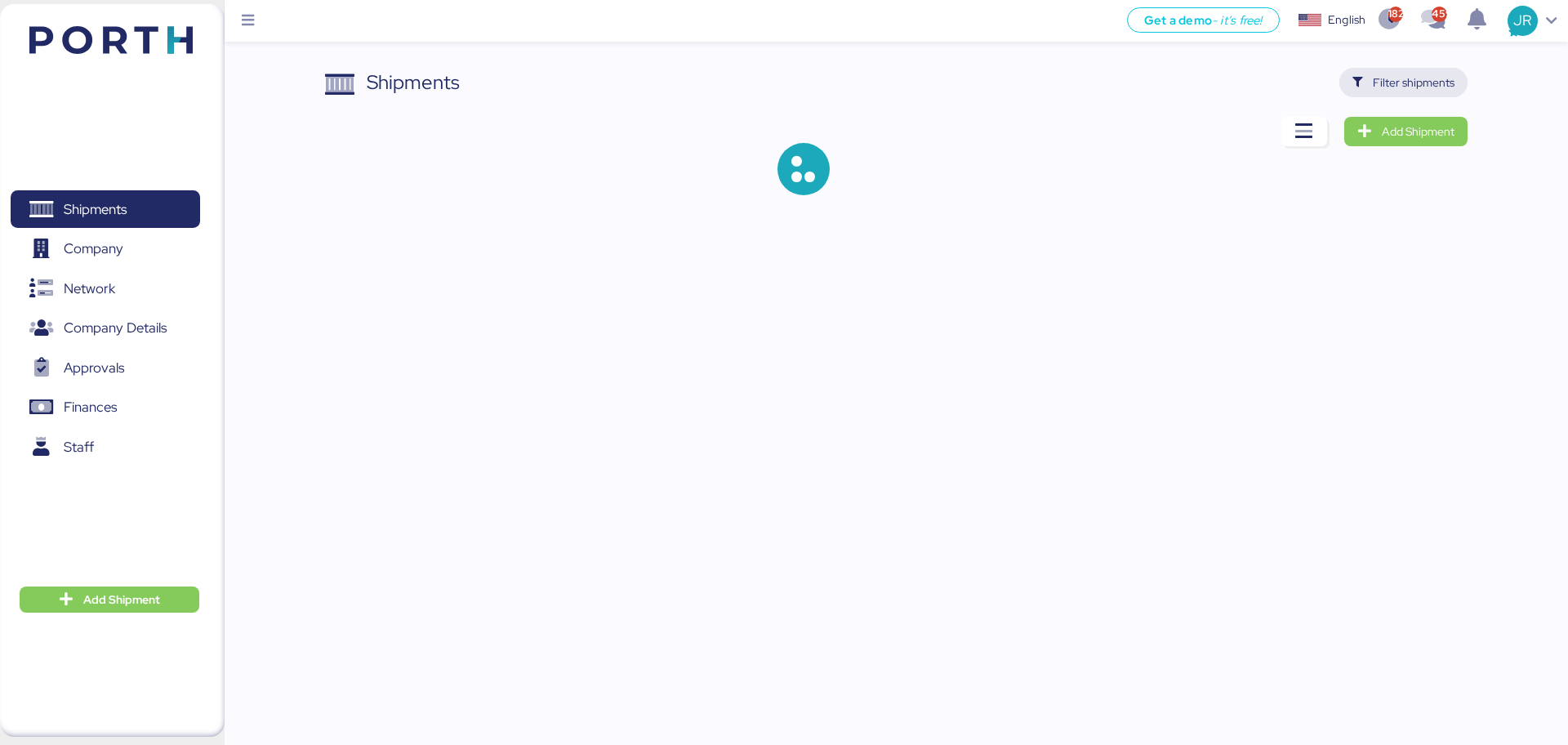
click at [1382, 81] on span "Filter shipments" at bounding box center [1414, 82] width 82 height 20
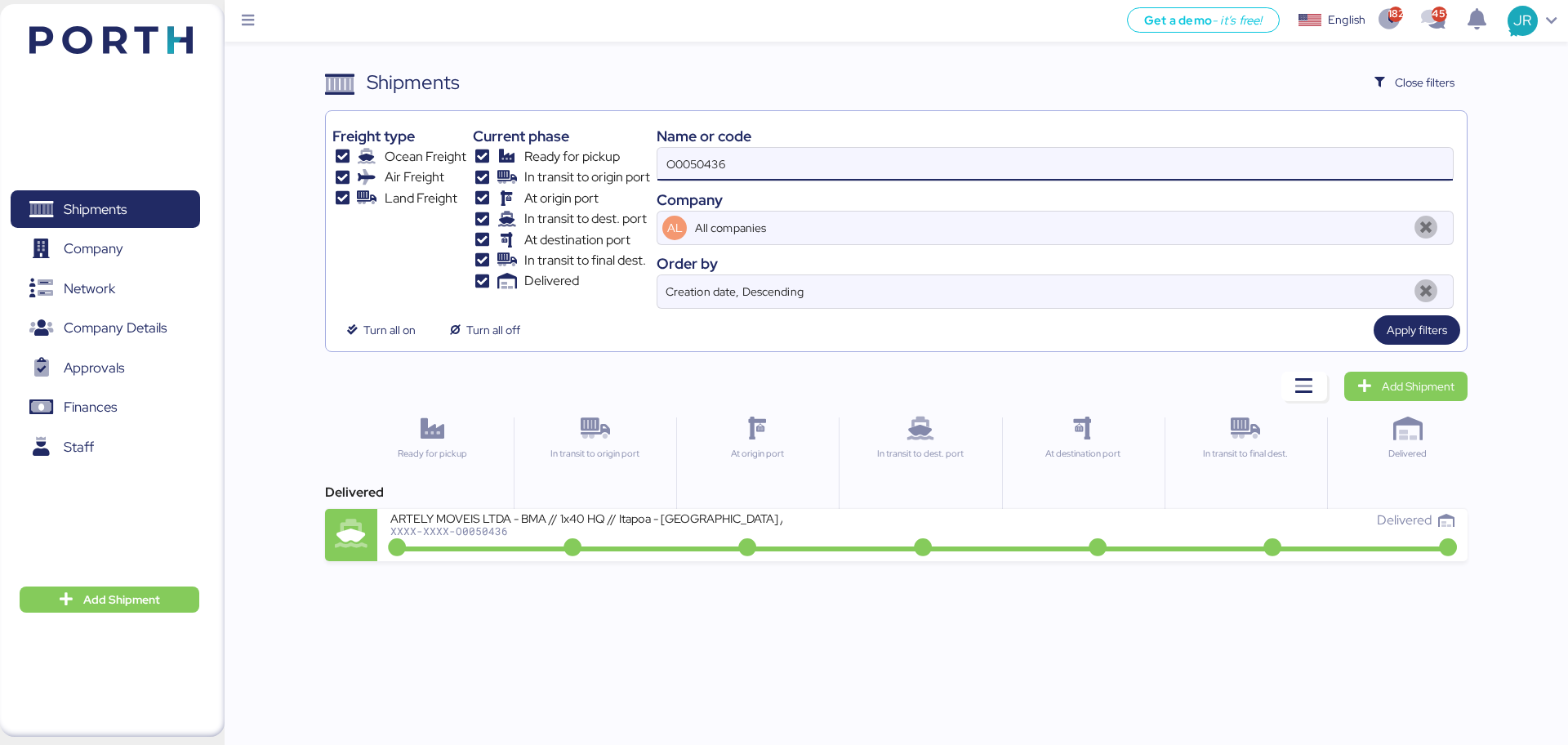
drag, startPoint x: 788, startPoint y: 178, endPoint x: 439, endPoint y: 208, distance: 350.3
click at [444, 208] on div "Freight type Ocean Freight Air Freight Land Freight Current phase Ready for pic…" at bounding box center [895, 214] width 1127 height 192
paste input "49580"
type input "O0049580"
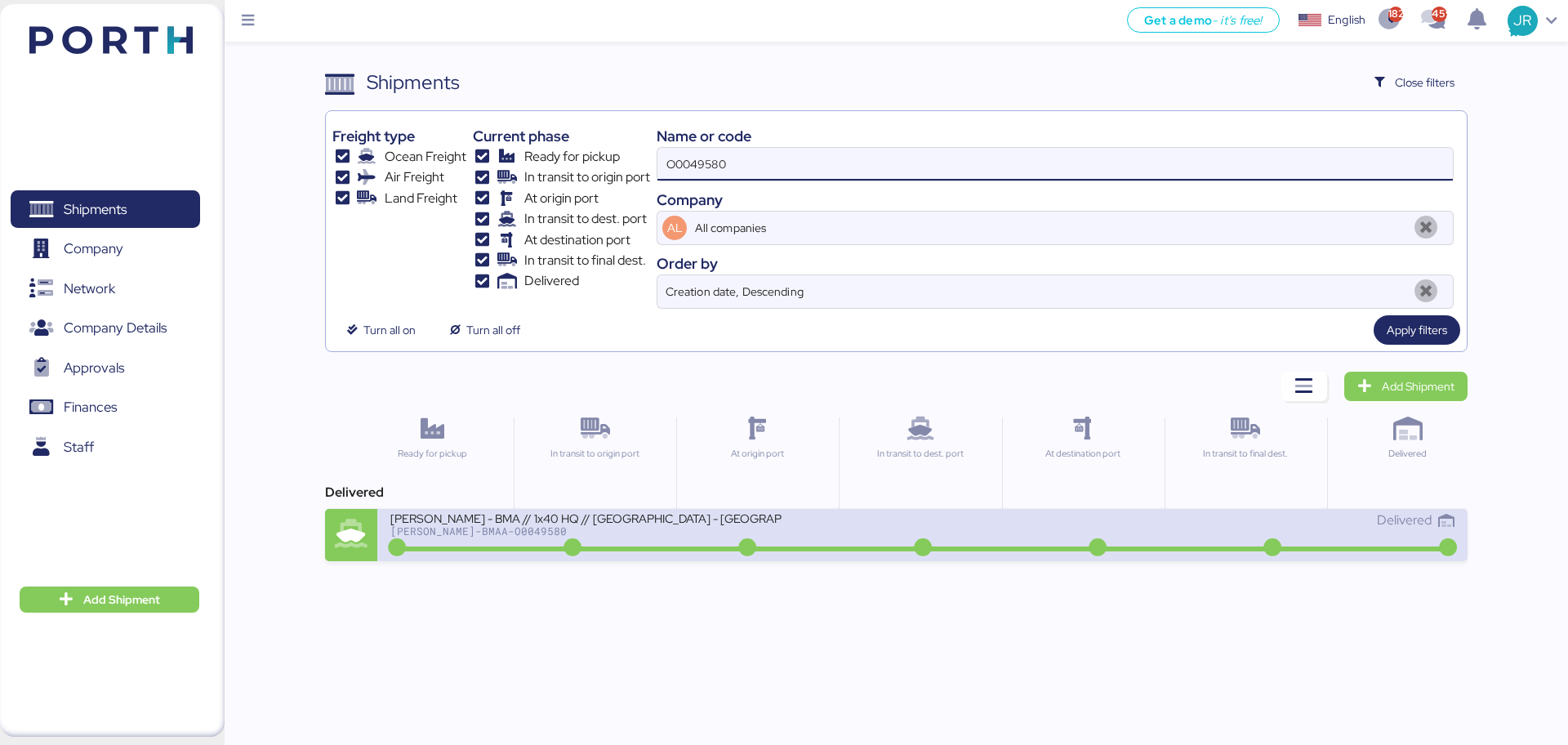
click at [449, 532] on div "BERT-BMAA-O0049580" at bounding box center [586, 530] width 392 height 12
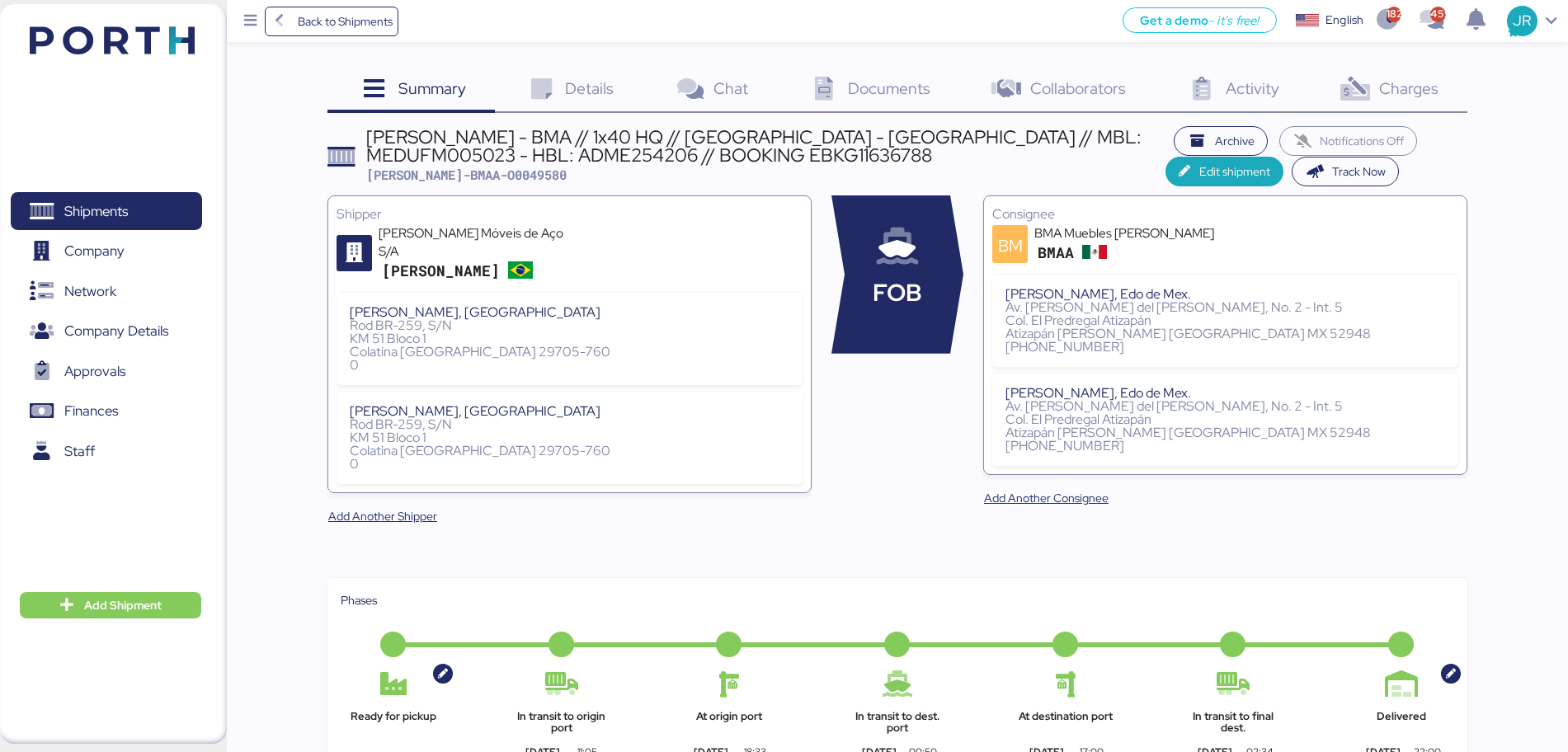
click at [1399, 88] on span "Charges" at bounding box center [1409, 89] width 59 height 21
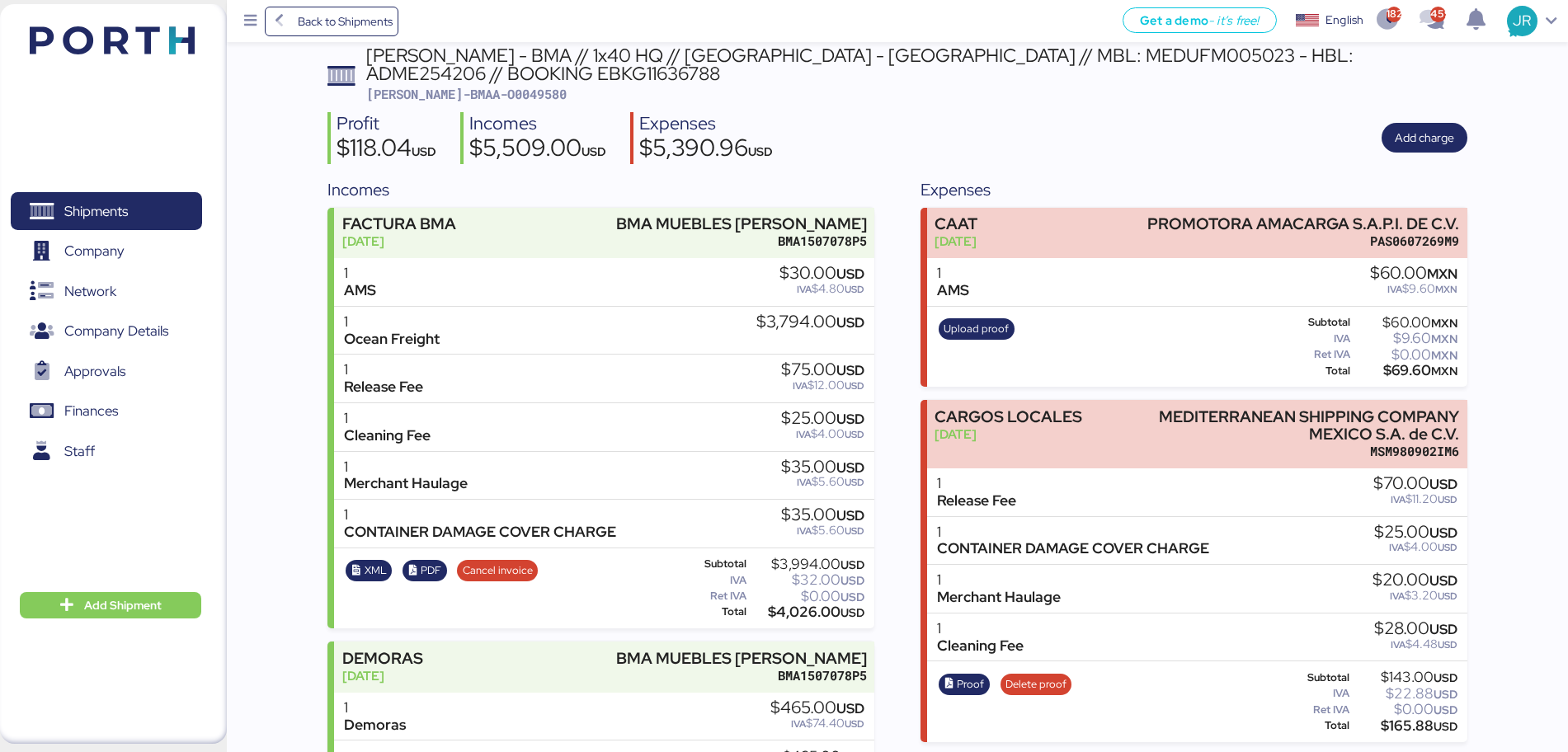
scroll to position [103, 0]
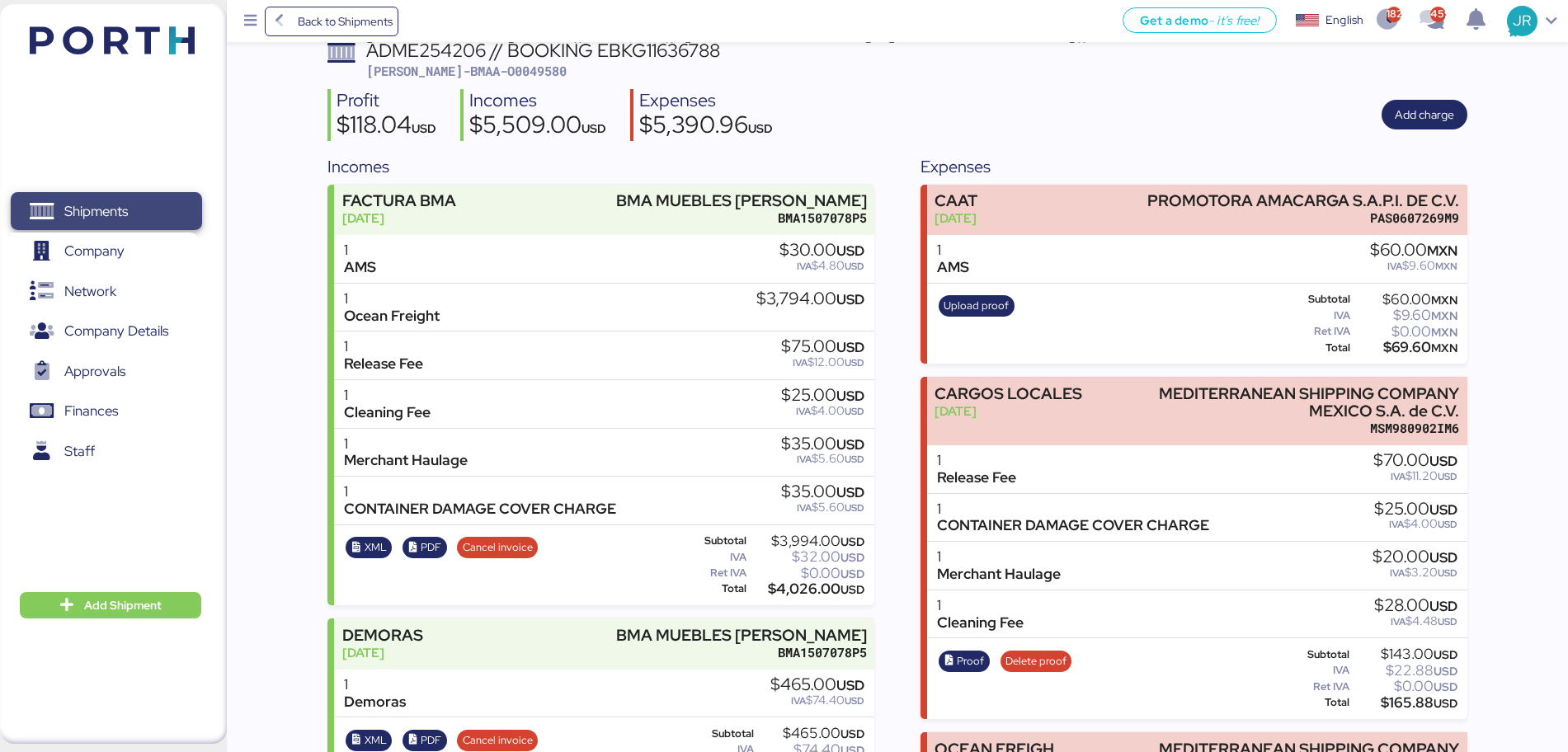
click at [107, 211] on span "Shipments" at bounding box center [96, 211] width 64 height 24
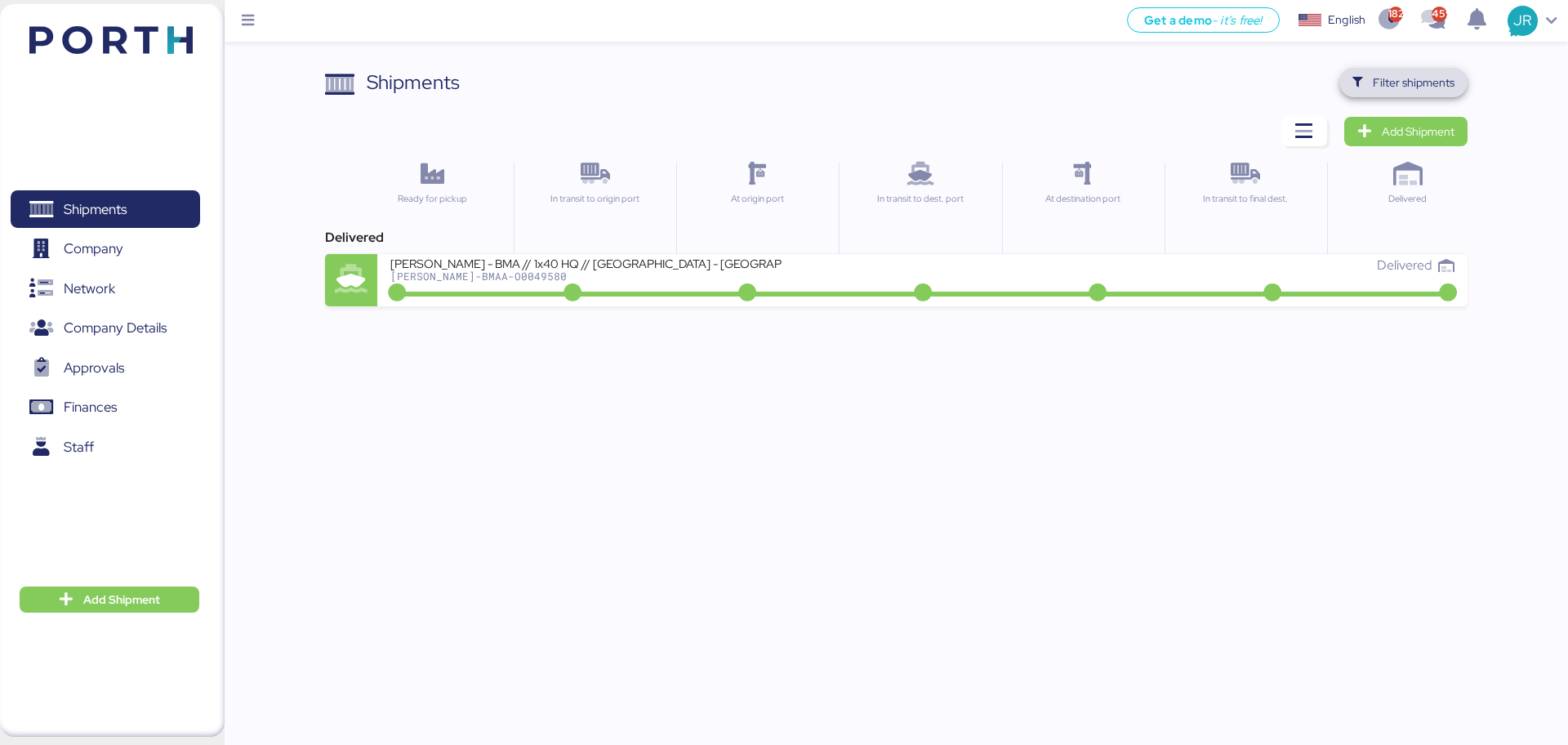
drag, startPoint x: 1371, startPoint y: 84, endPoint x: 1281, endPoint y: 84, distance: 90.0
click at [1372, 84] on span "Filter shipments" at bounding box center [1403, 82] width 102 height 23
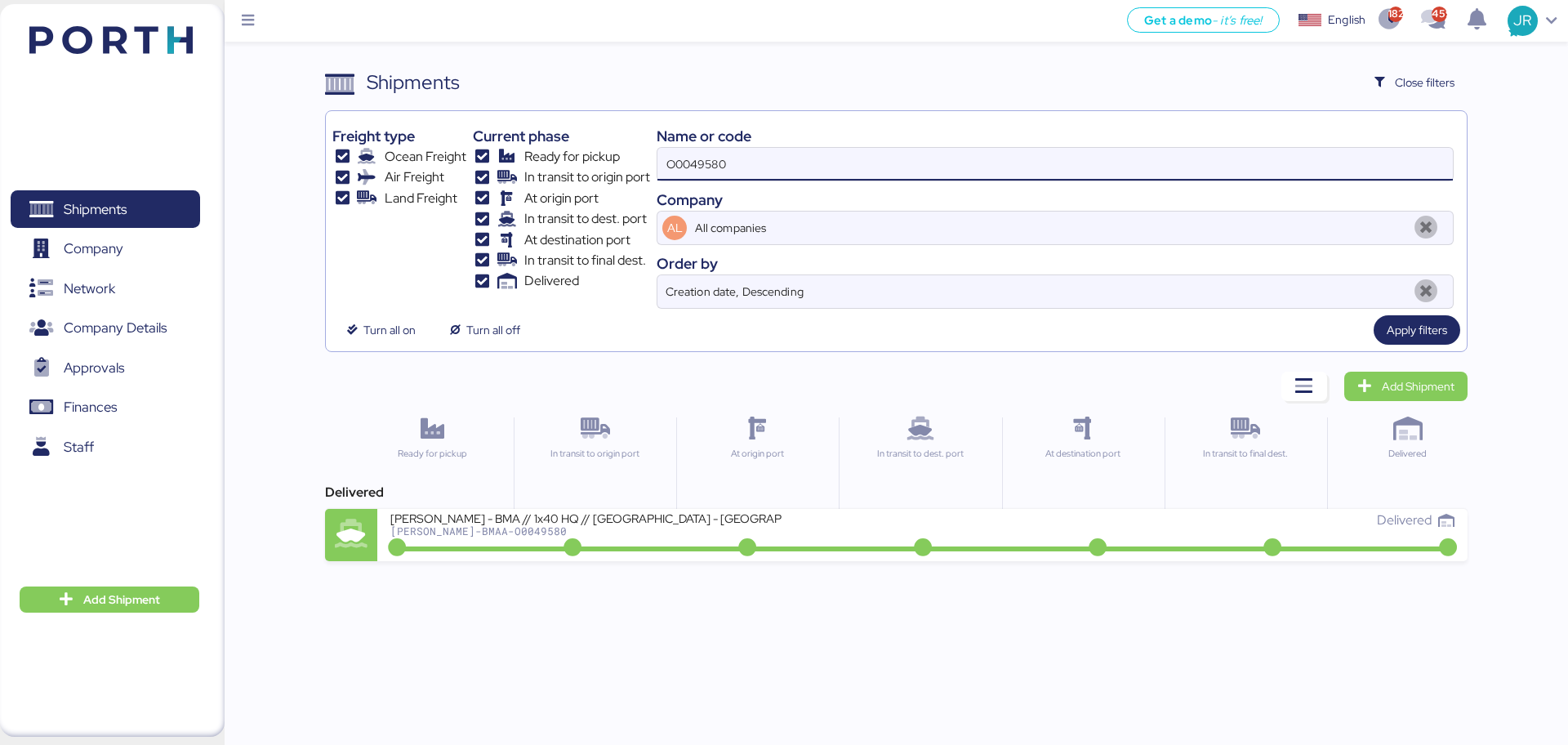
drag, startPoint x: 734, startPoint y: 154, endPoint x: 332, endPoint y: 153, distance: 402.0
click at [336, 153] on div "Freight type Ocean Freight Air Freight Land Freight Current phase Ready for pic…" at bounding box center [895, 214] width 1127 height 192
paste input "51925"
type input "O0051925"
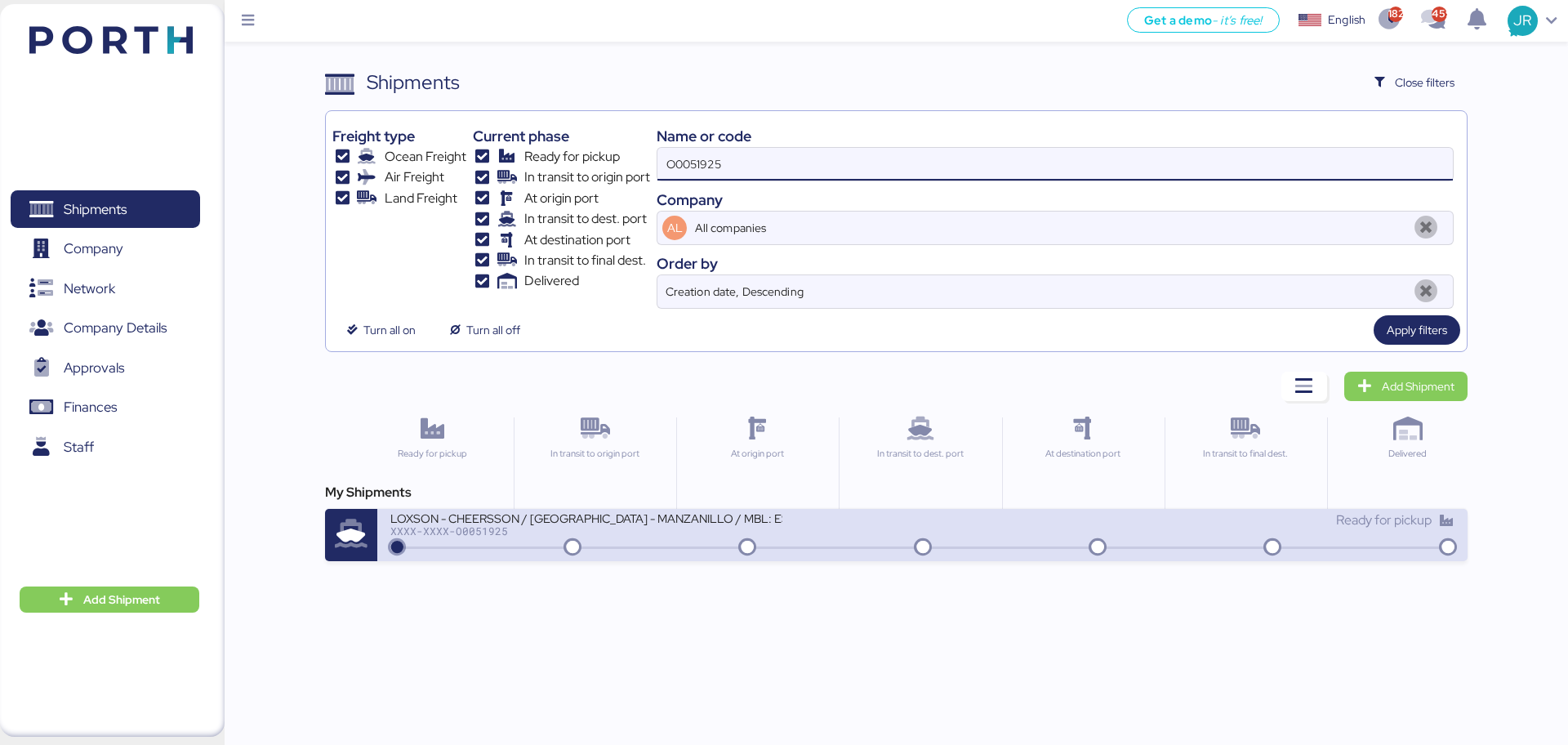
click at [486, 532] on div "XXXX-XXXX-O0051925" at bounding box center [586, 530] width 392 height 12
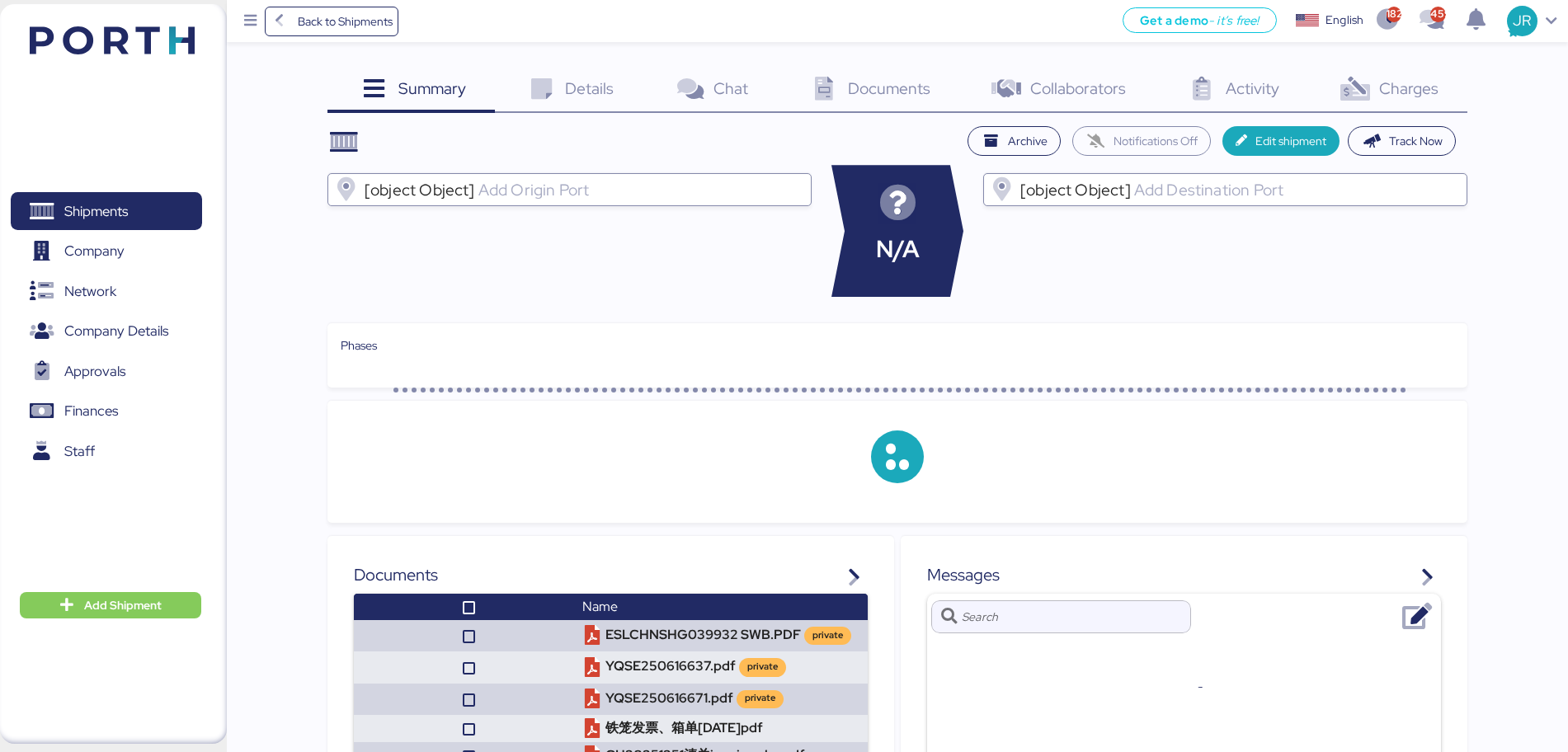
click at [1388, 89] on span "Charges" at bounding box center [1409, 89] width 59 height 21
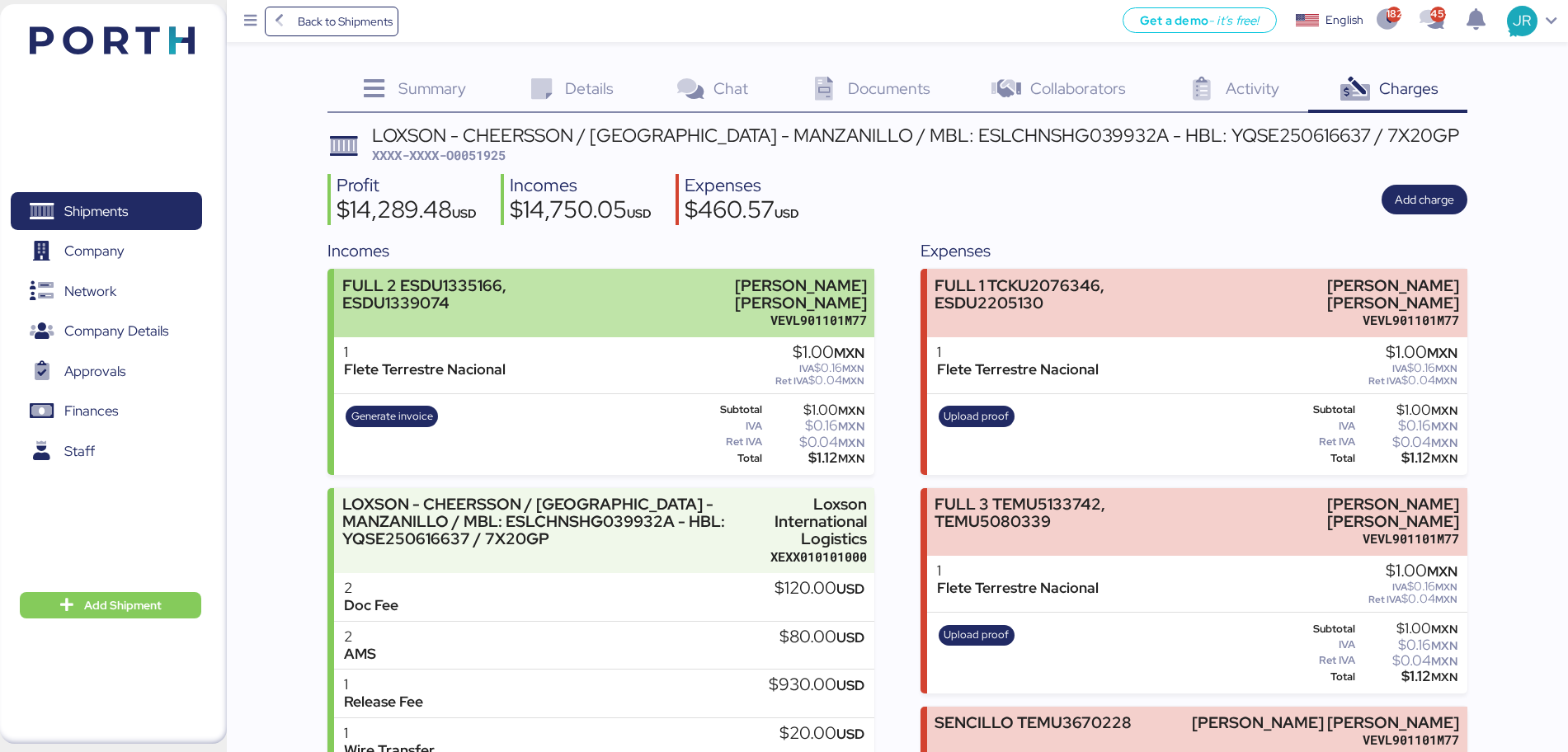
click at [594, 283] on div "FULL 2 ESDU1335166, ESDU1339074" at bounding box center [473, 295] width 262 height 35
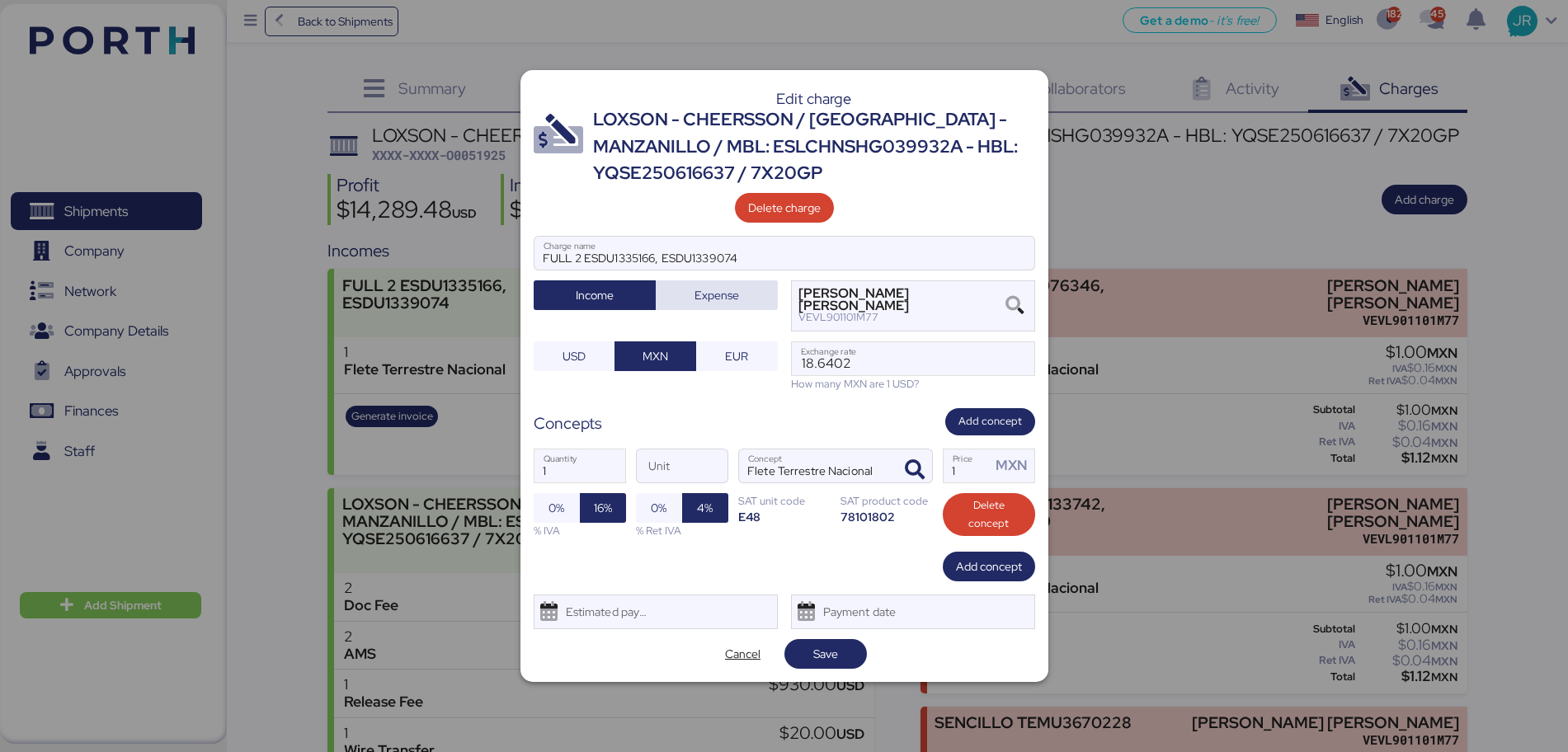
click at [709, 296] on span "Expense" at bounding box center [717, 295] width 45 height 20
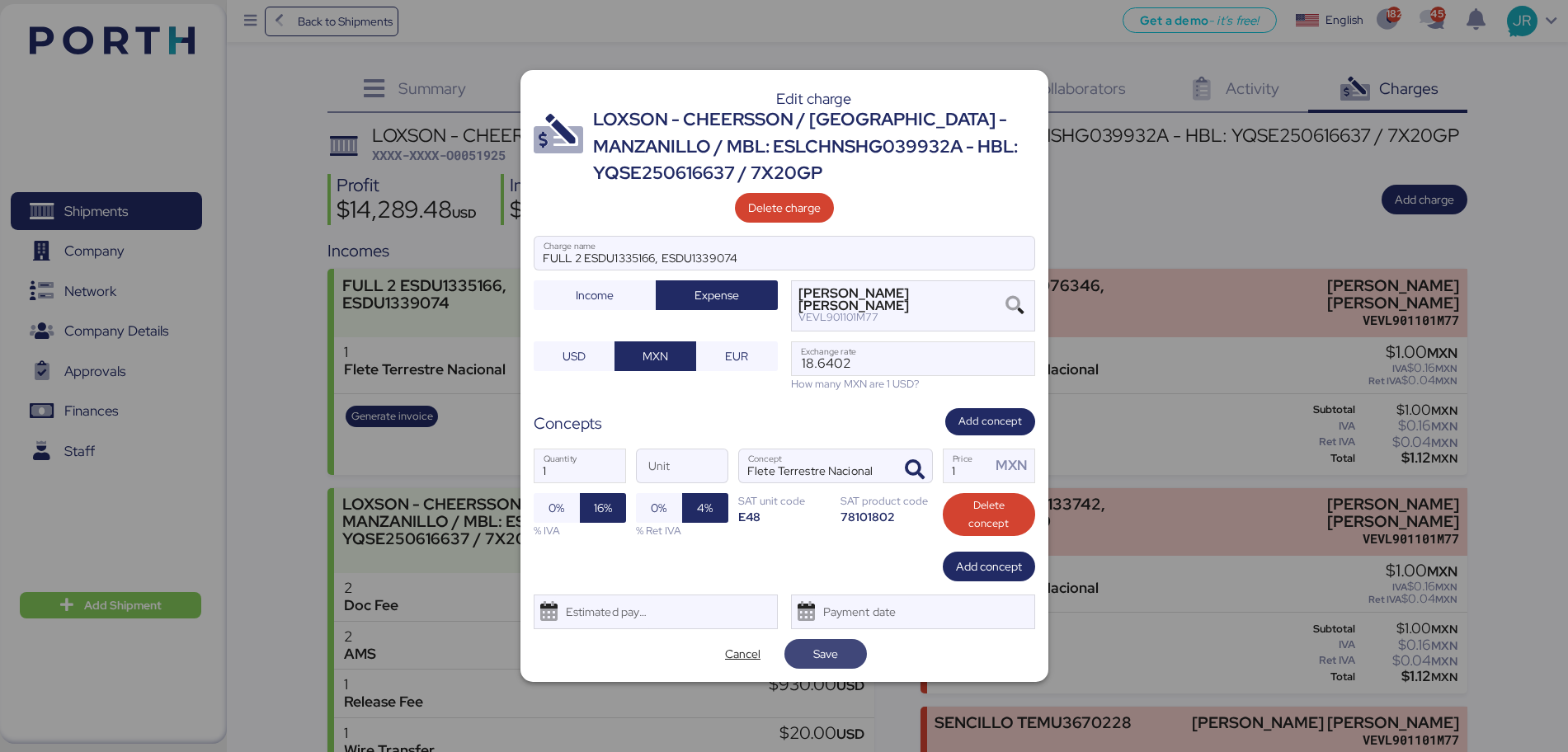
click at [818, 654] on span "Save" at bounding box center [826, 654] width 25 height 20
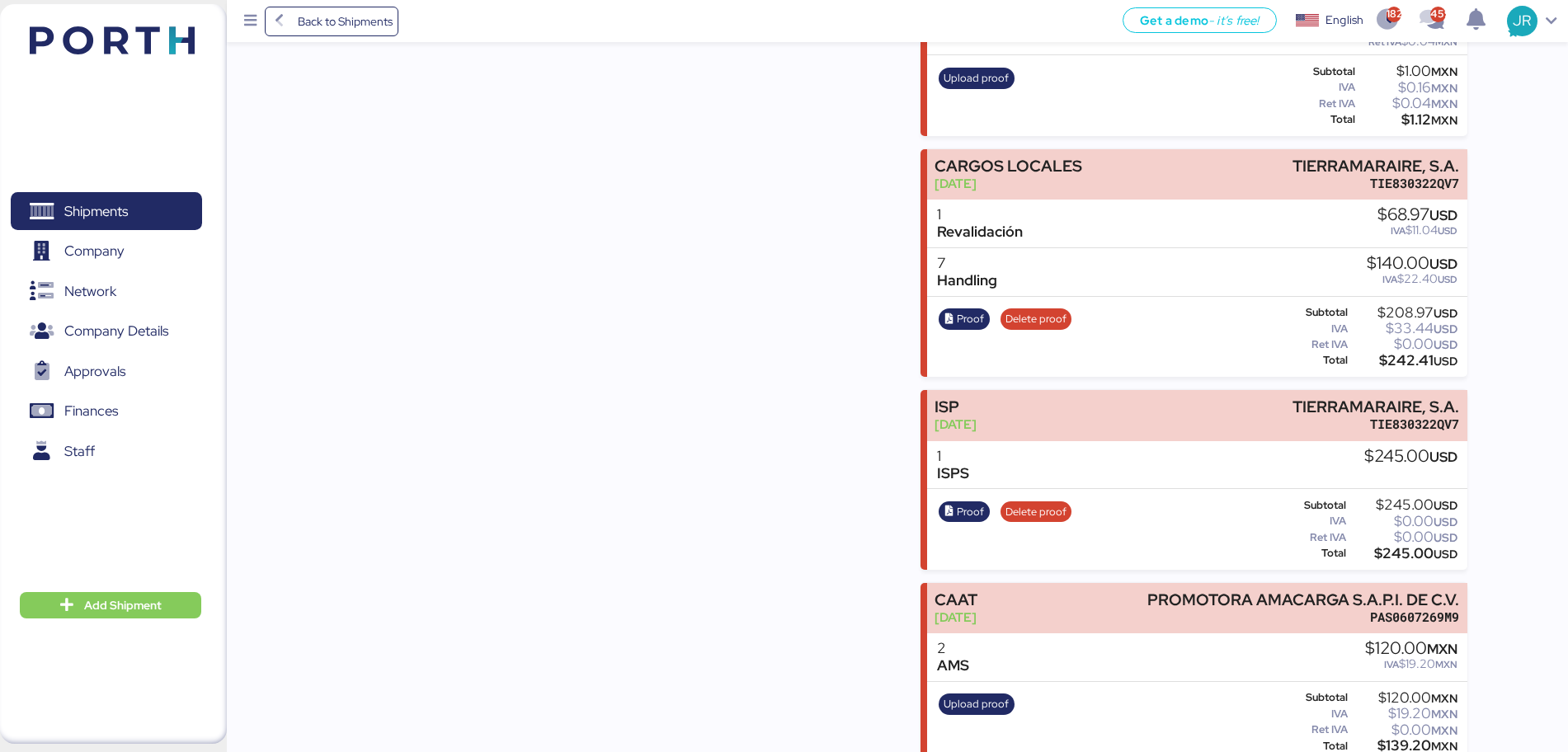
scroll to position [983, 0]
